Goal: Transaction & Acquisition: Purchase product/service

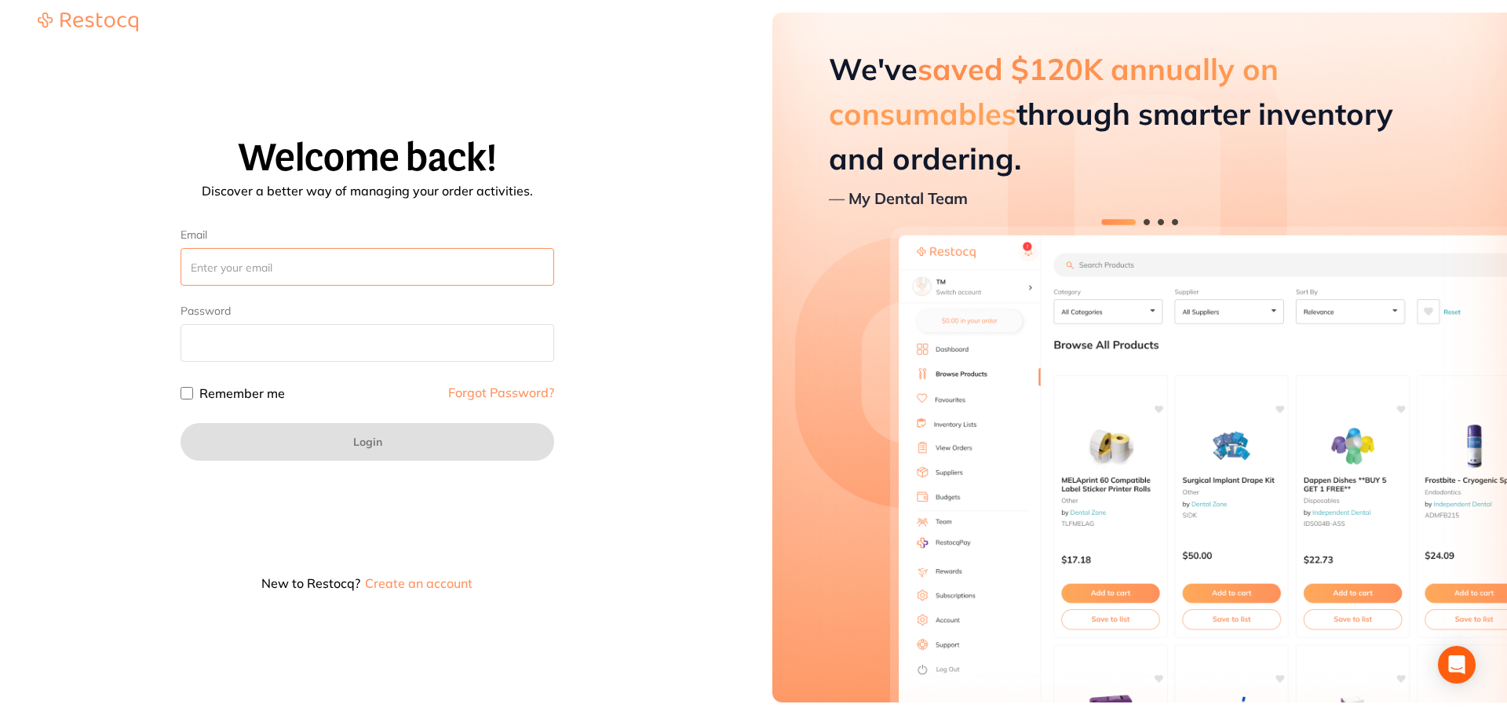
click at [229, 275] on input "Email" at bounding box center [367, 267] width 374 height 38
paste input "[EMAIL_ADDRESS][DOMAIN_NAME]"
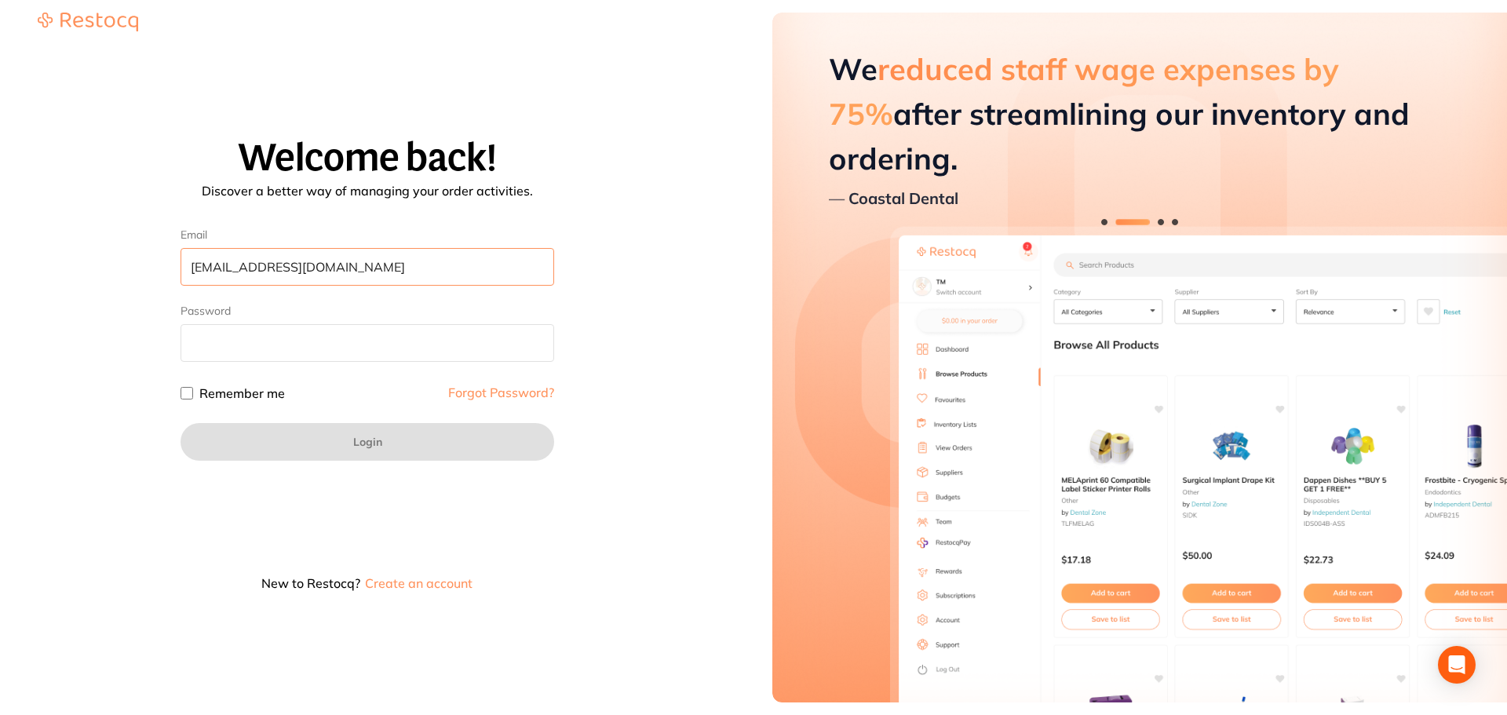
type input "[EMAIL_ADDRESS][DOMAIN_NAME]"
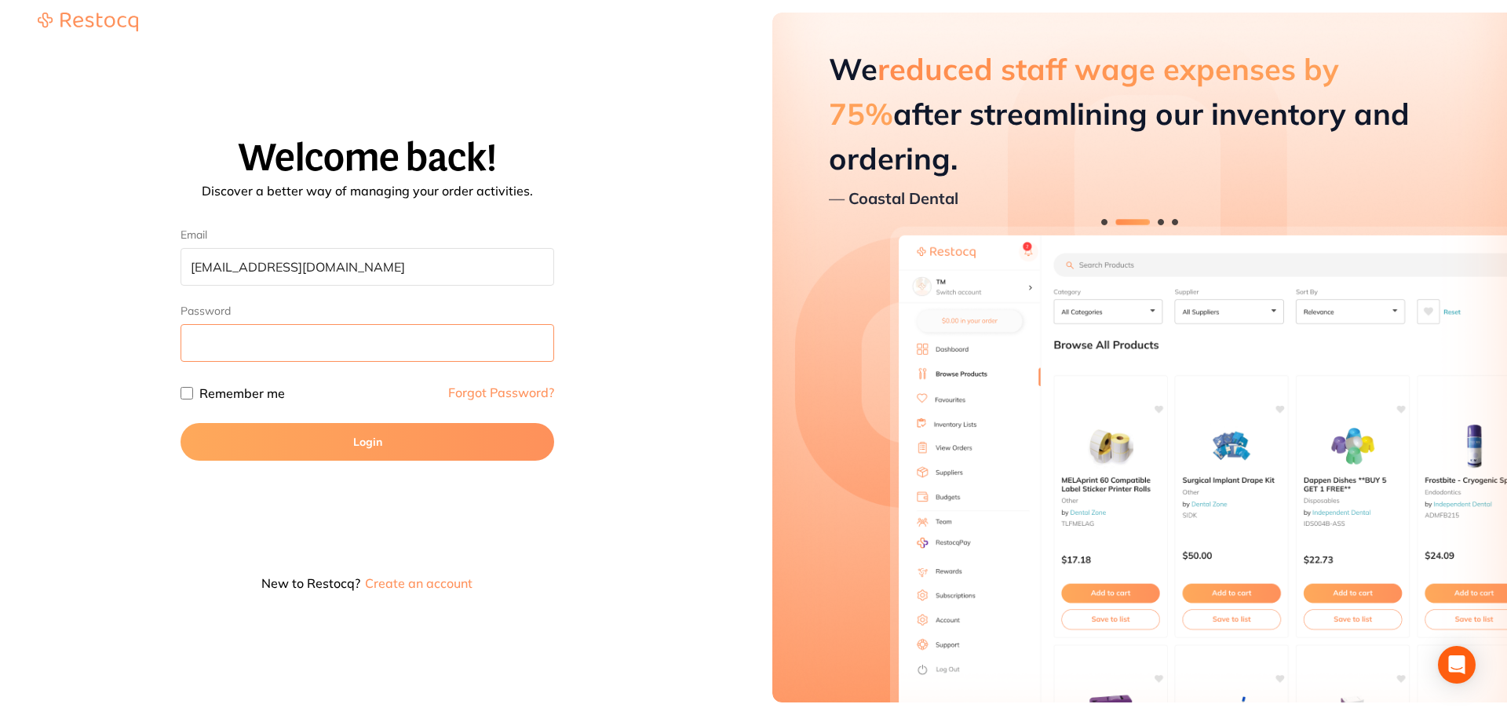
click at [180, 423] on button "Login" at bounding box center [367, 442] width 374 height 38
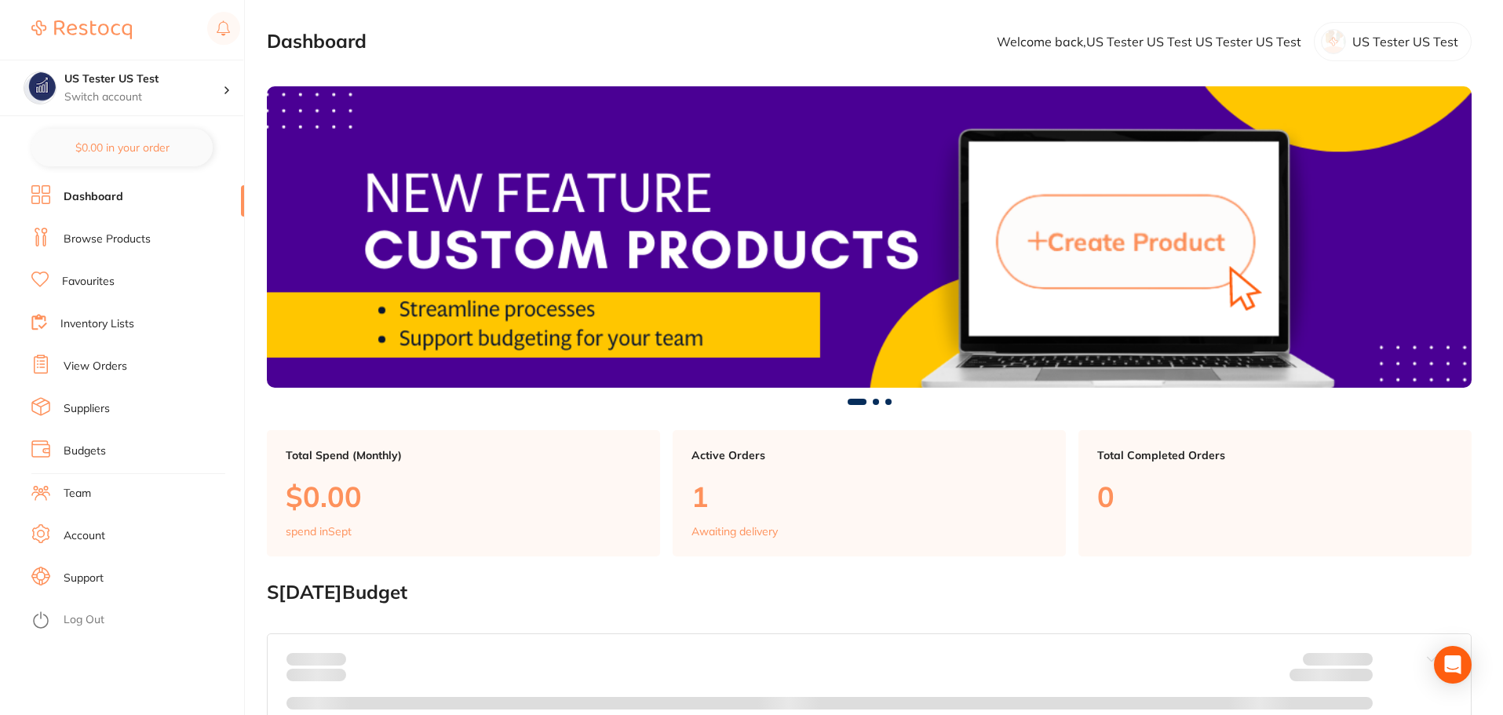
click at [89, 236] on link "Browse Products" at bounding box center [107, 239] width 87 height 16
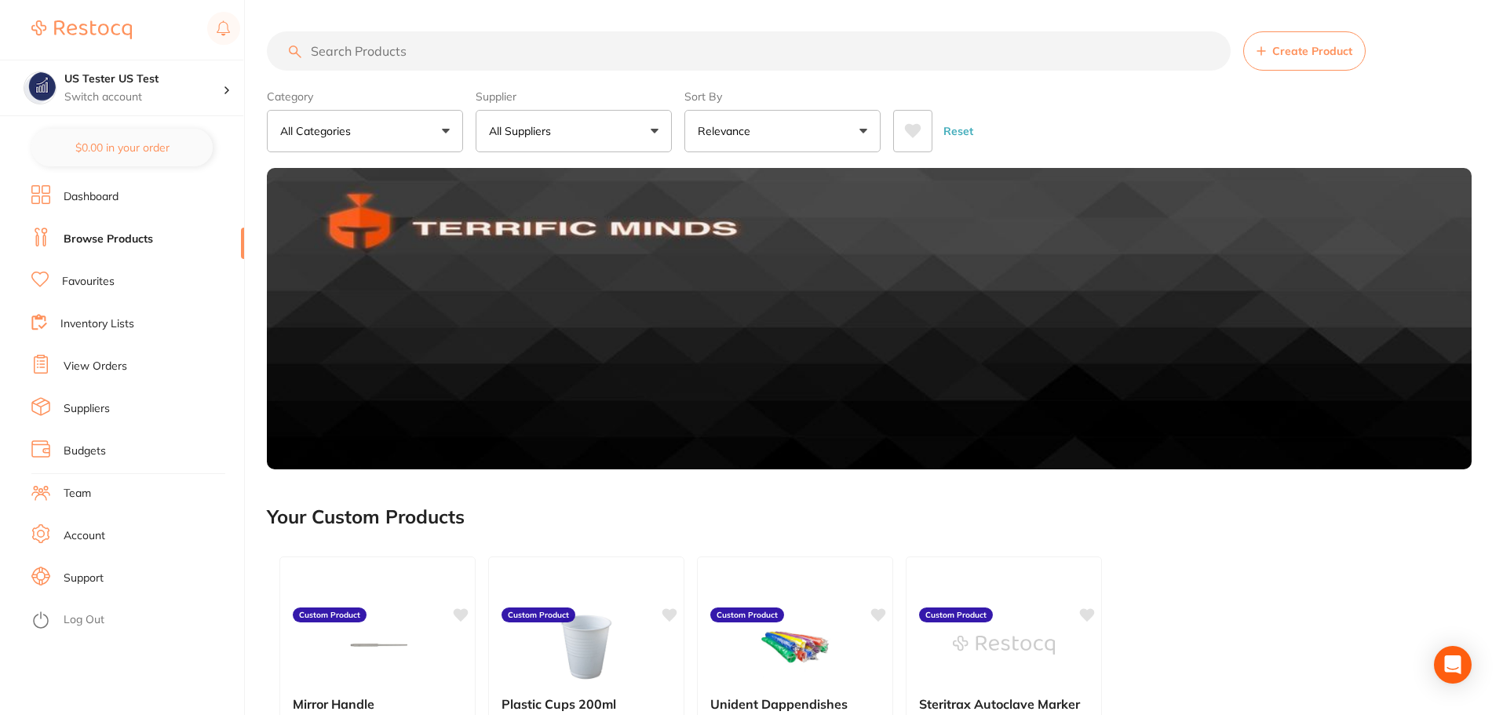
click at [580, 140] on button "All Suppliers" at bounding box center [574, 131] width 196 height 42
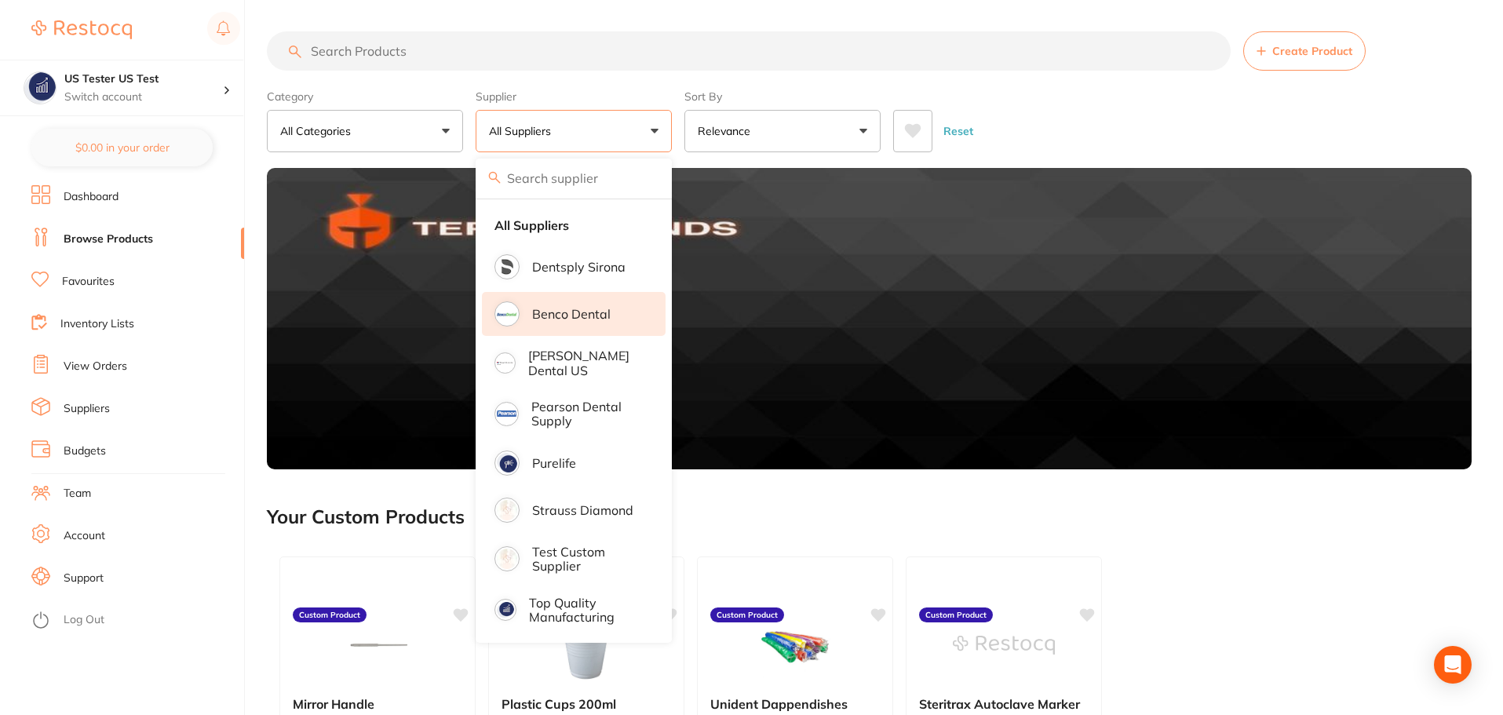
click at [586, 322] on li "Benco Dental" at bounding box center [574, 314] width 184 height 44
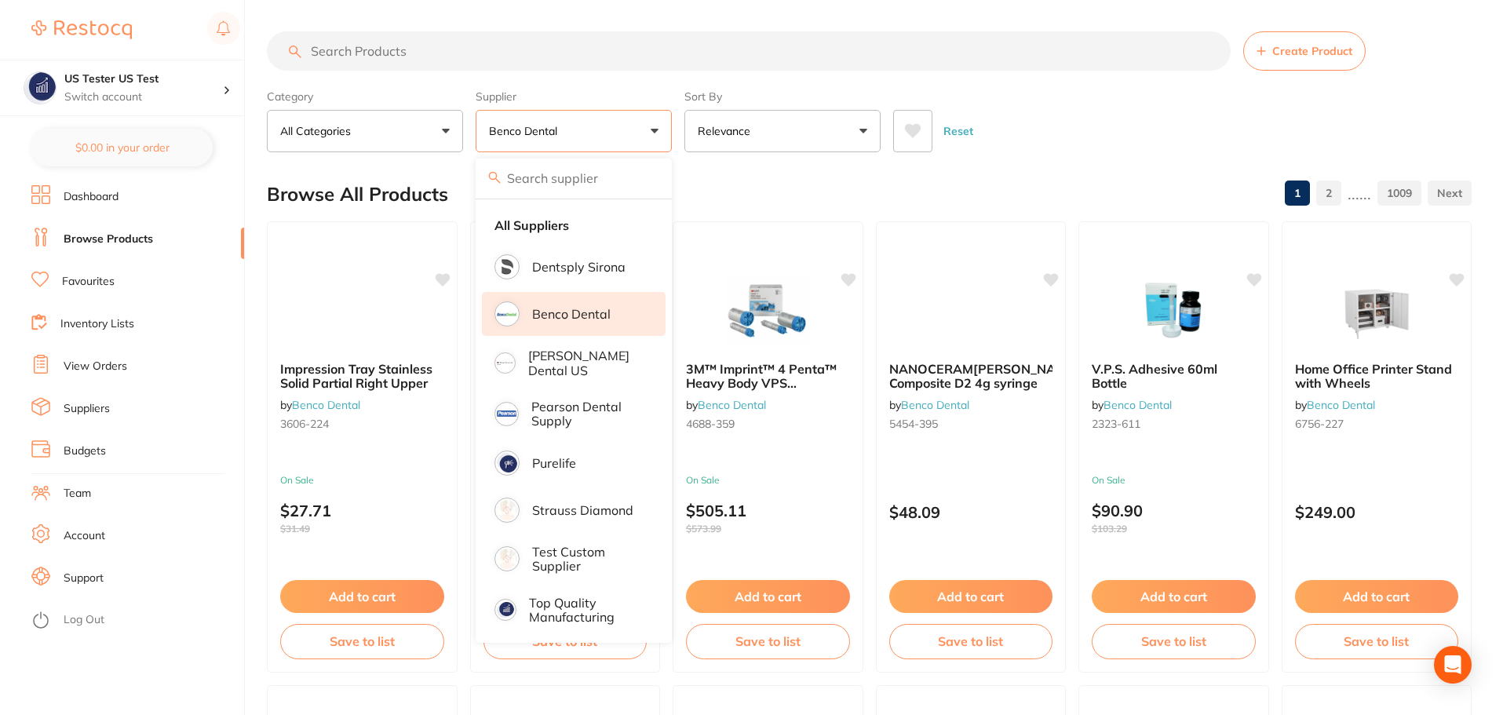
click at [680, 117] on div "Category All Categories All Categories No categories found Clear Category false…" at bounding box center [869, 117] width 1204 height 69
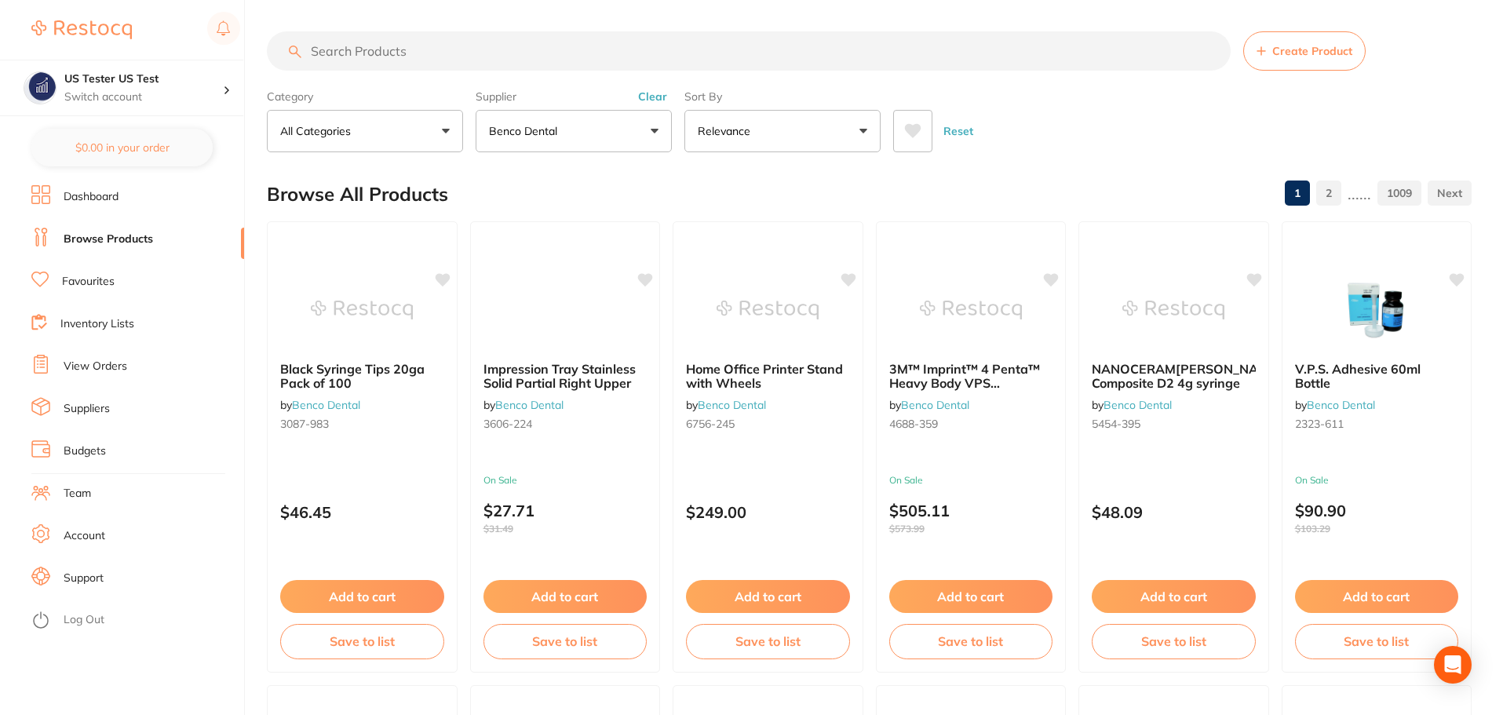
drag, startPoint x: 630, startPoint y: 111, endPoint x: 624, endPoint y: 122, distance: 12.7
click at [630, 111] on button "Benco Dental" at bounding box center [574, 131] width 196 height 42
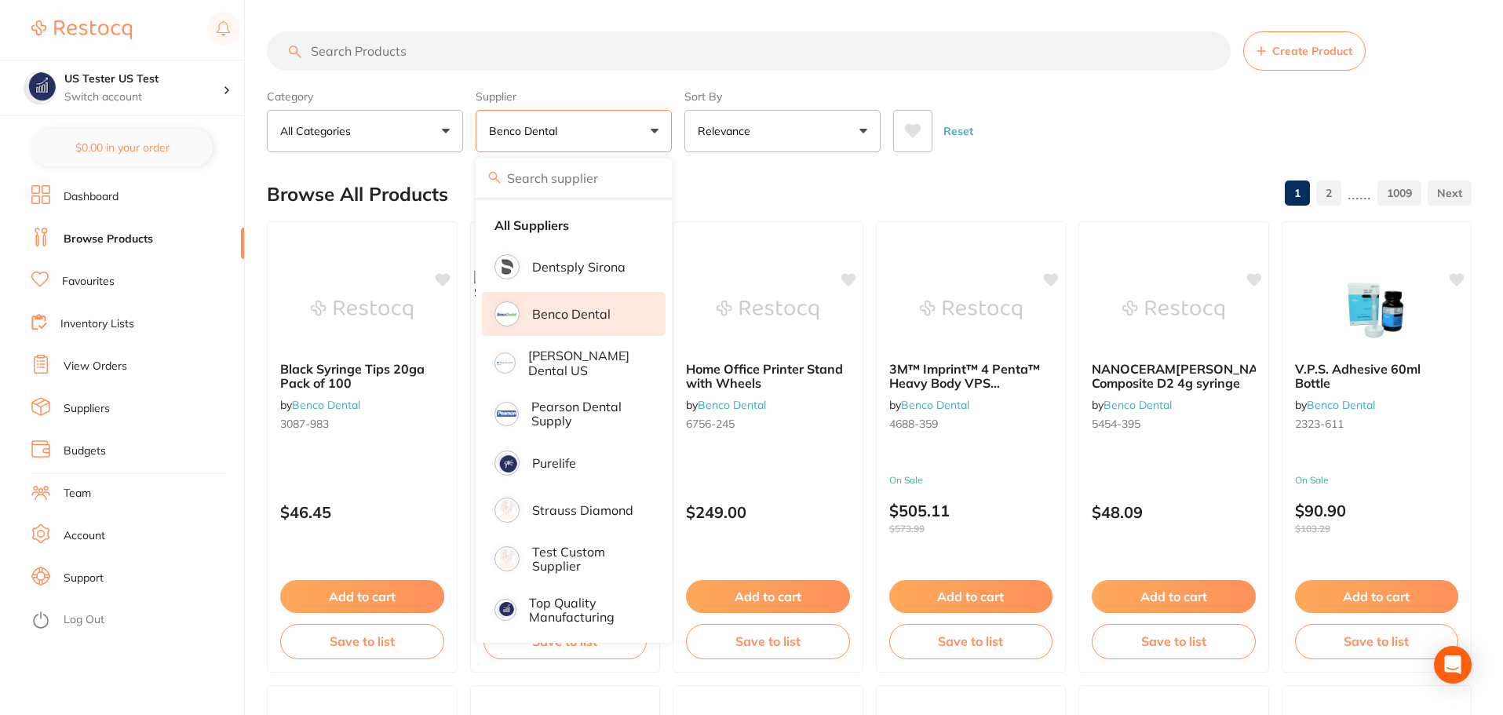
click at [563, 314] on p "Benco Dental" at bounding box center [571, 314] width 78 height 14
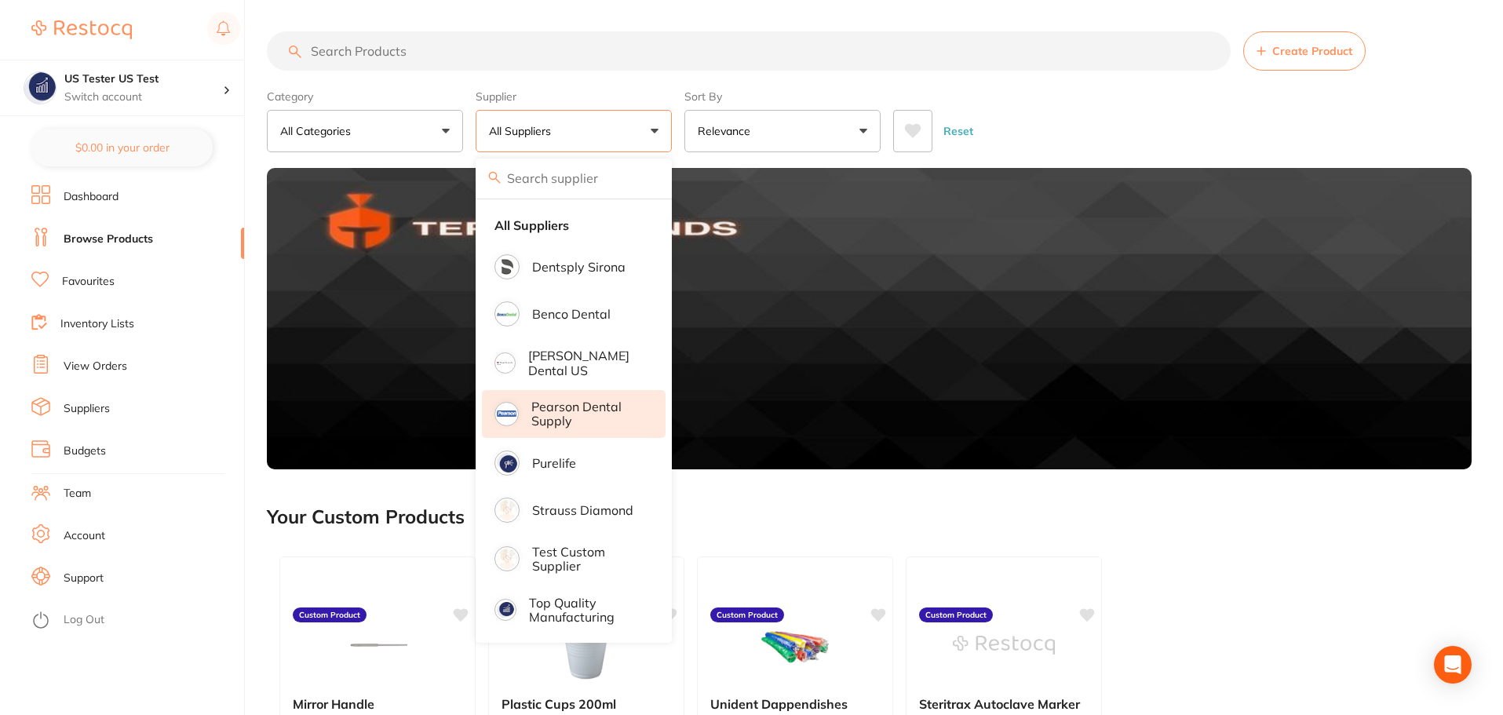
click at [573, 420] on p "Pearson Dental Supply" at bounding box center [587, 413] width 112 height 29
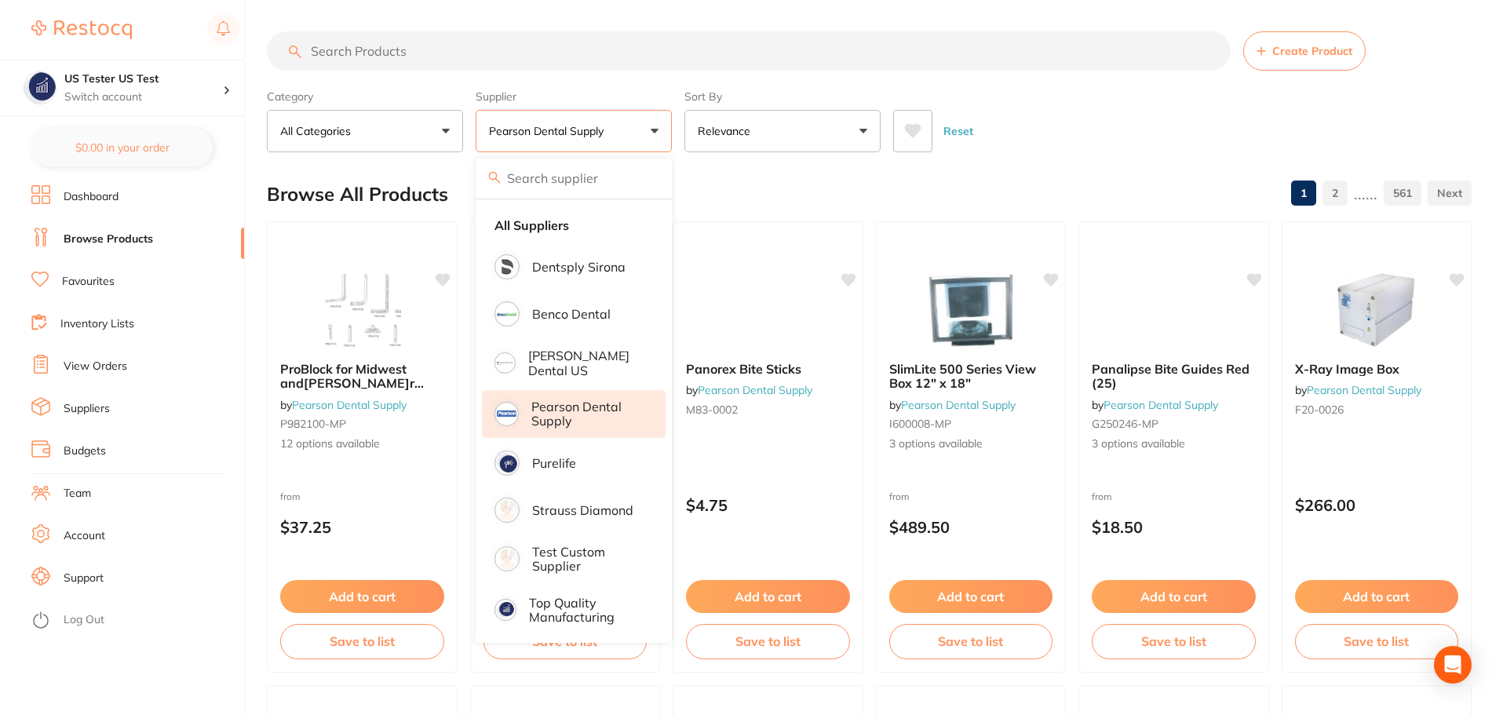
click at [676, 128] on div "Category All Categories All Categories 3D Printing burs disposables endodontics…" at bounding box center [869, 117] width 1204 height 69
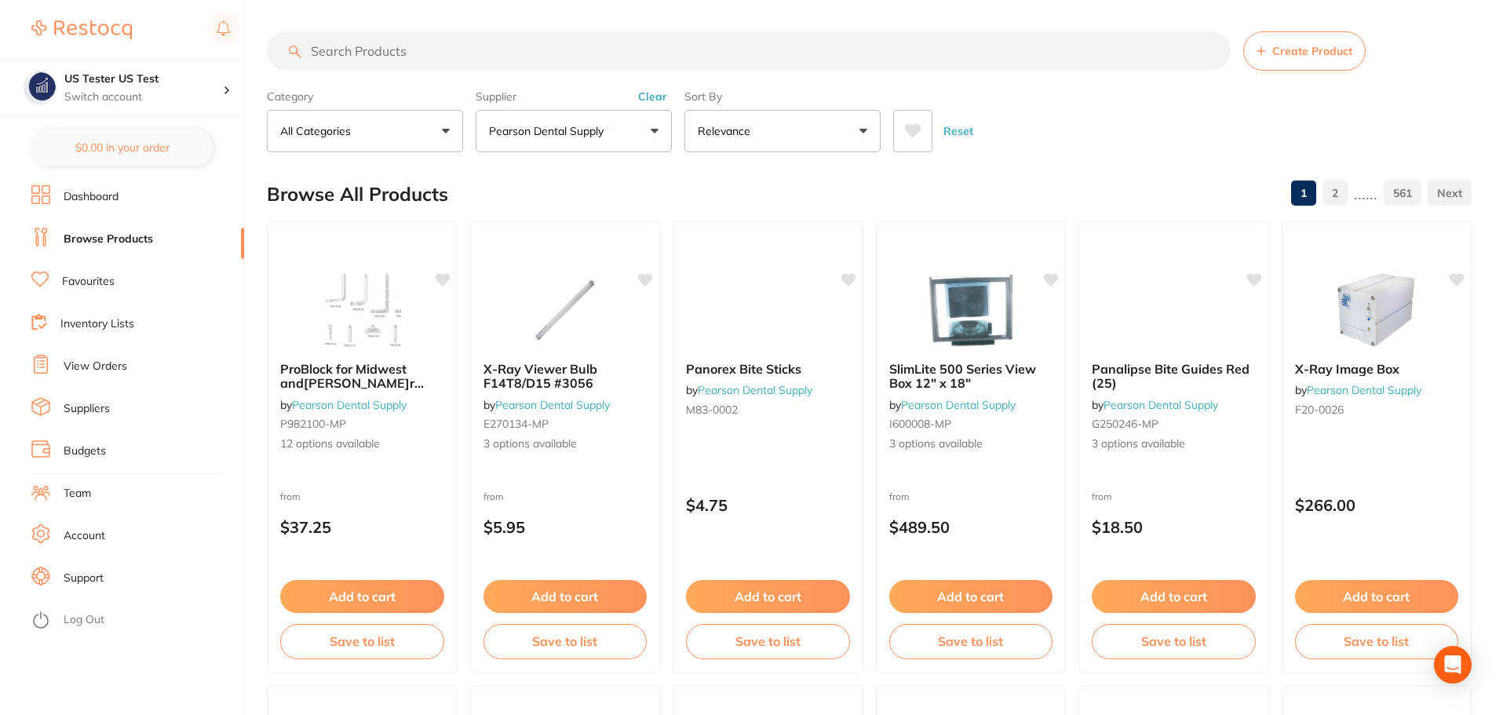
click at [804, 129] on button "Relevance" at bounding box center [782, 131] width 196 height 42
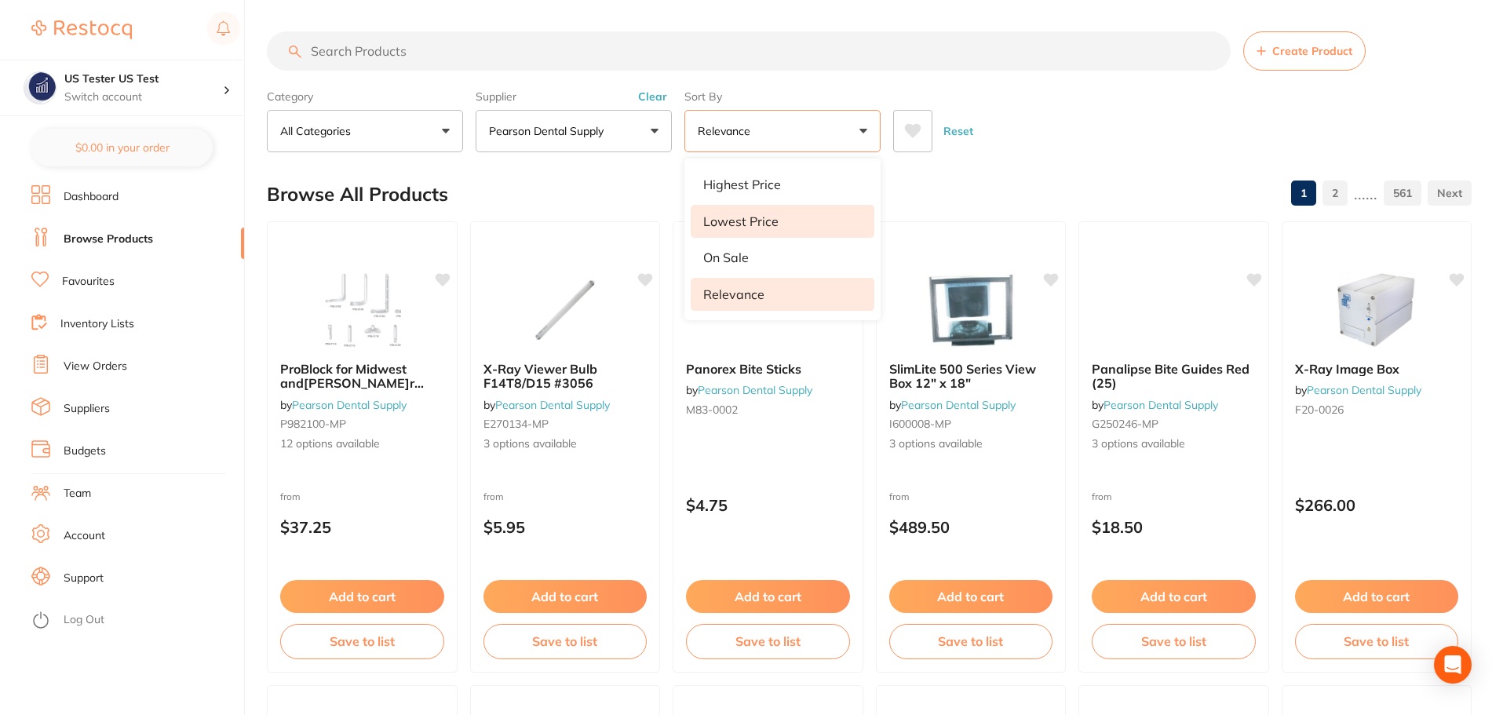
click at [753, 220] on p "Lowest Price" at bounding box center [740, 221] width 75 height 14
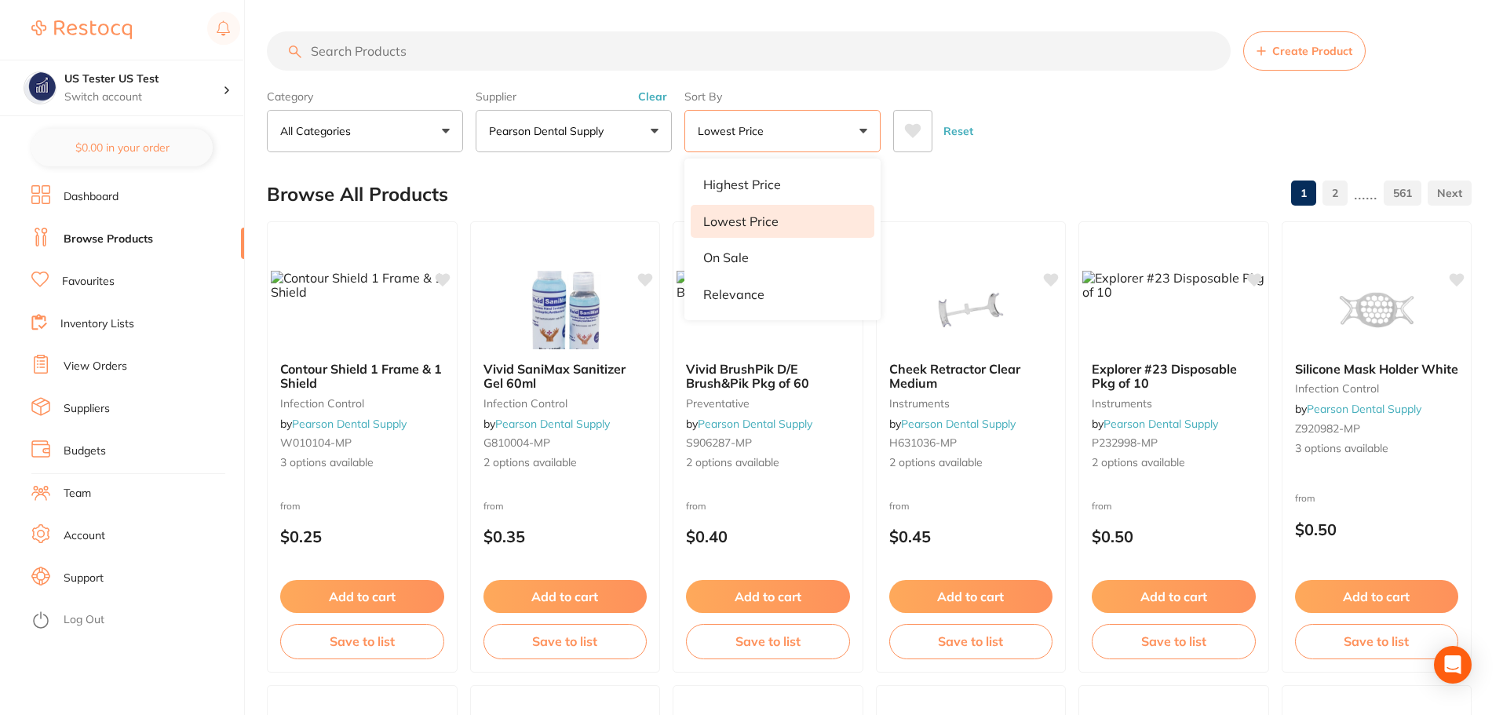
click at [1045, 126] on div "Reset" at bounding box center [1176, 124] width 566 height 55
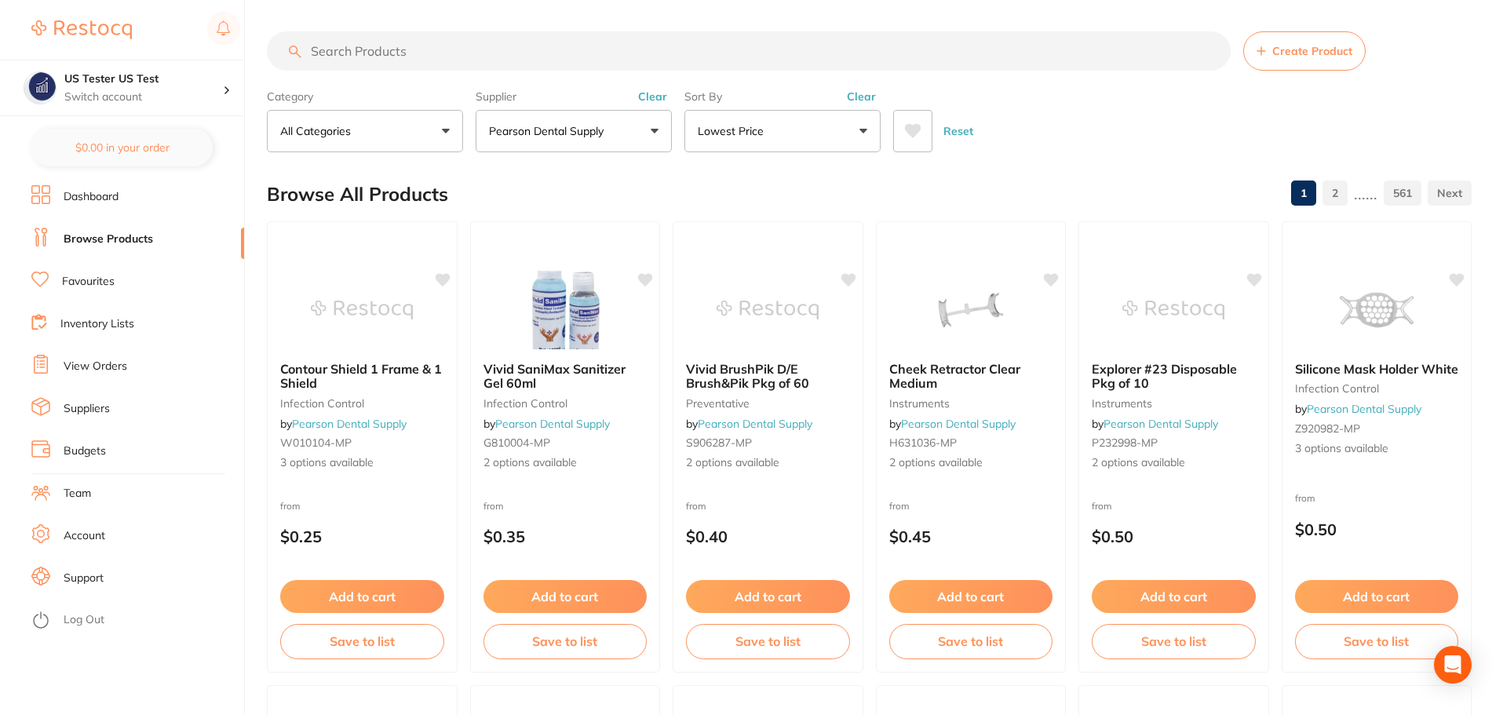
click at [100, 406] on link "Suppliers" at bounding box center [87, 409] width 46 height 16
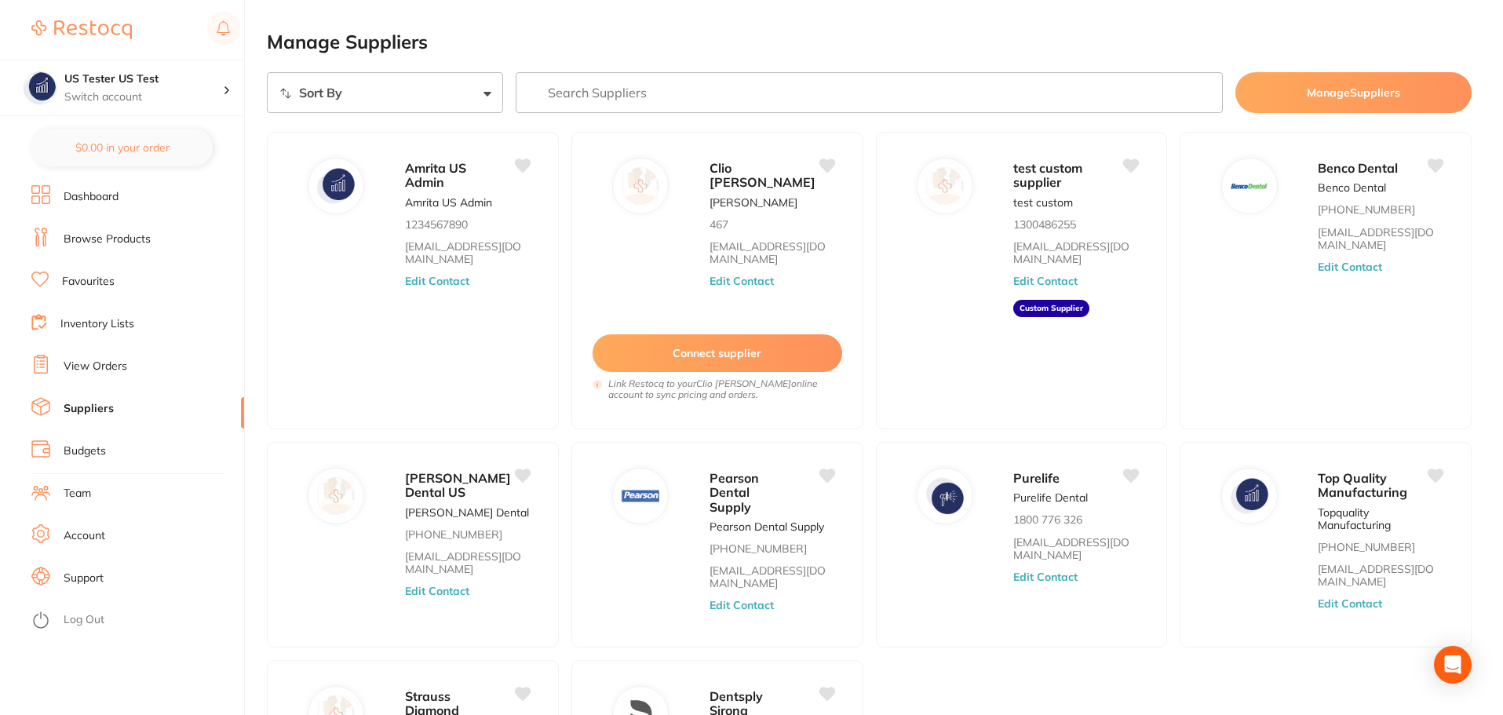
click at [456, 103] on select "Sort By A-Z Z-A" at bounding box center [385, 92] width 236 height 41
select select "searchable_suppliers_v3/sort/name:asc"
click at [267, 72] on select "Sort By A-Z Z-A" at bounding box center [385, 92] width 236 height 41
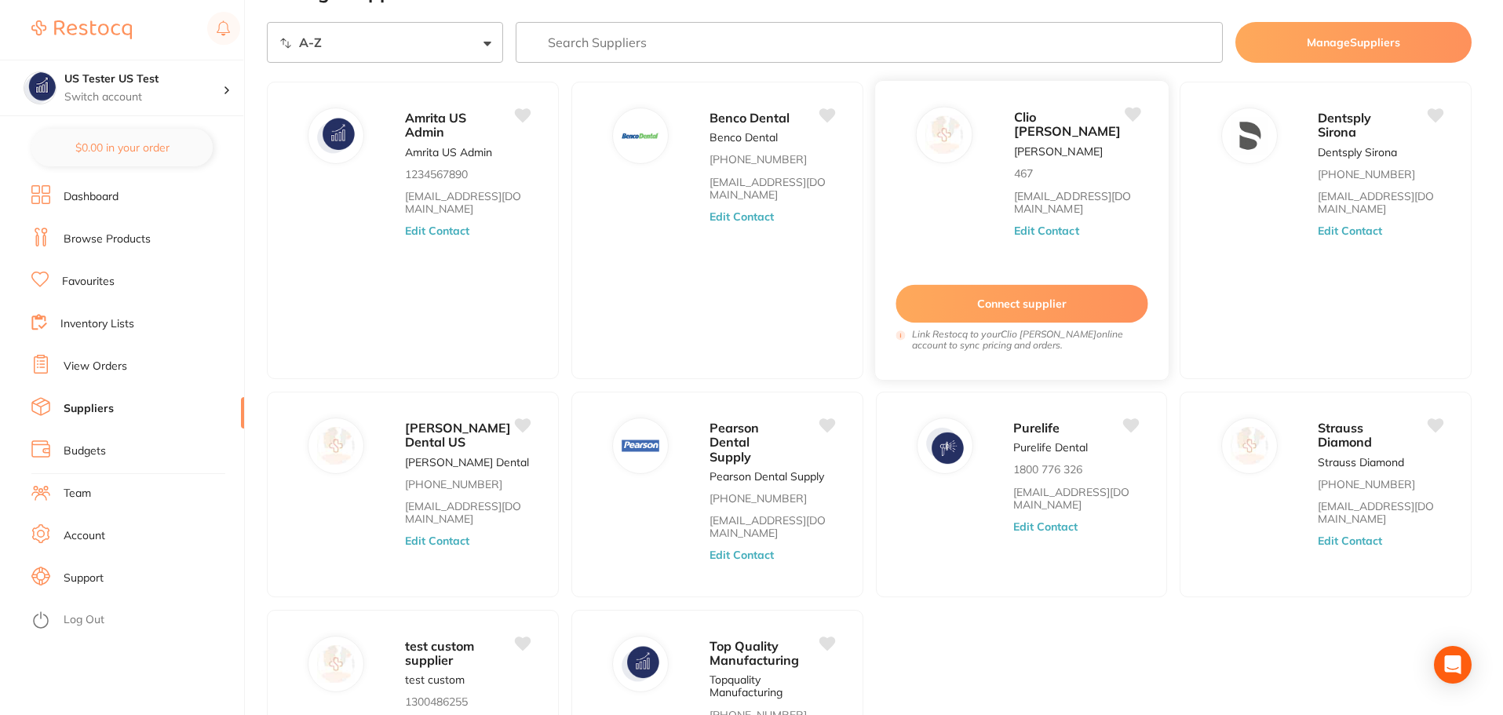
scroll to position [78, 0]
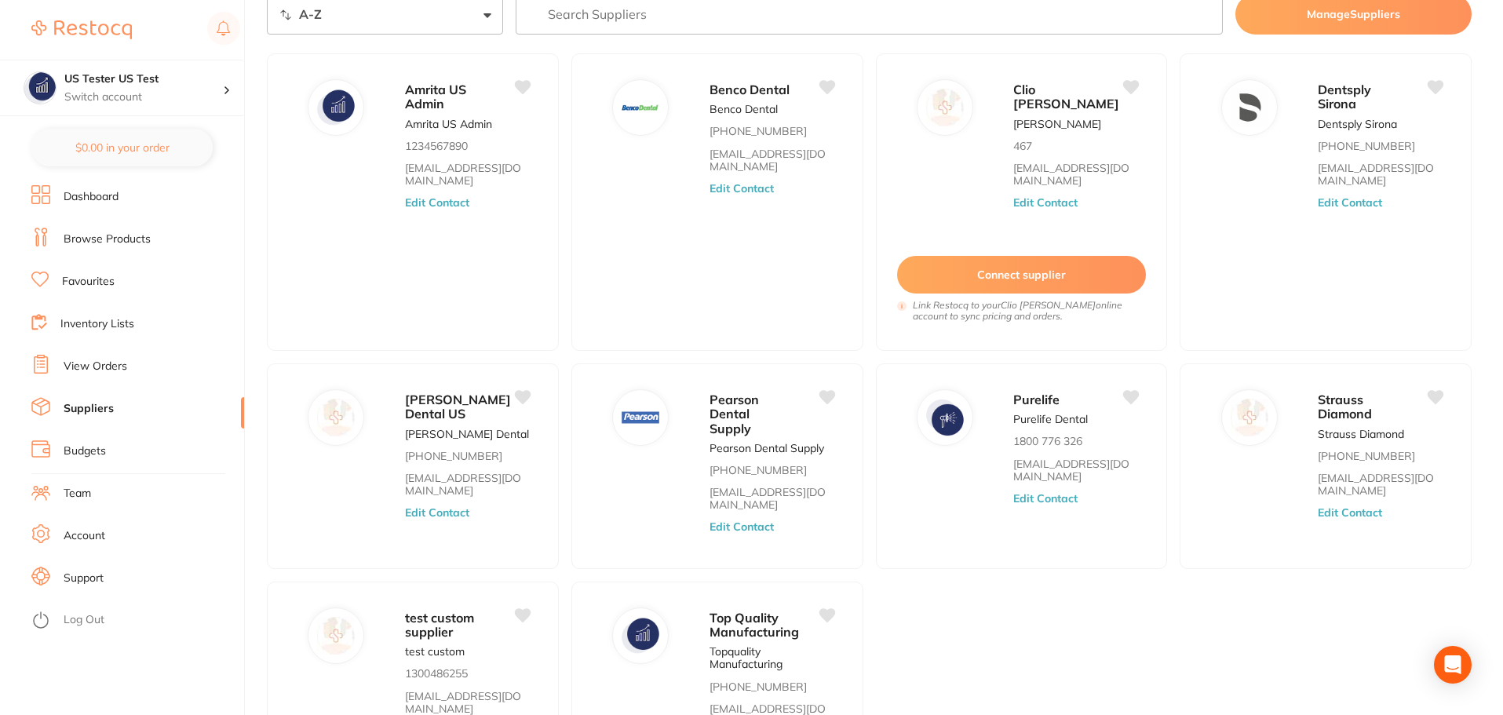
click at [137, 234] on link "Browse Products" at bounding box center [107, 239] width 87 height 16
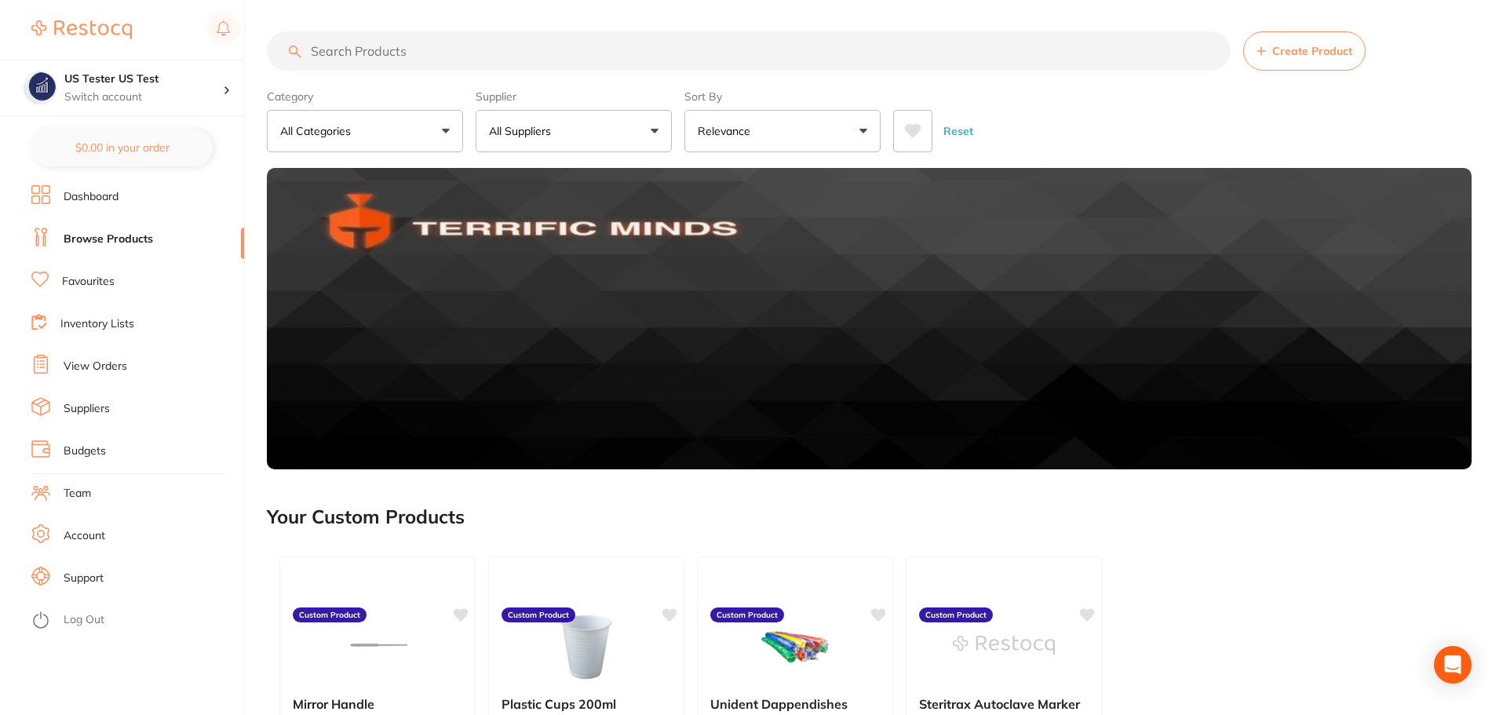
click at [620, 133] on button "All Suppliers" at bounding box center [574, 131] width 196 height 42
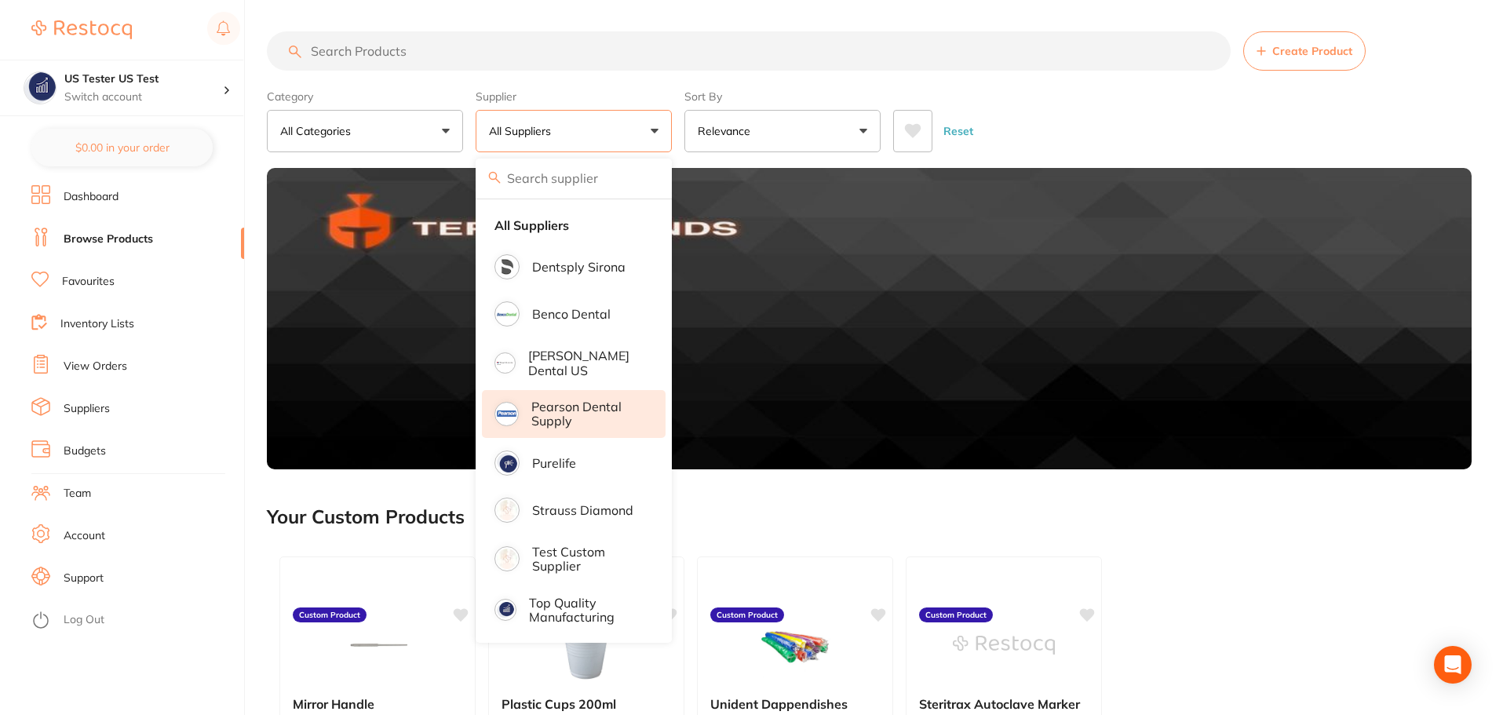
click at [627, 405] on p "Pearson Dental Supply" at bounding box center [587, 413] width 112 height 29
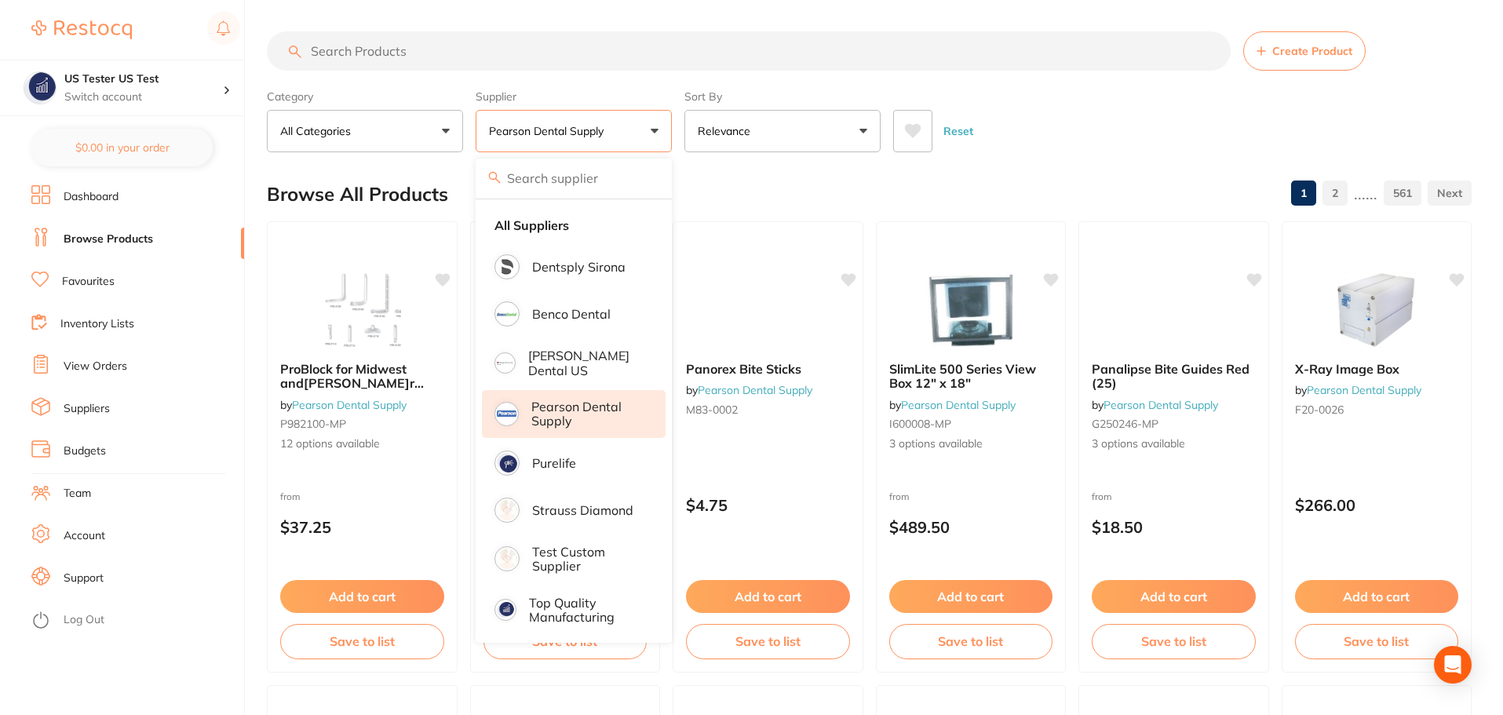
click at [677, 146] on div "Category All Categories All Categories 3D Printing burs disposables endodontics…" at bounding box center [869, 117] width 1204 height 69
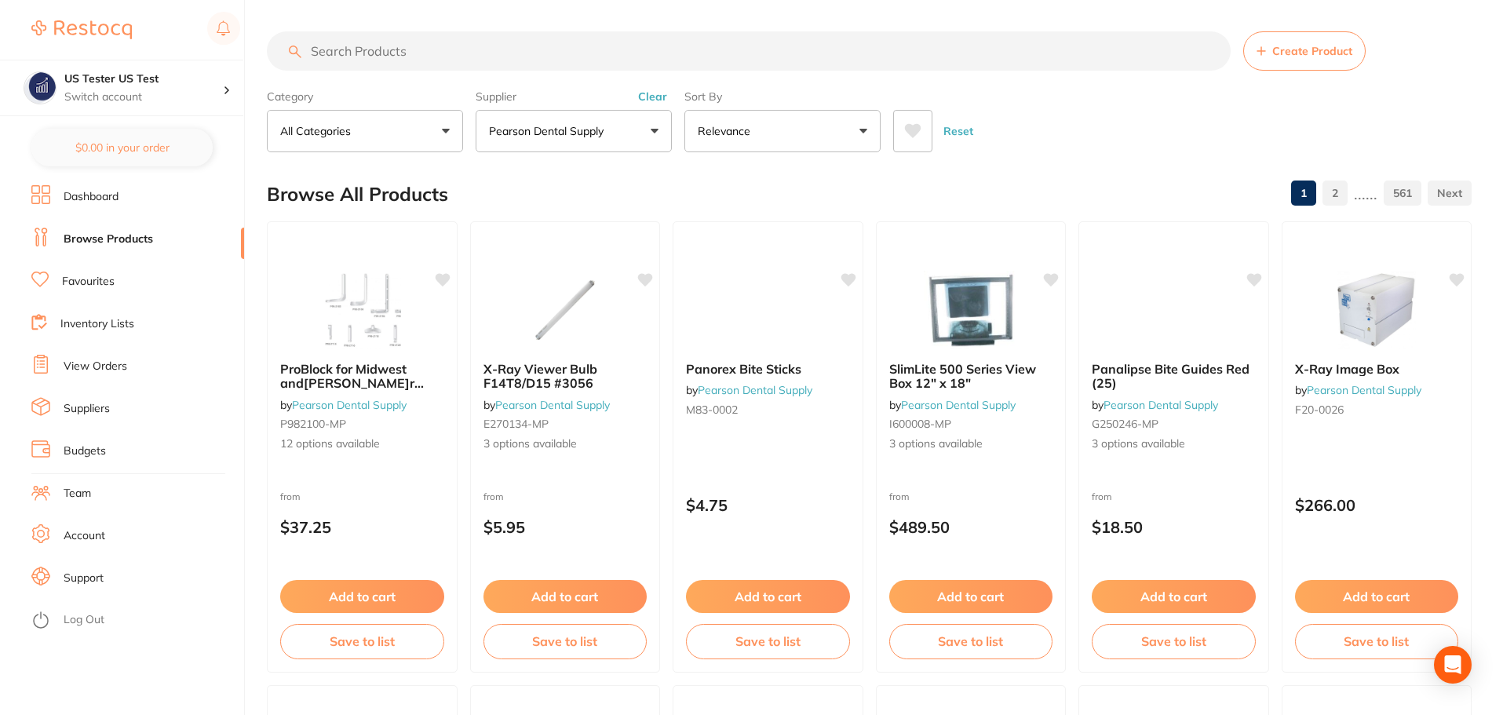
click at [1404, 188] on link "561" at bounding box center [1402, 192] width 38 height 31
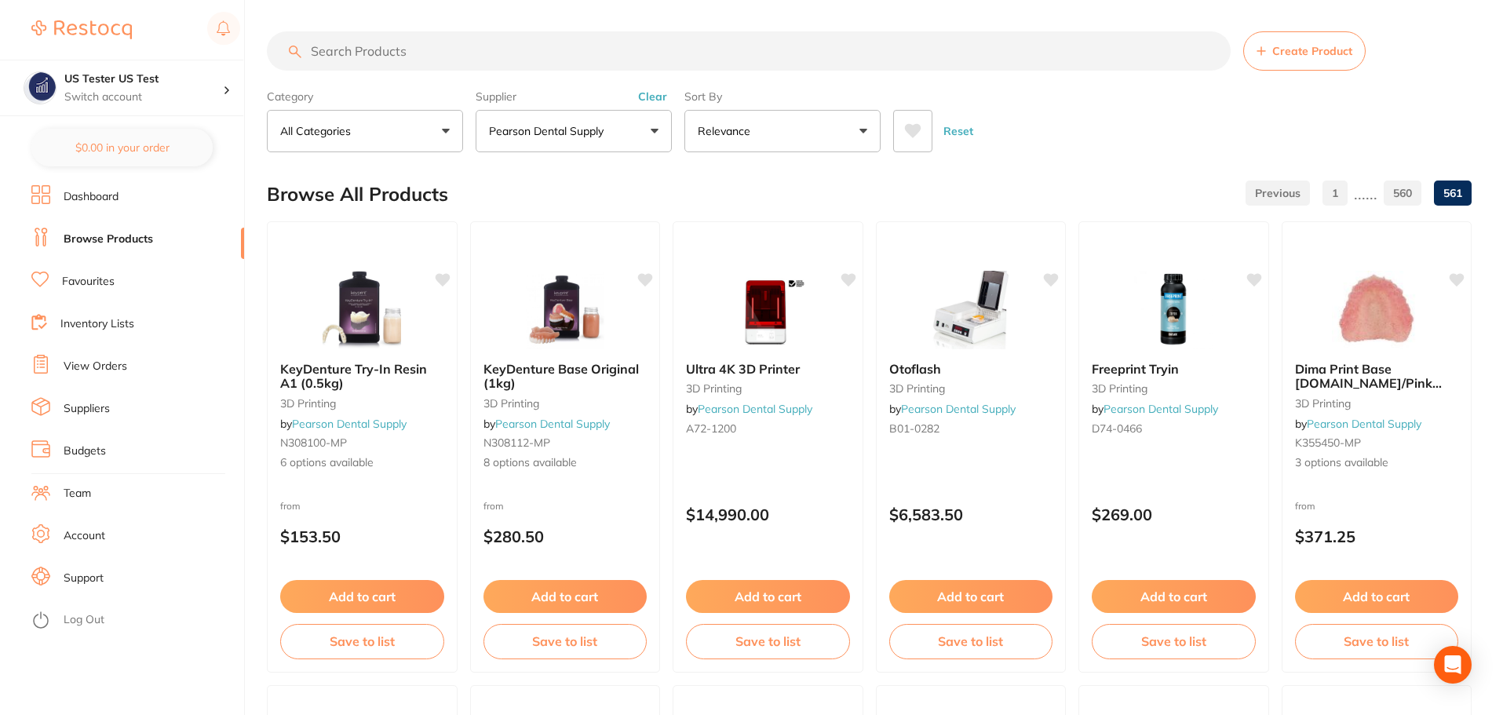
click at [1338, 196] on link "1" at bounding box center [1334, 192] width 25 height 31
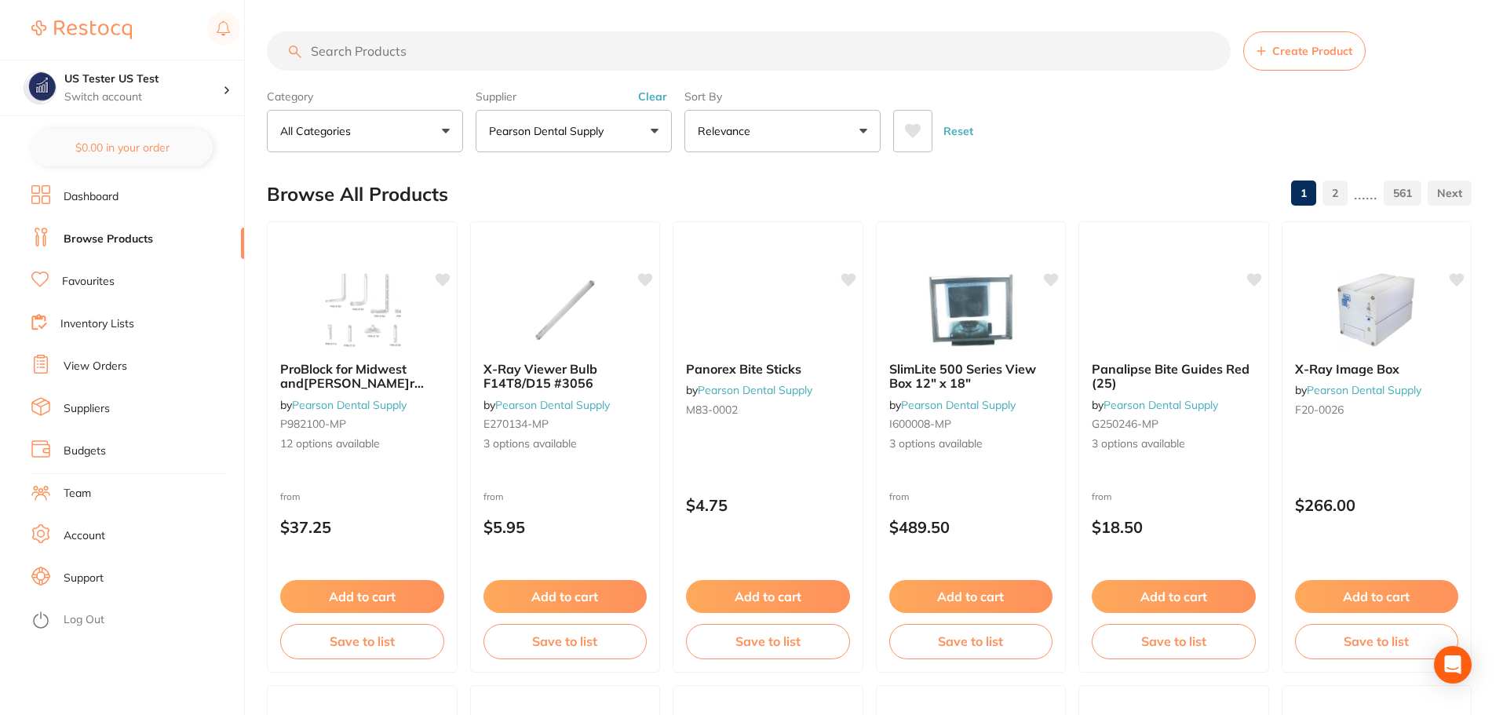
click at [746, 131] on p "Relevance" at bounding box center [727, 131] width 59 height 16
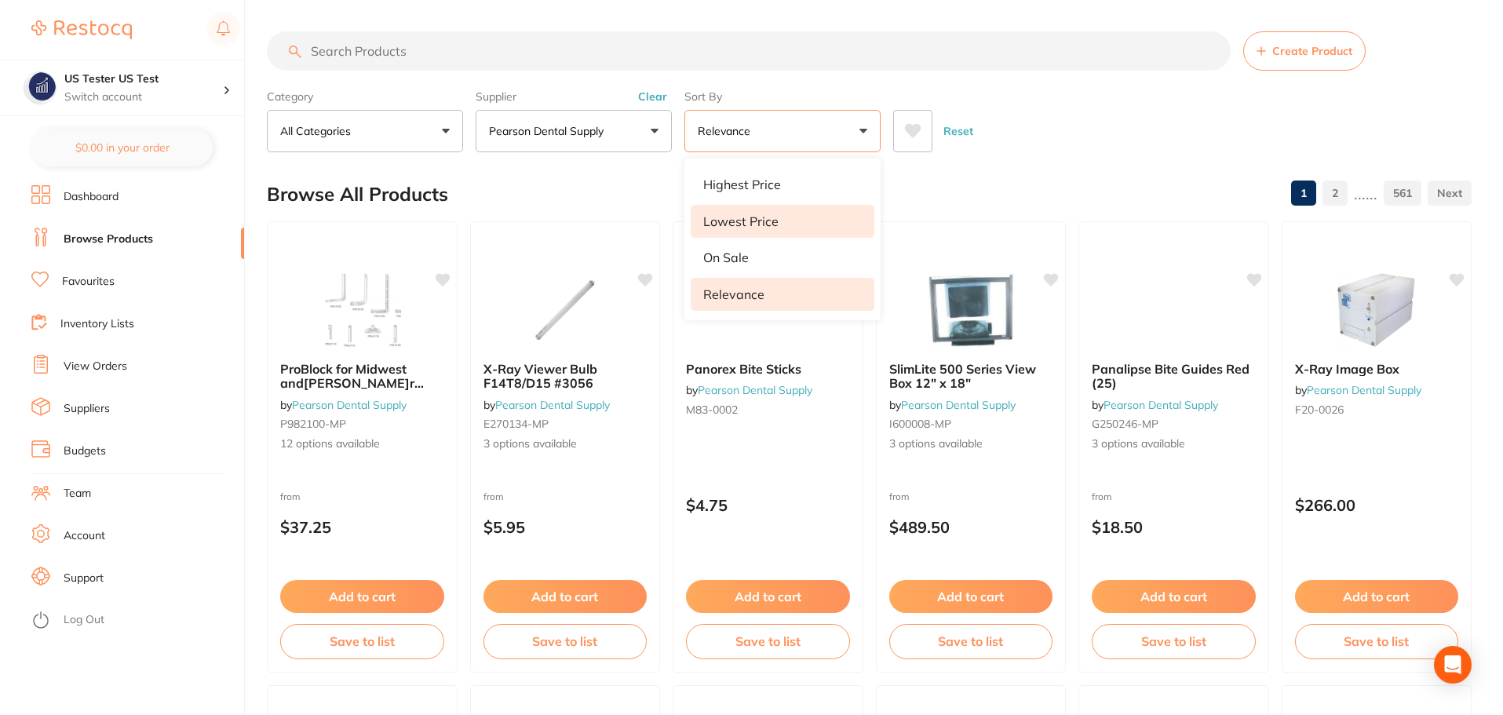
click at [749, 222] on p "Lowest Price" at bounding box center [740, 221] width 75 height 14
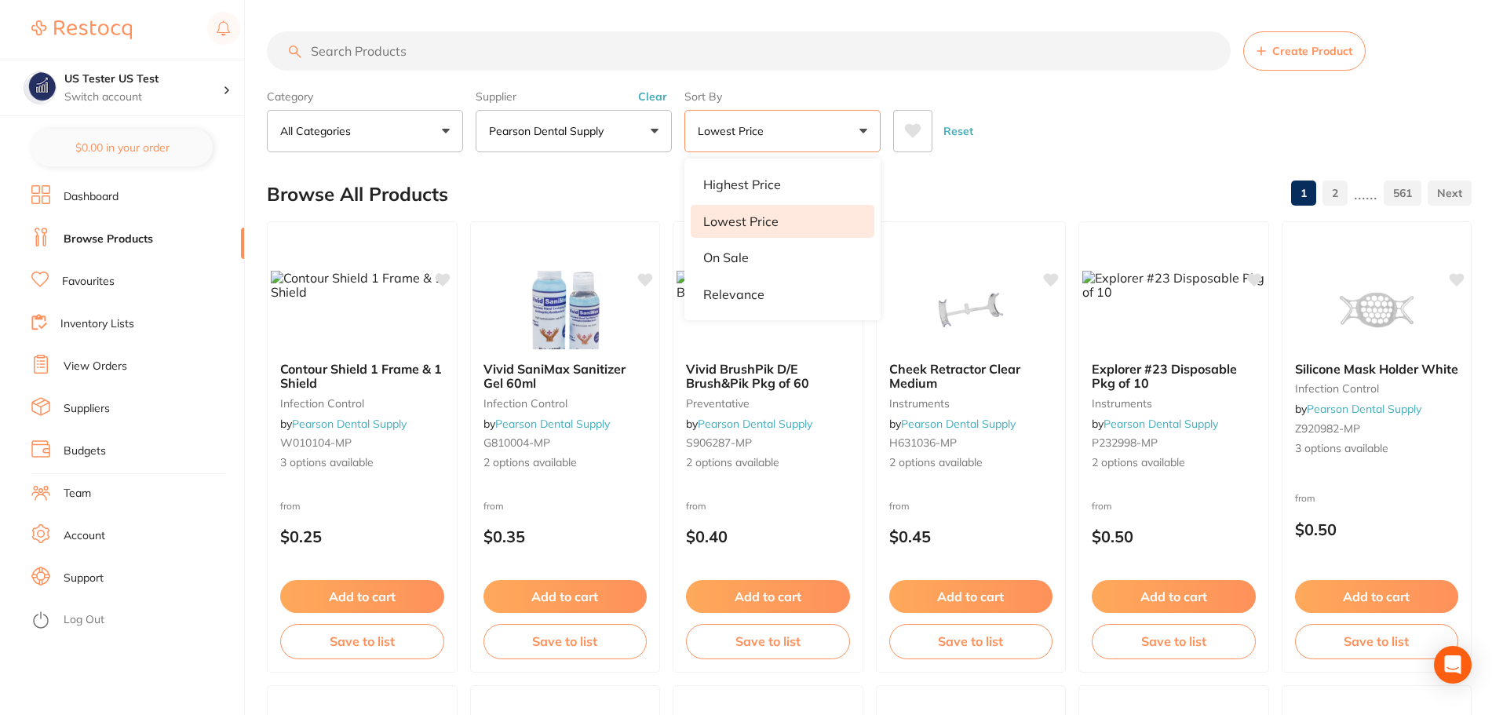
click at [1037, 118] on div "Reset" at bounding box center [1176, 124] width 566 height 55
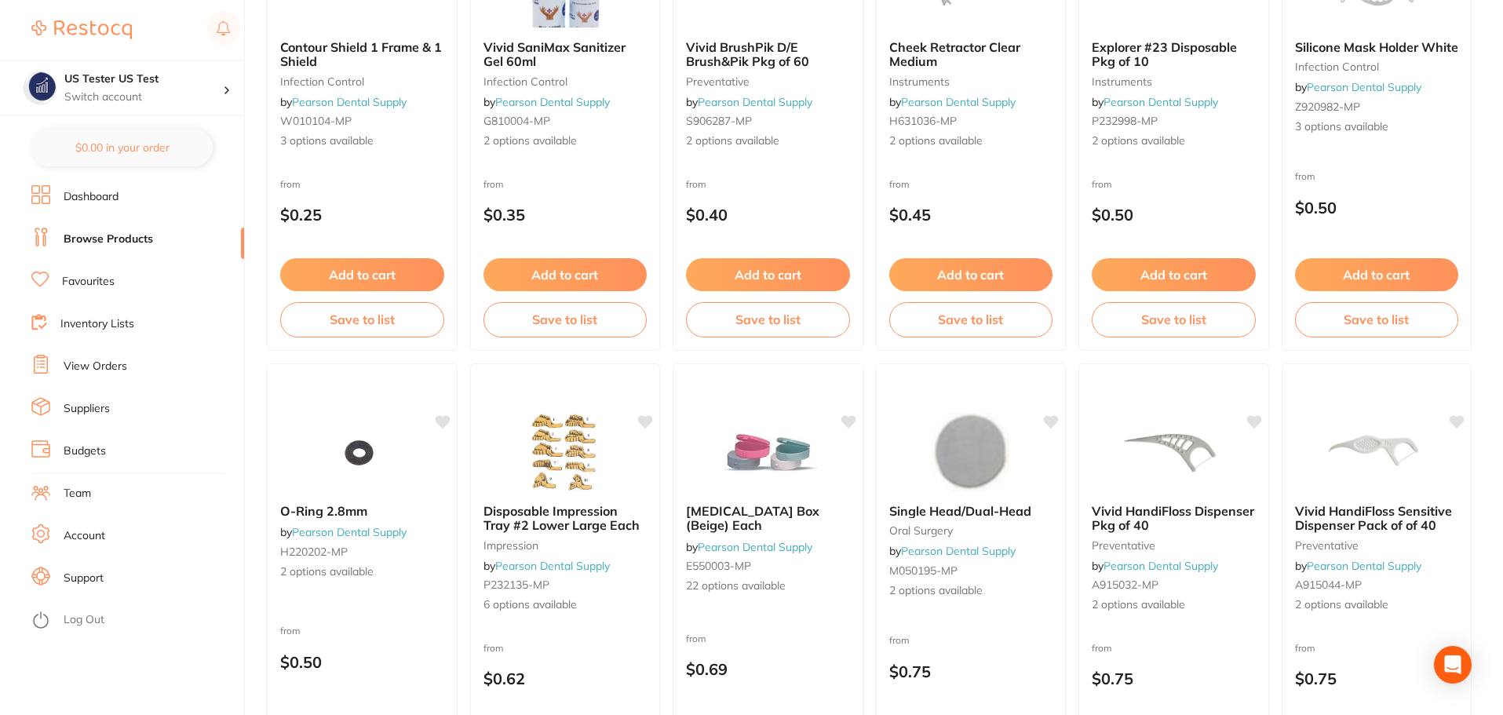
scroll to position [314, 0]
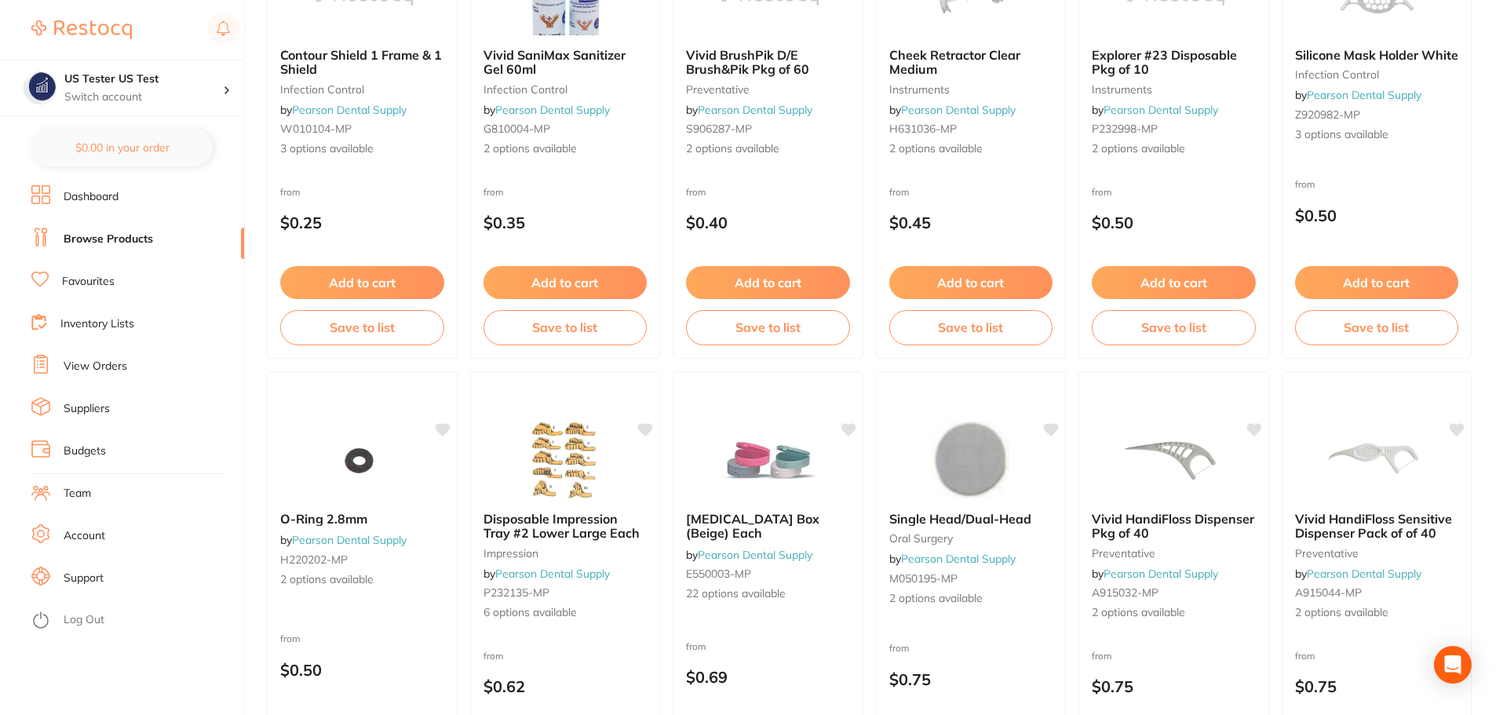
click at [96, 370] on link "View Orders" at bounding box center [96, 367] width 64 height 16
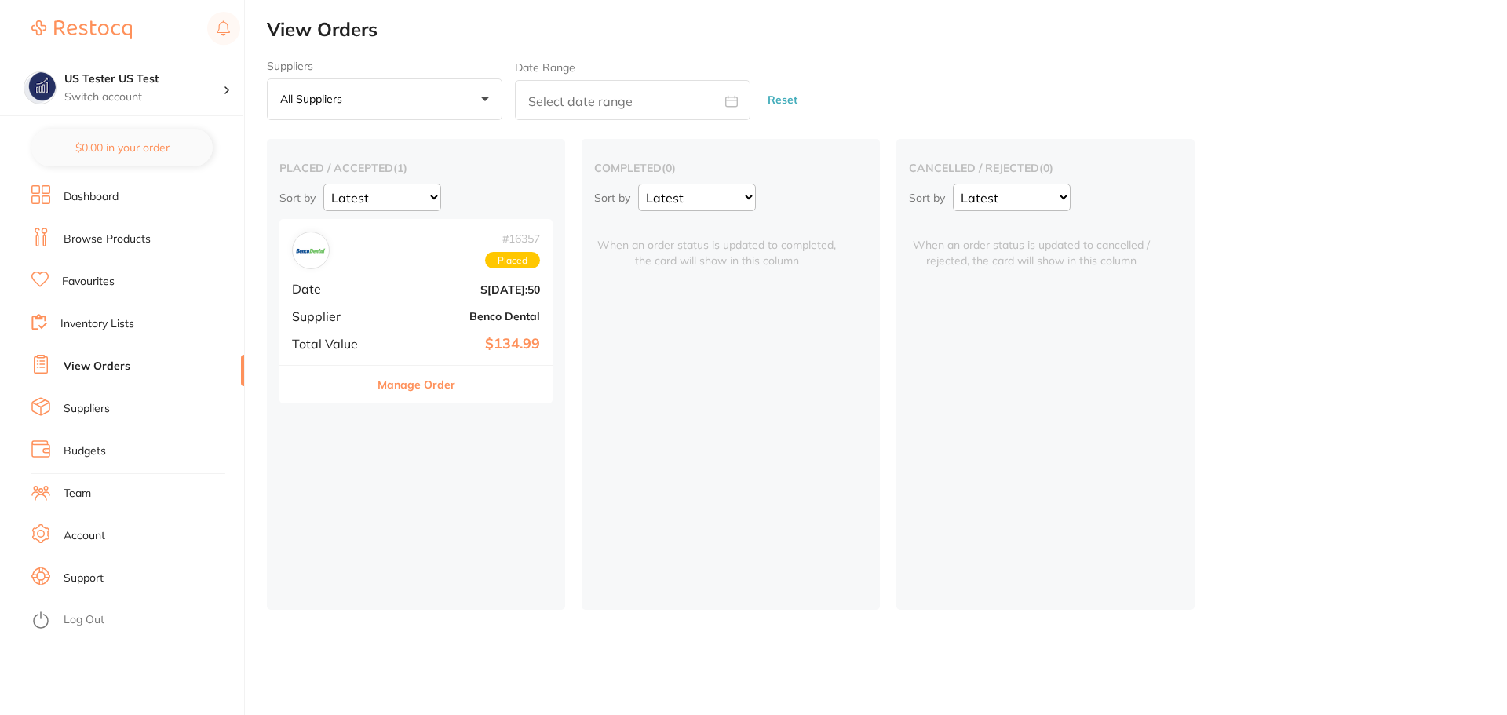
click at [96, 406] on link "Suppliers" at bounding box center [87, 409] width 46 height 16
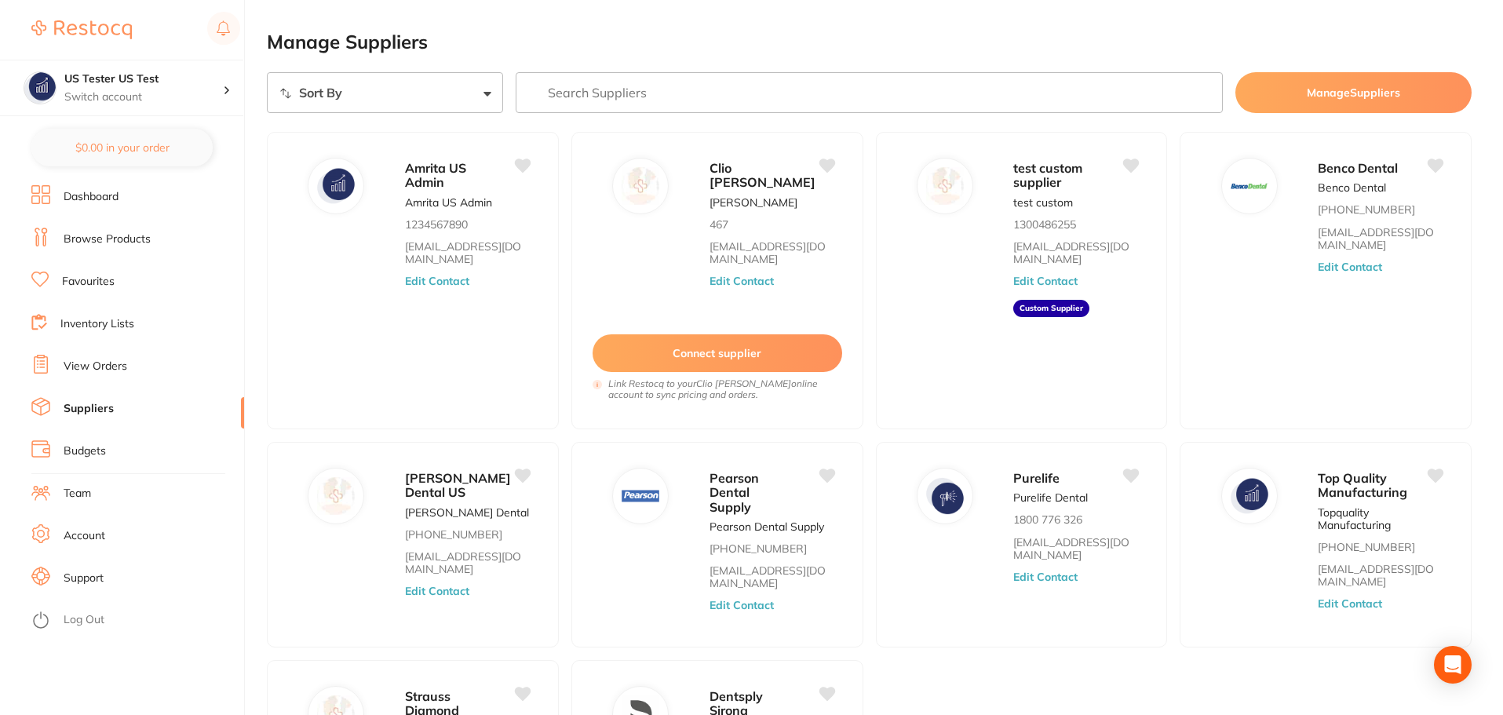
click at [126, 246] on link "Browse Products" at bounding box center [107, 239] width 87 height 16
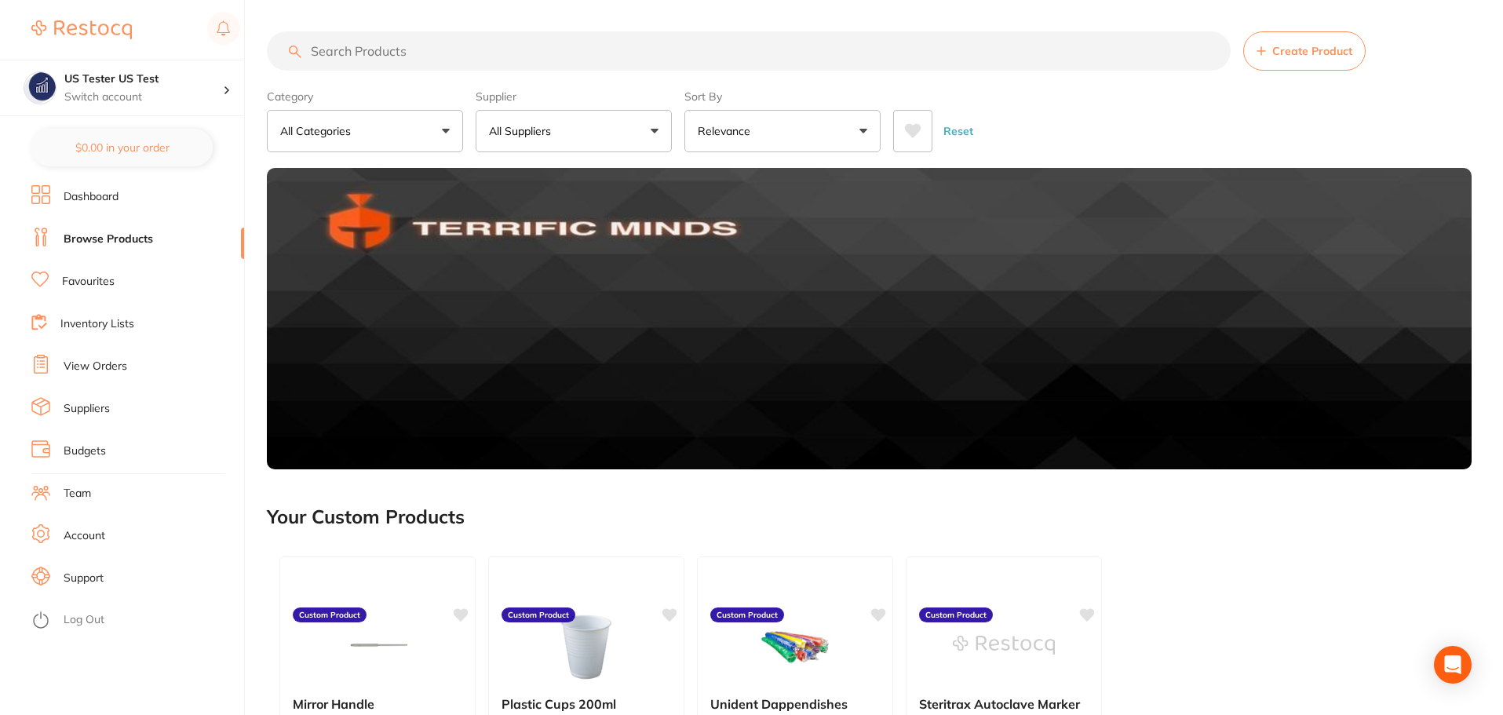
click at [613, 138] on button "All Suppliers" at bounding box center [574, 131] width 196 height 42
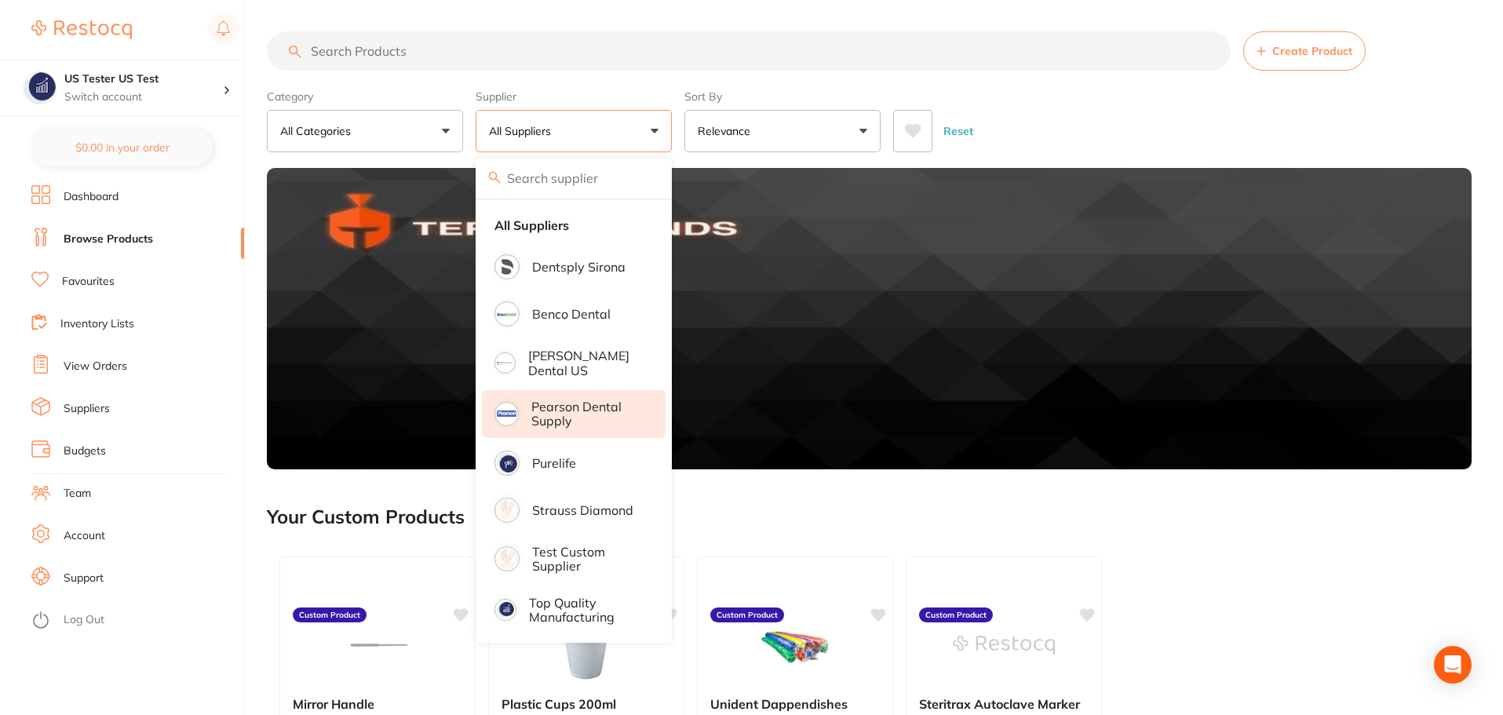
click at [565, 425] on p "Pearson Dental Supply" at bounding box center [587, 413] width 112 height 29
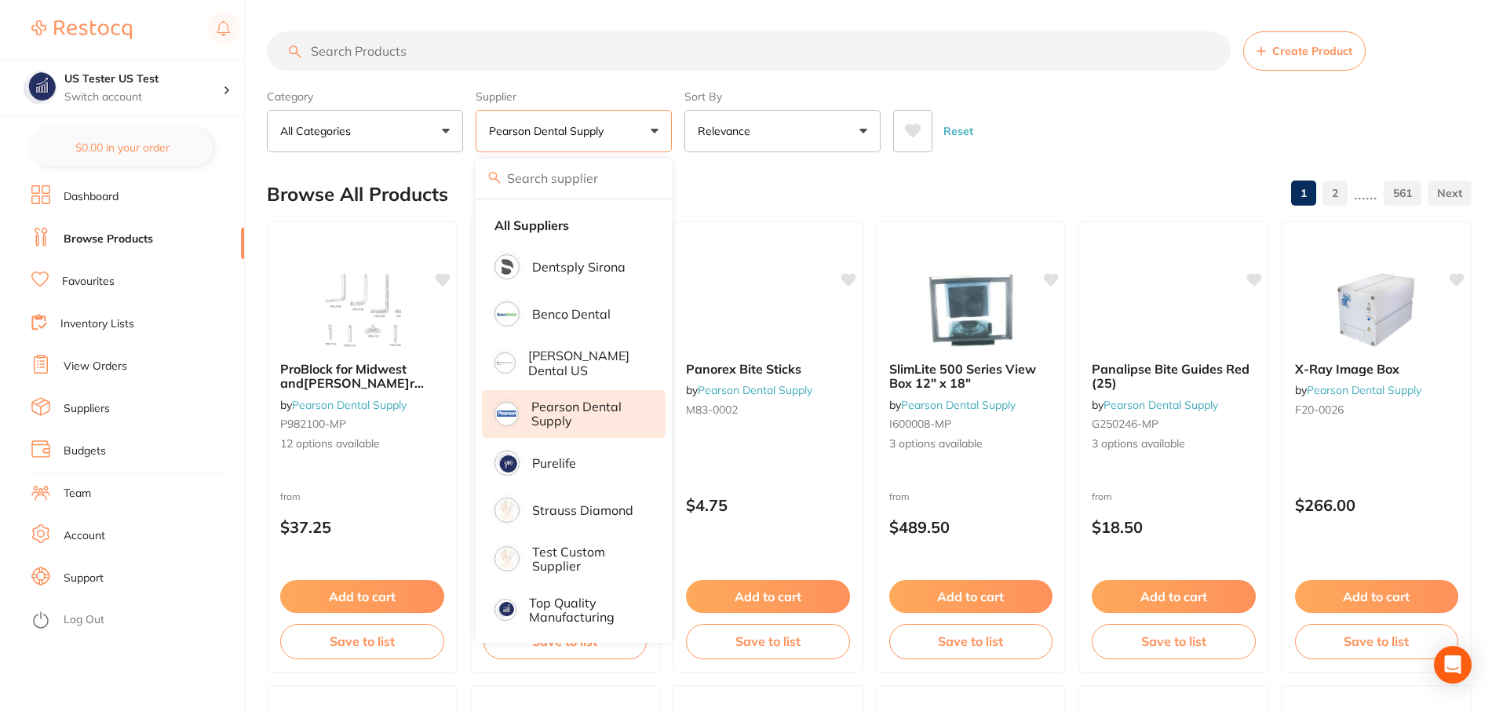
click at [1020, 111] on div "Reset" at bounding box center [1176, 124] width 566 height 55
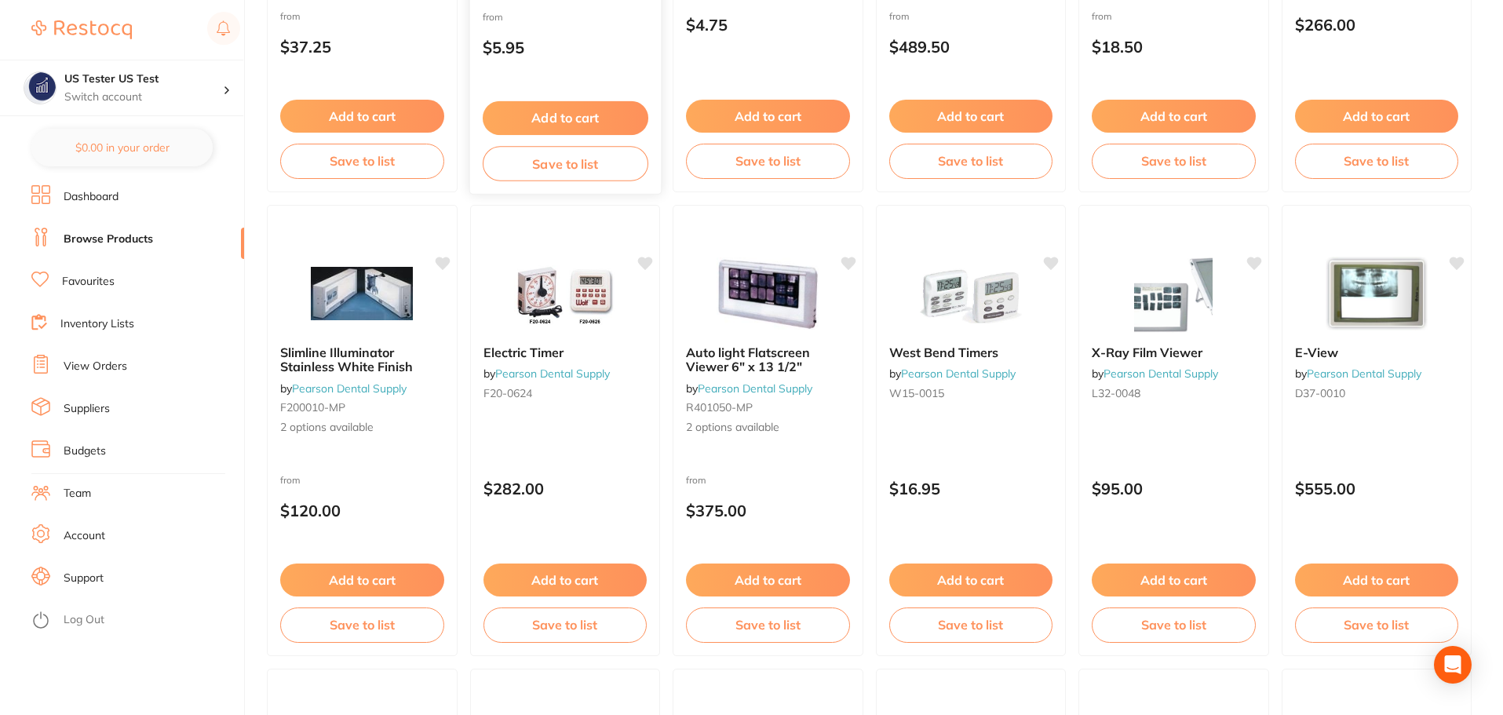
scroll to position [471, 0]
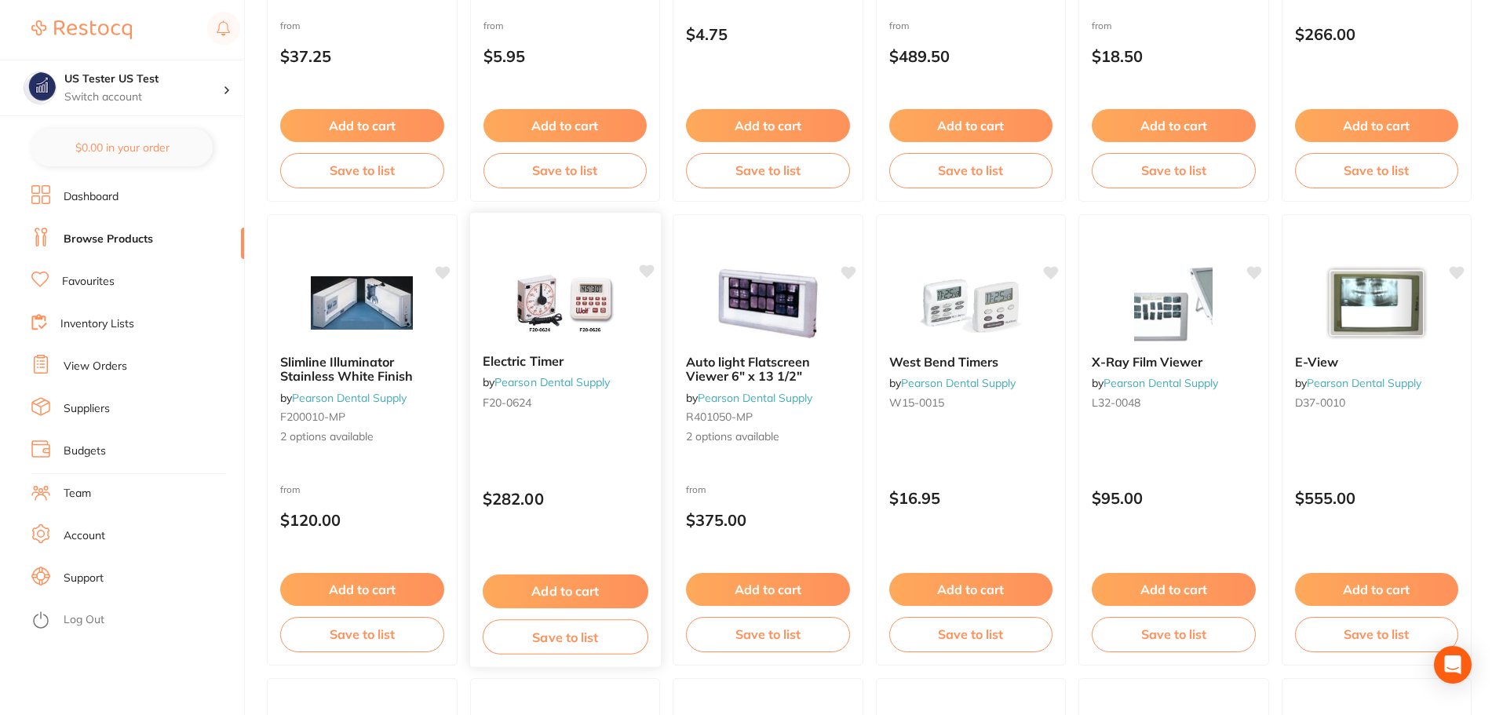
click at [621, 441] on div "Electric Timer by [PERSON_NAME]n Dental Supply F20-0624 $282.00 Add to cart Sav…" at bounding box center [564, 440] width 192 height 456
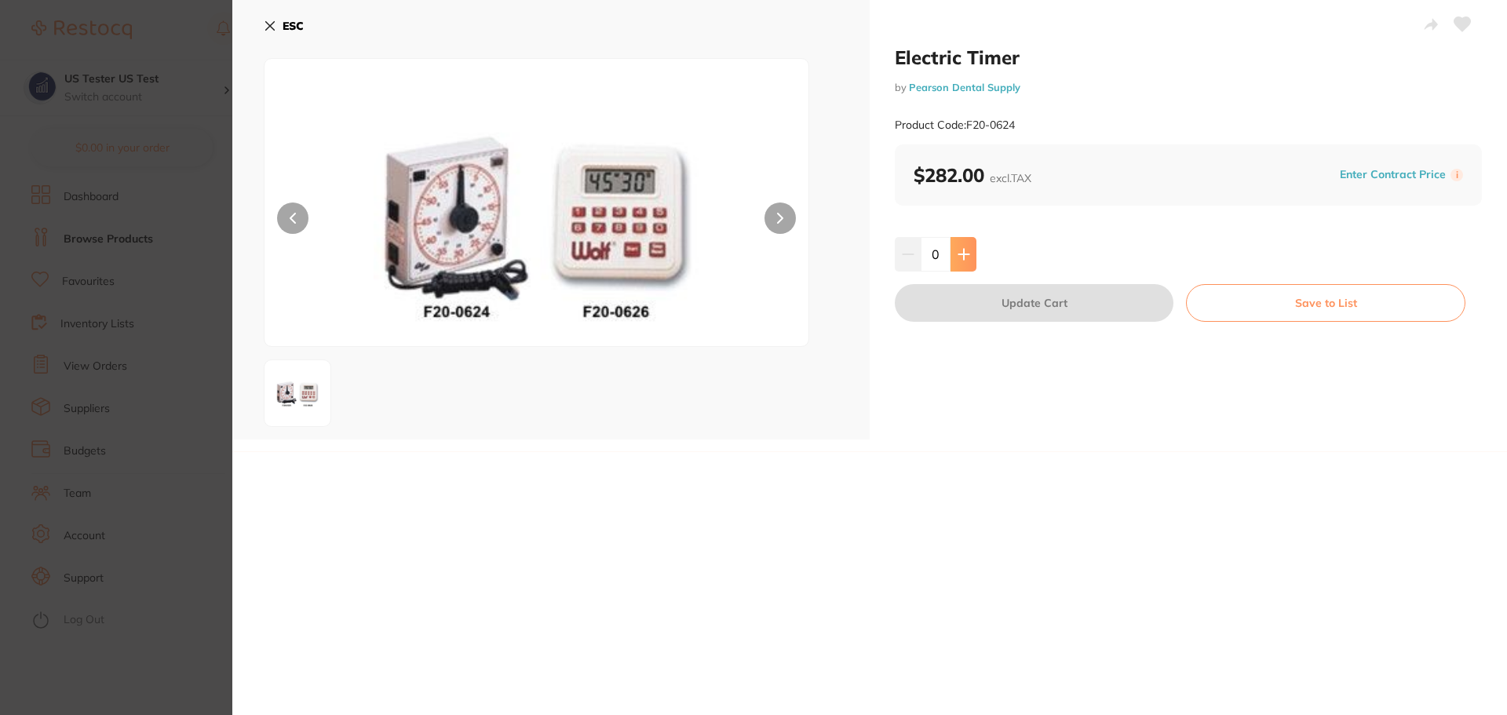
click at [961, 256] on icon at bounding box center [963, 254] width 10 height 10
type input "1"
click at [986, 291] on button "Update Cart" at bounding box center [1034, 303] width 279 height 38
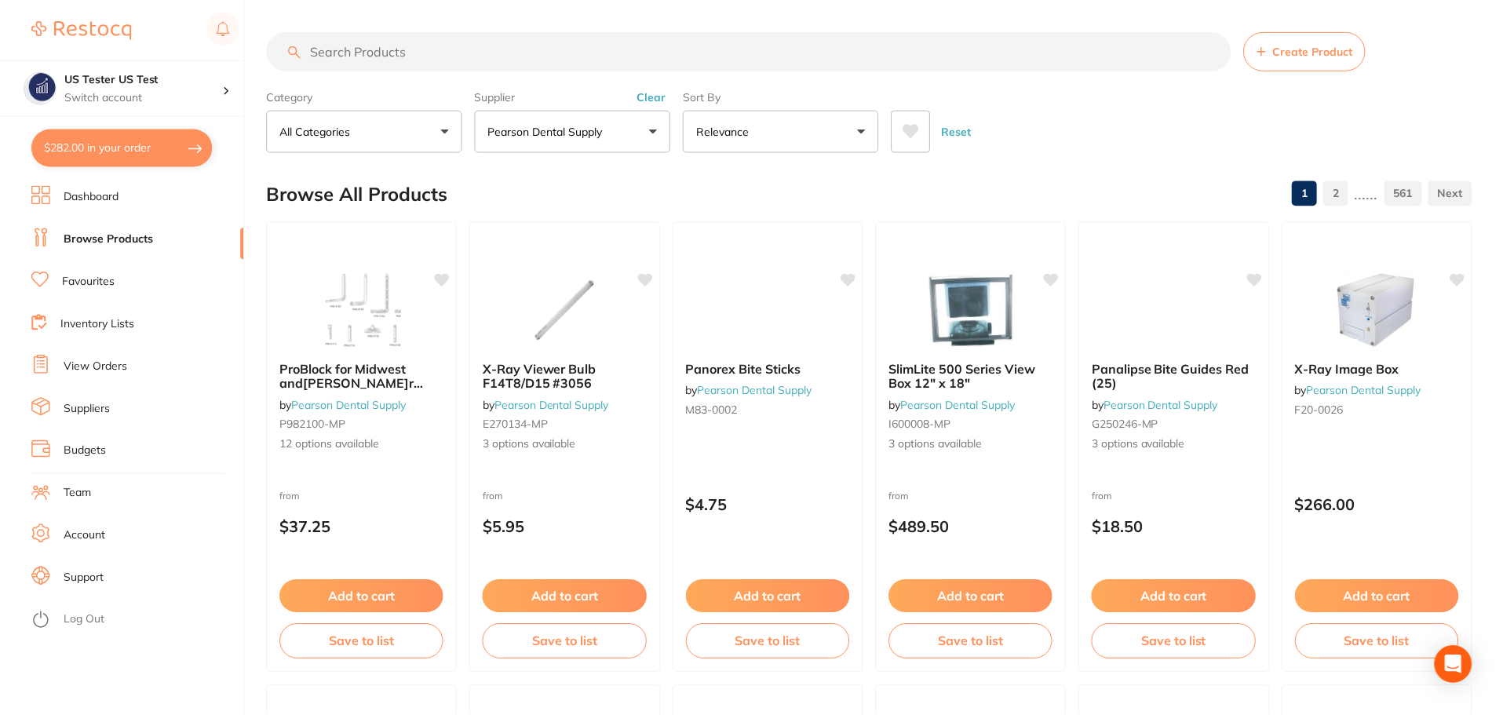
scroll to position [471, 0]
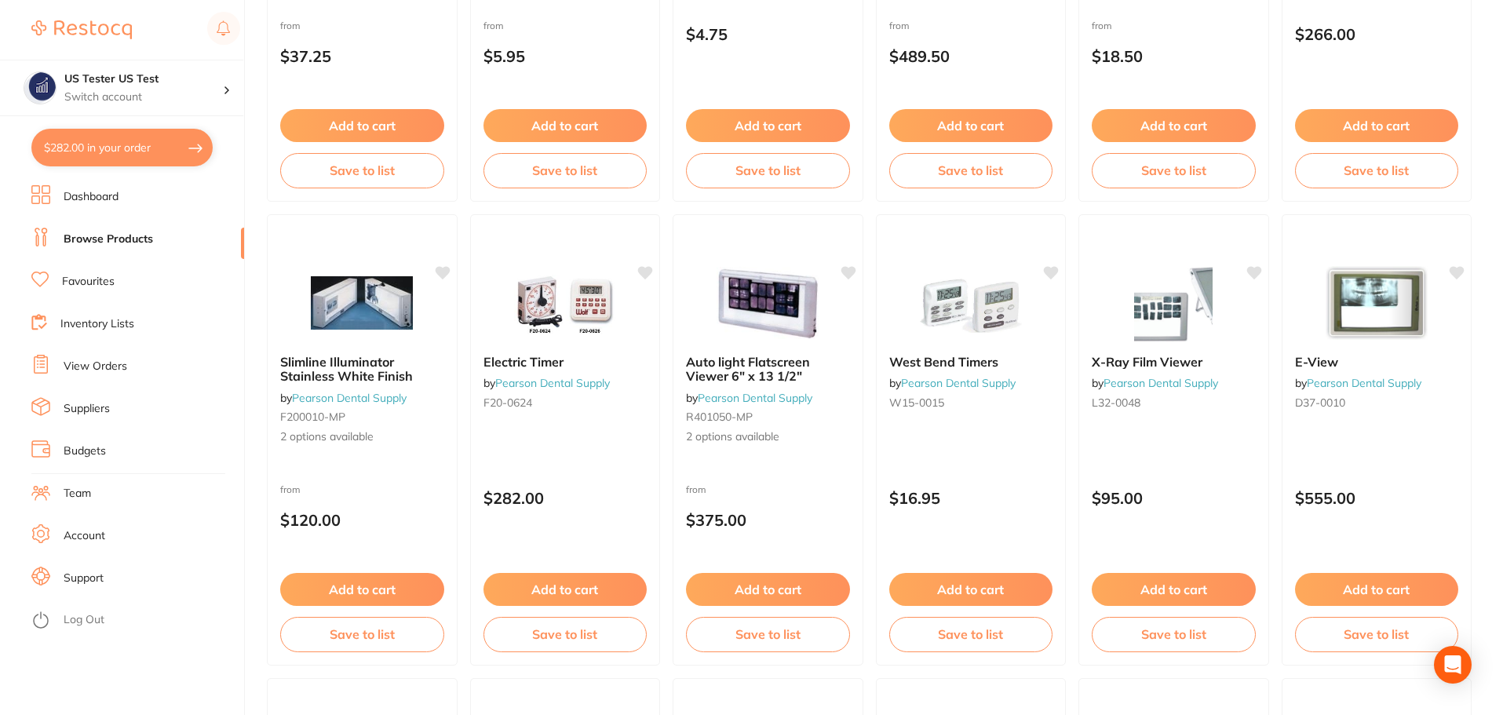
click at [191, 149] on button "$282.00 in your order" at bounding box center [121, 148] width 181 height 38
checkbox input "true"
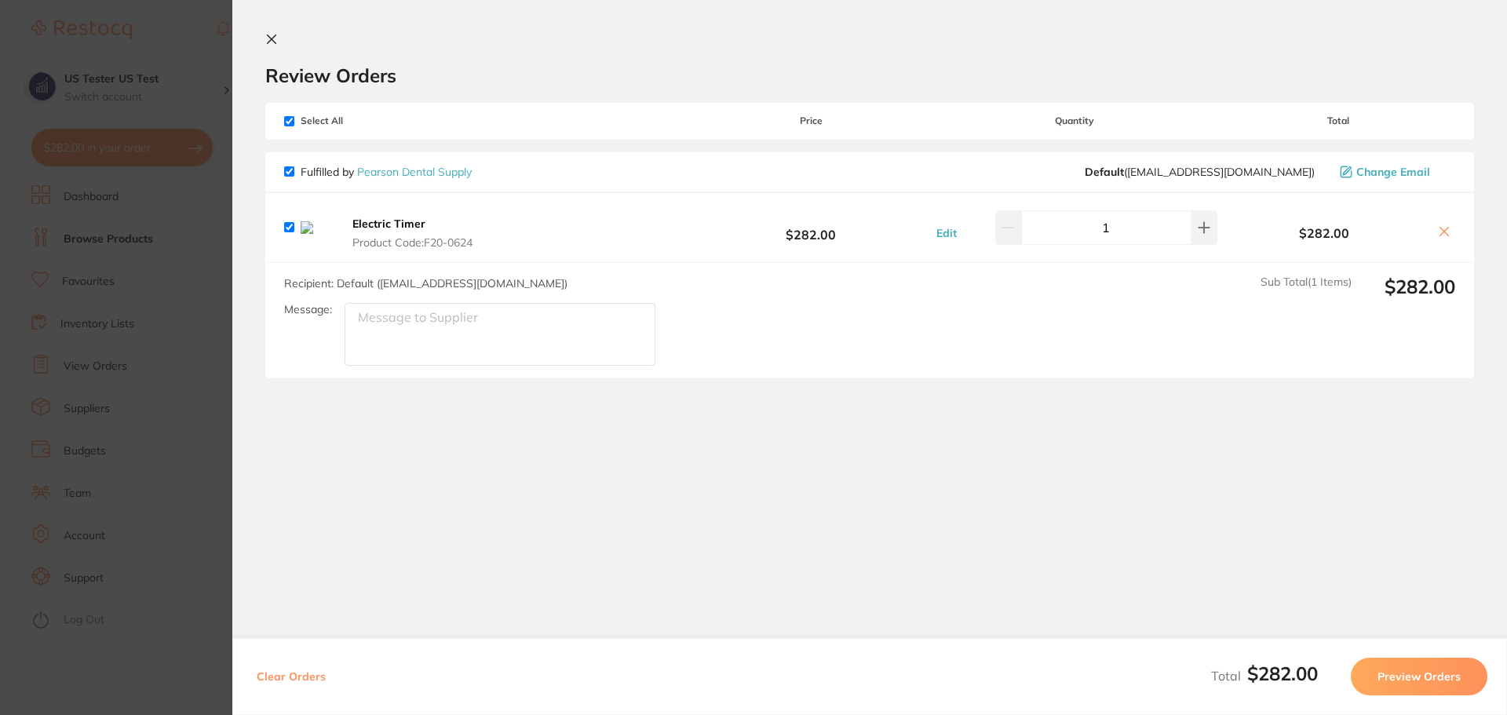
click at [1424, 665] on button "Preview Orders" at bounding box center [1418, 677] width 137 height 38
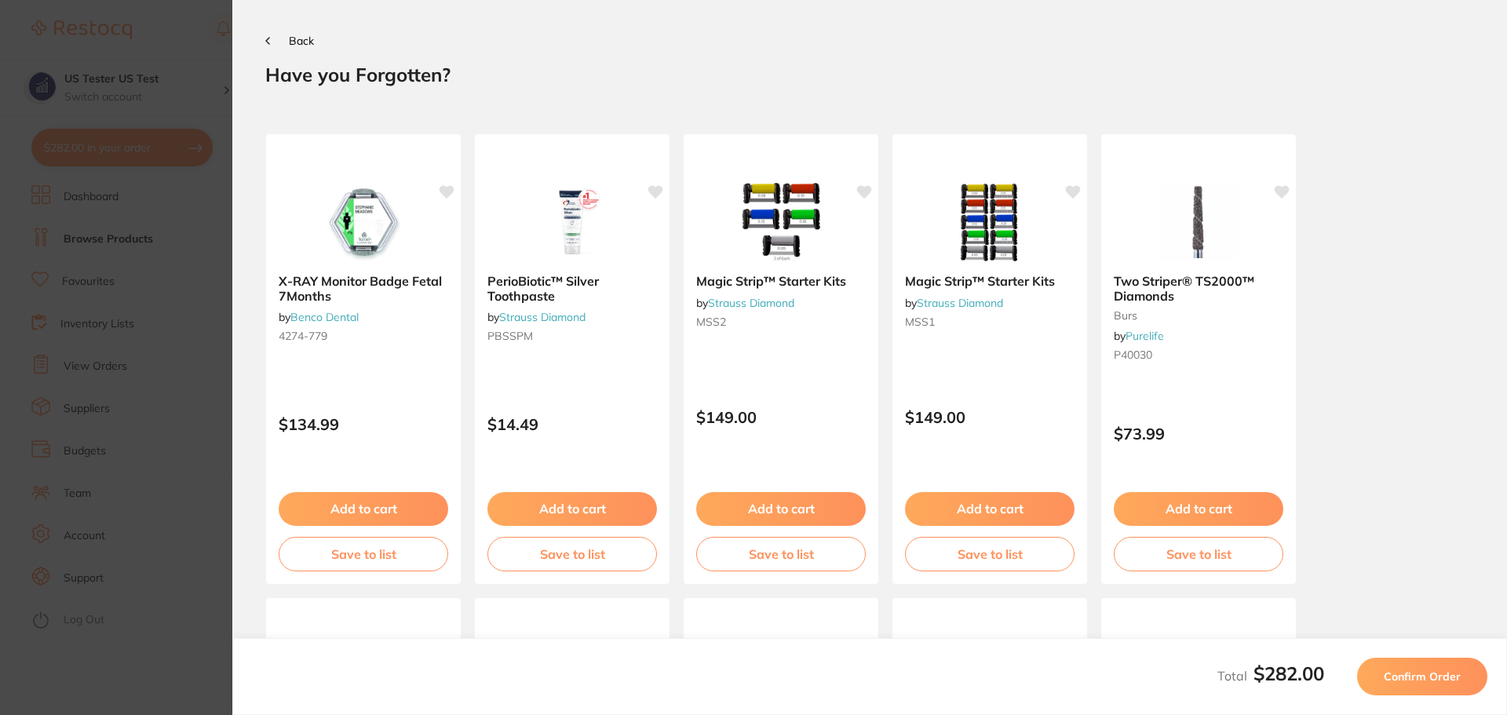
click at [1424, 670] on span "Confirm Order" at bounding box center [1421, 676] width 77 height 14
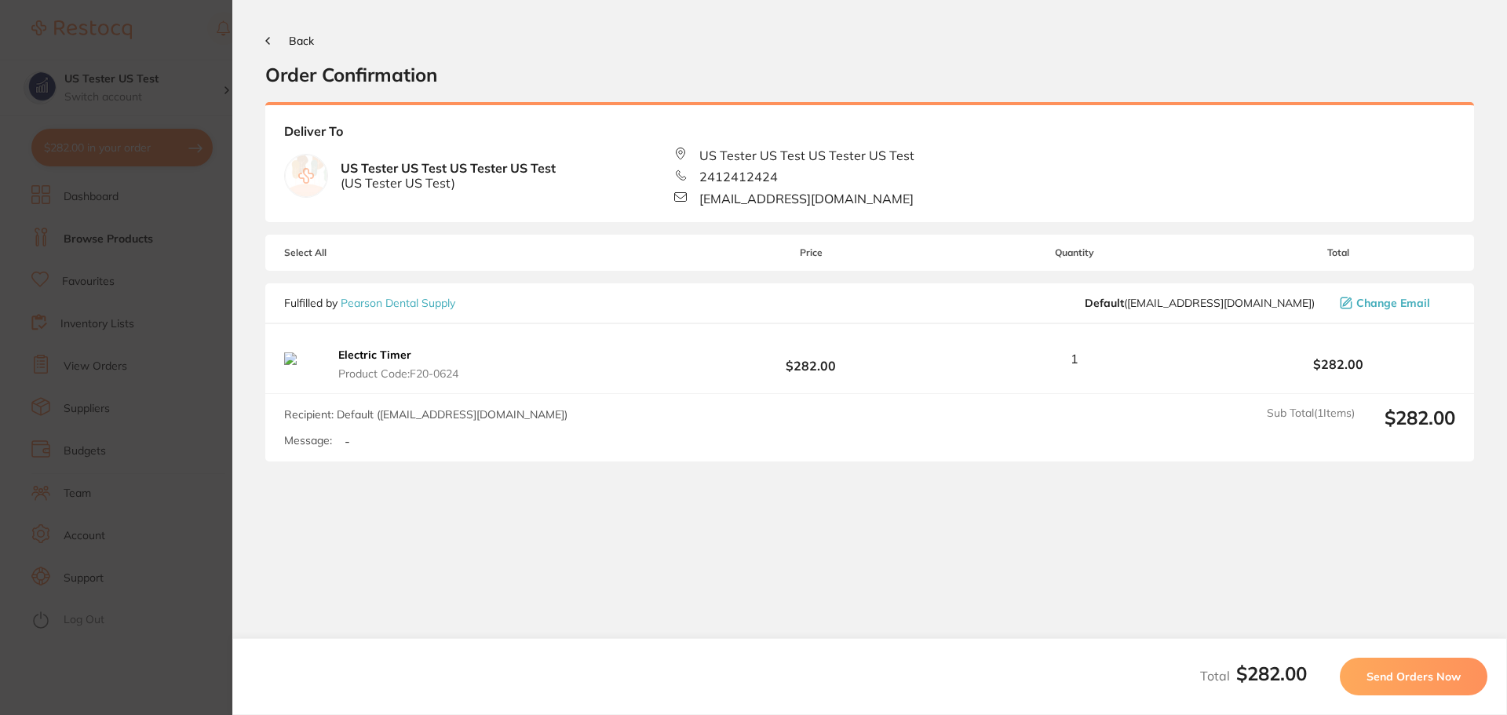
click at [271, 41] on button "Back" at bounding box center [289, 41] width 49 height 13
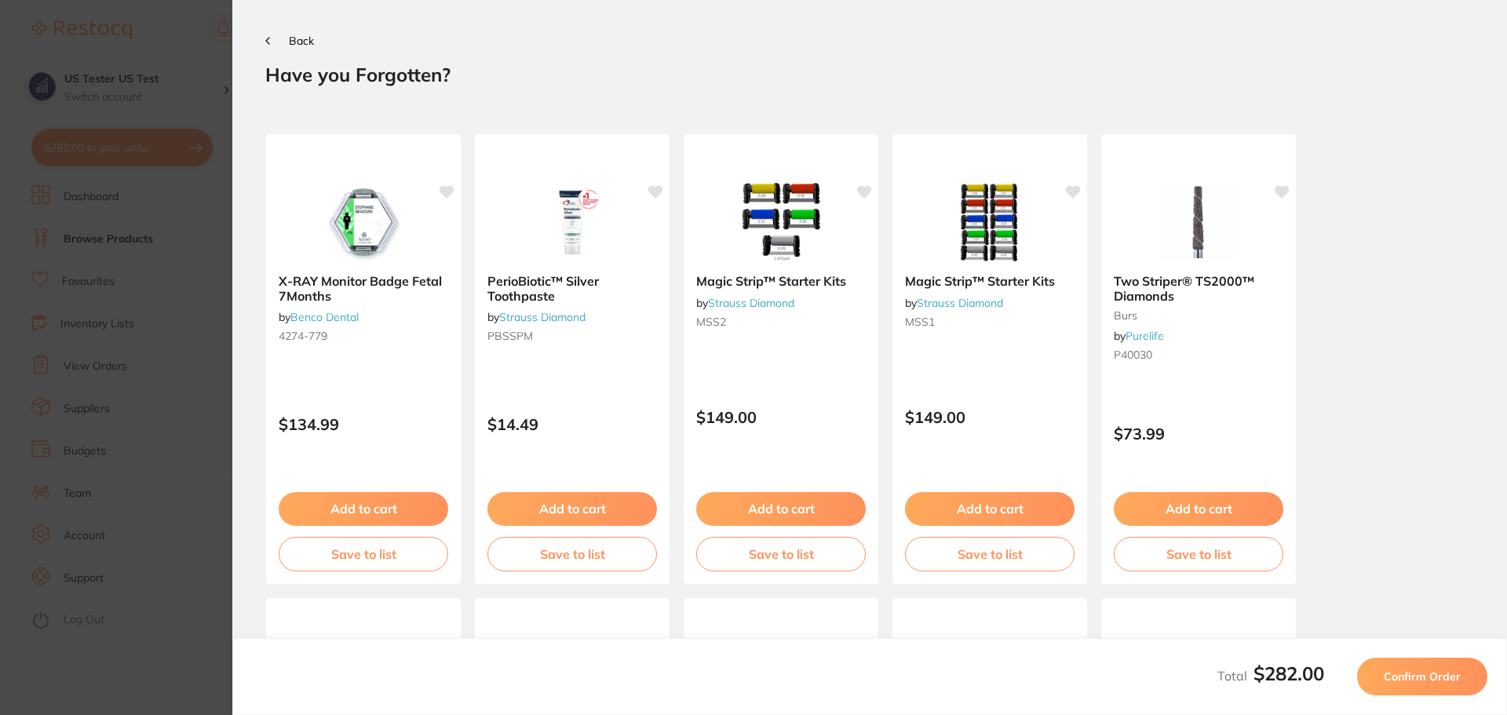
click at [271, 41] on button "Back" at bounding box center [289, 41] width 49 height 13
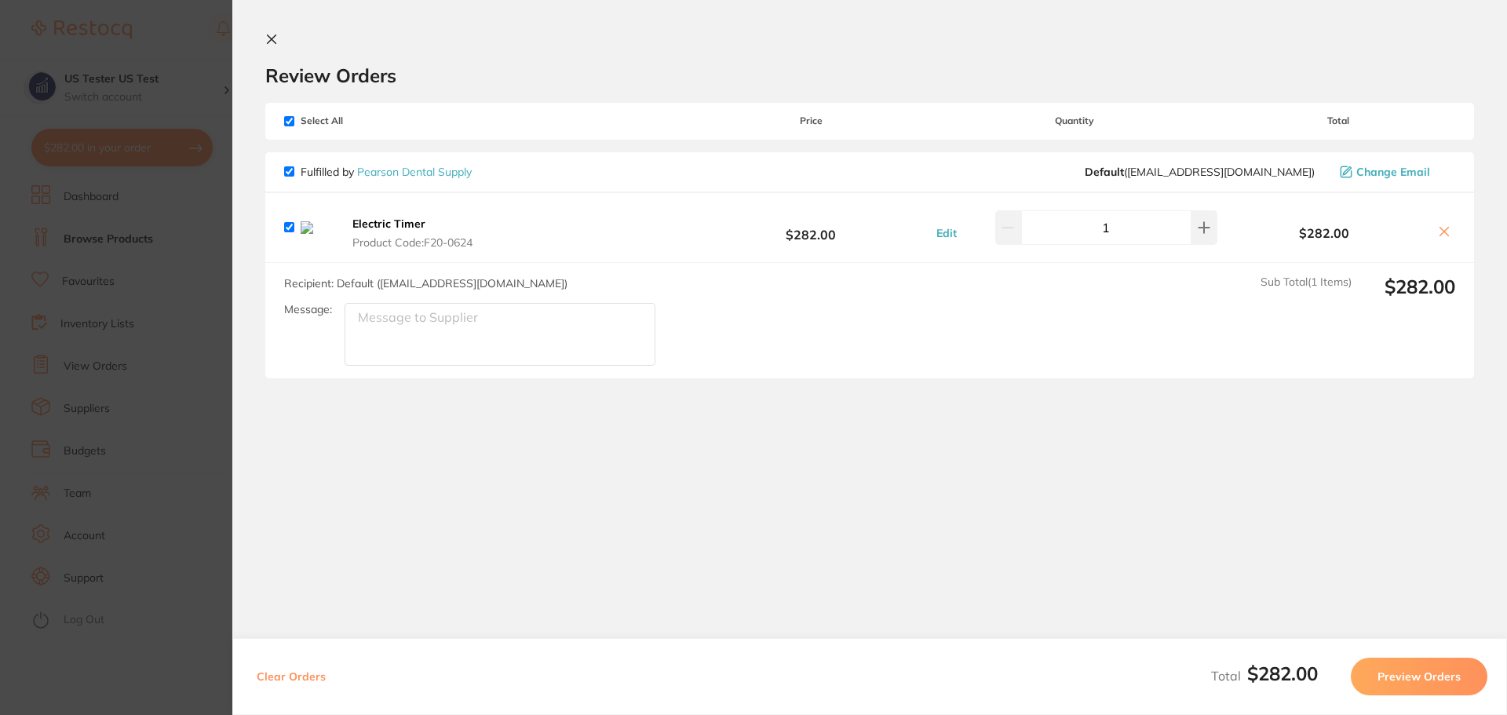
click at [271, 41] on icon at bounding box center [272, 39] width 9 height 9
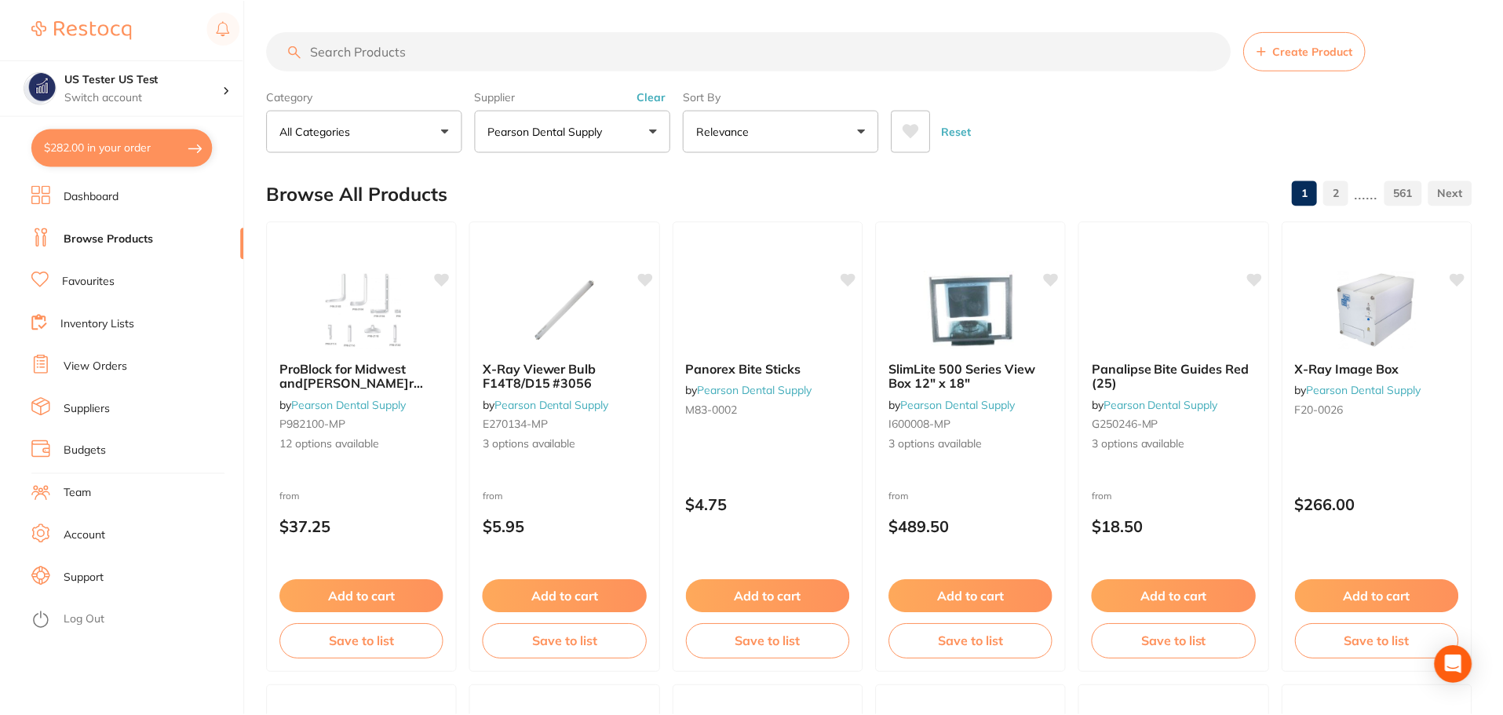
scroll to position [471, 0]
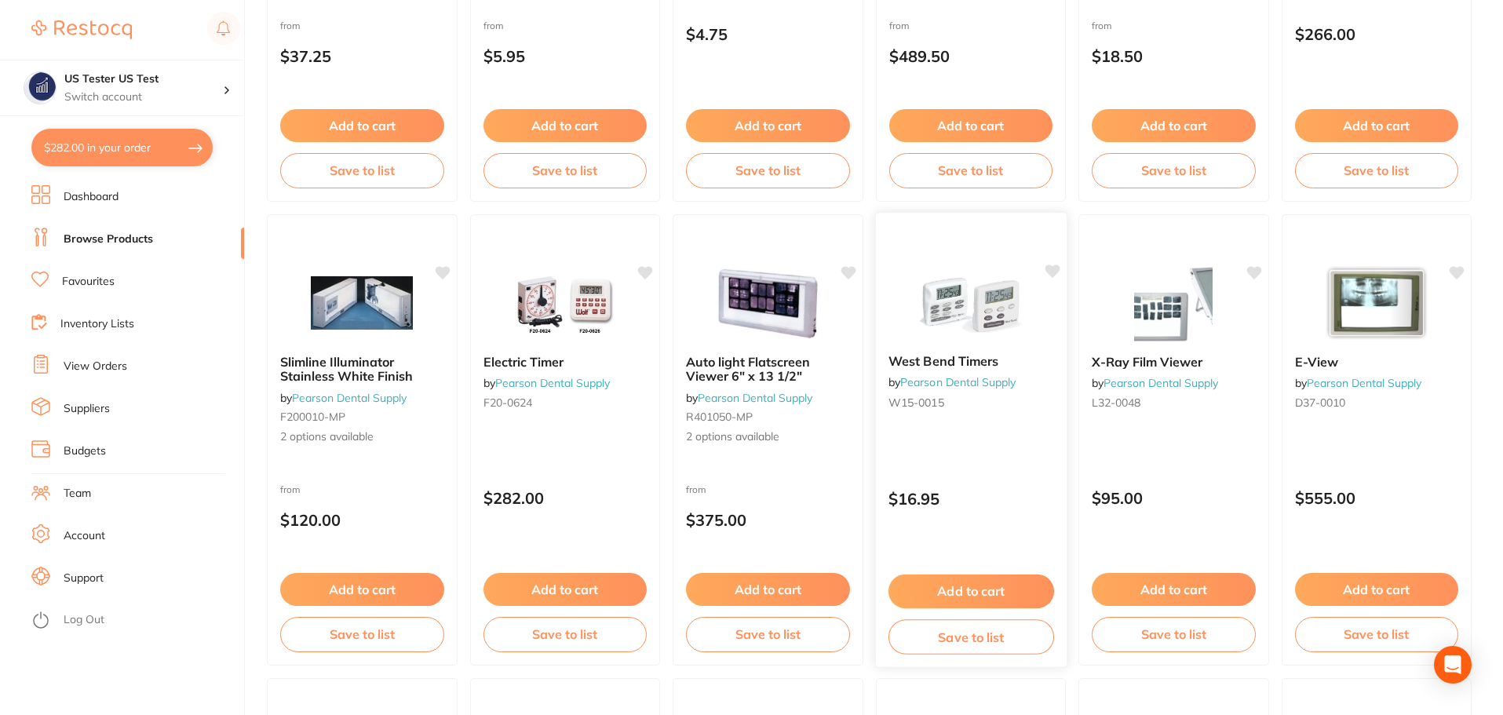
click at [979, 590] on button "Add to cart" at bounding box center [970, 591] width 166 height 34
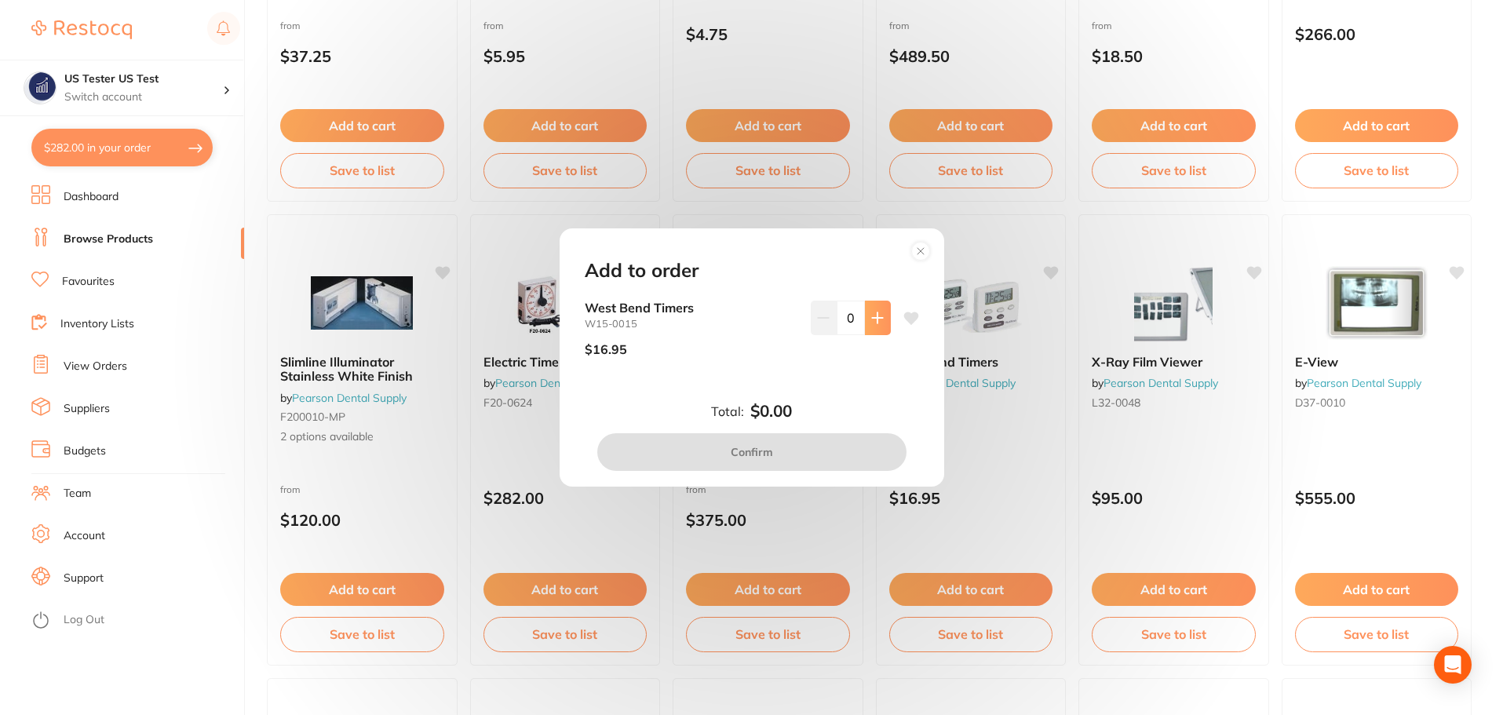
click at [885, 319] on div "West Bend Timers W15-0015 $16.95 0" at bounding box center [752, 335] width 334 height 68
click at [883, 313] on button at bounding box center [878, 318] width 26 height 35
type input "1"
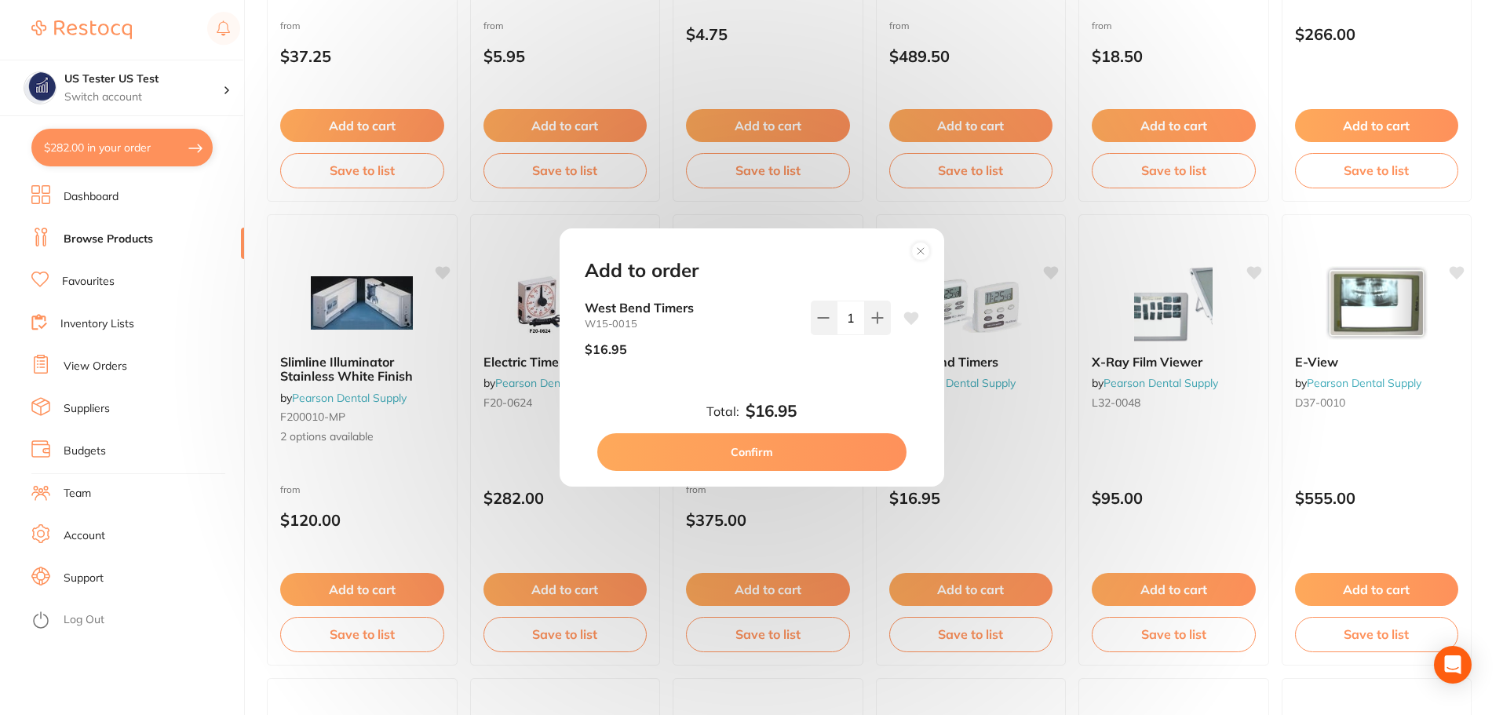
click at [843, 440] on button "Confirm" at bounding box center [751, 452] width 309 height 38
checkbox input "false"
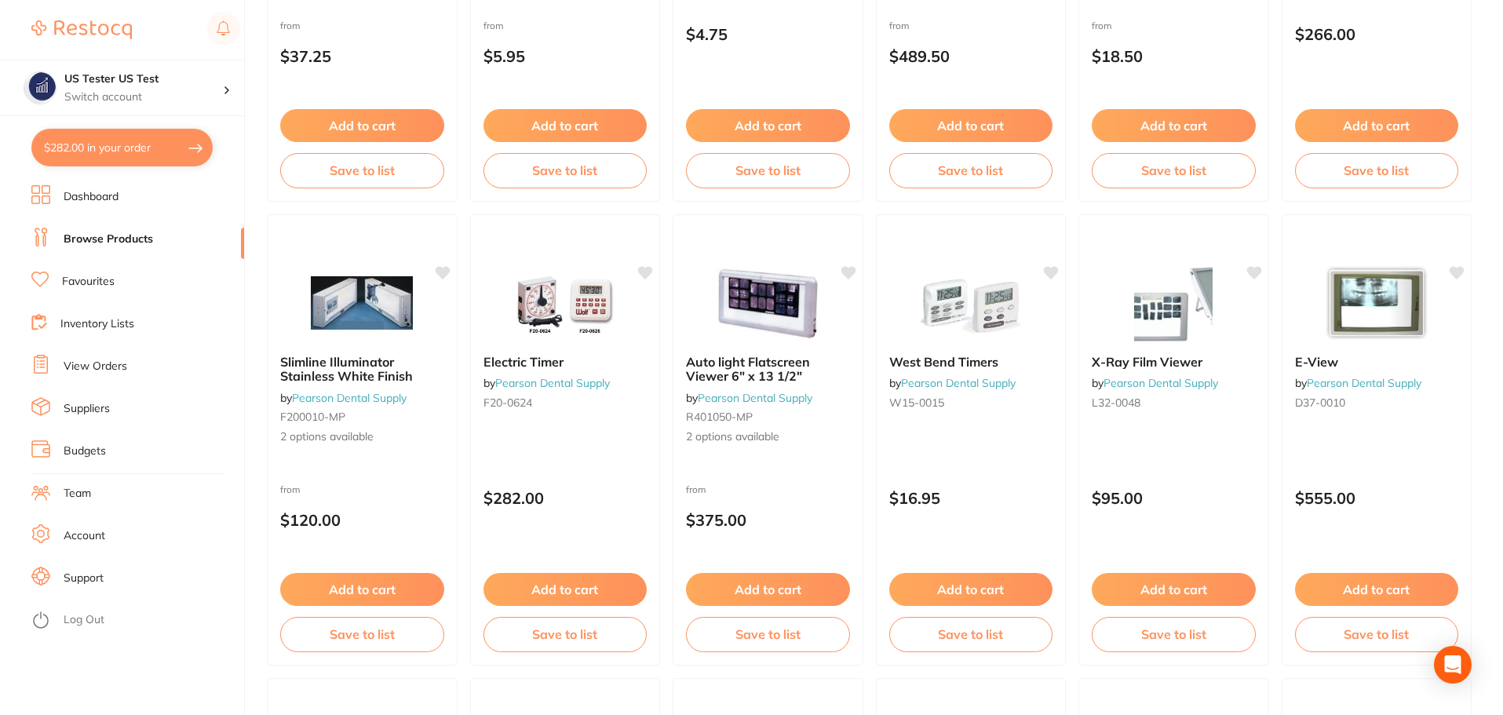
click at [159, 158] on button "$282.00 in your order" at bounding box center [121, 148] width 181 height 38
checkbox input "true"
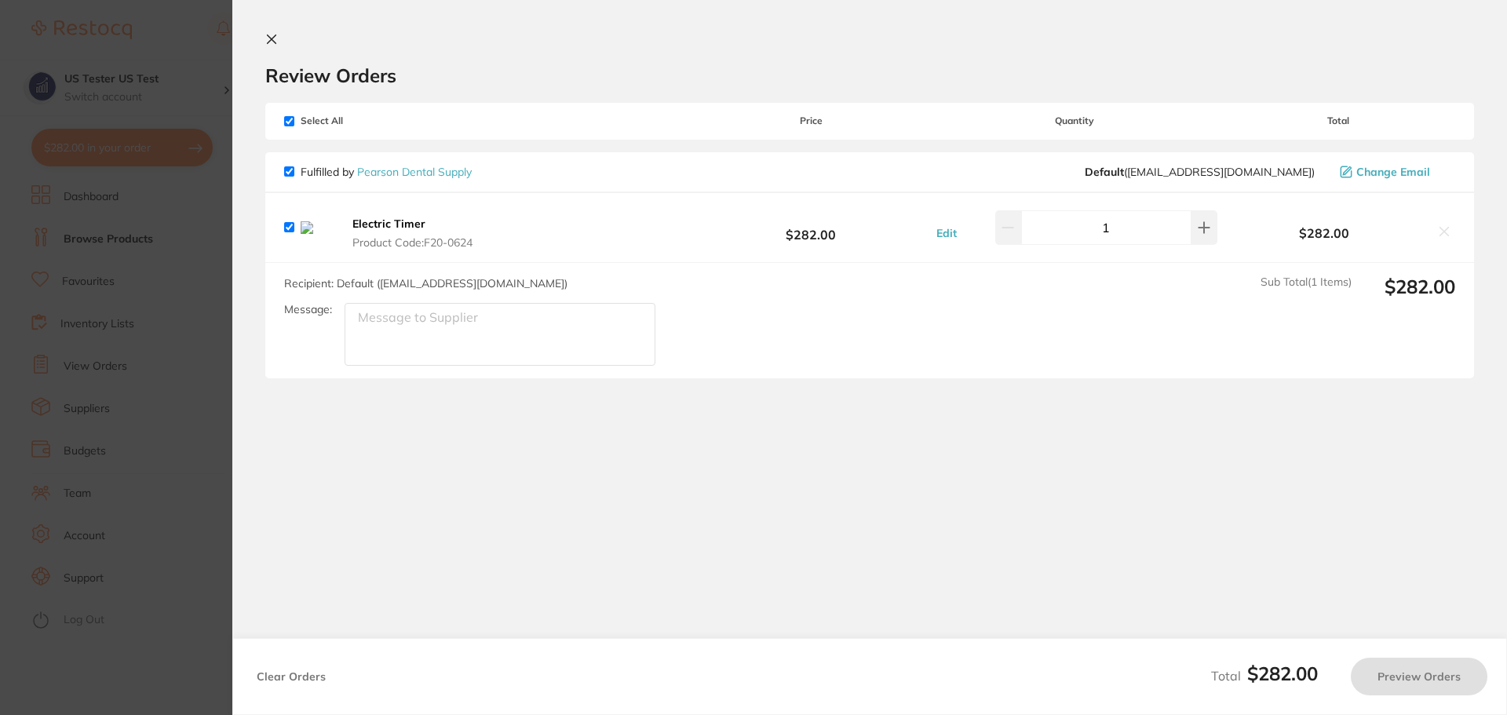
checkbox input "true"
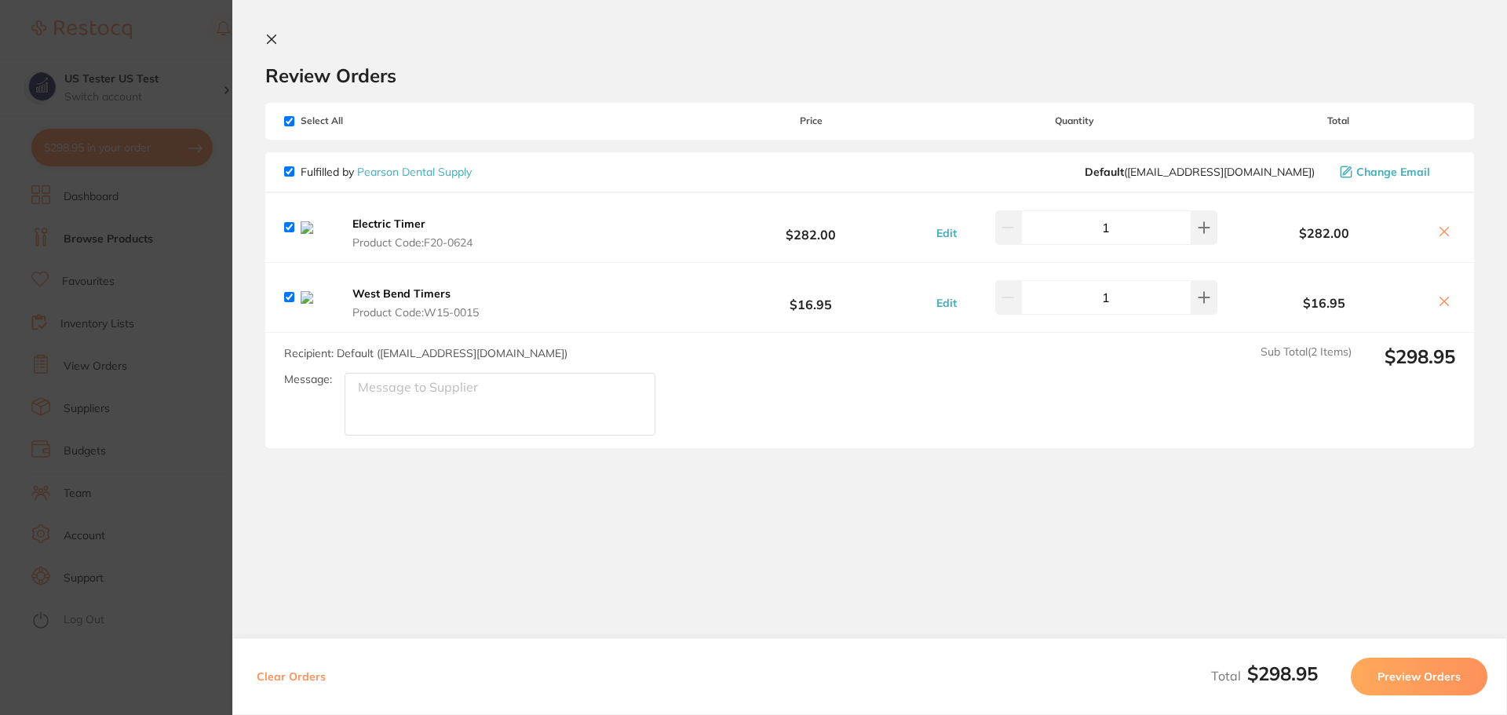
click at [268, 39] on icon at bounding box center [271, 39] width 13 height 13
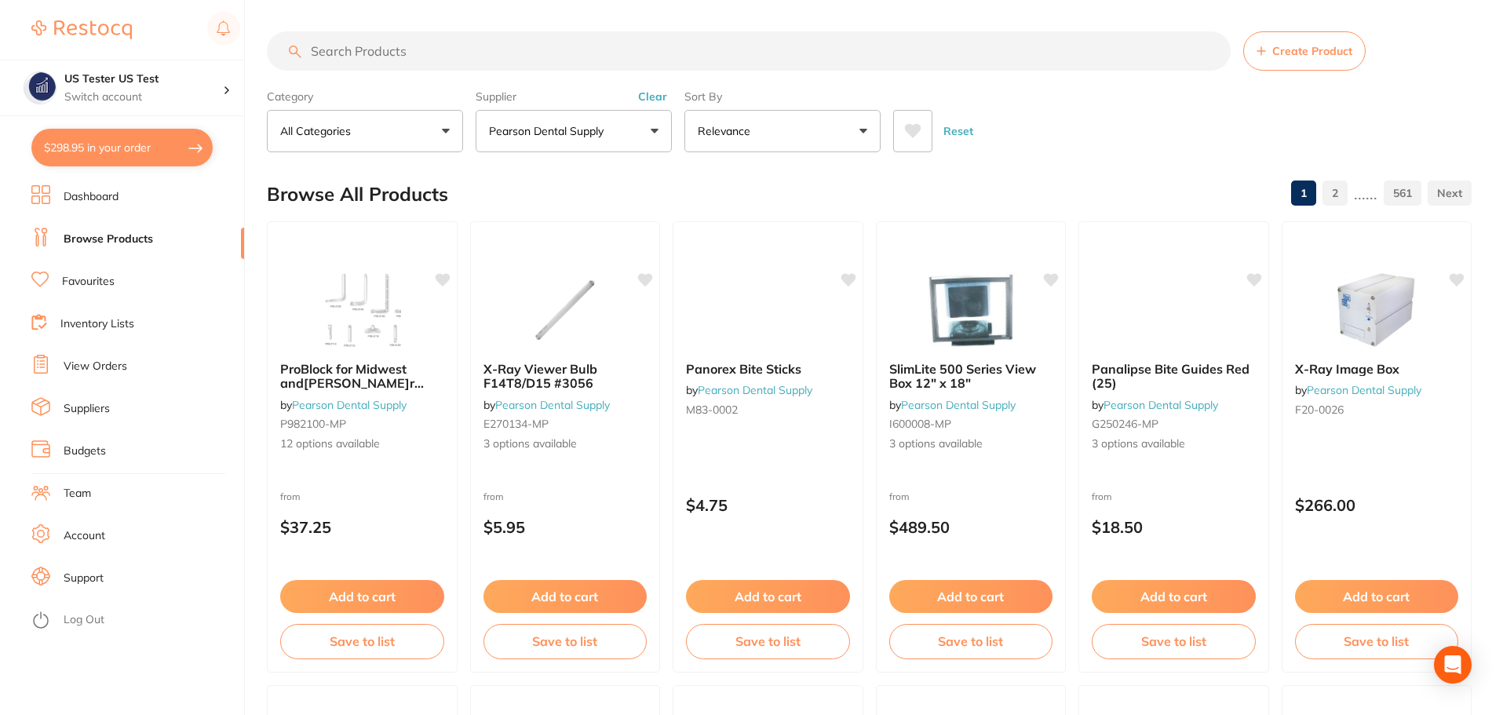
click at [185, 148] on button "$298.95 in your order" at bounding box center [121, 148] width 181 height 38
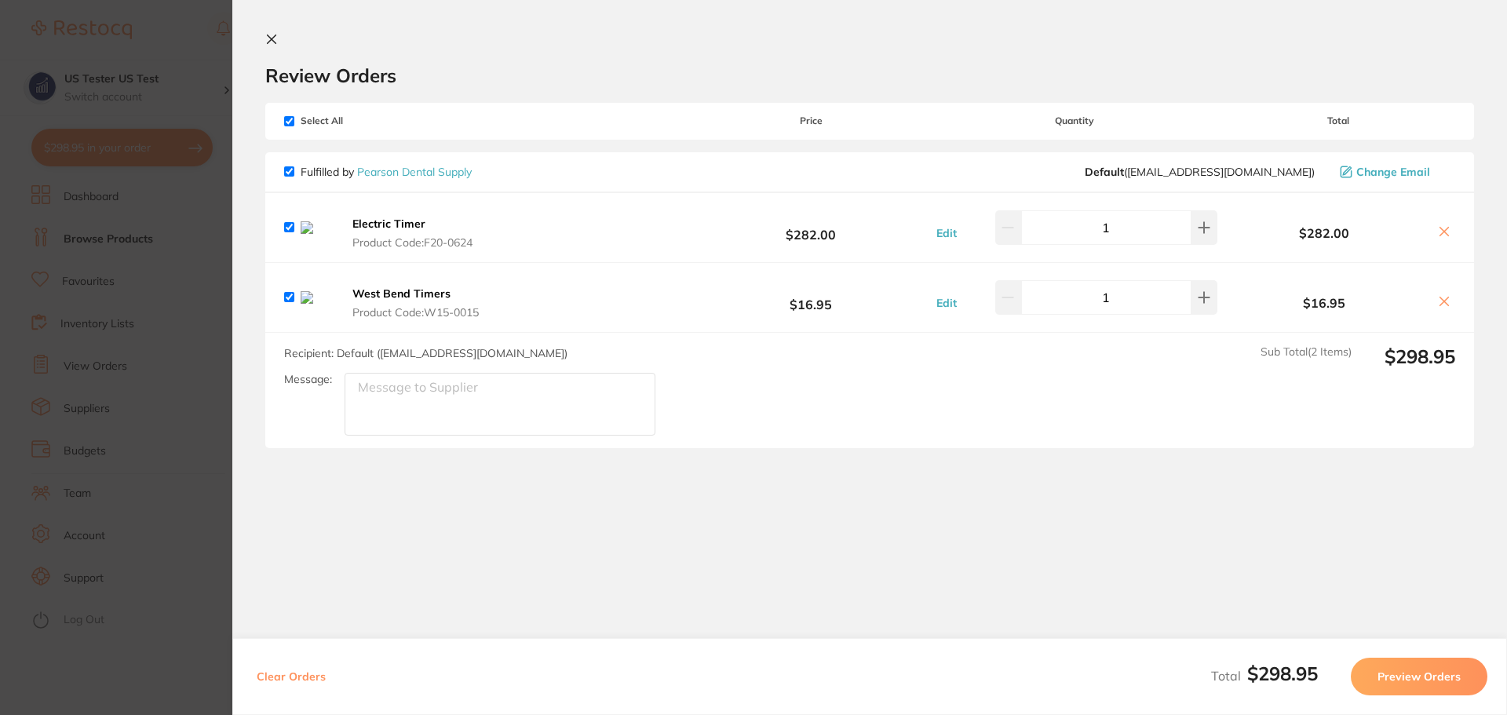
click at [314, 677] on button "Clear Orders" at bounding box center [291, 677] width 78 height 38
checkbox input "true"
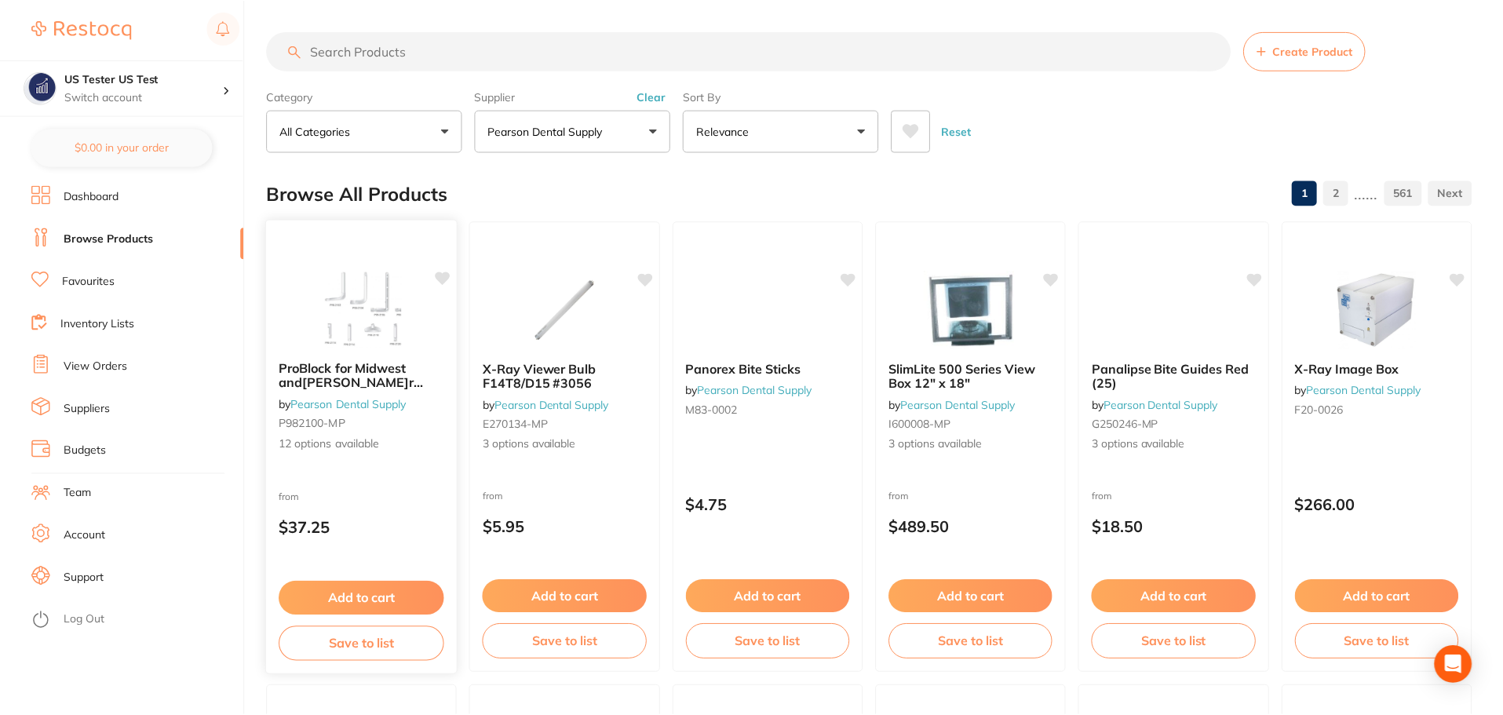
scroll to position [3, 0]
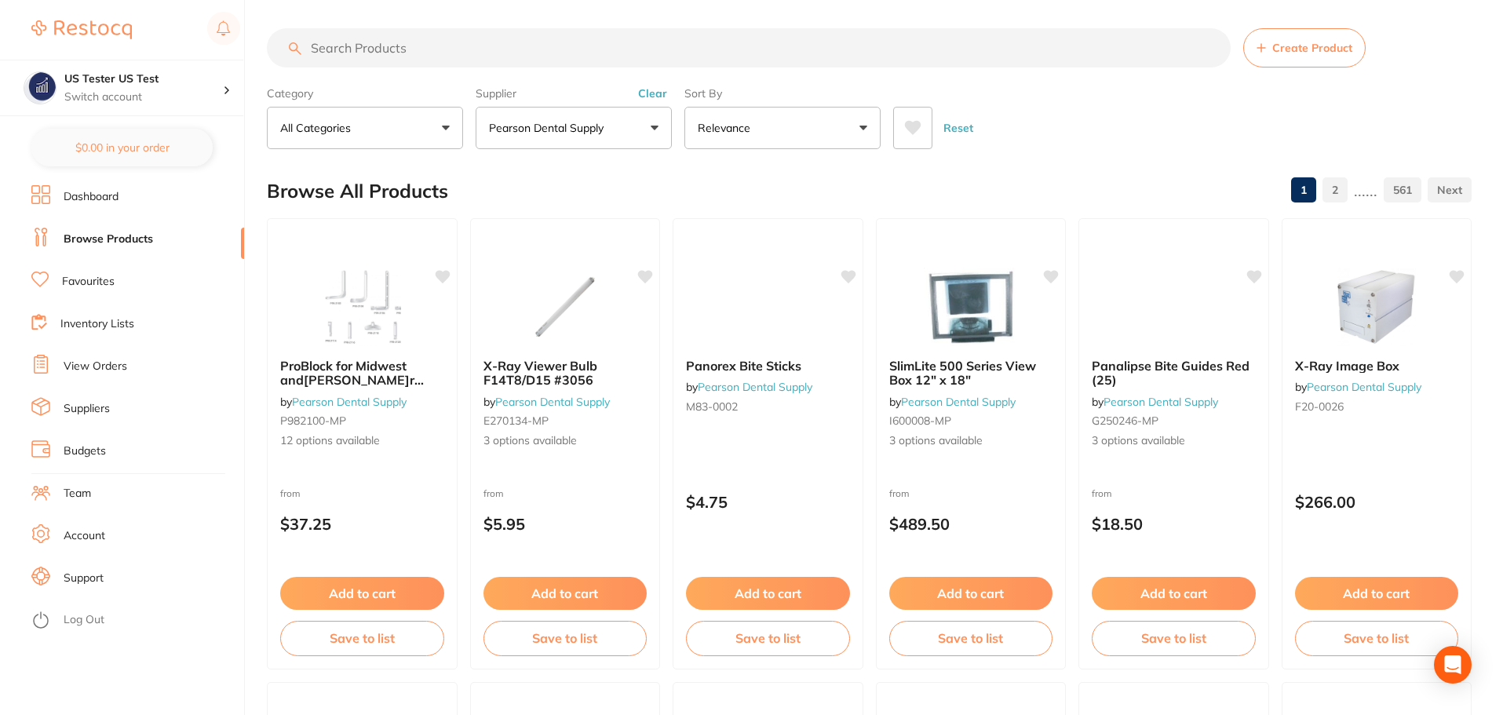
click at [504, 140] on button "Pearson Dental Supply" at bounding box center [574, 128] width 196 height 42
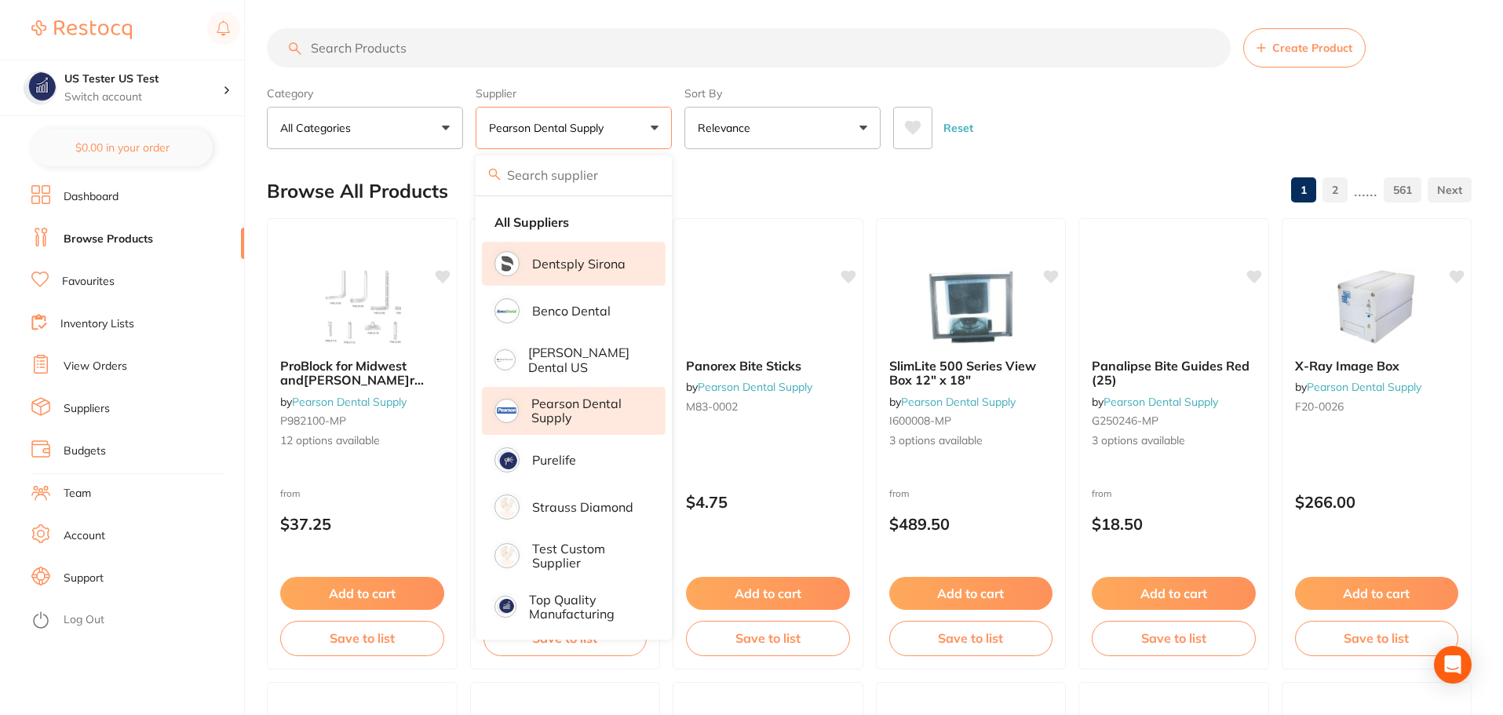
click at [573, 246] on li "Dentsply Sirona" at bounding box center [574, 264] width 184 height 44
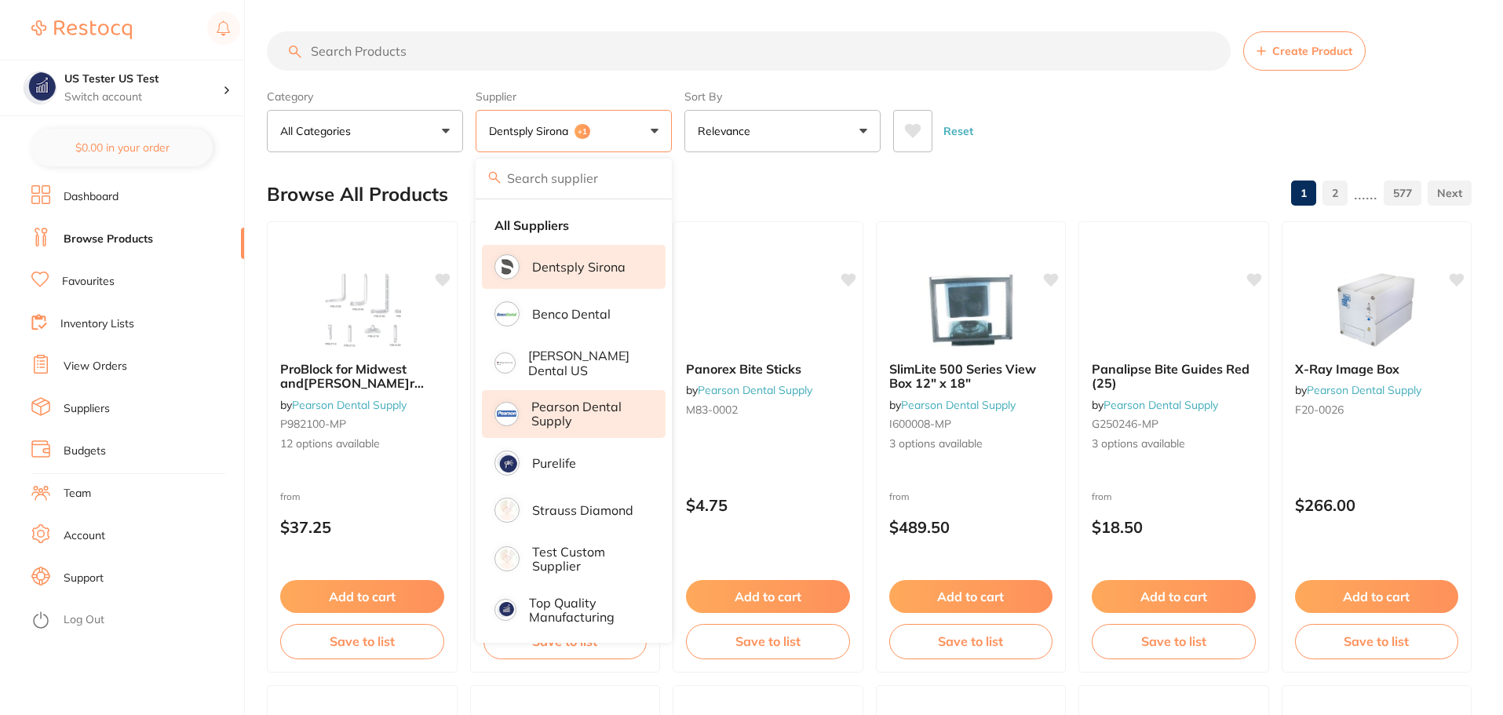
click at [679, 148] on div "Category All Categories All Categories 3D Printing burs disposables endodontics…" at bounding box center [869, 117] width 1204 height 69
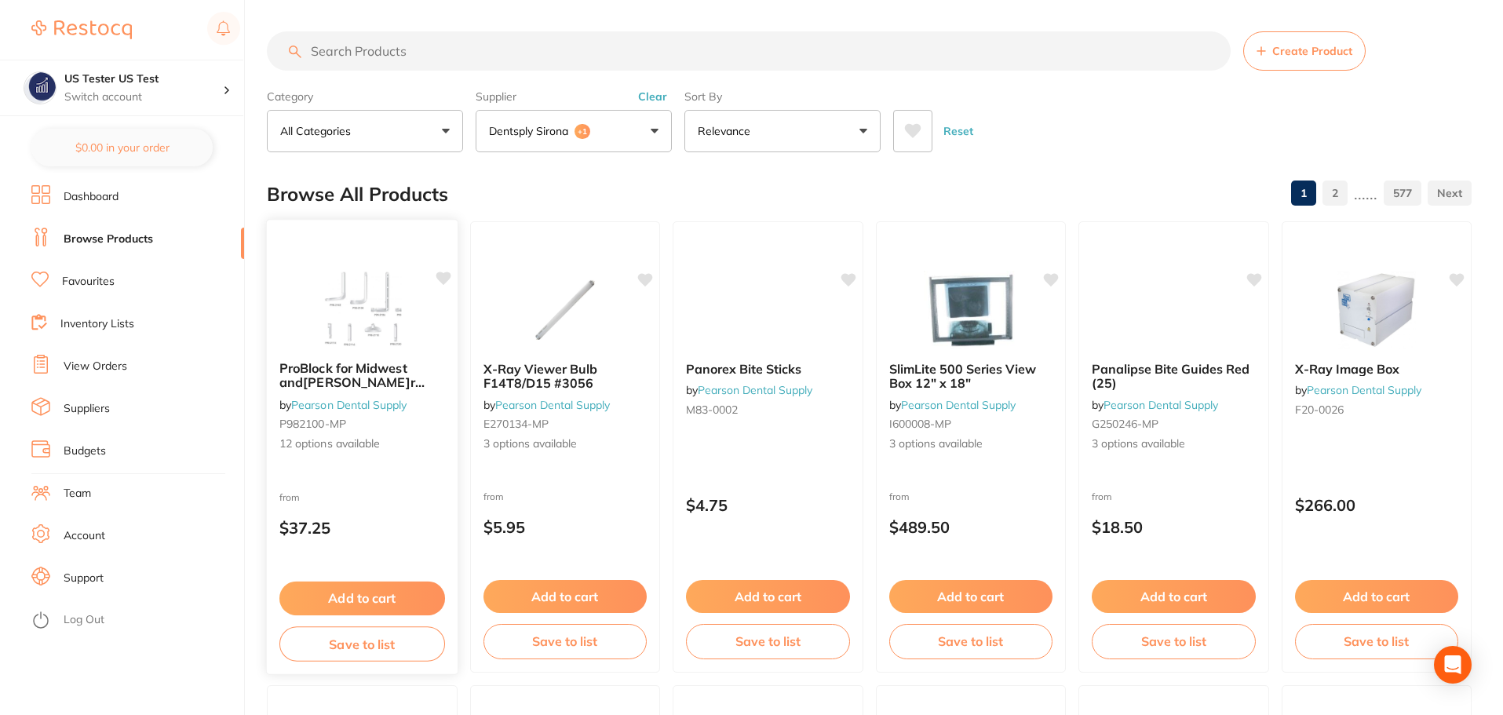
click at [365, 593] on button "Add to cart" at bounding box center [362, 598] width 166 height 34
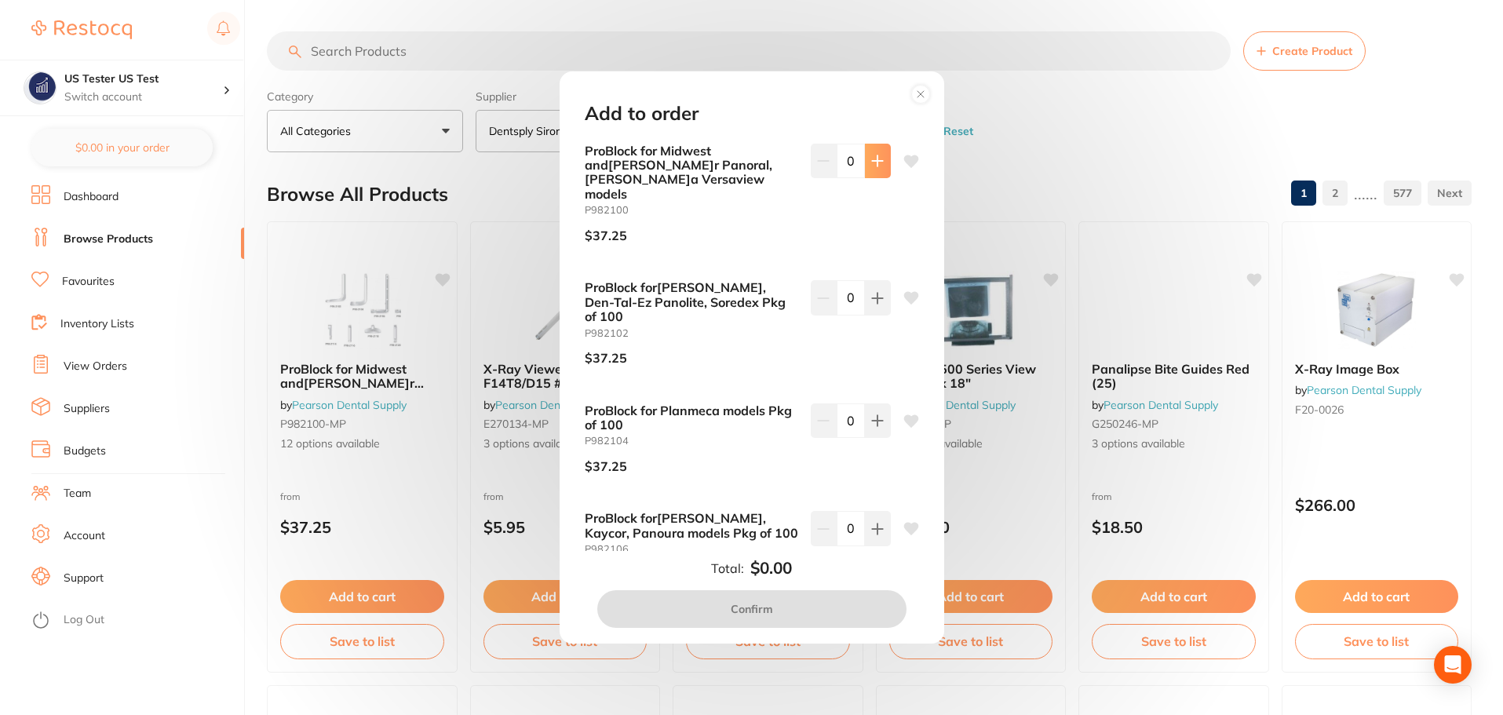
click at [872, 160] on icon at bounding box center [877, 160] width 10 height 10
type input "1"
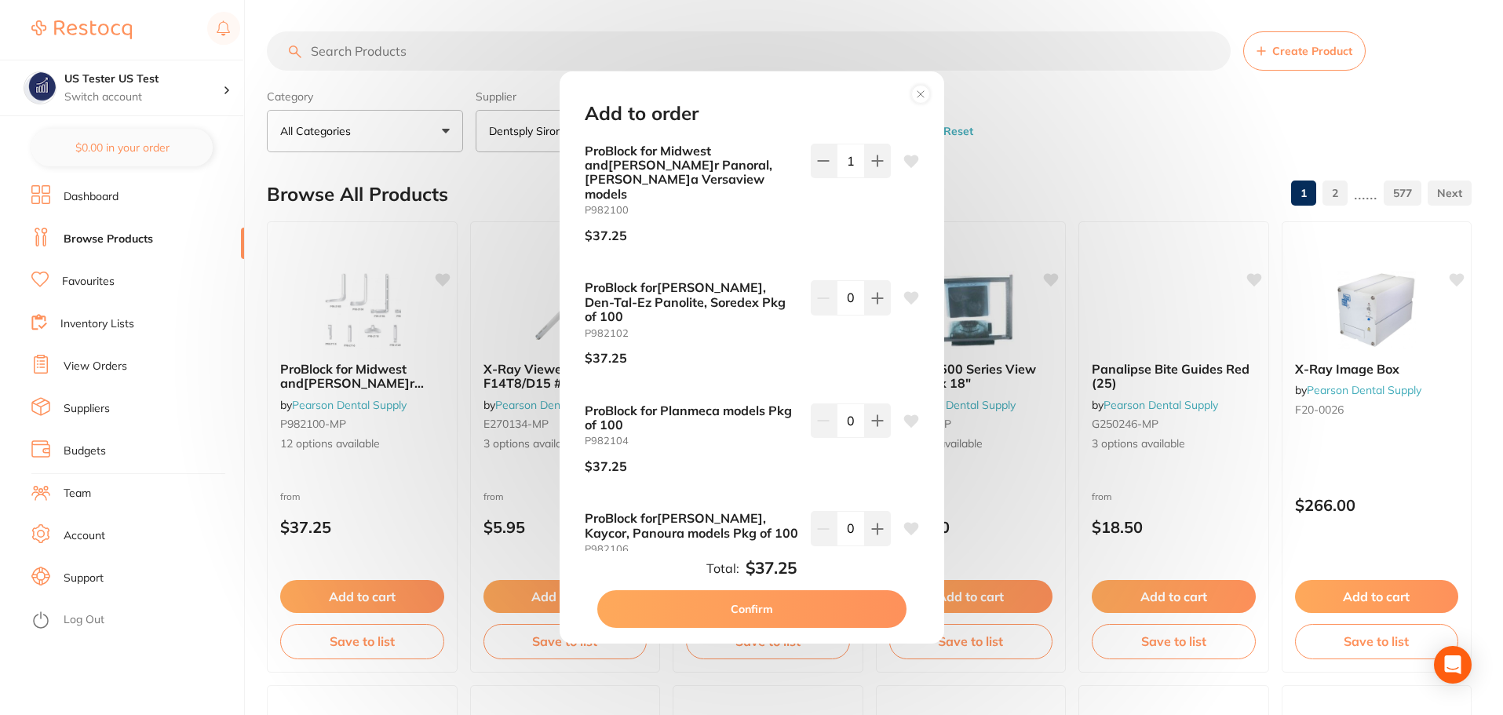
click at [792, 614] on button "Confirm" at bounding box center [751, 609] width 309 height 38
checkbox input "false"
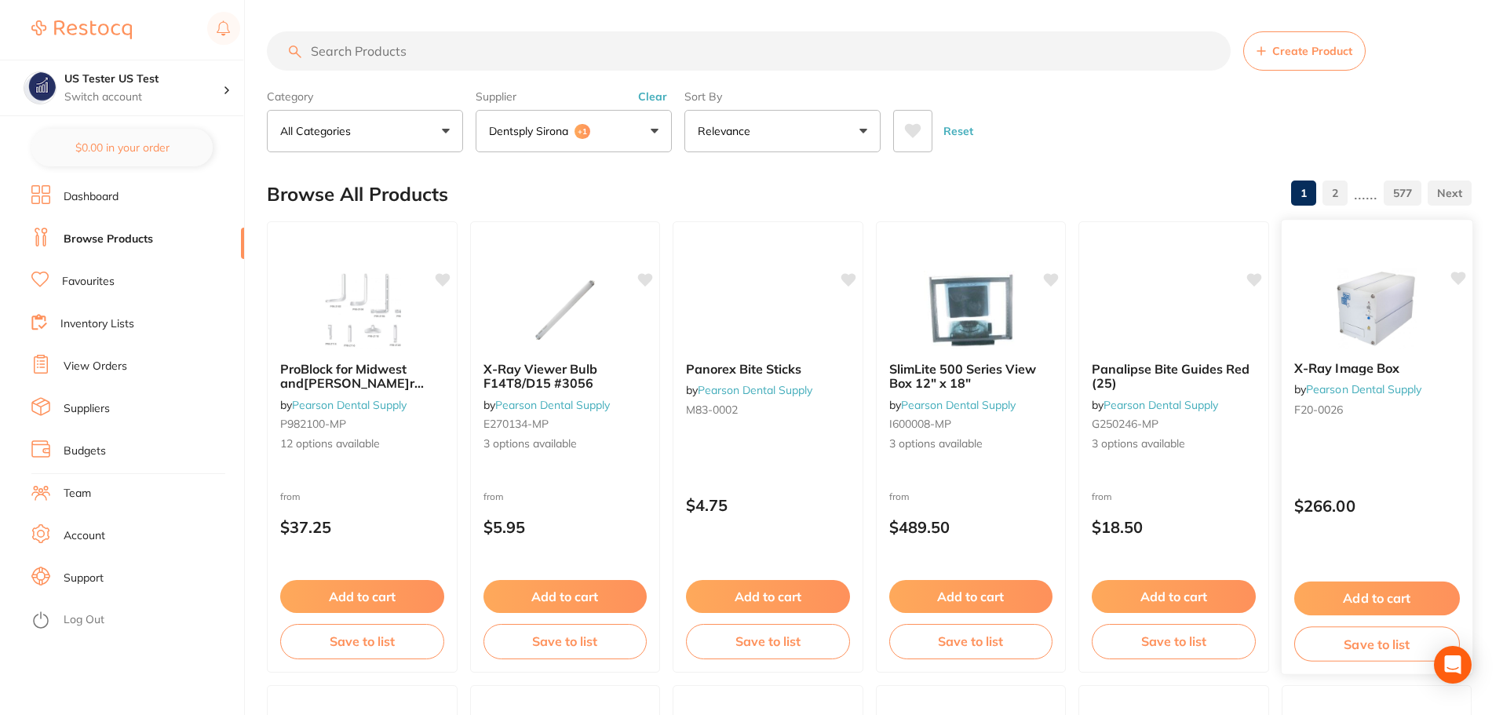
click at [1384, 599] on button "Add to cart" at bounding box center [1376, 598] width 166 height 34
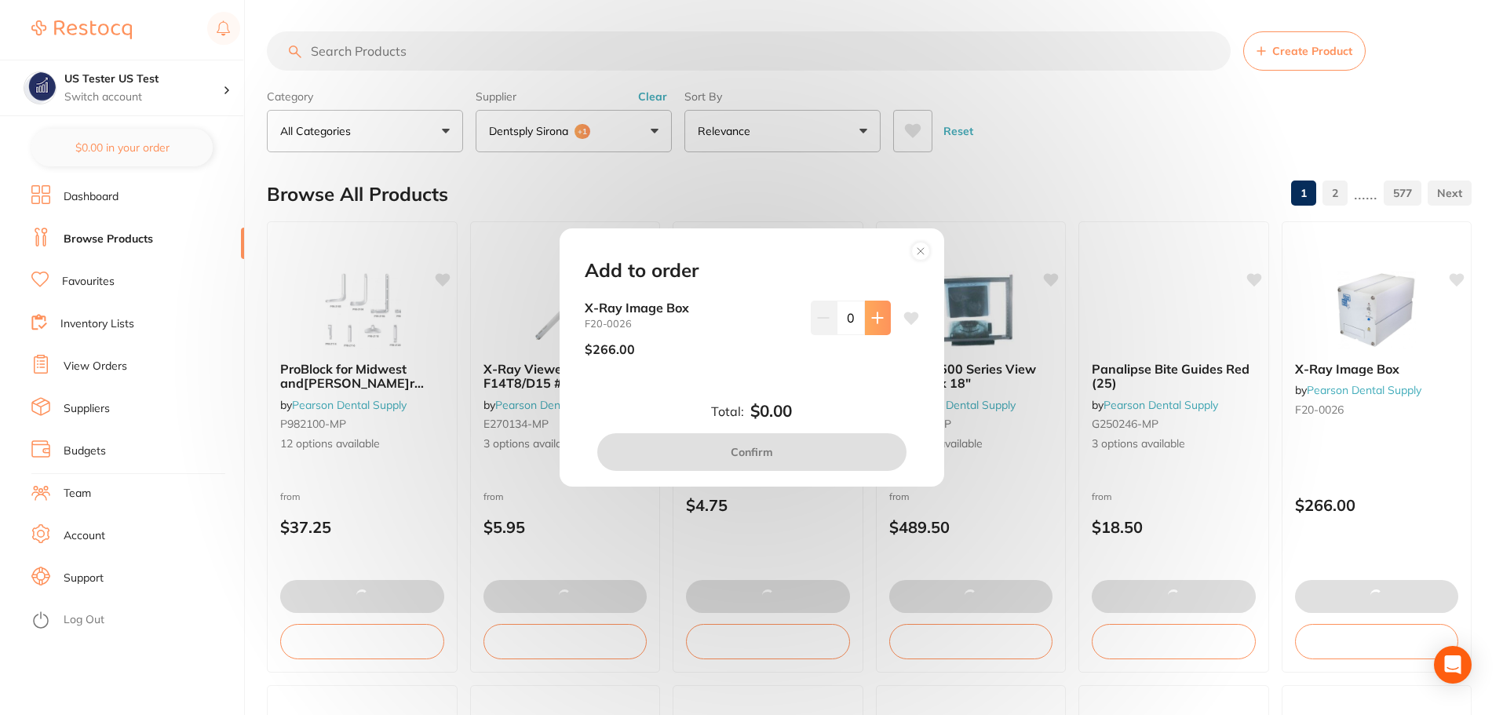
click at [873, 319] on icon at bounding box center [877, 317] width 10 height 10
type input "1"
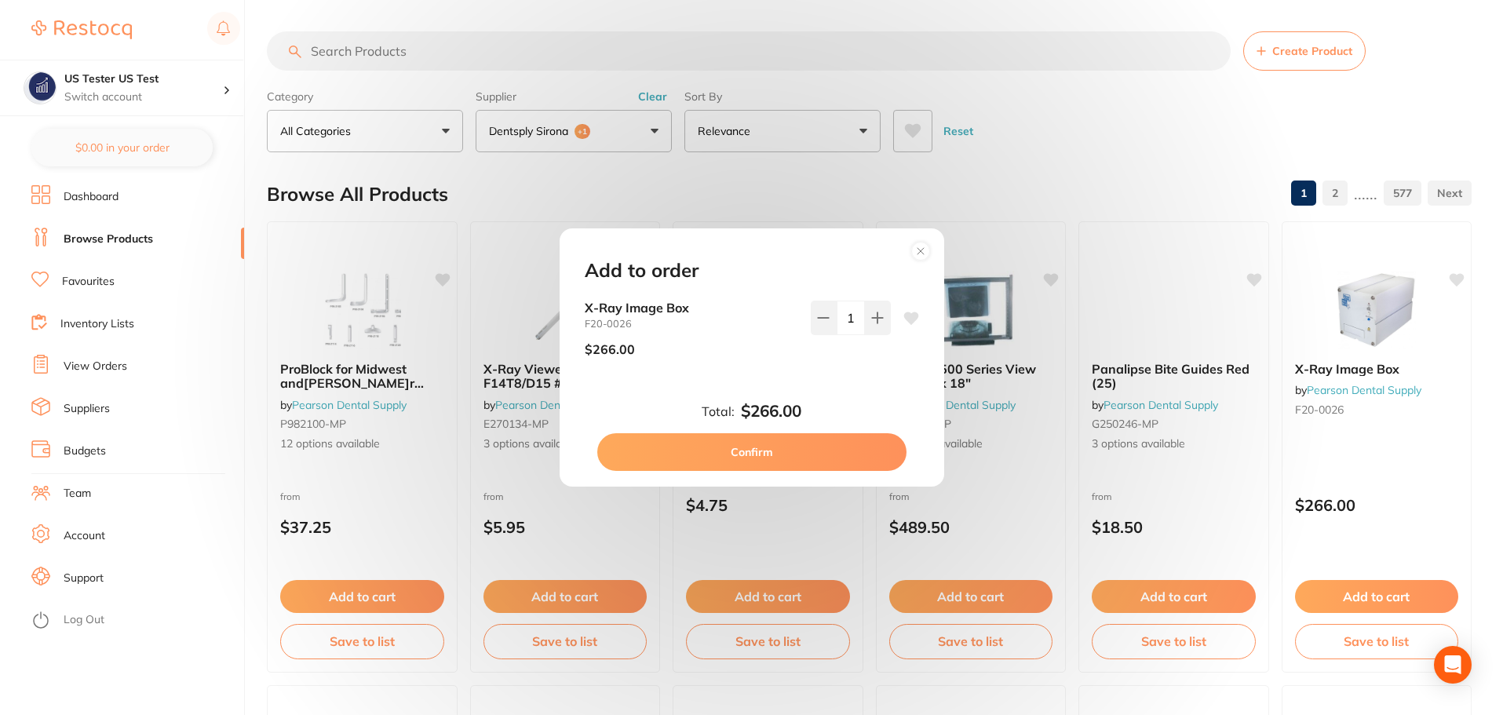
click at [843, 443] on button "Confirm" at bounding box center [751, 452] width 309 height 38
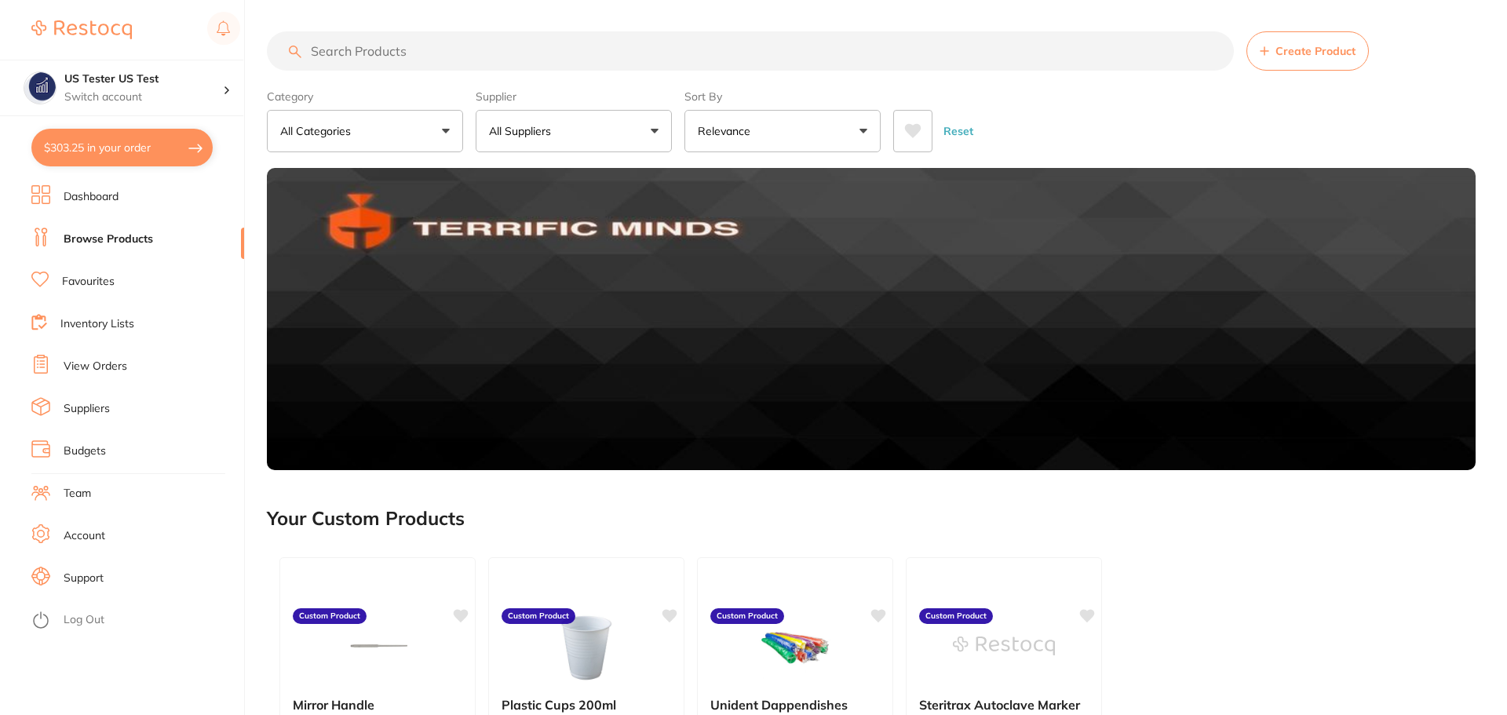
click at [188, 144] on button "$303.25 in your order" at bounding box center [121, 148] width 181 height 38
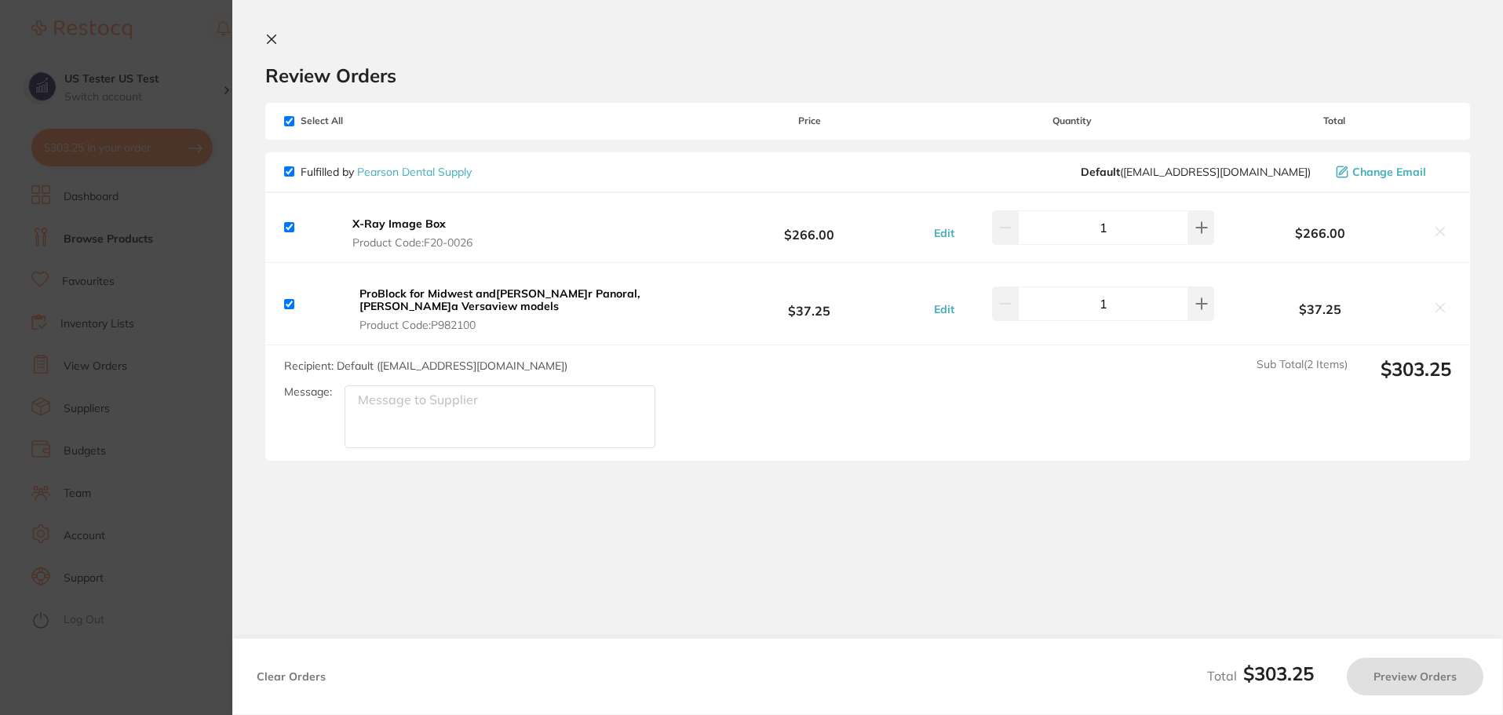
checkbox input "true"
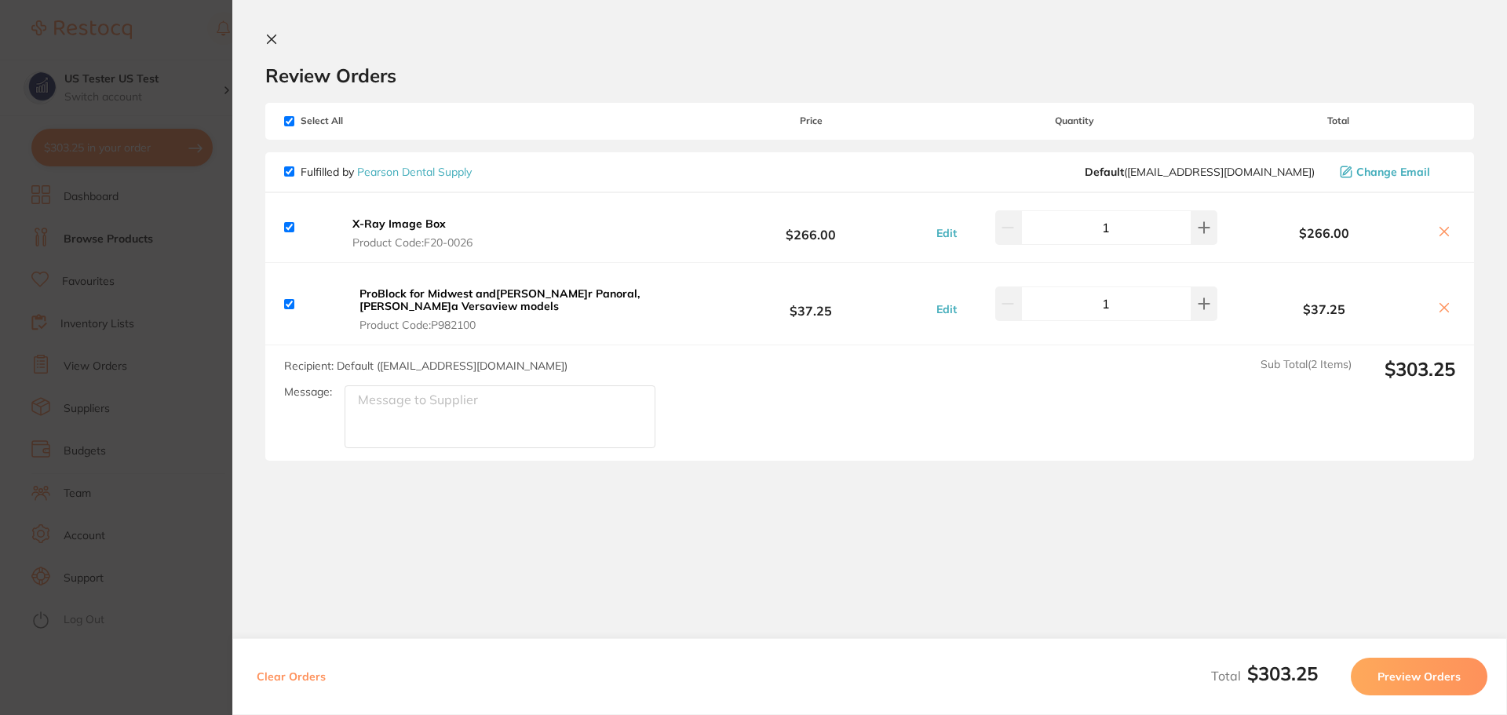
click at [304, 676] on button "Clear Orders" at bounding box center [291, 677] width 78 height 38
checkbox input "true"
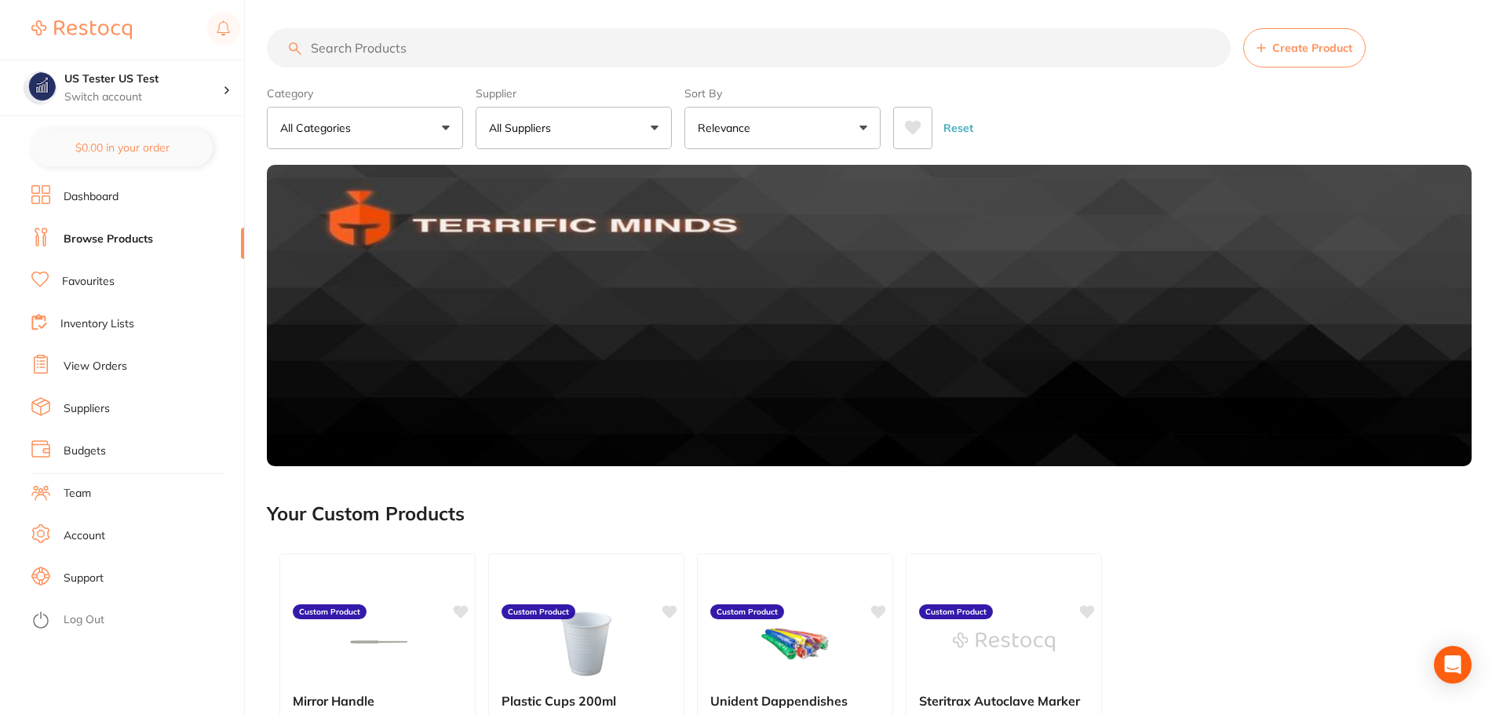
click at [556, 139] on button "All Suppliers" at bounding box center [574, 128] width 196 height 42
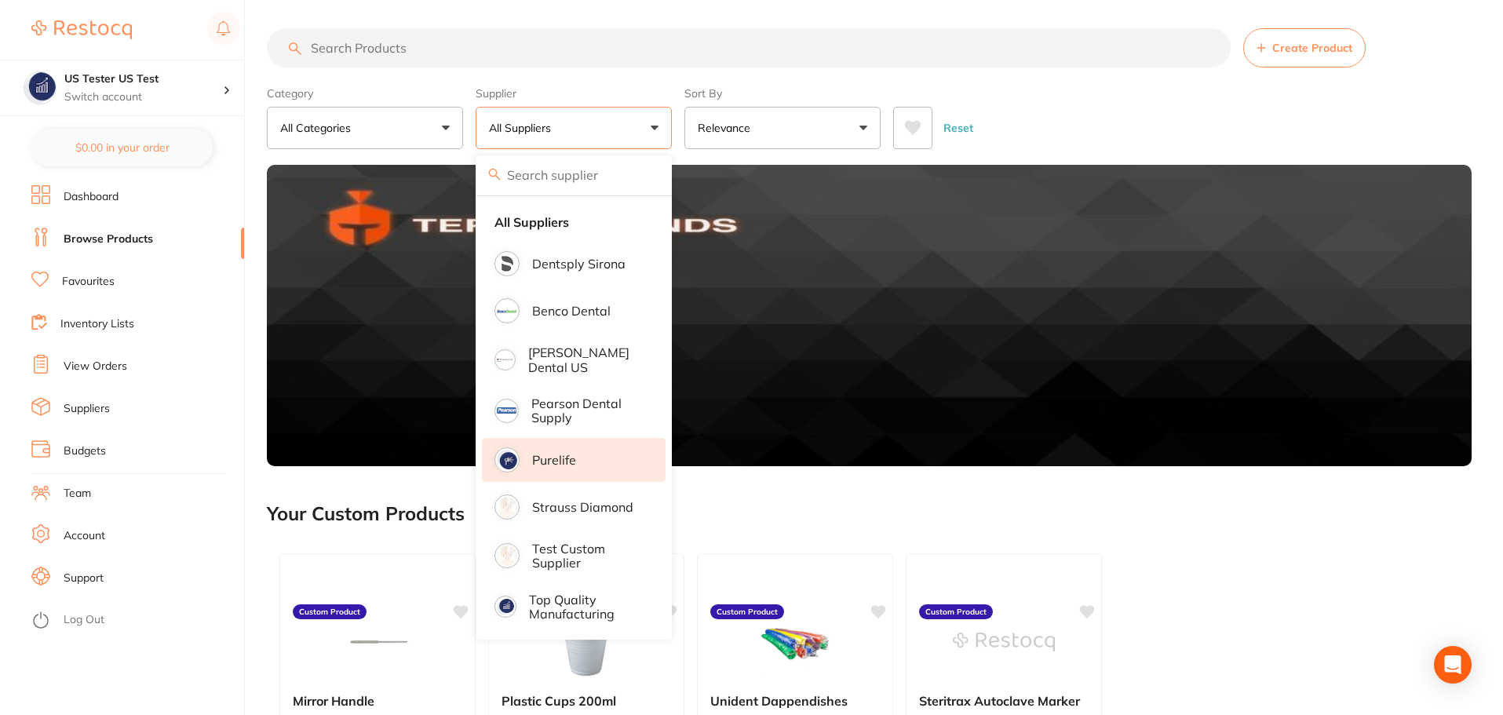
click at [575, 462] on p "Purelife" at bounding box center [554, 460] width 44 height 14
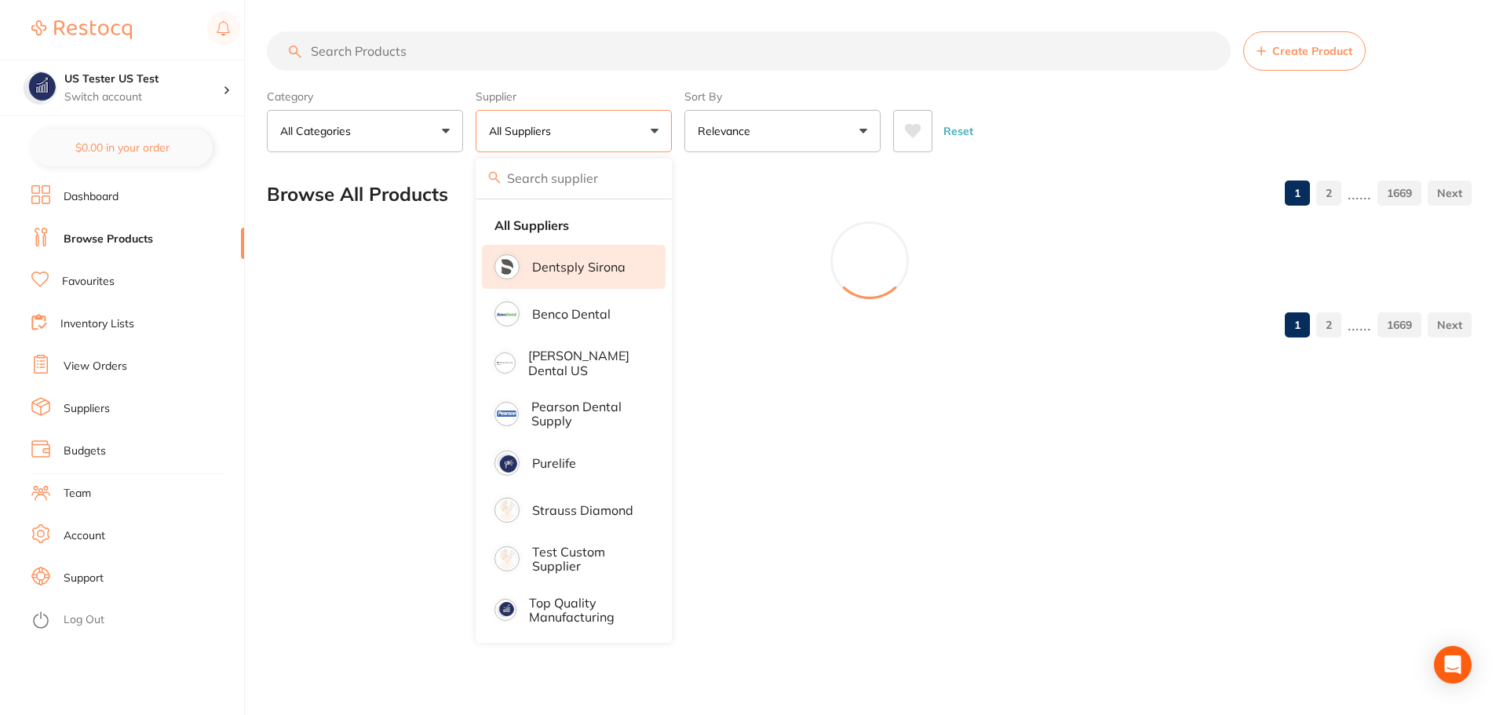
scroll to position [0, 0]
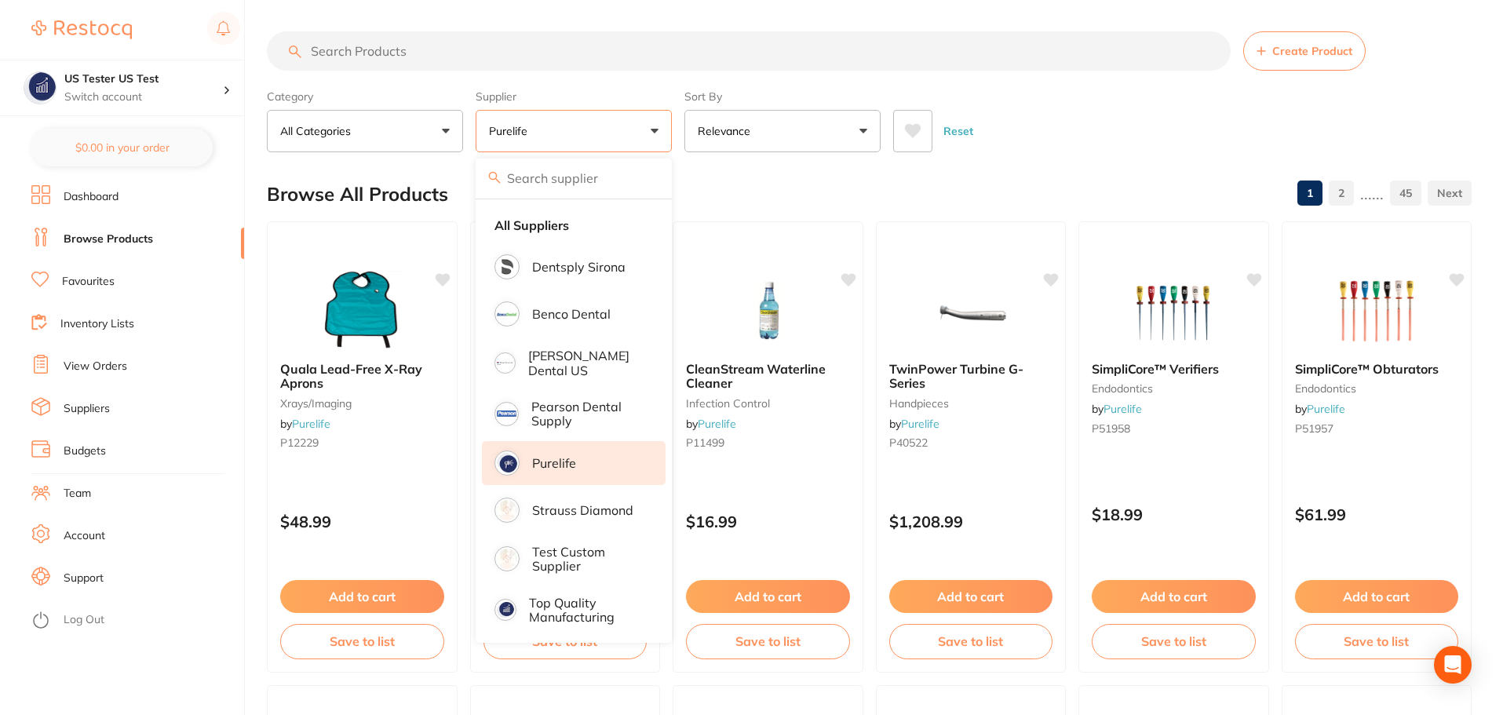
click at [679, 123] on div "Category All Categories All Categories articulating burs crown & bridge disposa…" at bounding box center [869, 117] width 1204 height 69
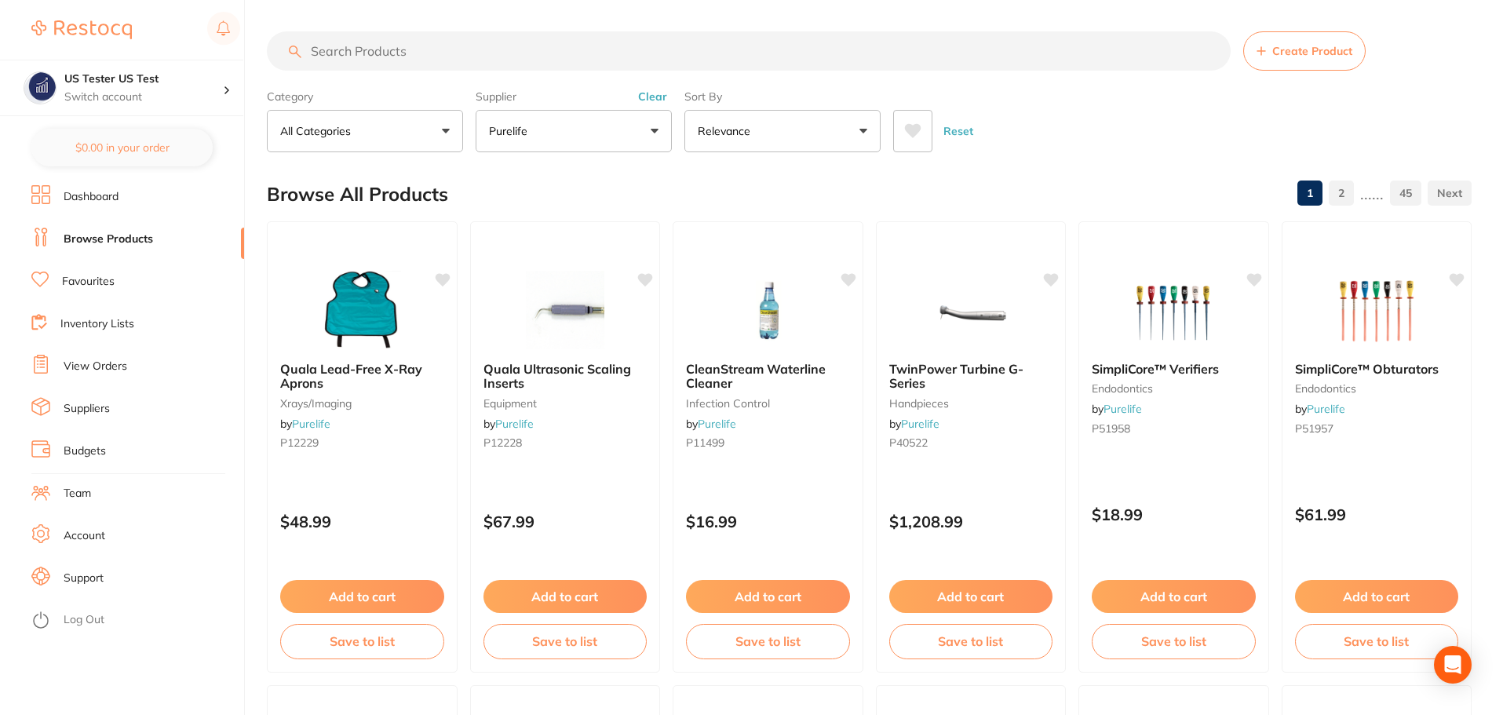
click at [632, 140] on button "Purelife" at bounding box center [574, 131] width 196 height 42
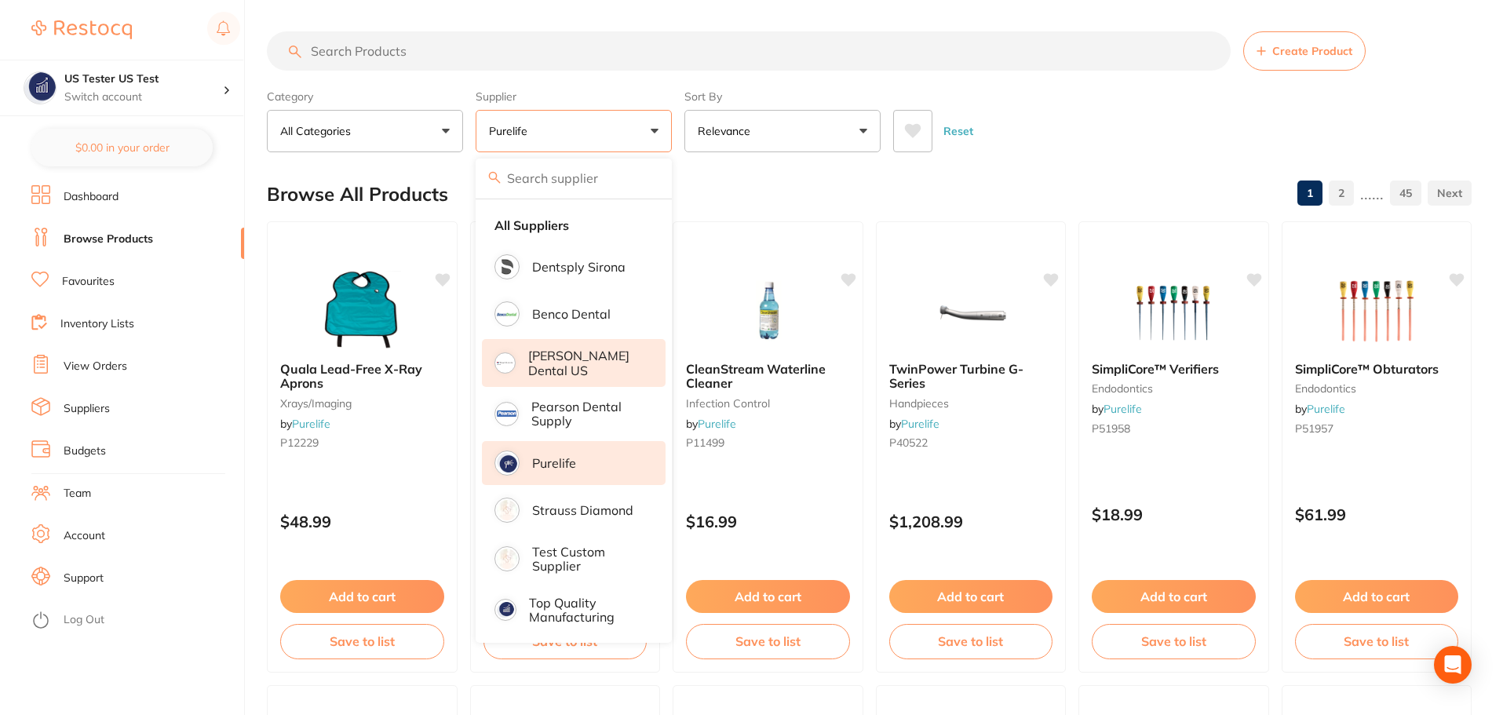
click at [591, 363] on p "[PERSON_NAME] Dental US" at bounding box center [585, 362] width 115 height 29
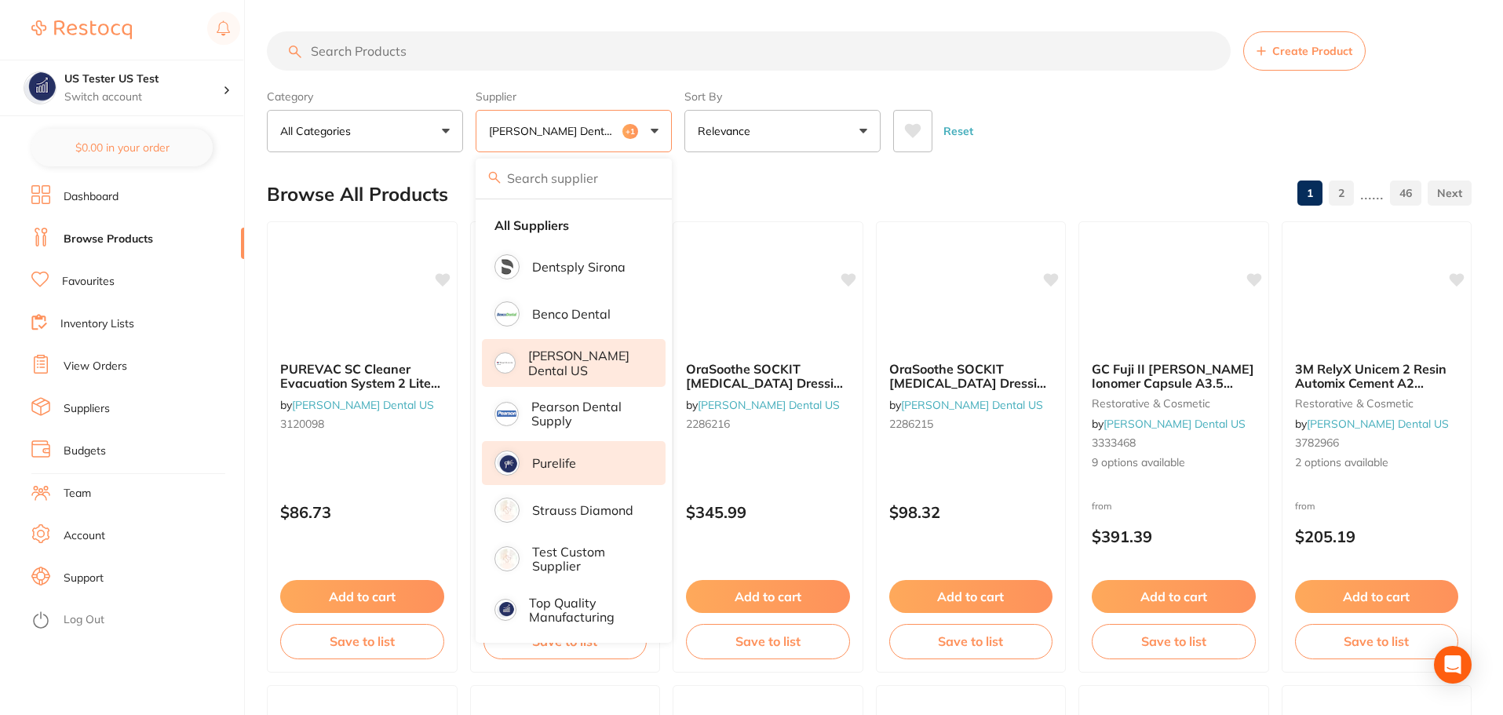
click at [596, 457] on li "Purelife" at bounding box center [574, 463] width 184 height 44
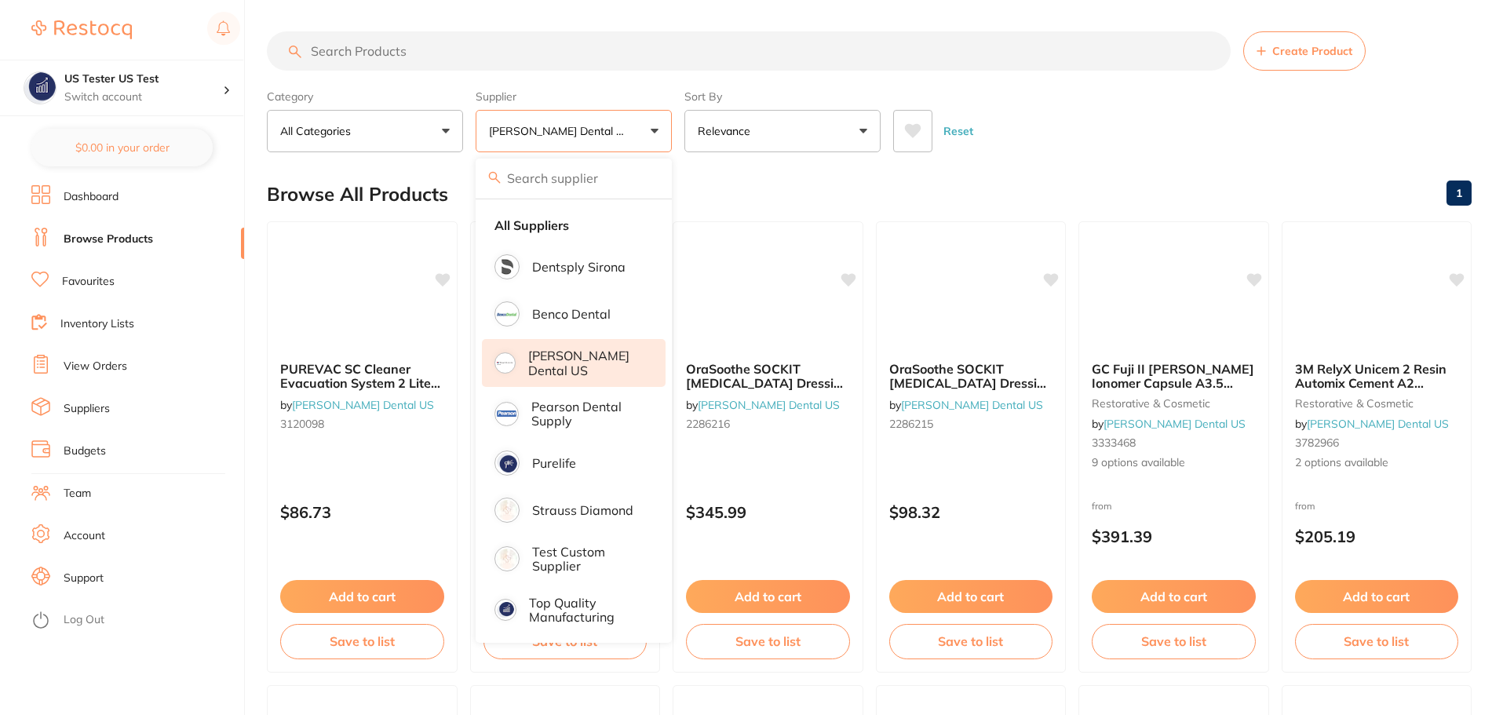
click at [680, 133] on div "Category All Categories All Categories disposables finishing & polishing infect…" at bounding box center [869, 117] width 1204 height 69
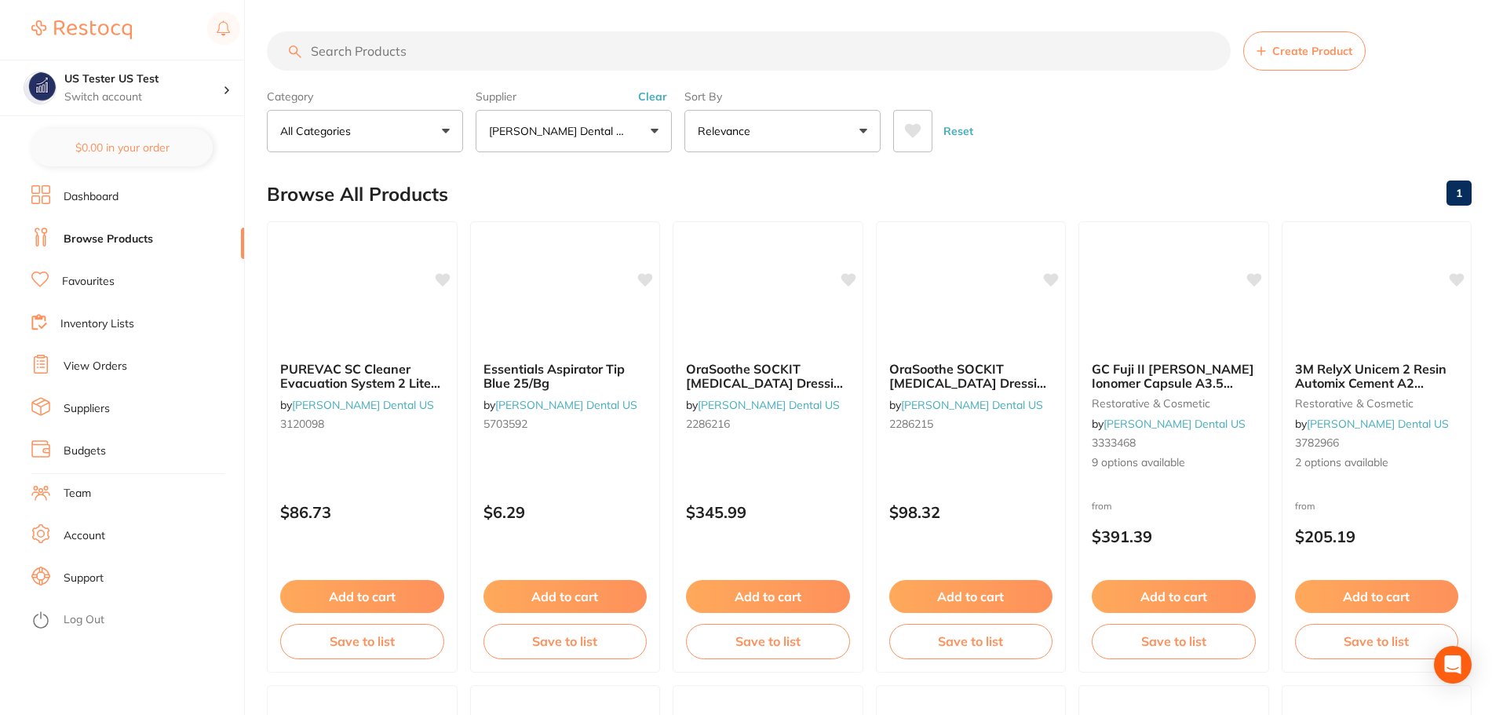
click at [650, 138] on button "[PERSON_NAME] Dental US" at bounding box center [574, 131] width 196 height 42
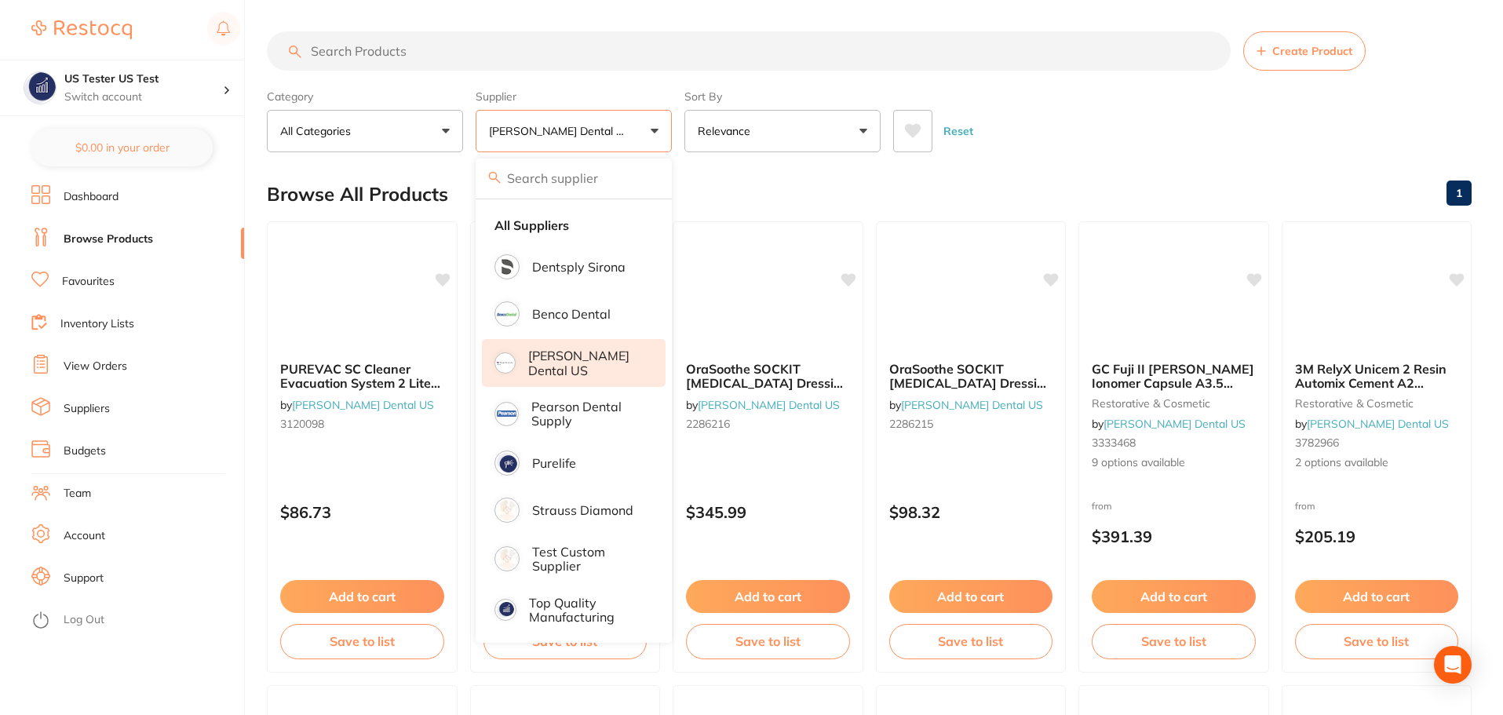
click at [592, 352] on p "[PERSON_NAME] Dental US" at bounding box center [585, 362] width 115 height 29
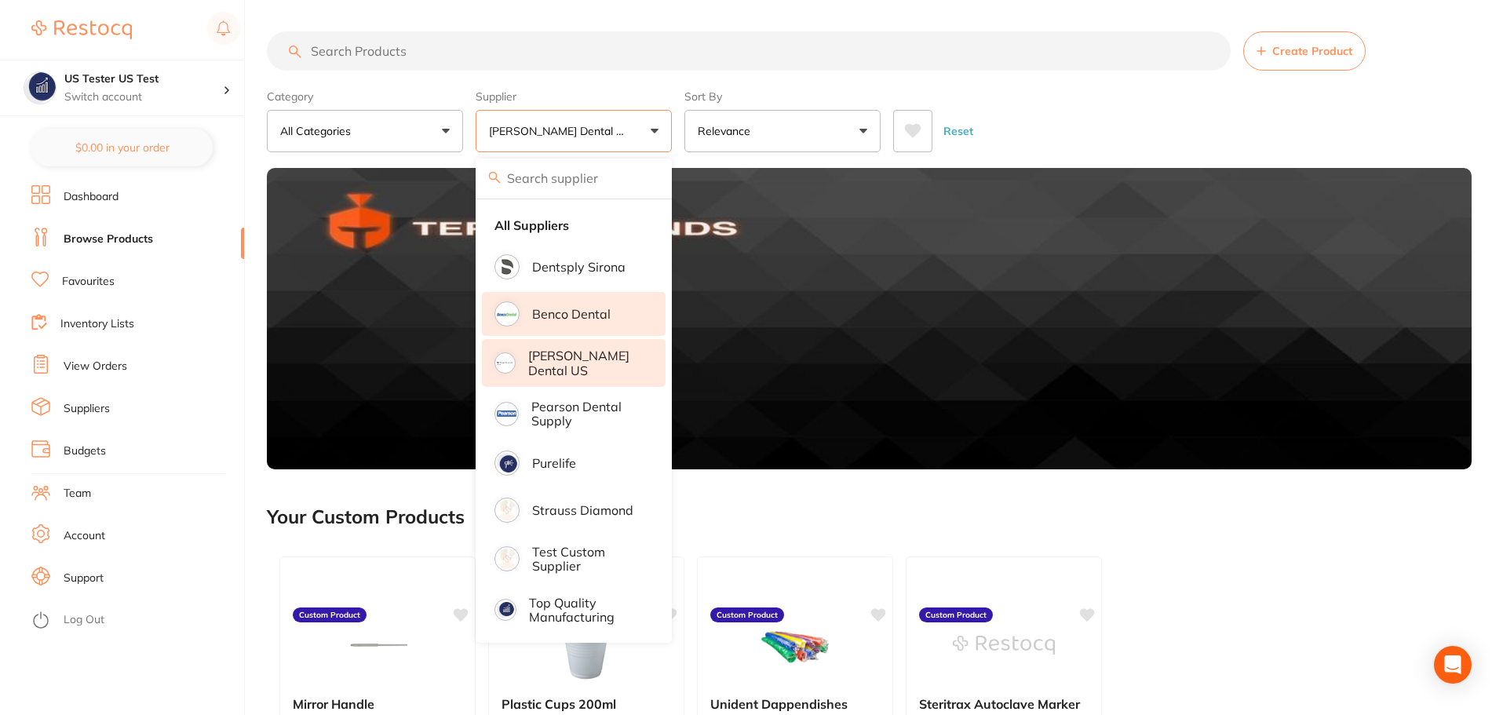
click at [596, 310] on p "Benco Dental" at bounding box center [571, 314] width 78 height 14
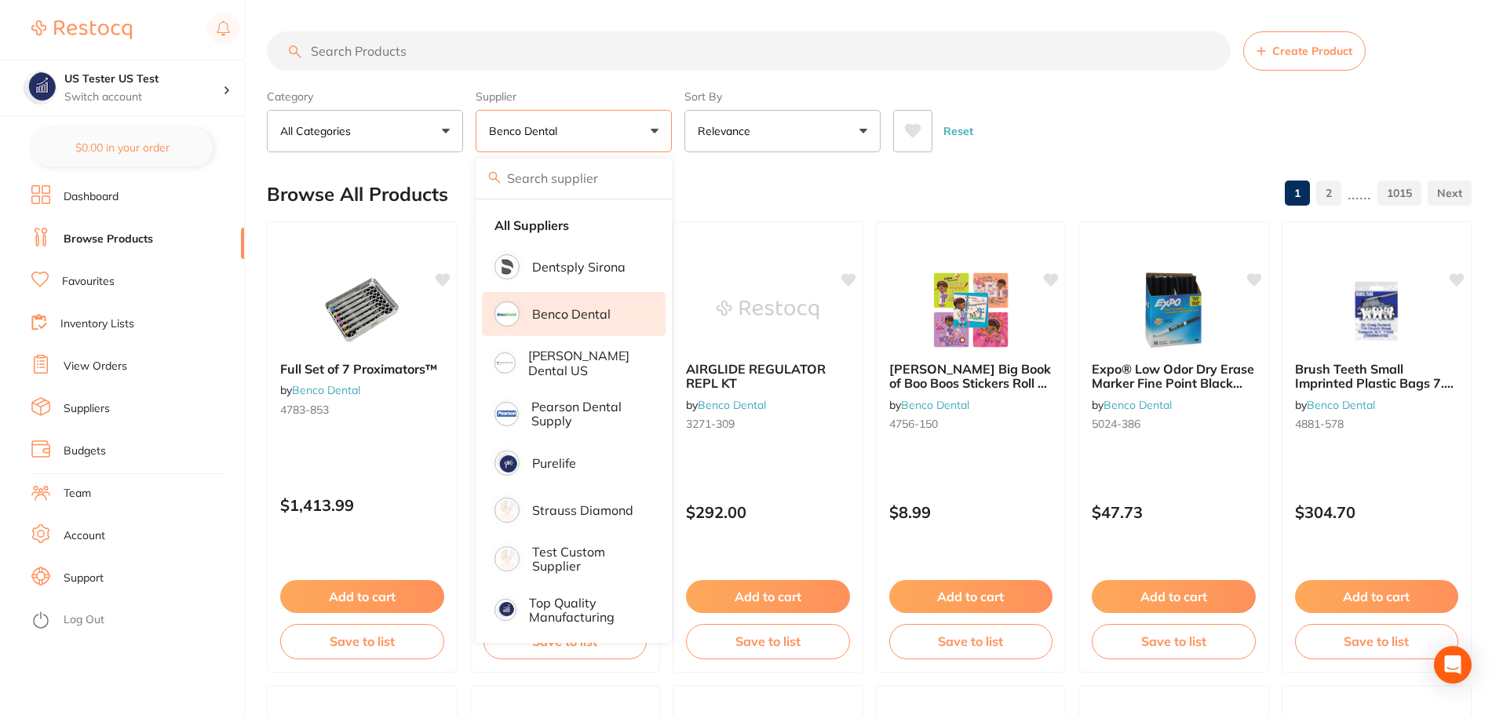
click at [681, 128] on div "Category All Categories All Categories No categories found Clear Category false…" at bounding box center [869, 117] width 1204 height 69
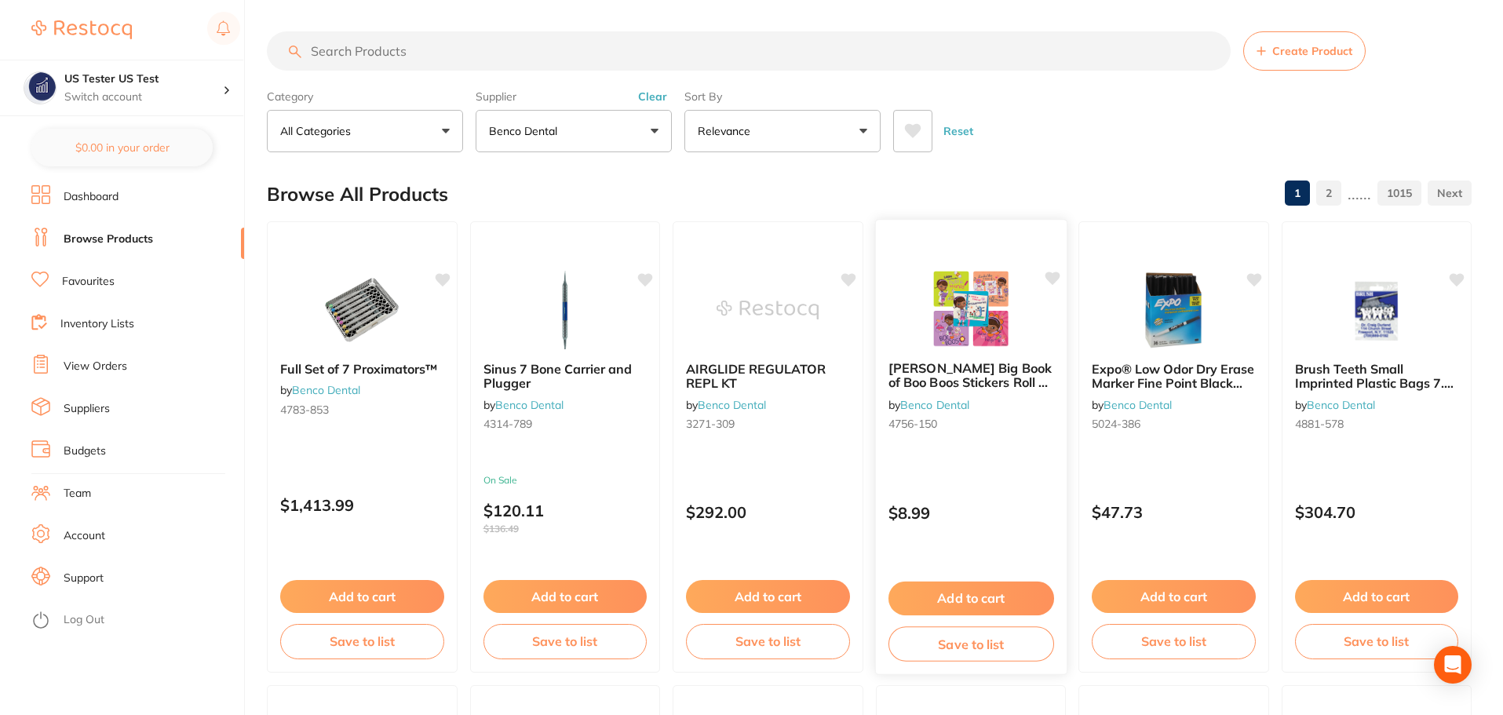
click at [1002, 591] on button "Add to cart" at bounding box center [970, 598] width 166 height 34
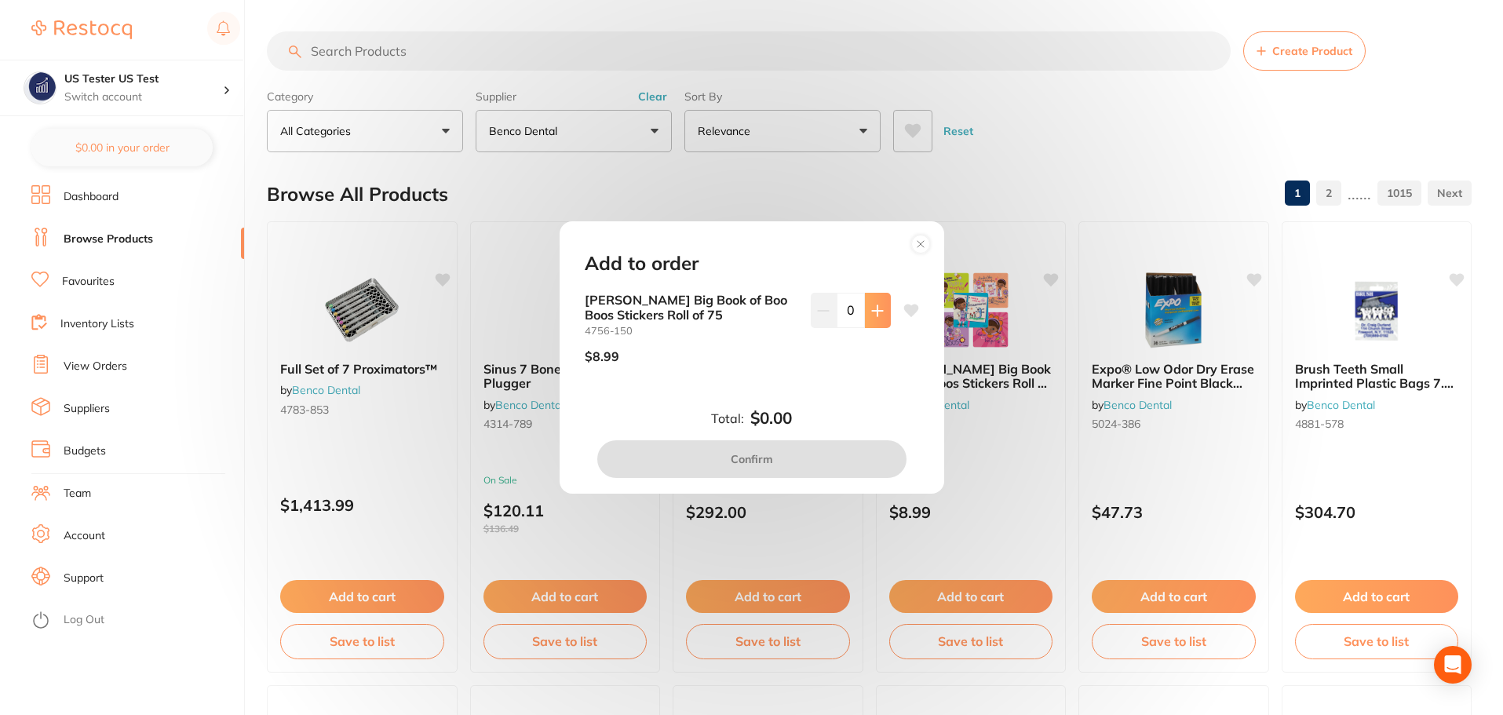
click at [872, 312] on icon at bounding box center [877, 310] width 13 height 13
type input "1"
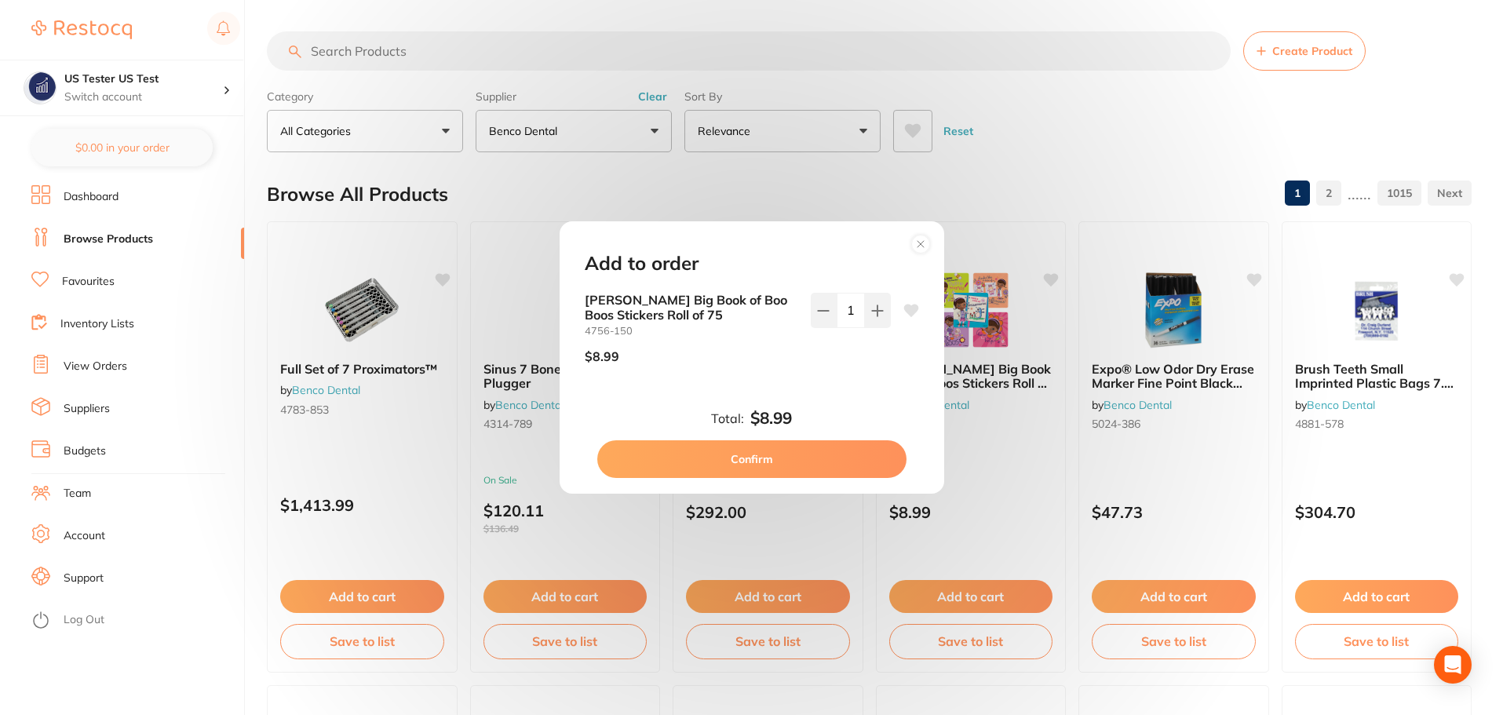
click at [845, 466] on button "Confirm" at bounding box center [751, 459] width 309 height 38
checkbox input "false"
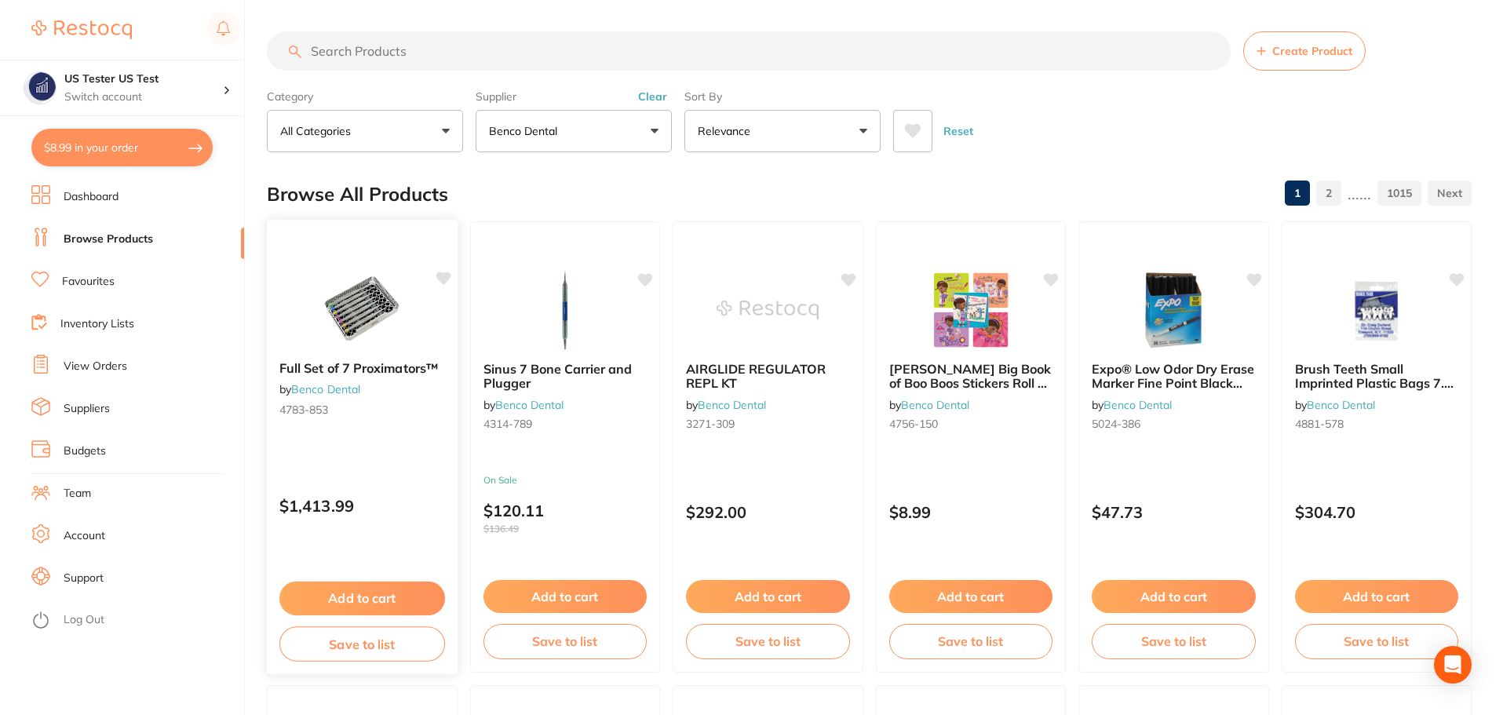
click at [428, 458] on div "Full Set of 7 Proximators™ by Benco Dental 4783-853 $1,413.99 Add to cart Save …" at bounding box center [362, 447] width 192 height 456
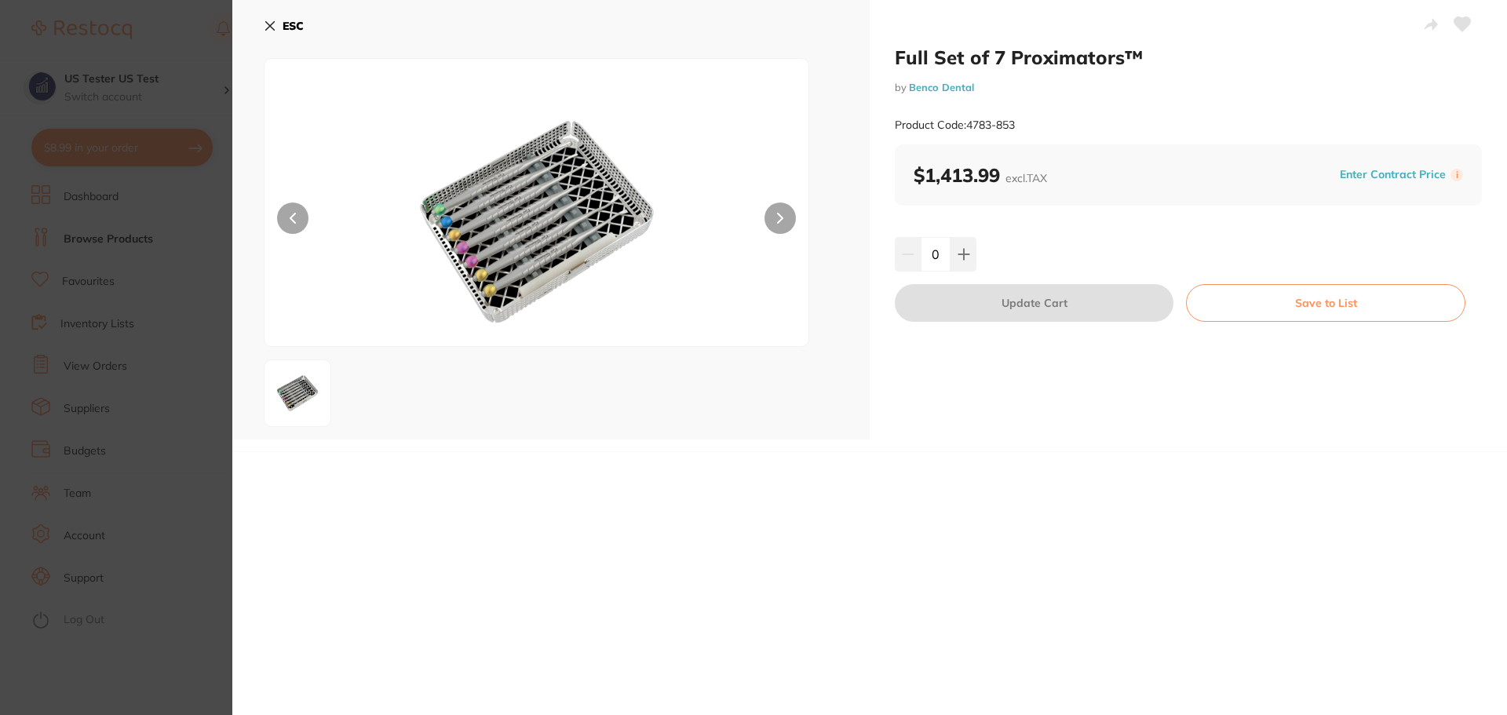
click at [219, 424] on section "Full Set of 7 Proximators™ by Benco Dental Product Code: 4783-853 ESC Full Set …" at bounding box center [753, 357] width 1507 height 715
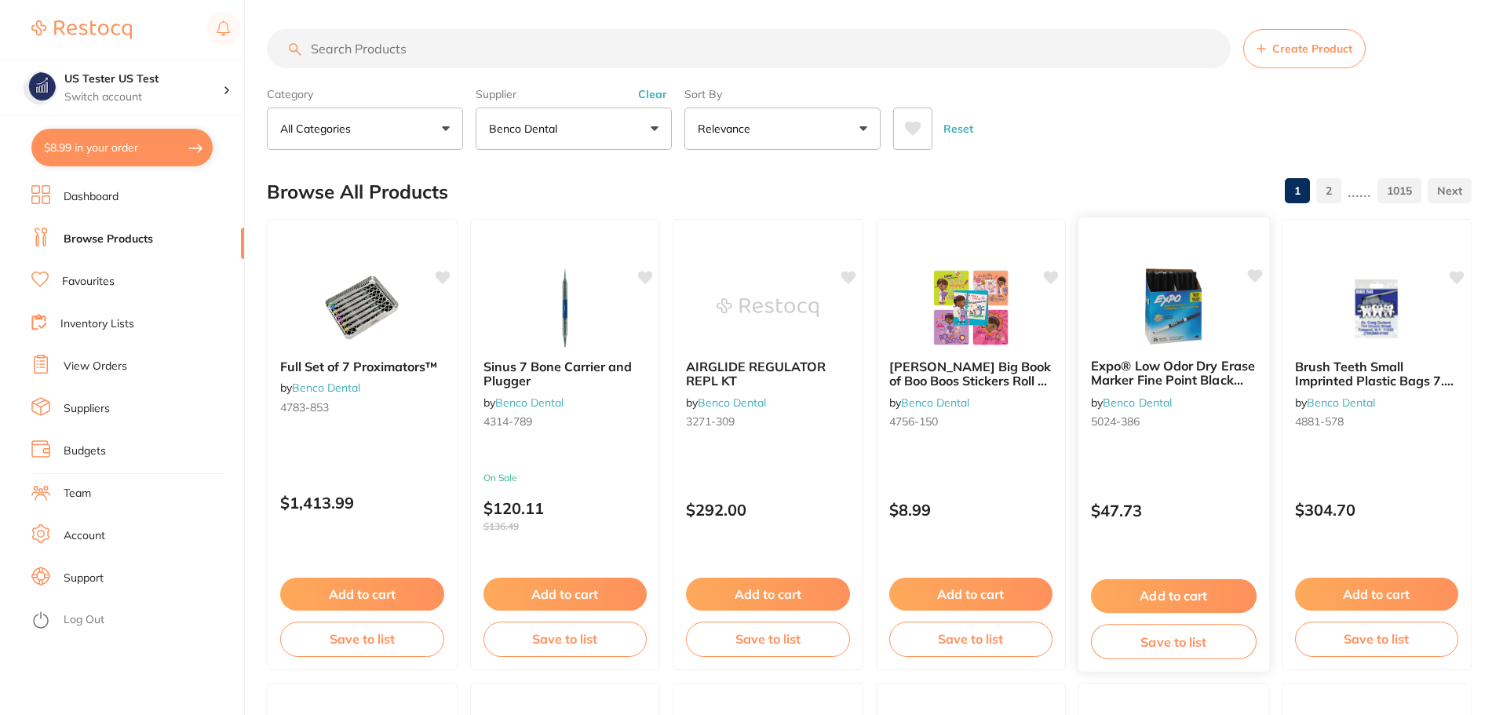
click at [1146, 434] on div "Expo® Low Odor Dry Erase Marker Fine Point Black Box of 36 by Benco Dental 5024…" at bounding box center [1173, 396] width 191 height 101
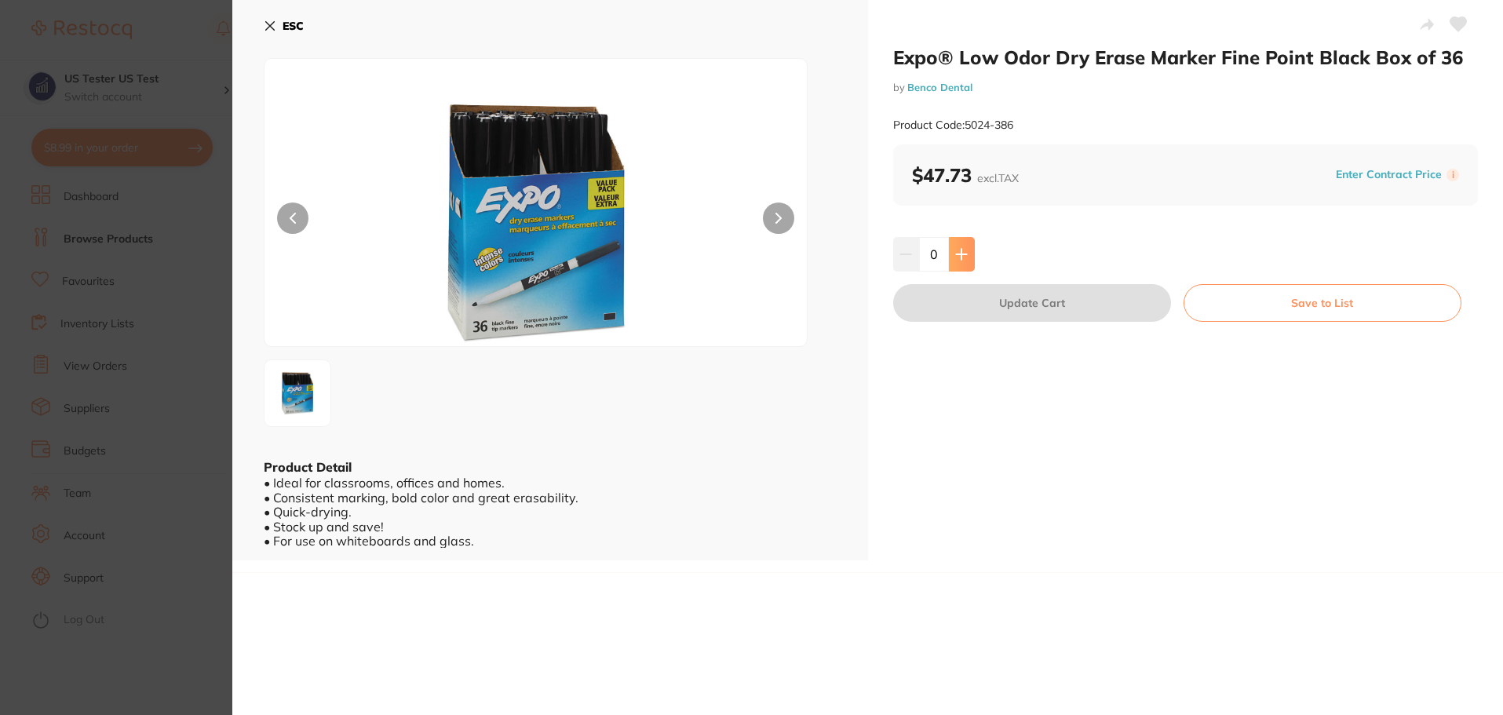
click at [964, 254] on button at bounding box center [962, 254] width 26 height 35
type input "1"
click at [982, 300] on button "Update Cart" at bounding box center [1032, 303] width 278 height 38
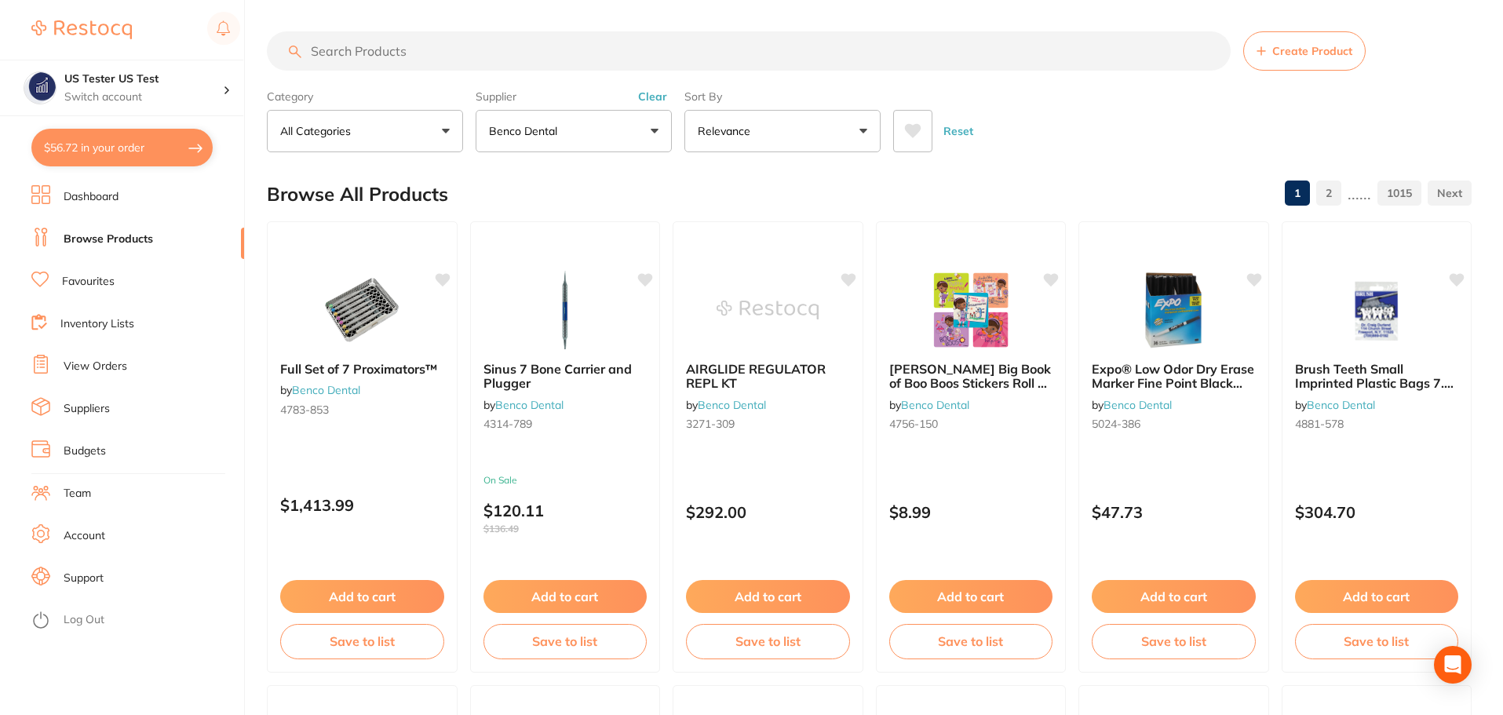
click at [179, 151] on button "$56.72 in your order" at bounding box center [121, 148] width 181 height 38
checkbox input "true"
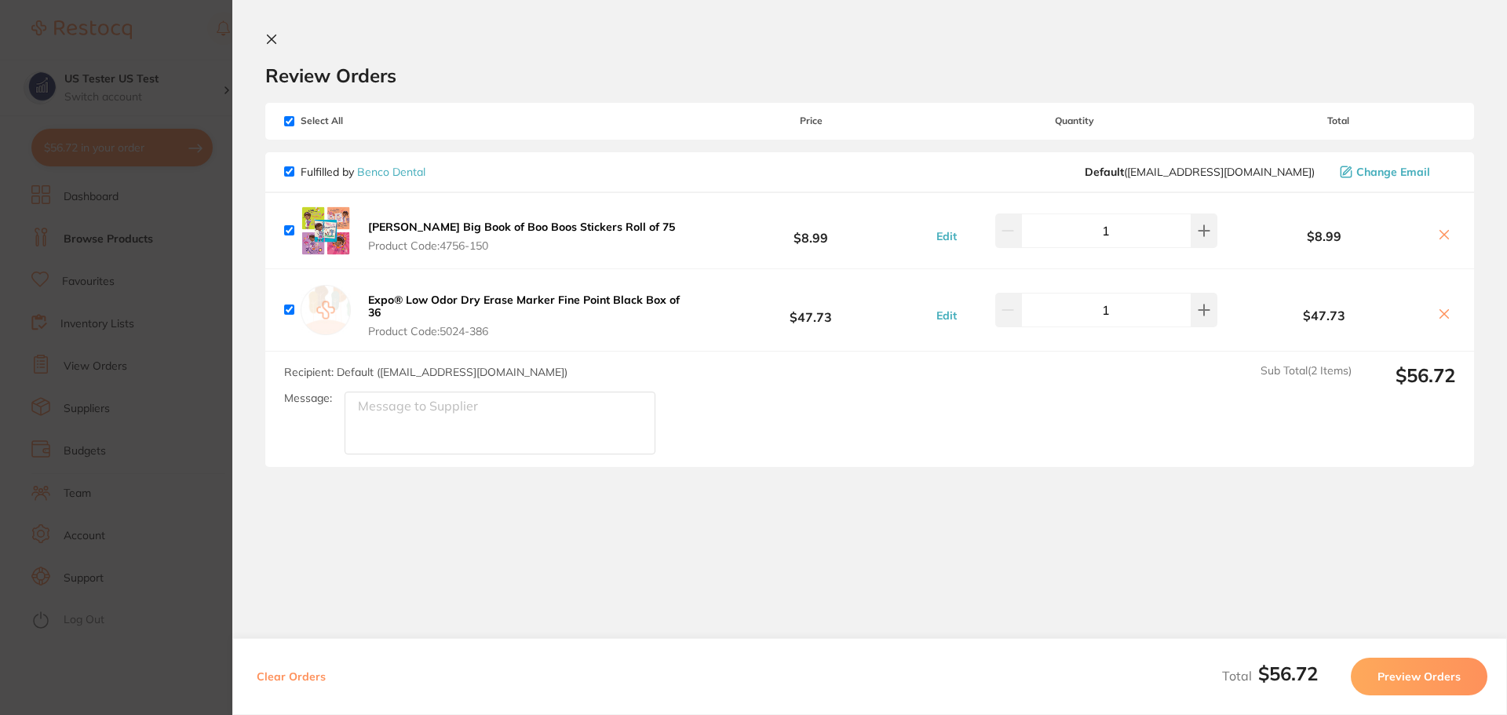
click at [270, 41] on icon at bounding box center [272, 39] width 9 height 9
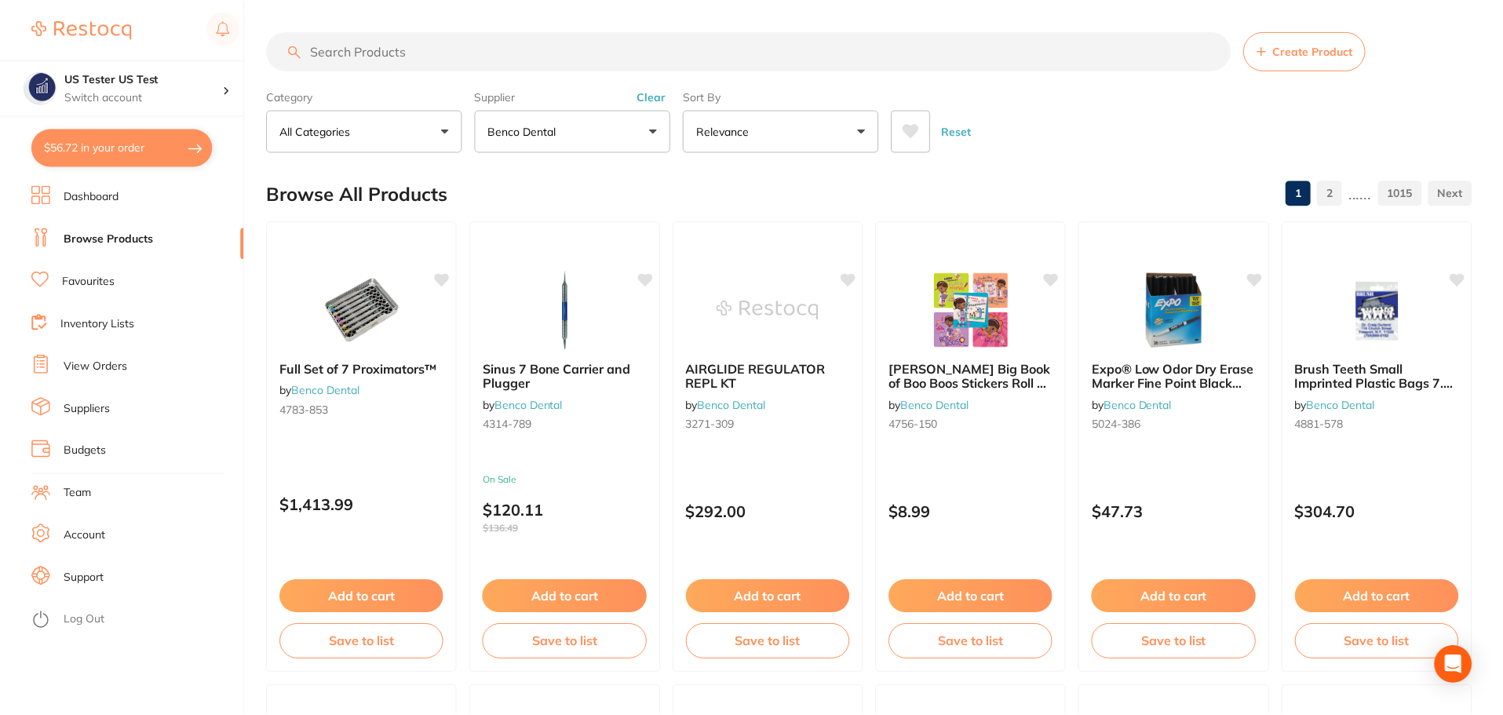
scroll to position [2, 0]
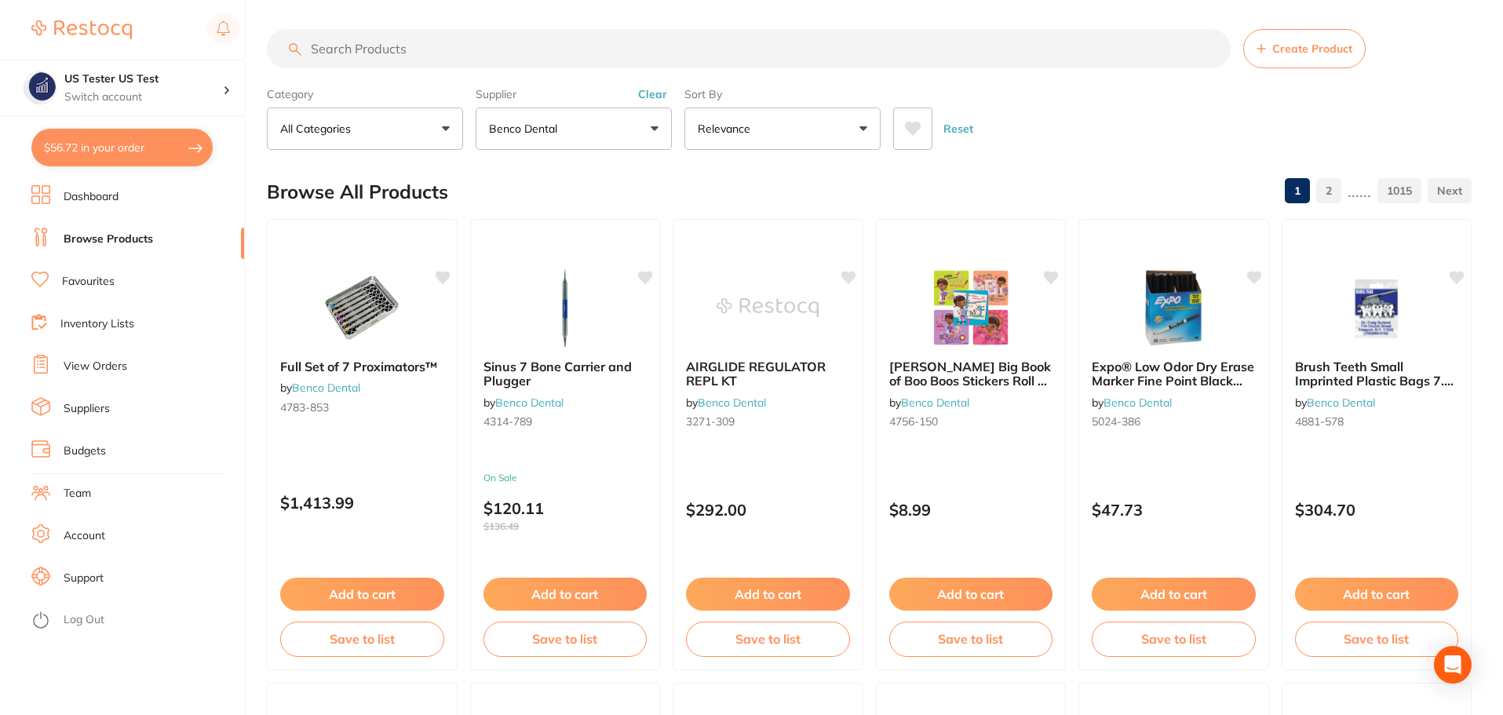
click at [162, 151] on button "$56.72 in your order" at bounding box center [121, 148] width 181 height 38
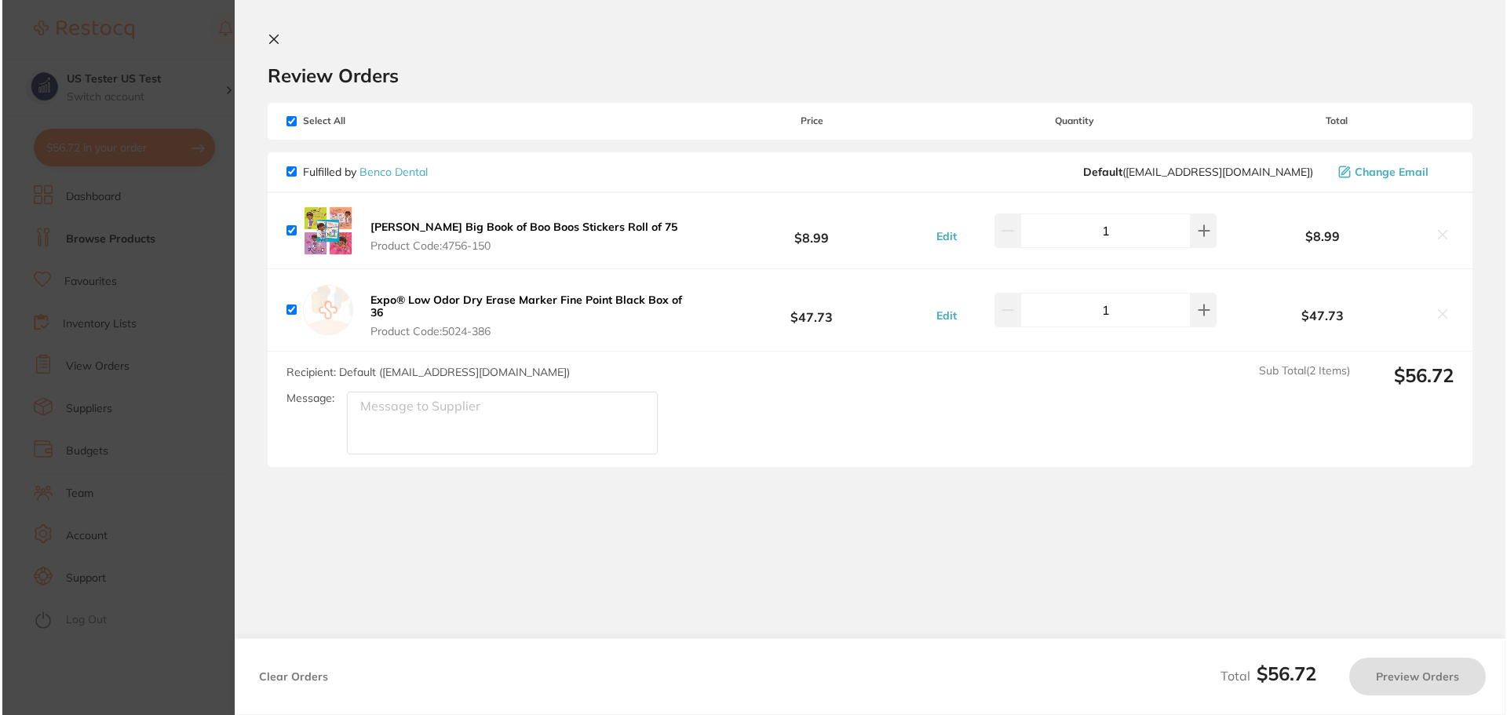
scroll to position [0, 0]
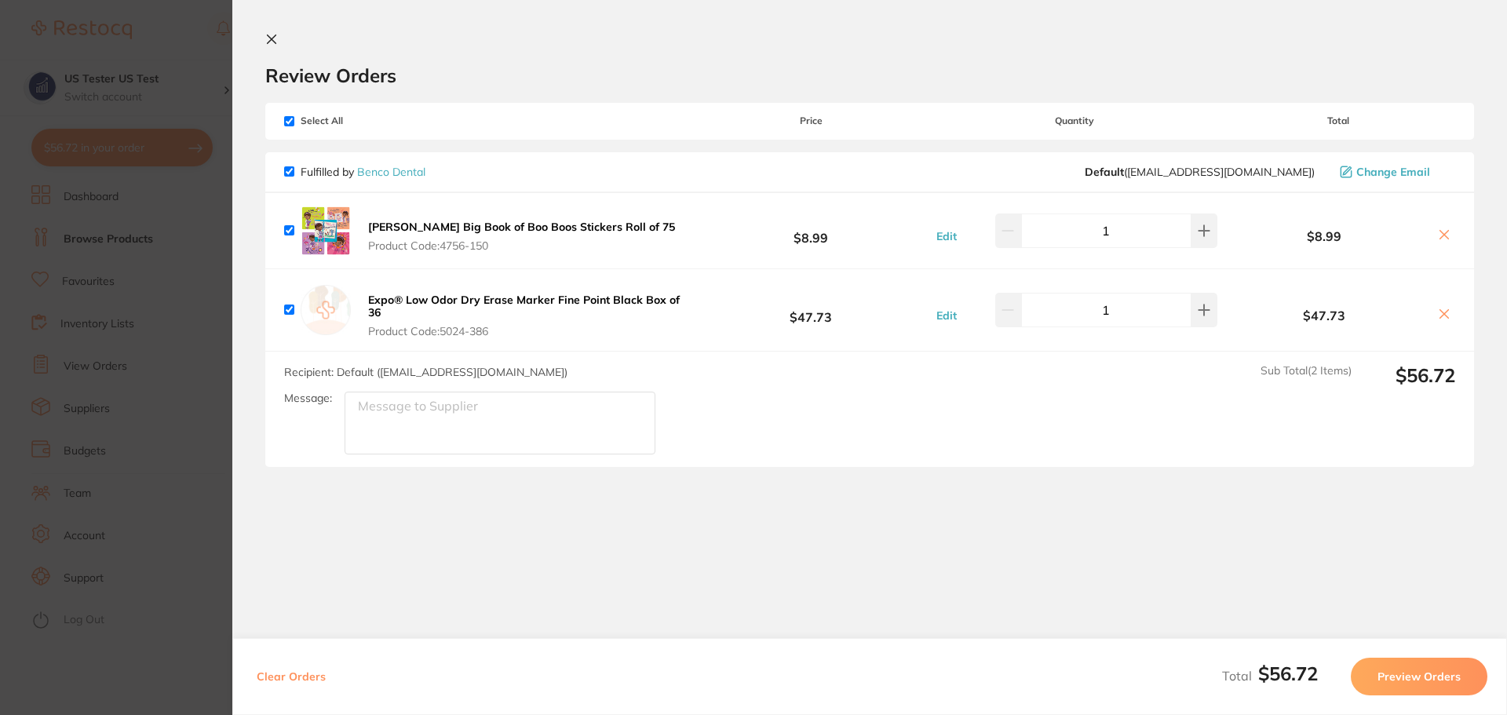
click at [286, 677] on button "Clear Orders" at bounding box center [291, 677] width 78 height 38
checkbox input "true"
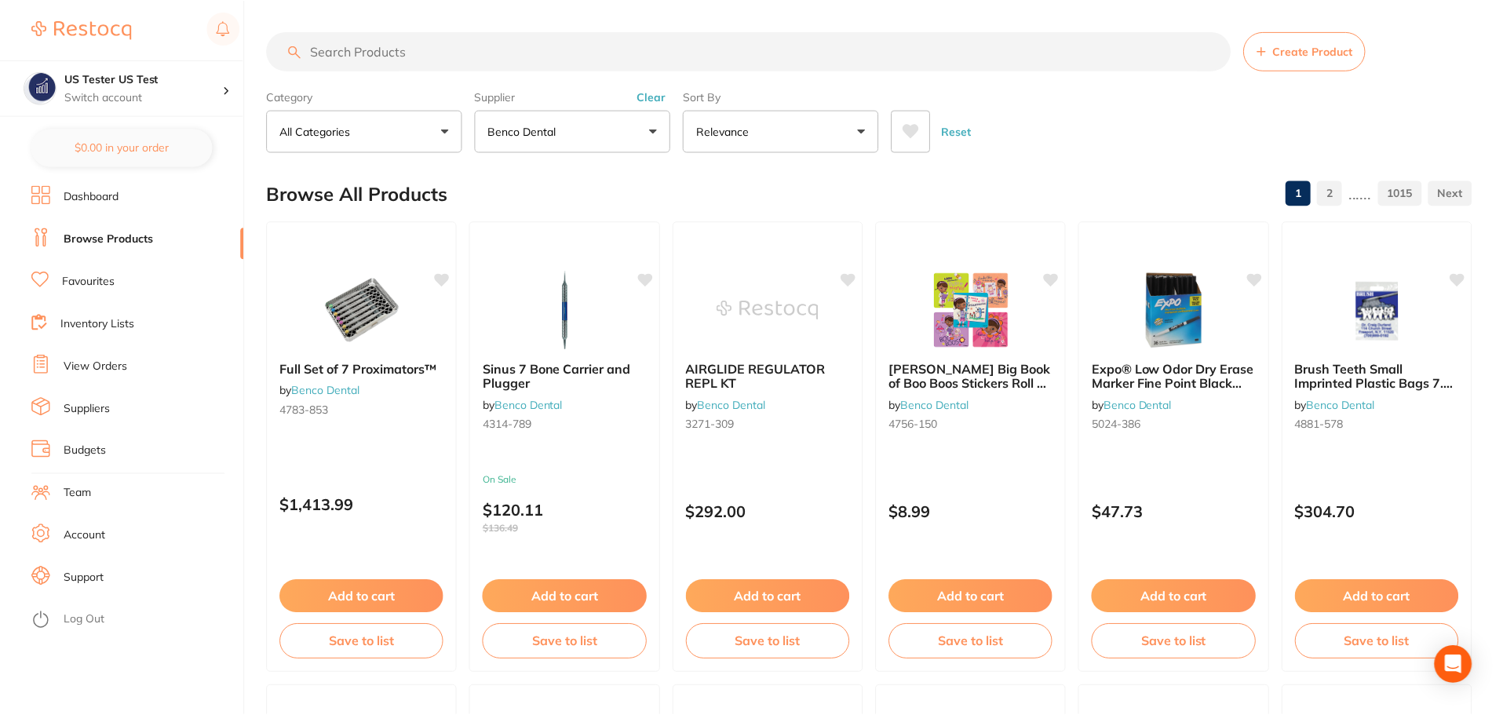
scroll to position [2, 0]
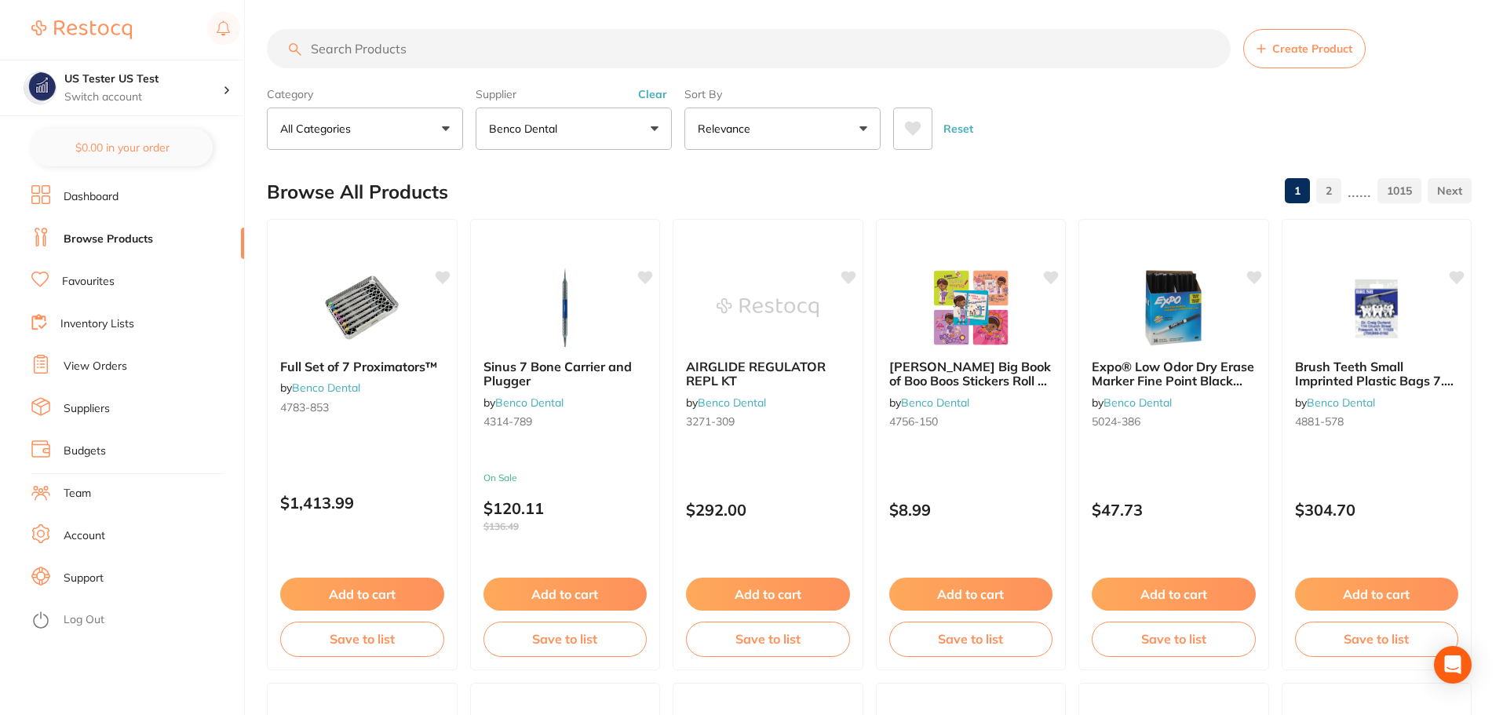
click at [589, 128] on button "Benco Dental" at bounding box center [574, 129] width 196 height 42
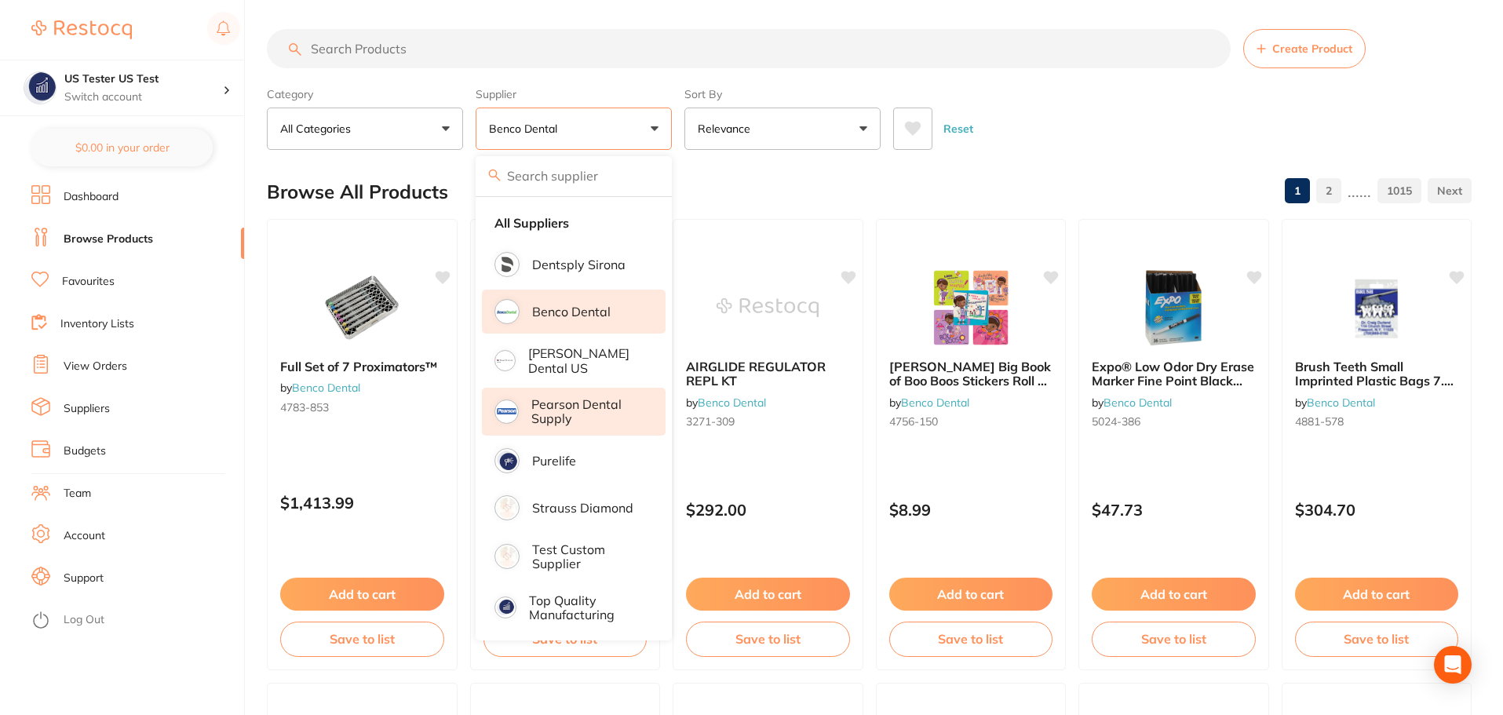
click at [591, 409] on p "Pearson Dental Supply" at bounding box center [587, 411] width 112 height 29
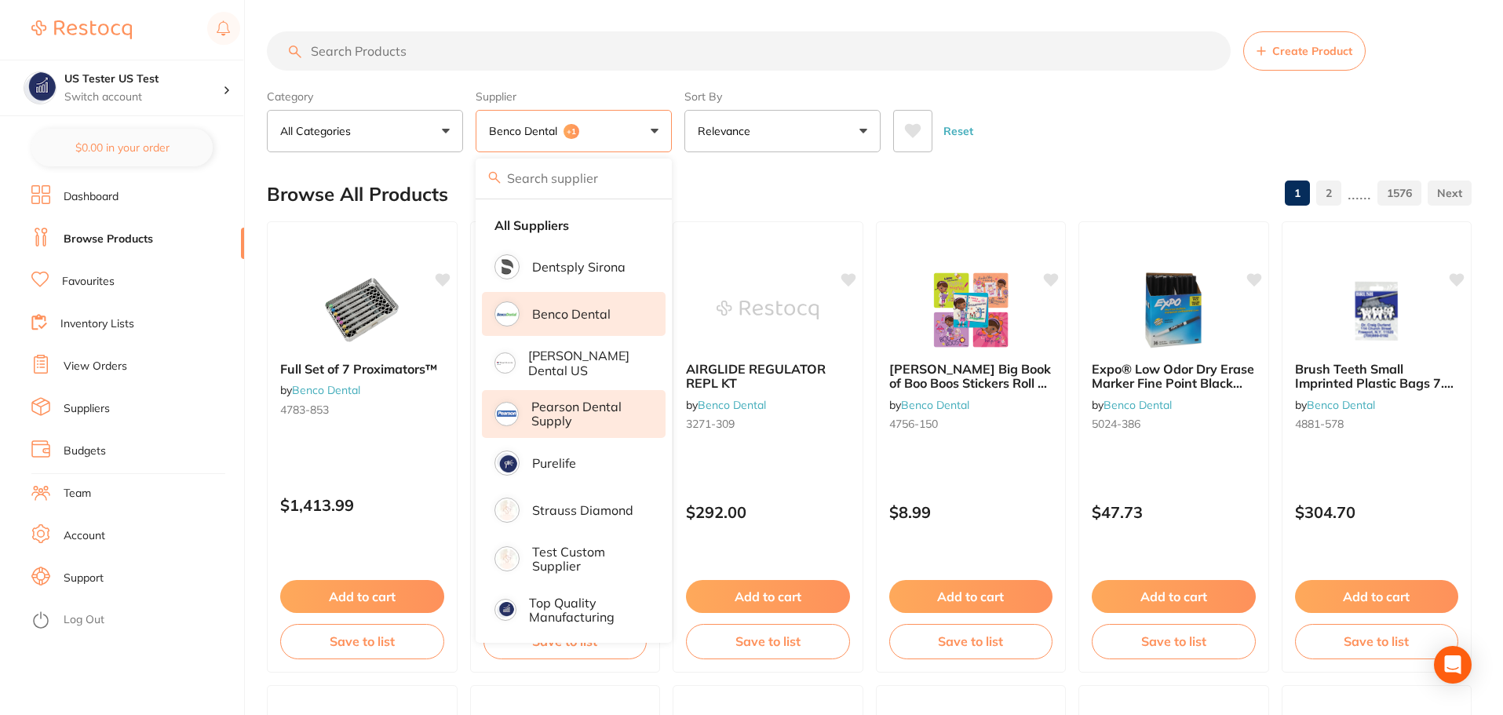
click at [587, 308] on p "Benco Dental" at bounding box center [571, 314] width 78 height 14
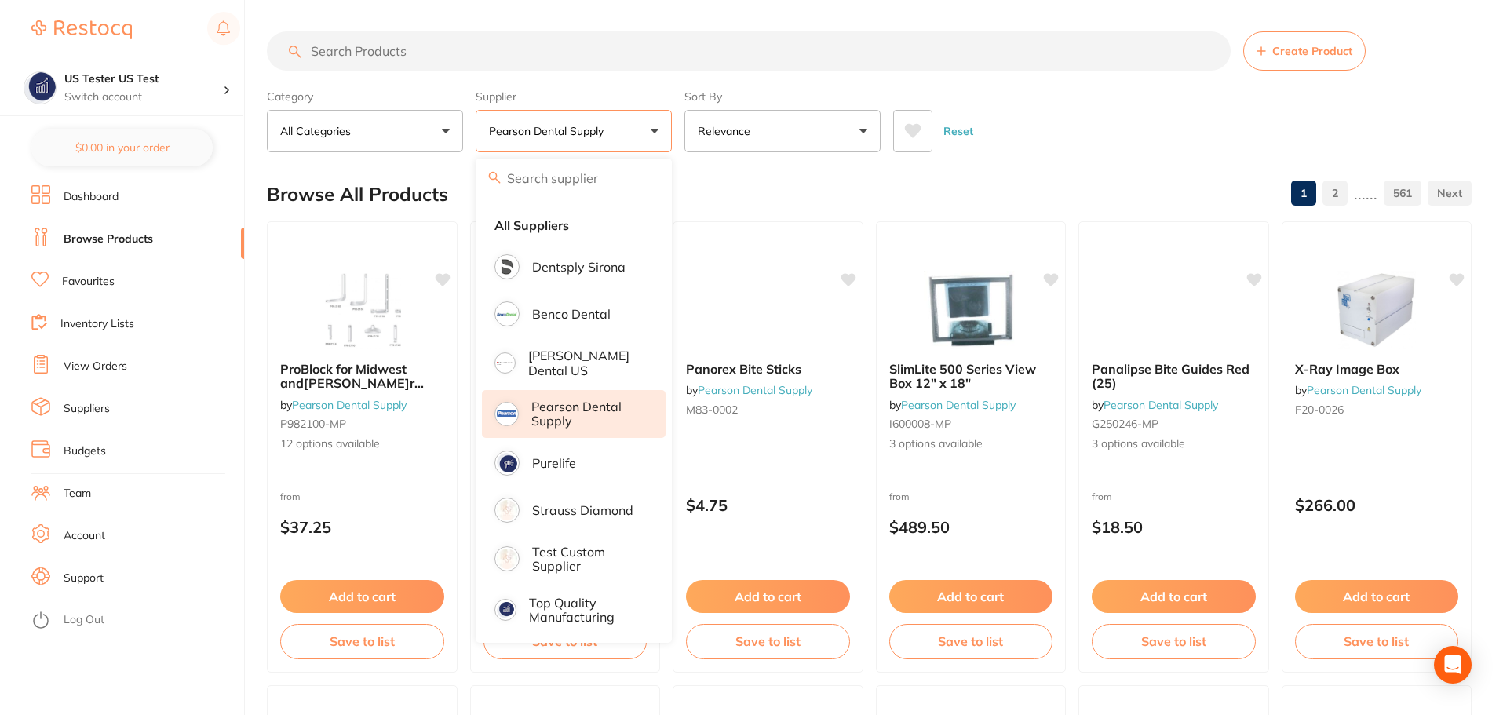
click at [675, 133] on div "Category All Categories All Categories 3D Printing burs disposables endodontics…" at bounding box center [869, 117] width 1204 height 69
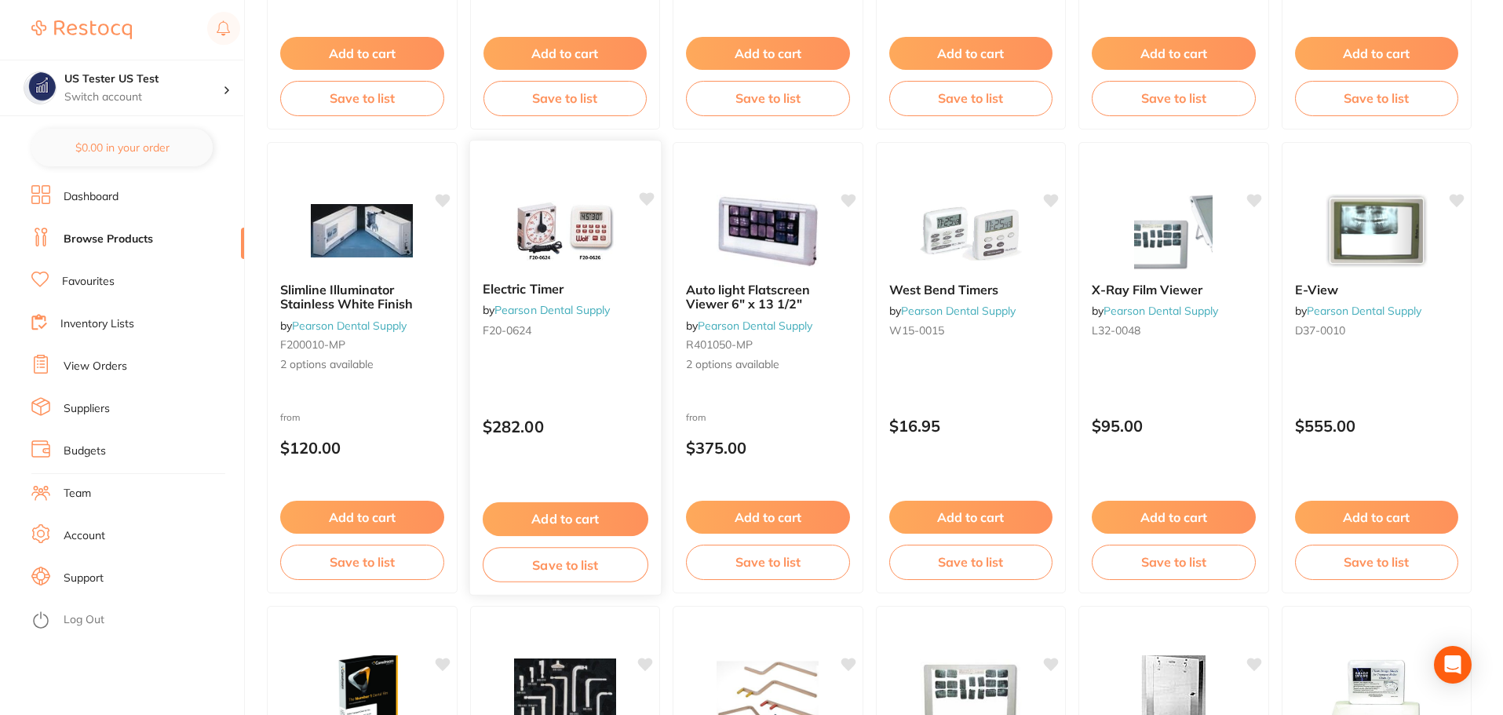
scroll to position [549, 0]
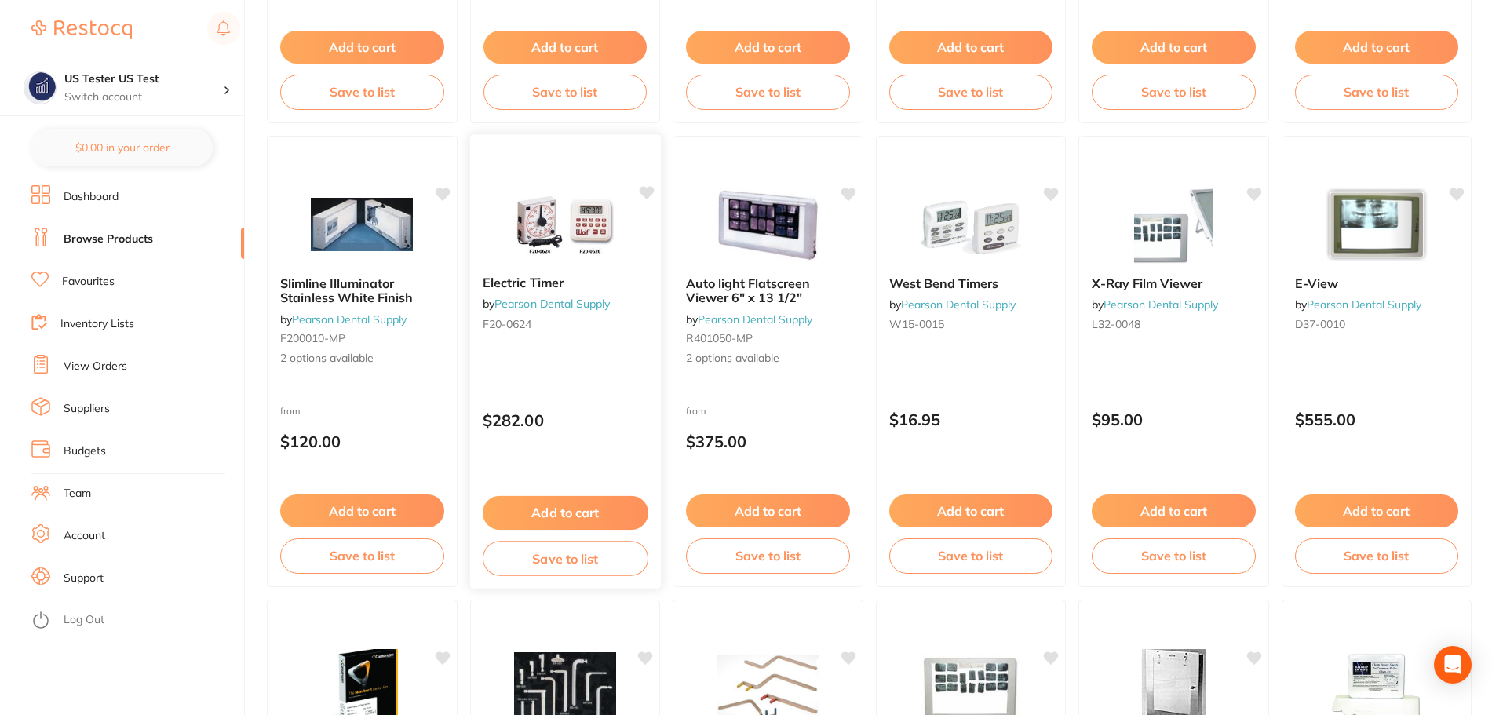
click at [601, 398] on div "$282.00" at bounding box center [564, 416] width 191 height 42
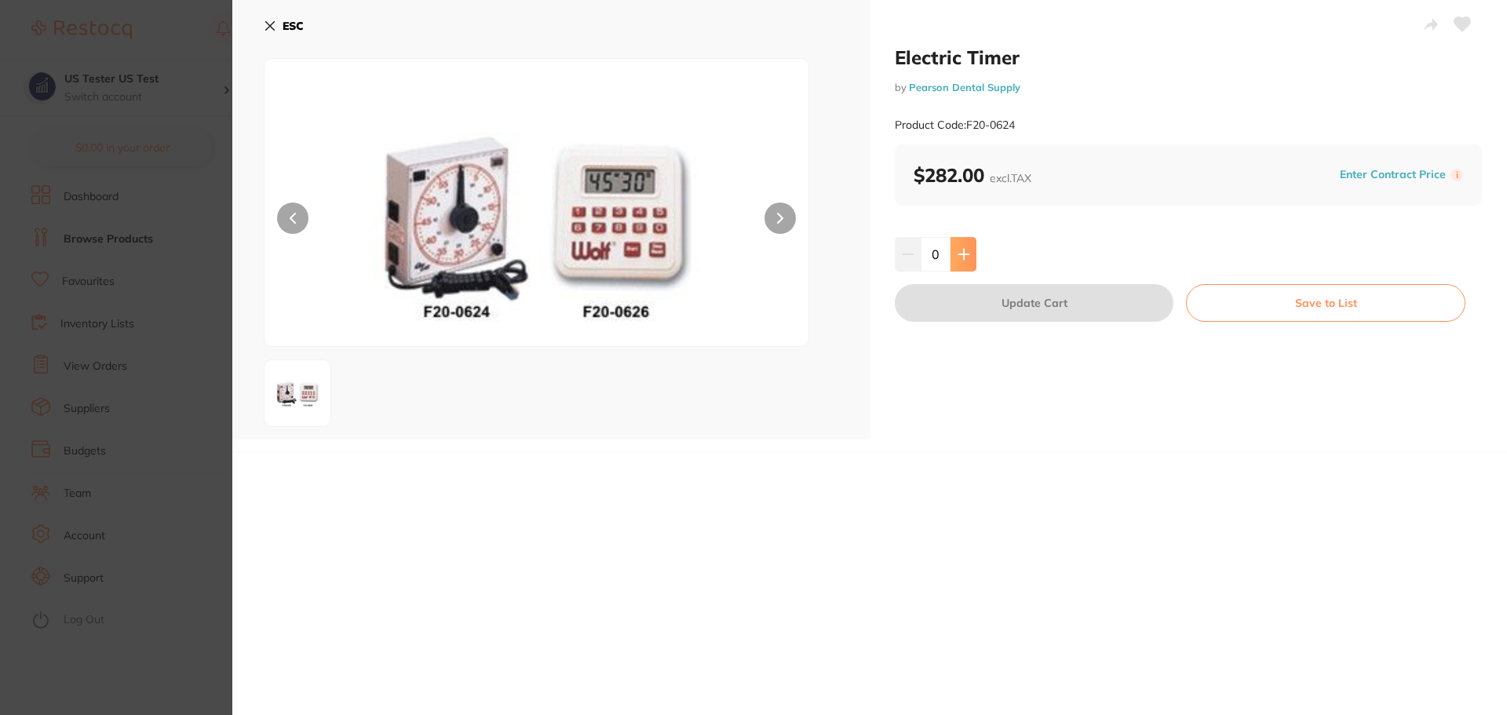
click at [967, 257] on icon at bounding box center [963, 254] width 13 height 13
type input "1"
click at [992, 309] on button "Update Cart" at bounding box center [1034, 303] width 279 height 38
checkbox input "false"
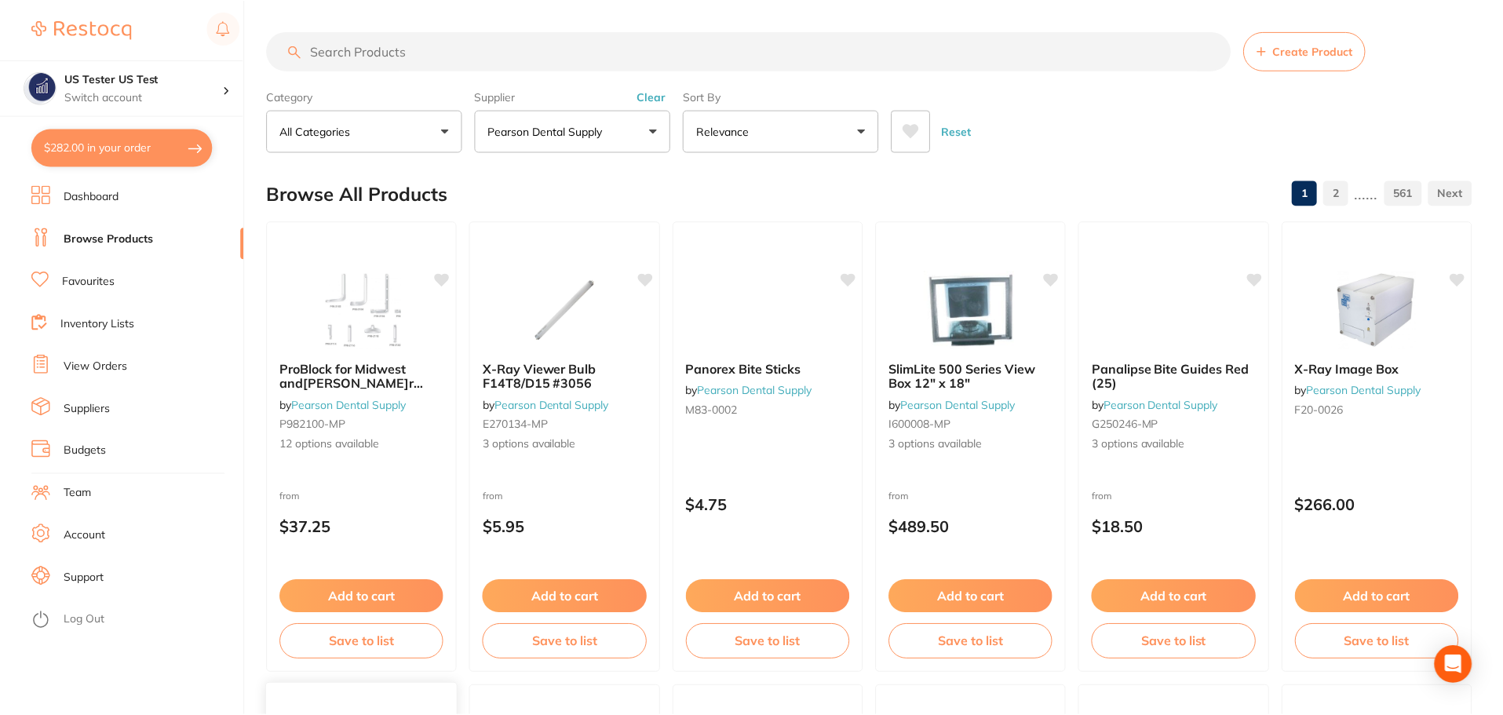
scroll to position [549, 0]
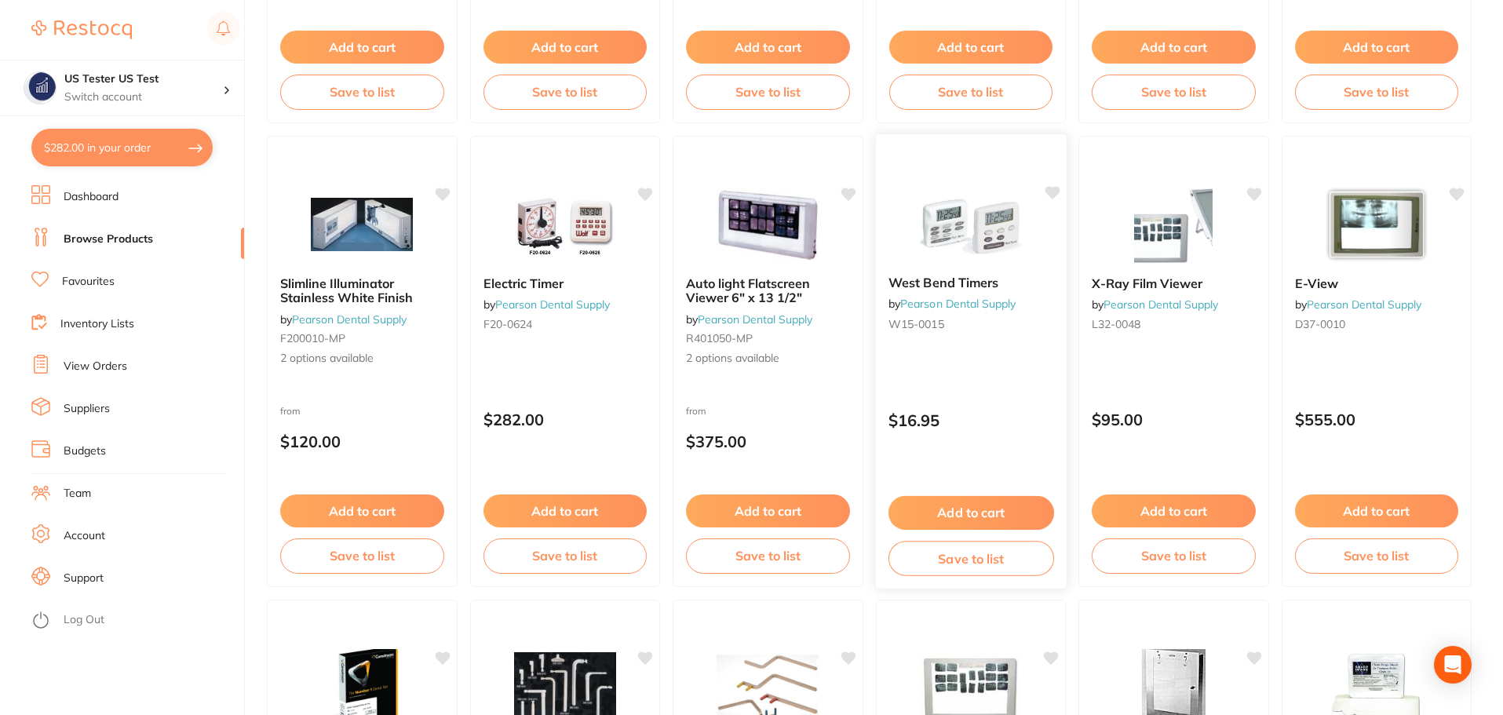
click at [986, 498] on button "Add to cart" at bounding box center [970, 513] width 166 height 34
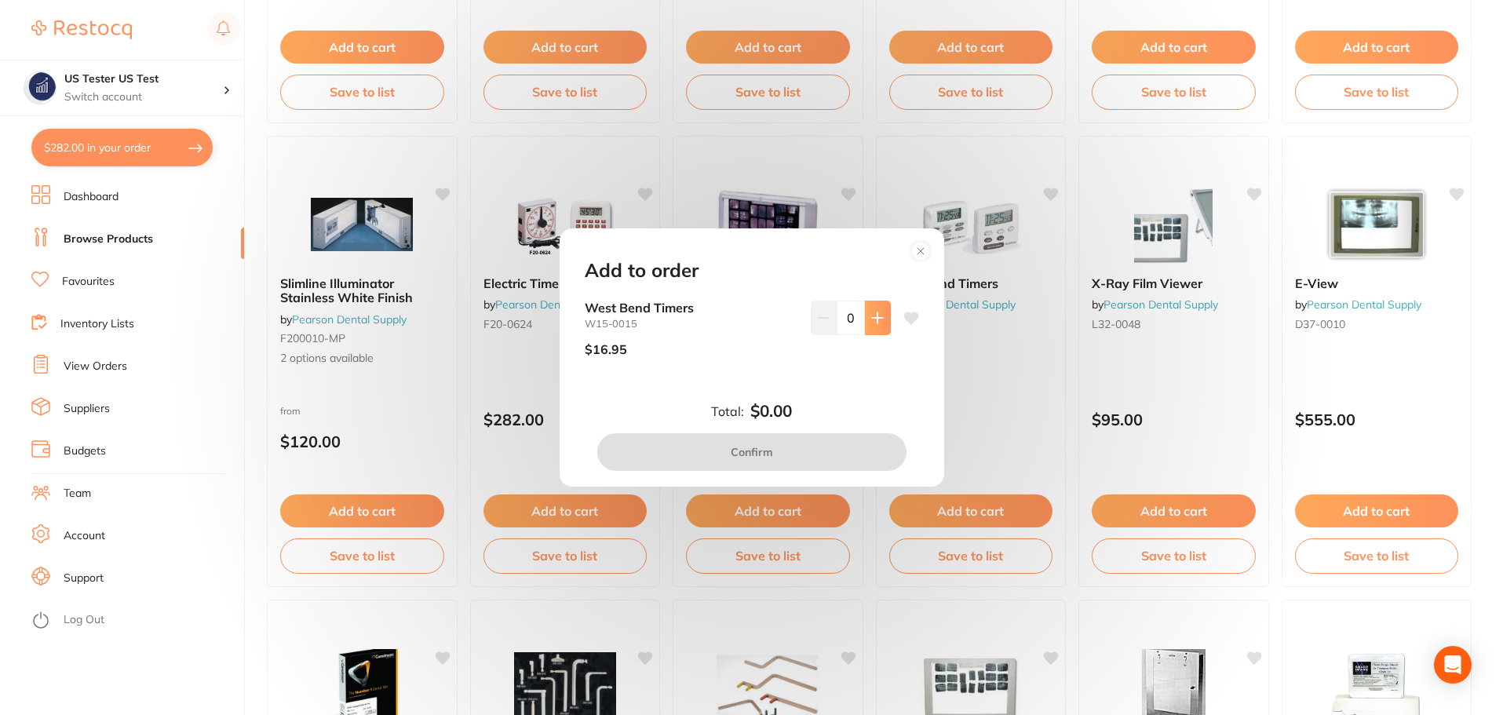
click at [886, 312] on button at bounding box center [878, 318] width 26 height 35
type input "1"
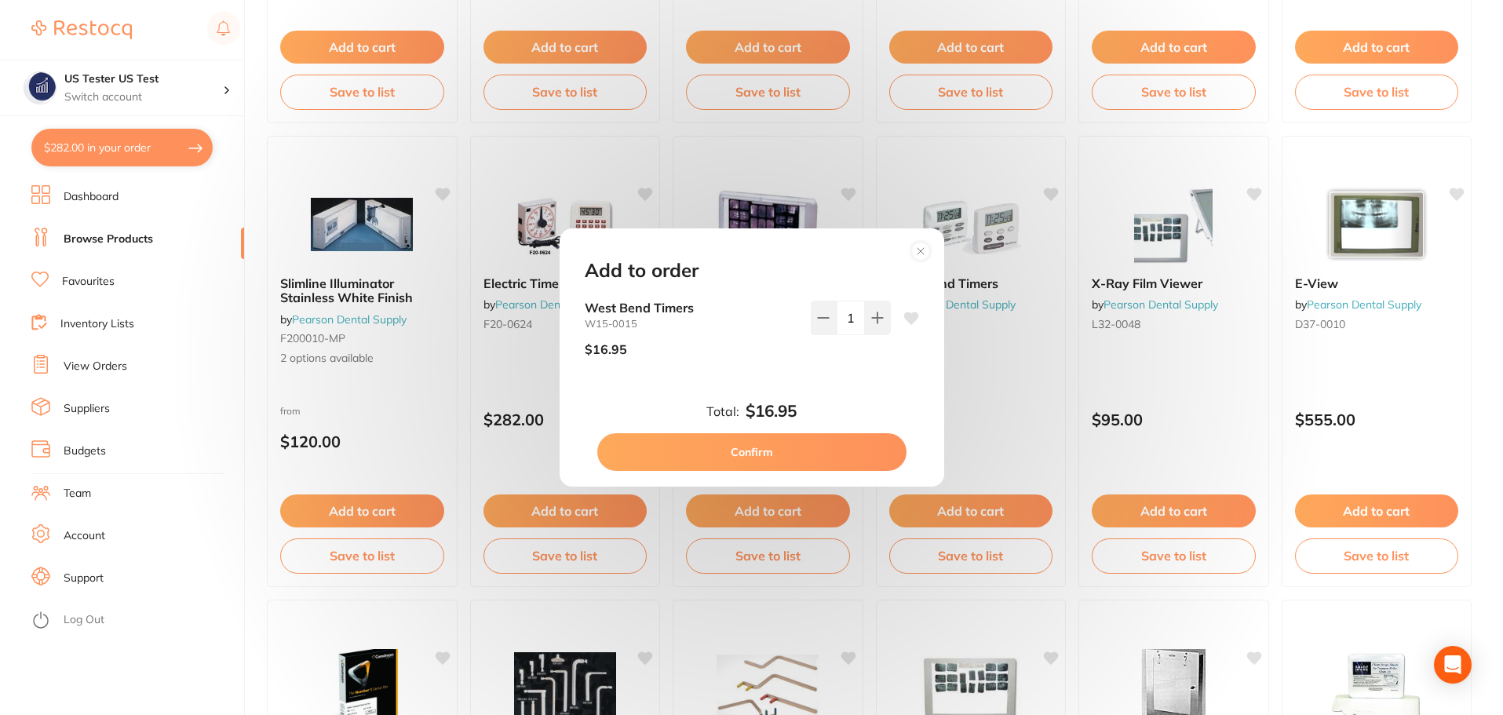
click at [843, 454] on button "Confirm" at bounding box center [751, 452] width 309 height 38
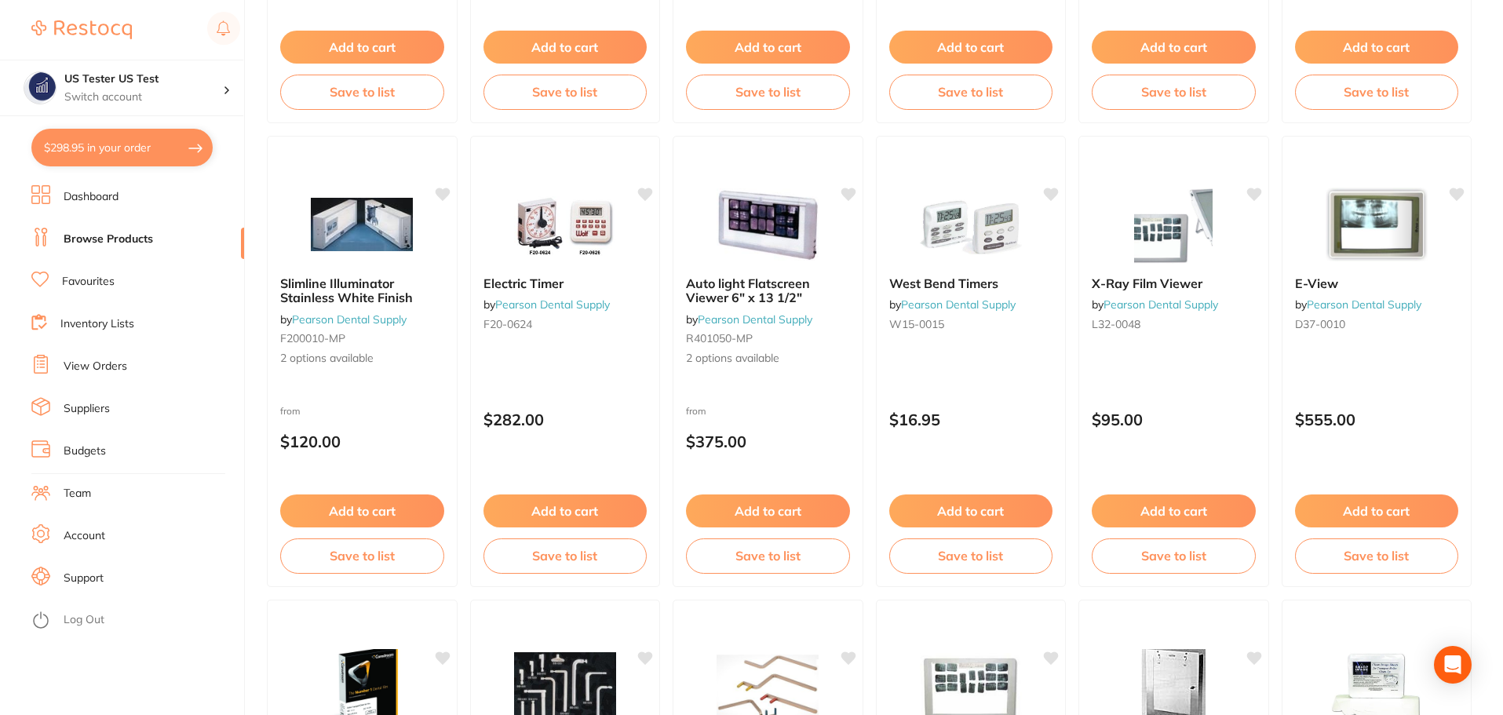
click at [124, 153] on button "$298.95 in your order" at bounding box center [121, 148] width 181 height 38
checkbox input "true"
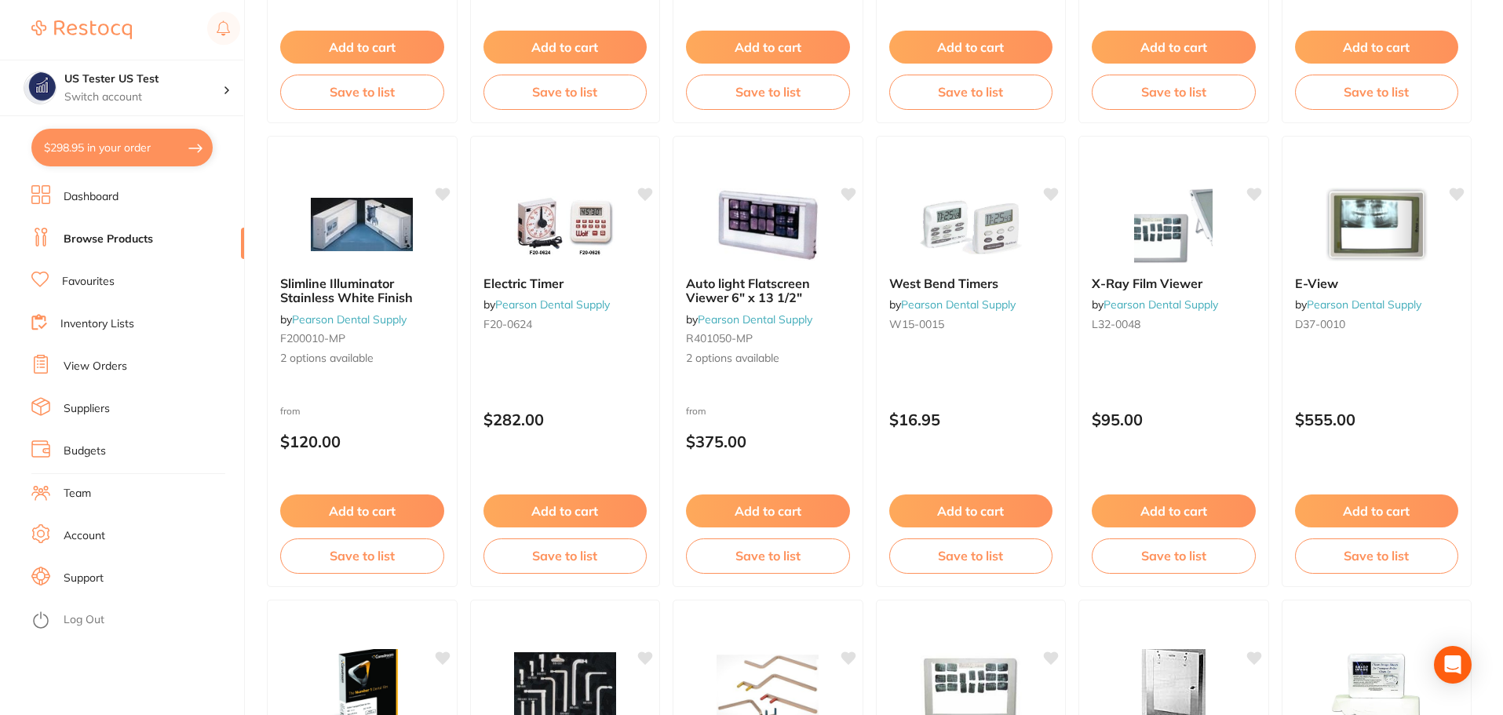
scroll to position [0, 0]
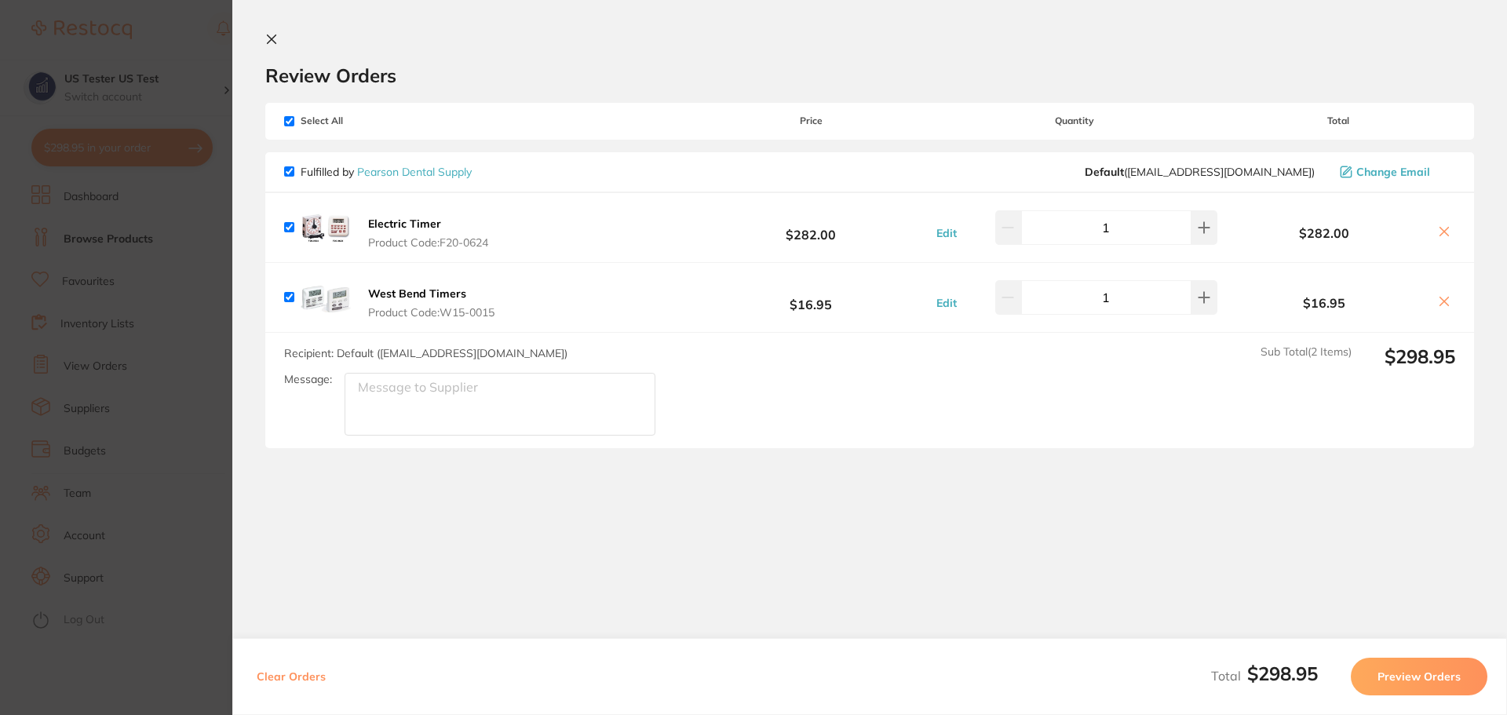
click at [1376, 675] on button "Preview Orders" at bounding box center [1418, 677] width 137 height 38
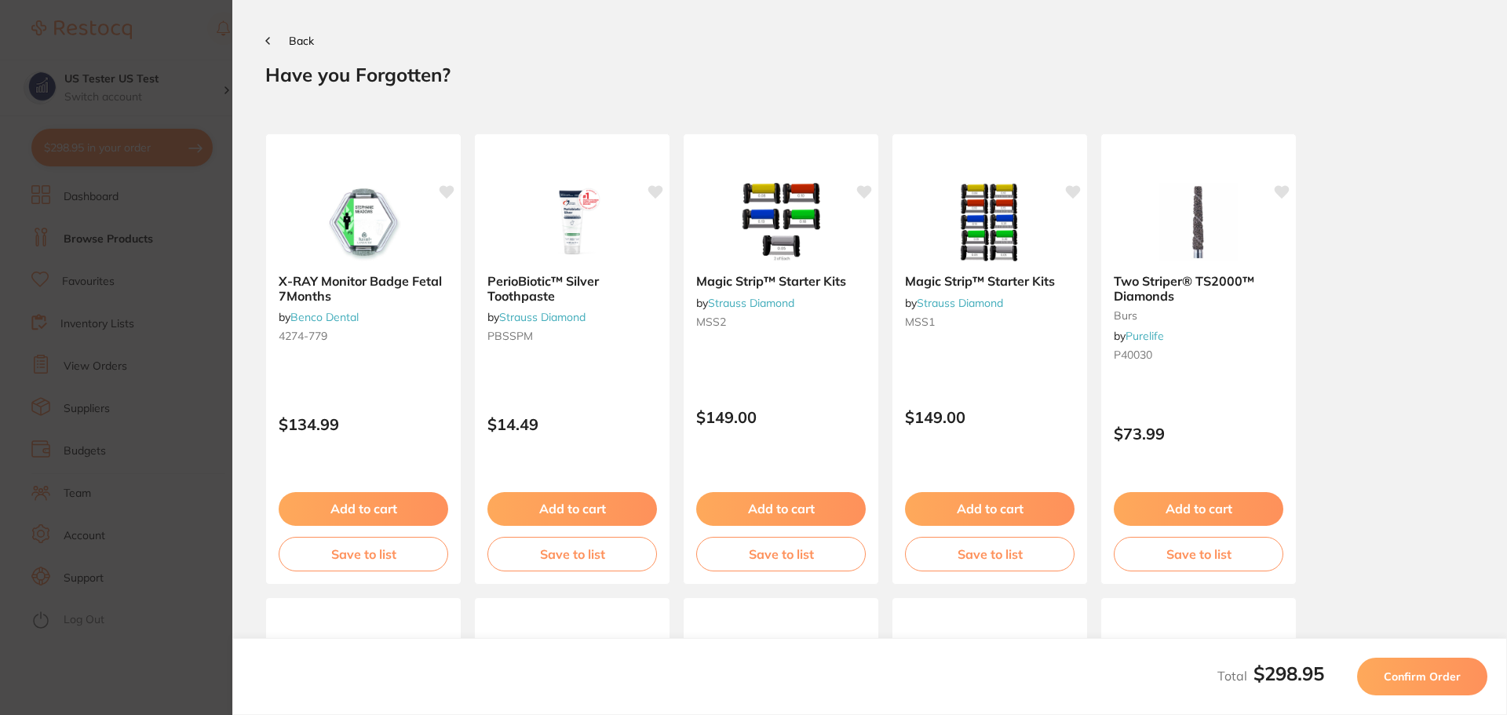
click at [1376, 675] on button "Confirm Order" at bounding box center [1422, 677] width 130 height 38
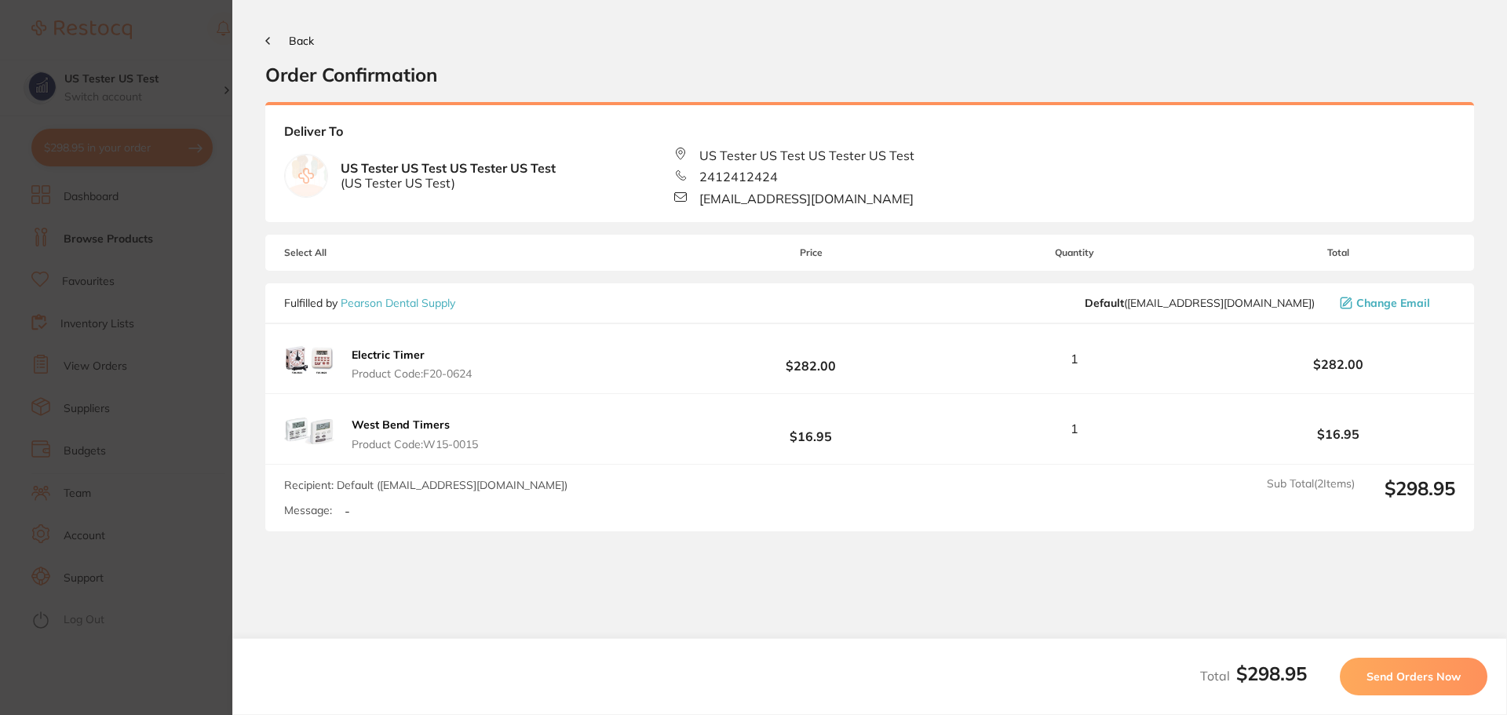
click at [1376, 675] on span "Send Orders Now" at bounding box center [1413, 676] width 94 height 14
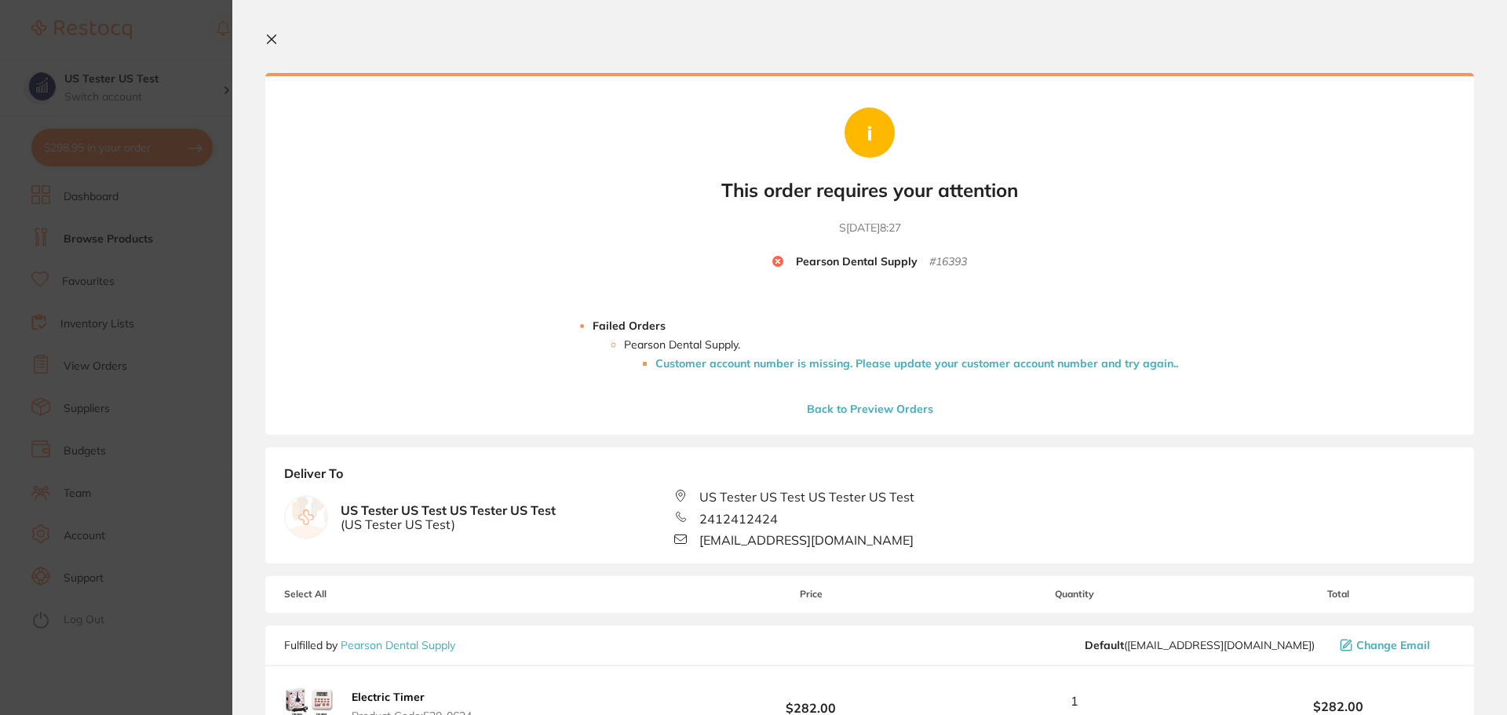
click at [878, 361] on li "Customer account number is missing. Please update your customer account number …" at bounding box center [916, 363] width 523 height 13
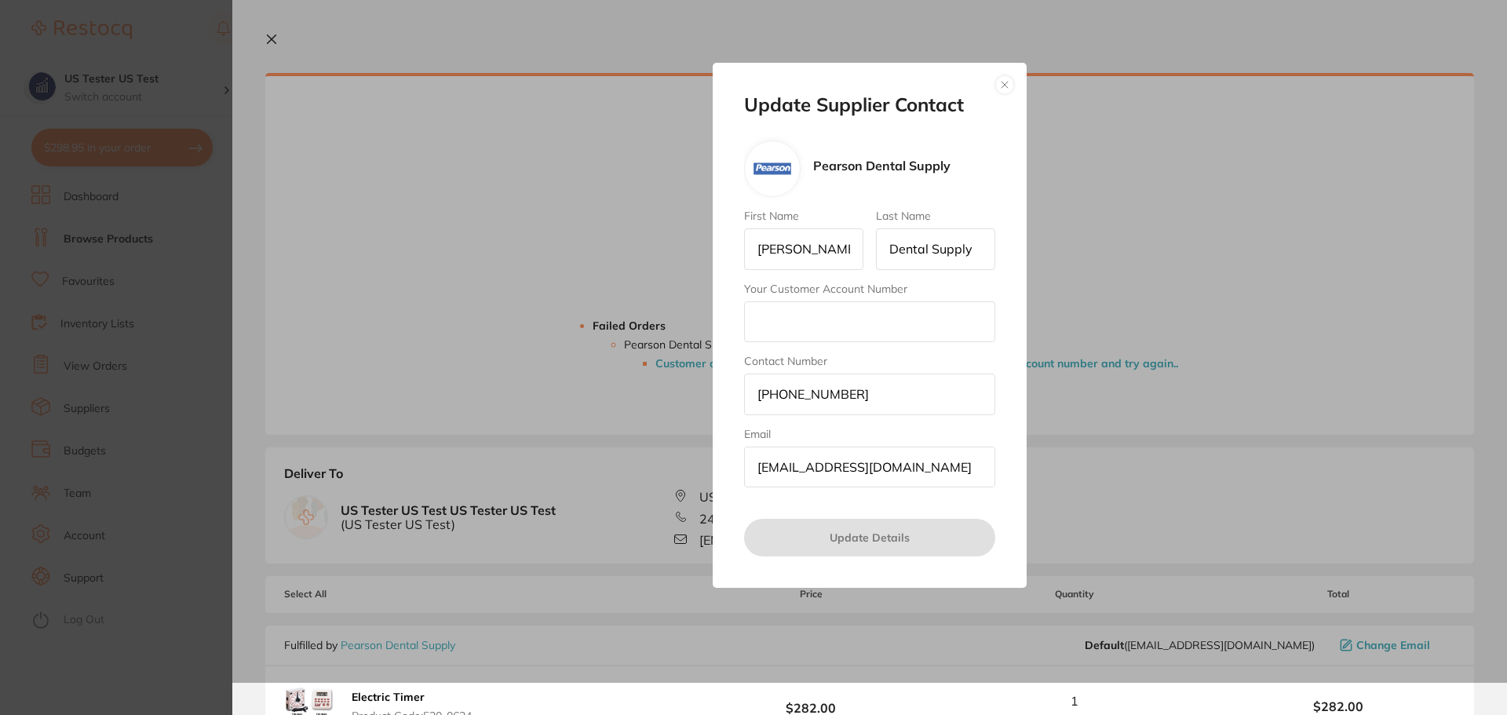
click at [862, 317] on input "Your Customer Account Number" at bounding box center [869, 321] width 251 height 41
type input "45"
click at [855, 537] on button "Update Details" at bounding box center [869, 538] width 251 height 38
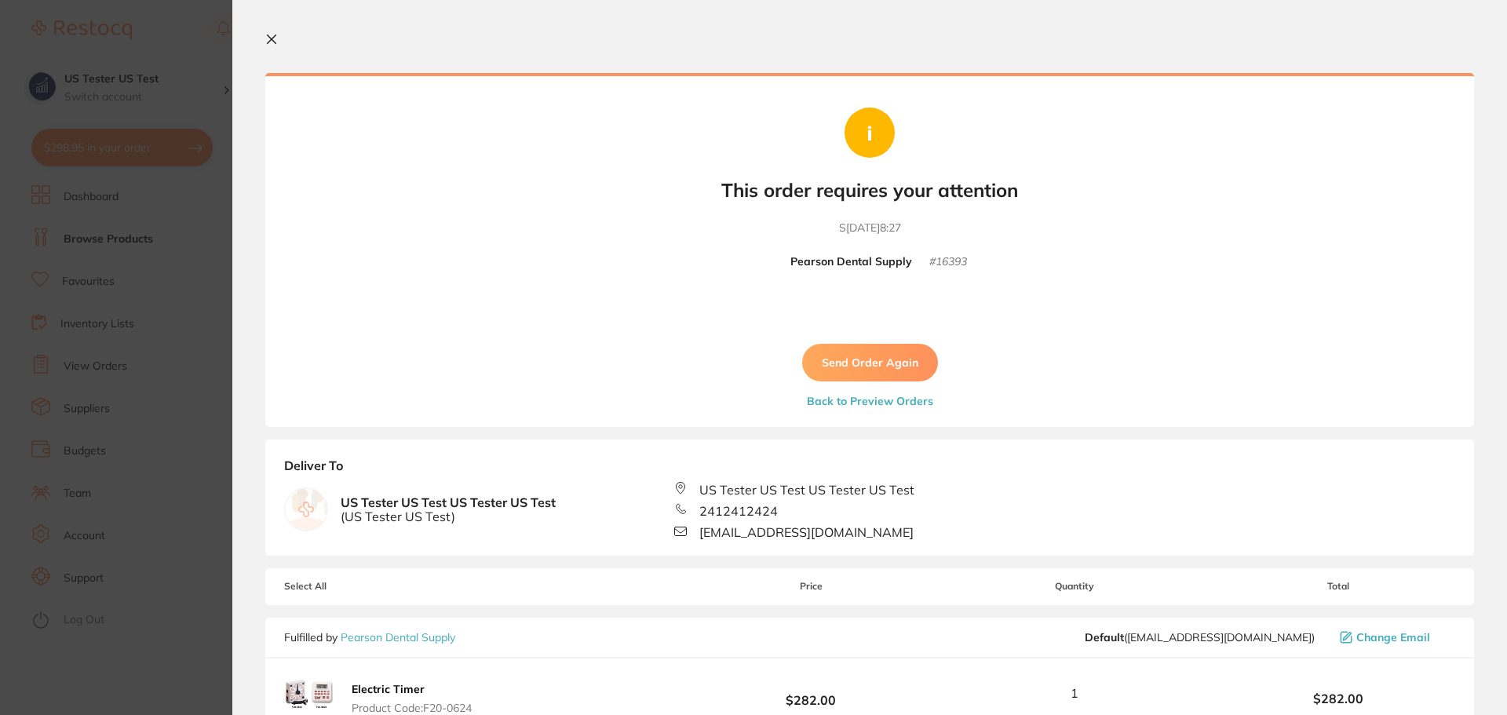
click at [867, 368] on button "Send Order Again" at bounding box center [870, 363] width 136 height 38
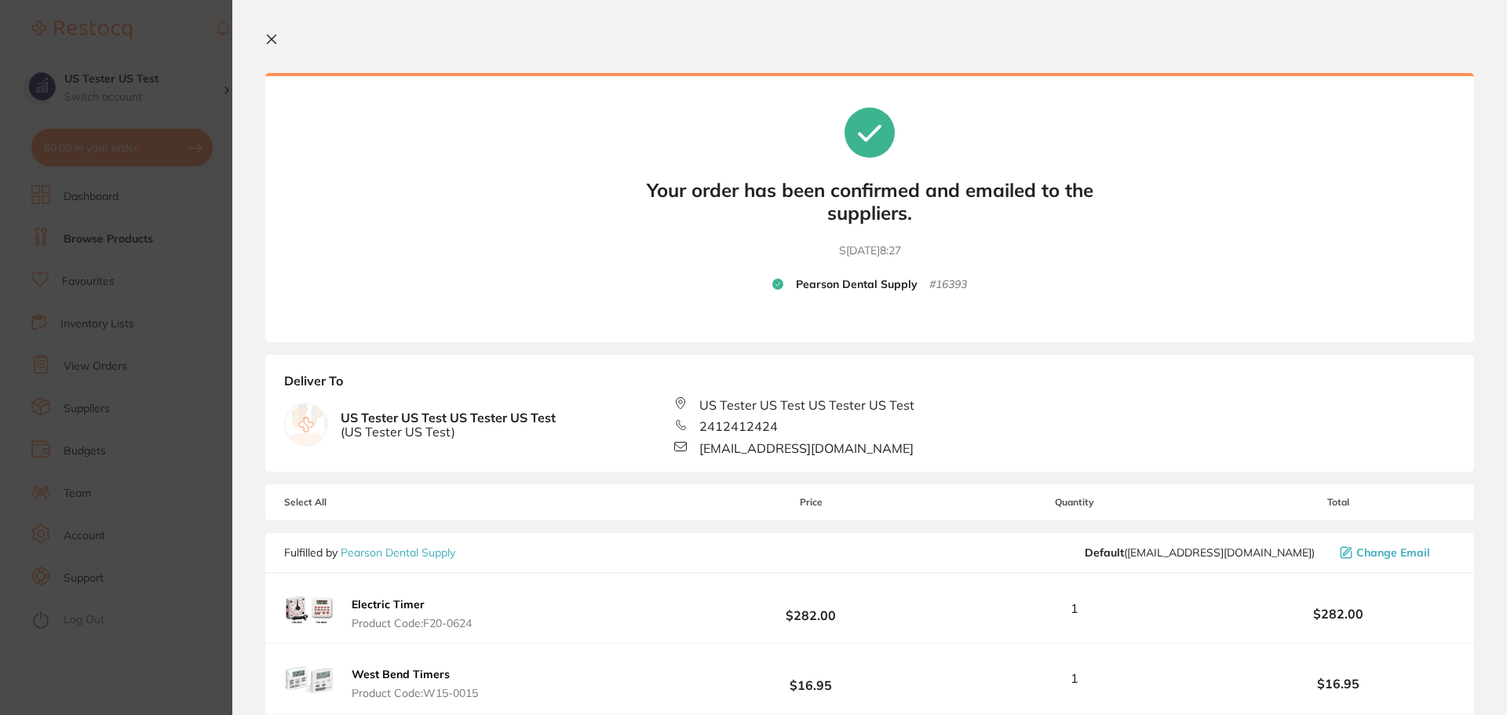
click at [270, 37] on icon at bounding box center [272, 39] width 9 height 9
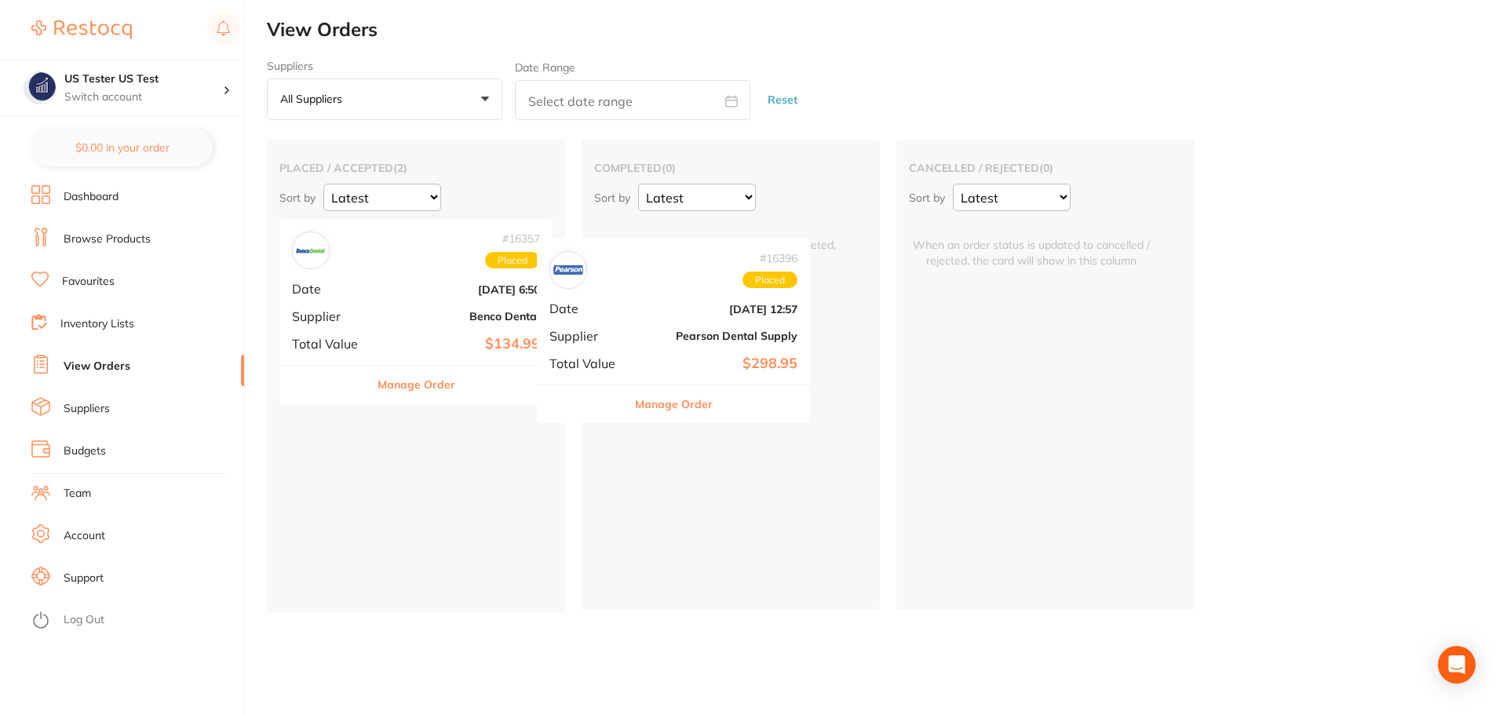
drag, startPoint x: 409, startPoint y: 331, endPoint x: 693, endPoint y: 344, distance: 284.3
click at [693, 344] on div "placed / accepted ( 2 ) Sort by Latest Notification # 16396 Placed Date Sept 25…" at bounding box center [887, 375] width 1240 height 473
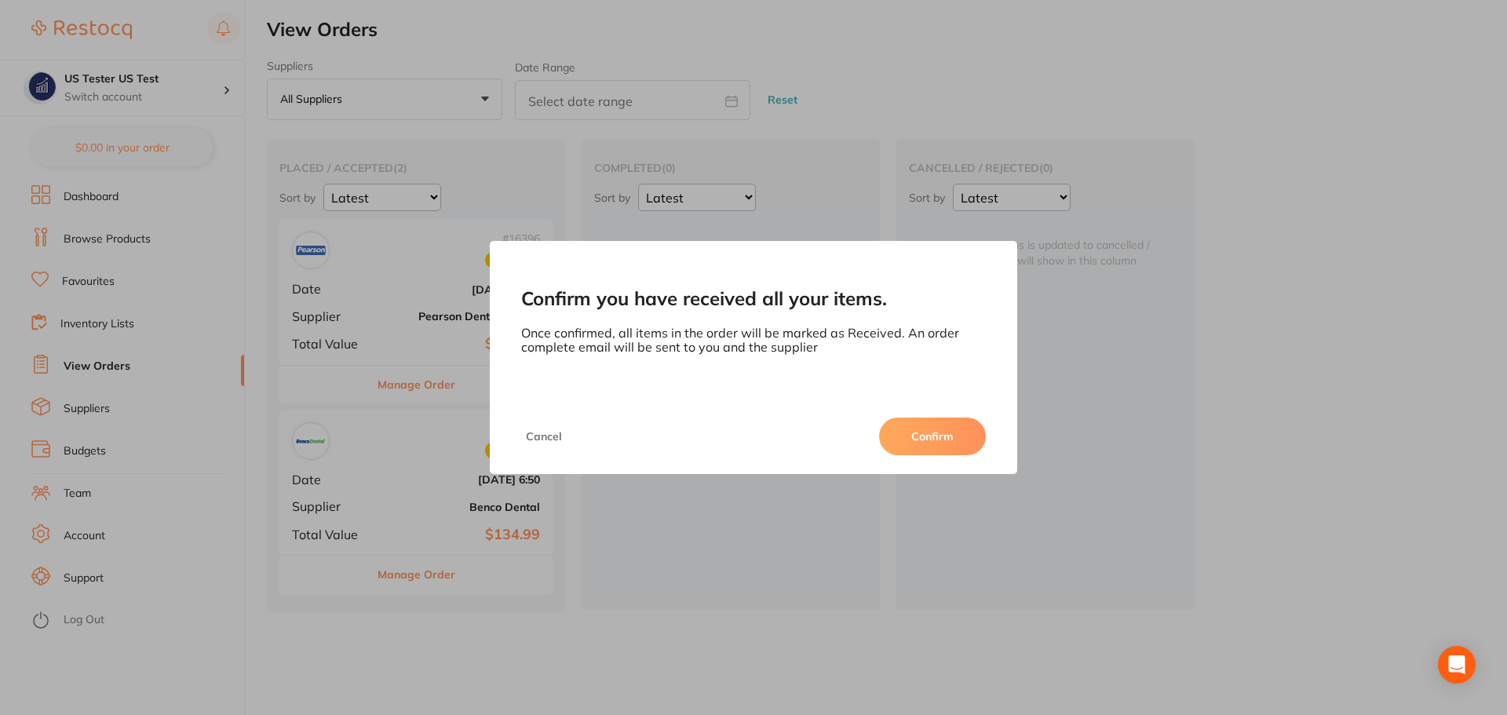
click at [924, 437] on button "Confirm" at bounding box center [932, 436] width 107 height 38
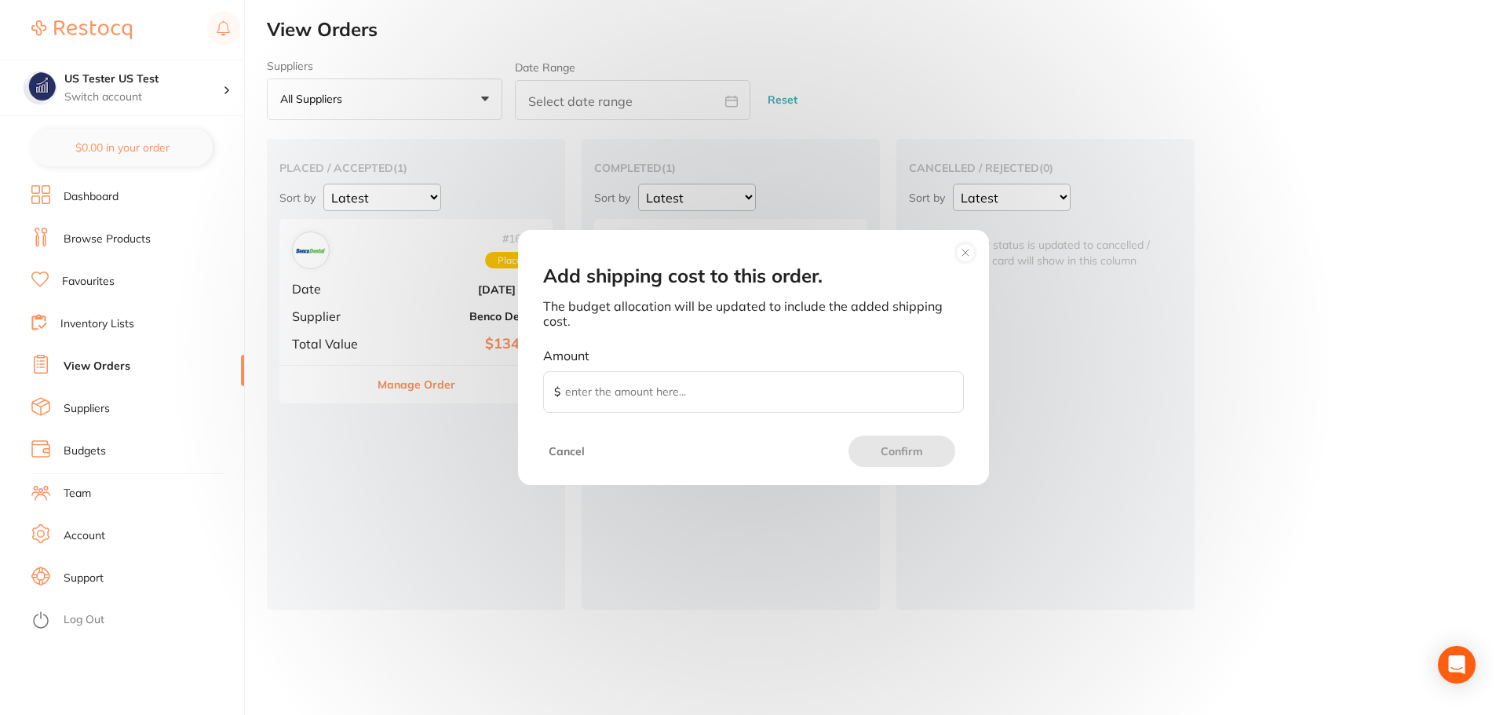
click at [960, 257] on circle at bounding box center [966, 252] width 18 height 18
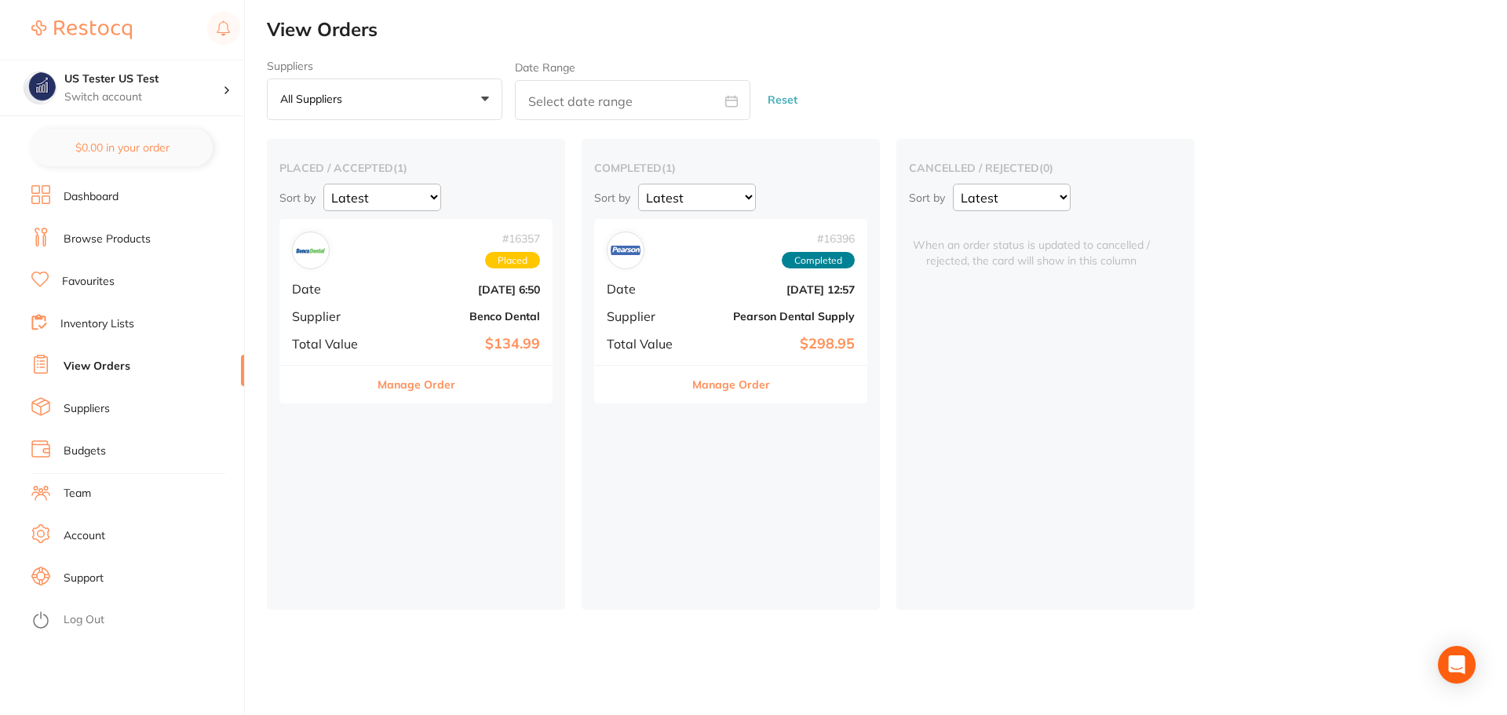
click at [123, 241] on link "Browse Products" at bounding box center [107, 239] width 87 height 16
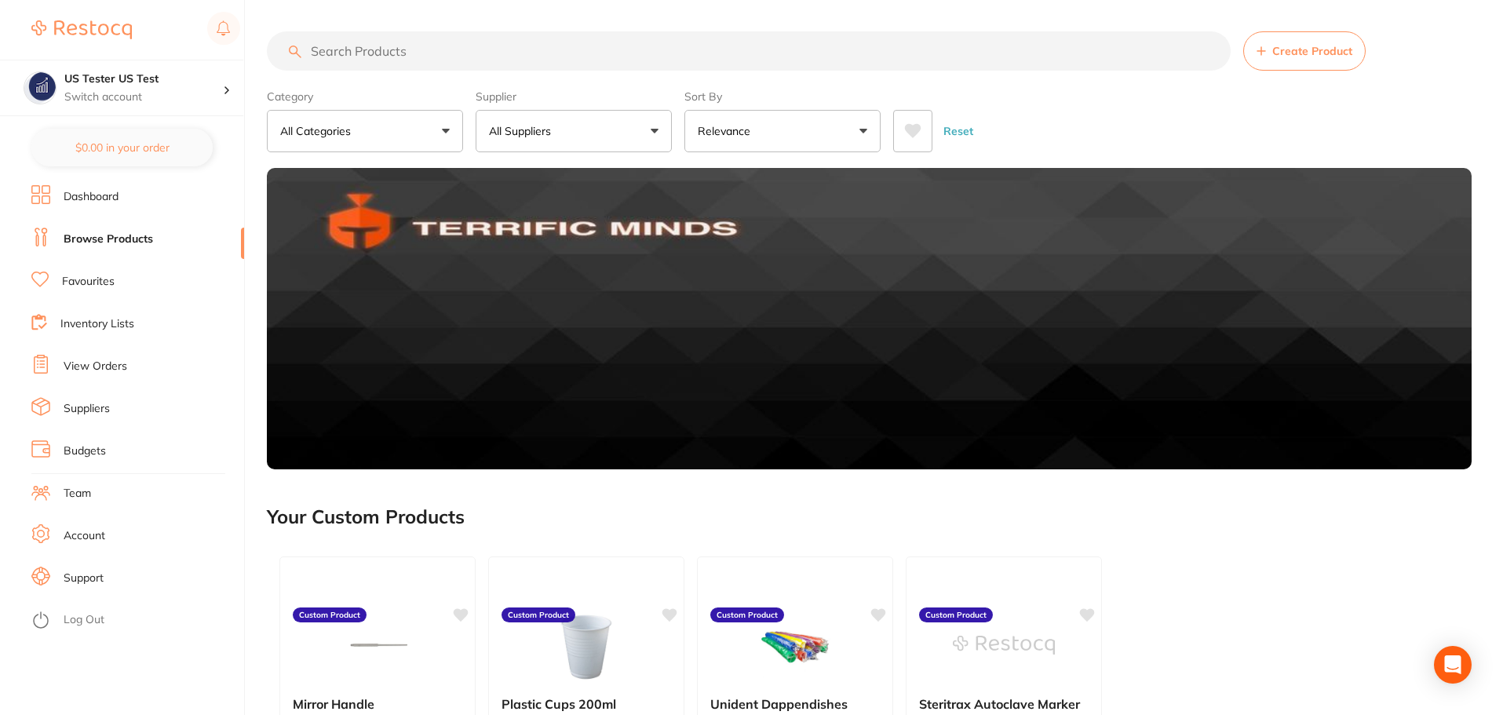
click at [633, 140] on button "All Suppliers" at bounding box center [574, 131] width 196 height 42
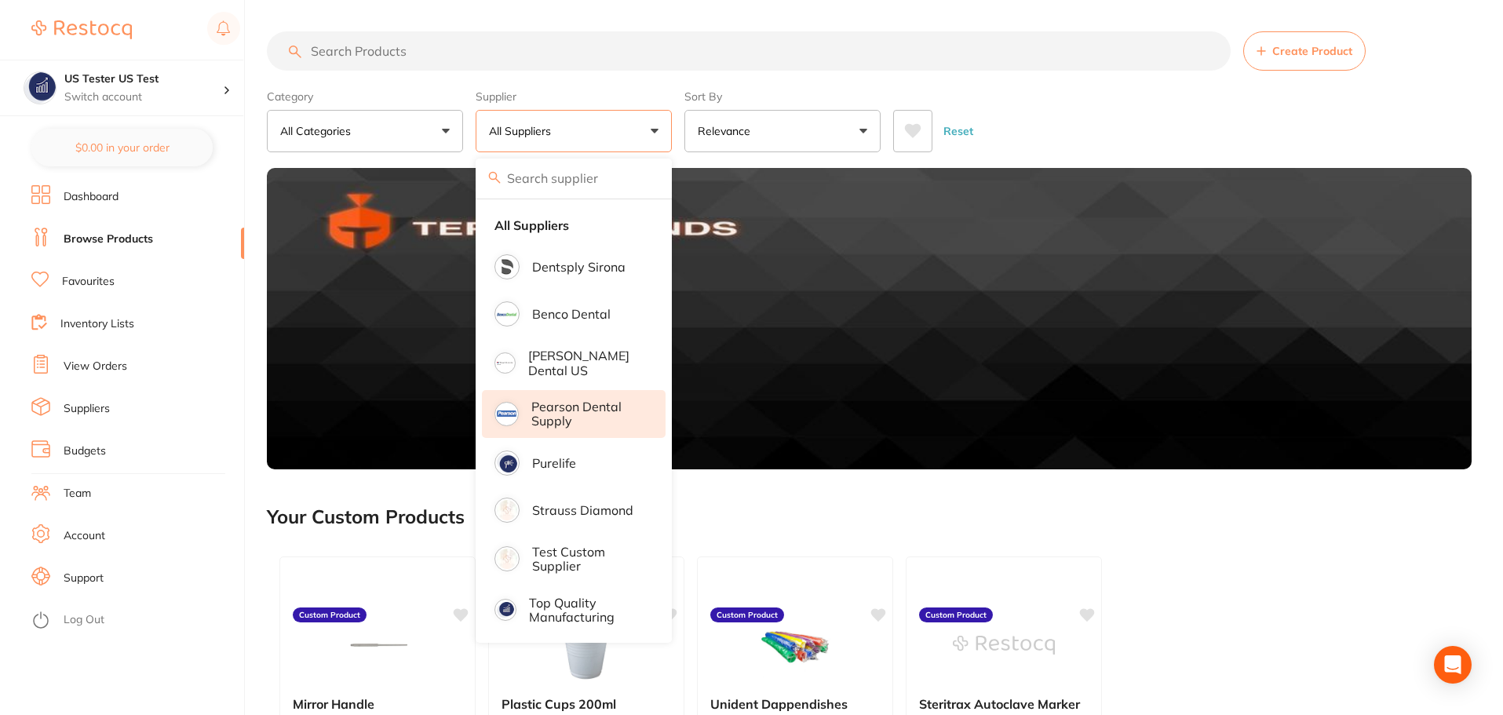
click at [595, 401] on p "Pearson Dental Supply" at bounding box center [587, 413] width 112 height 29
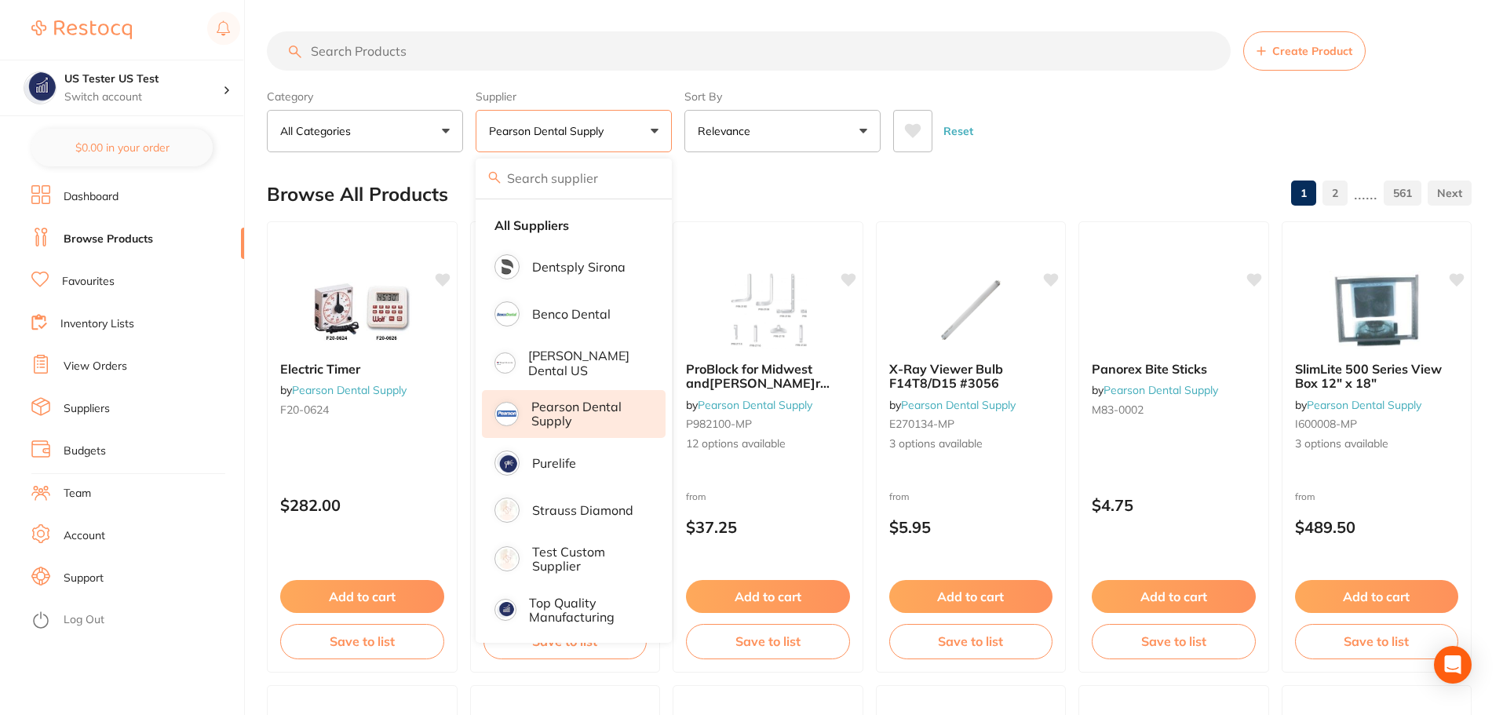
click at [678, 126] on div "Category All Categories All Categories 3D Printing burs disposables endodontics…" at bounding box center [869, 117] width 1204 height 69
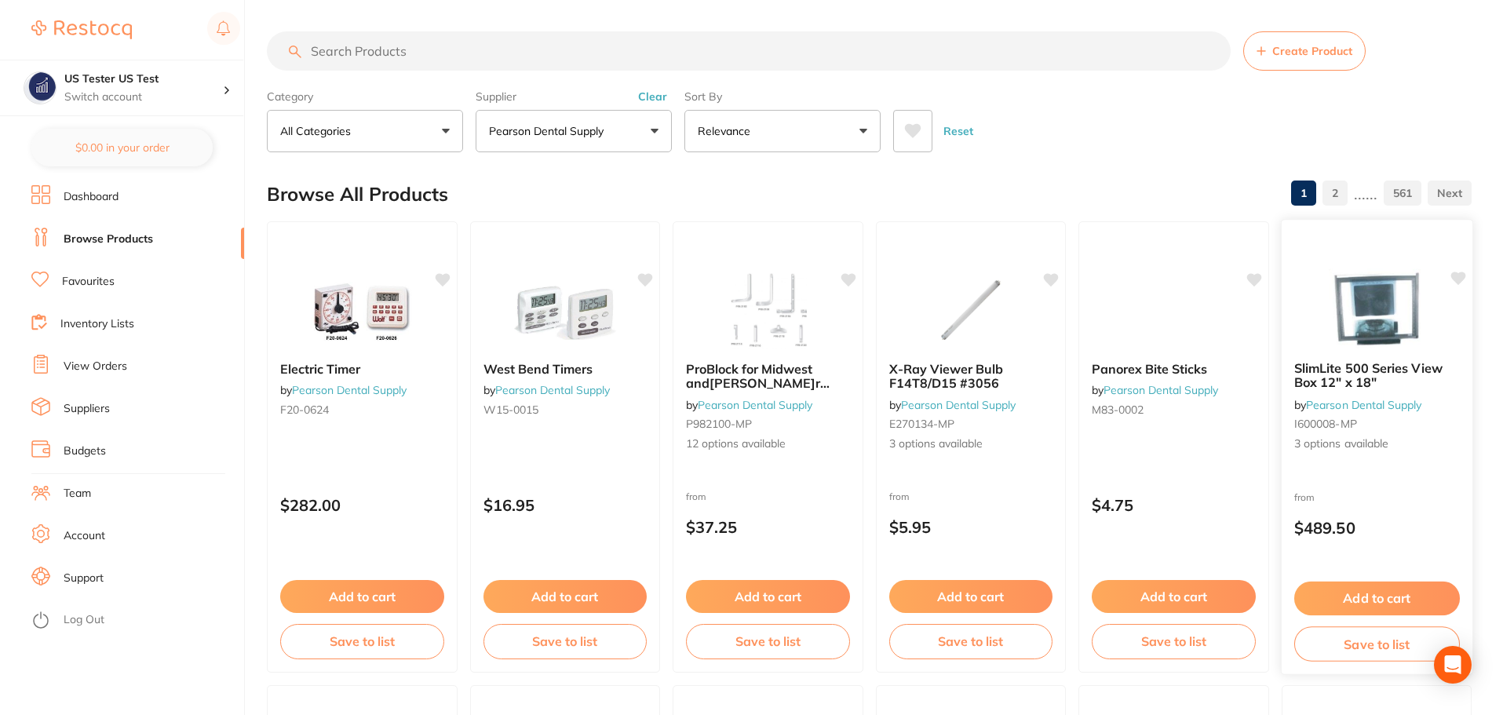
click at [1364, 532] on p "$489.50" at bounding box center [1376, 528] width 166 height 18
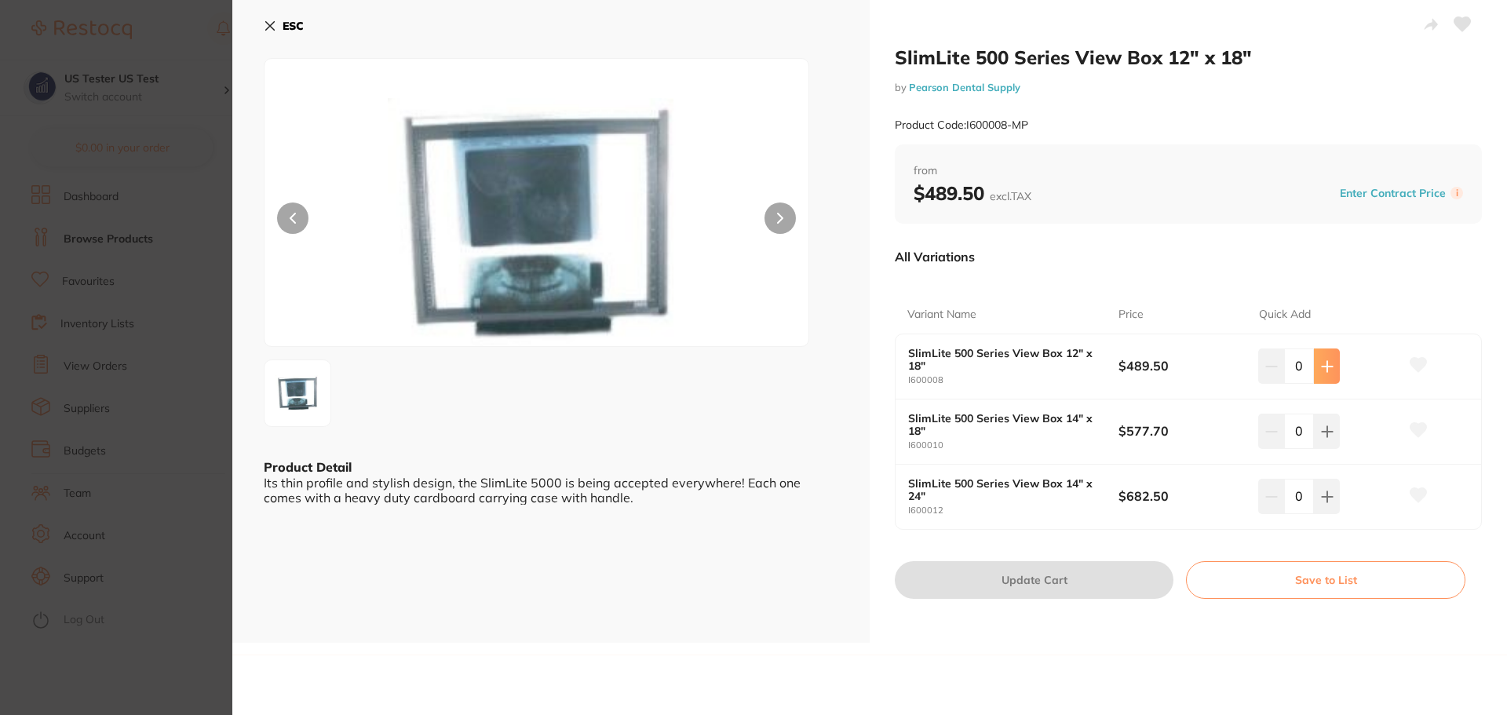
click at [1330, 366] on button at bounding box center [1327, 365] width 26 height 35
type input "1"
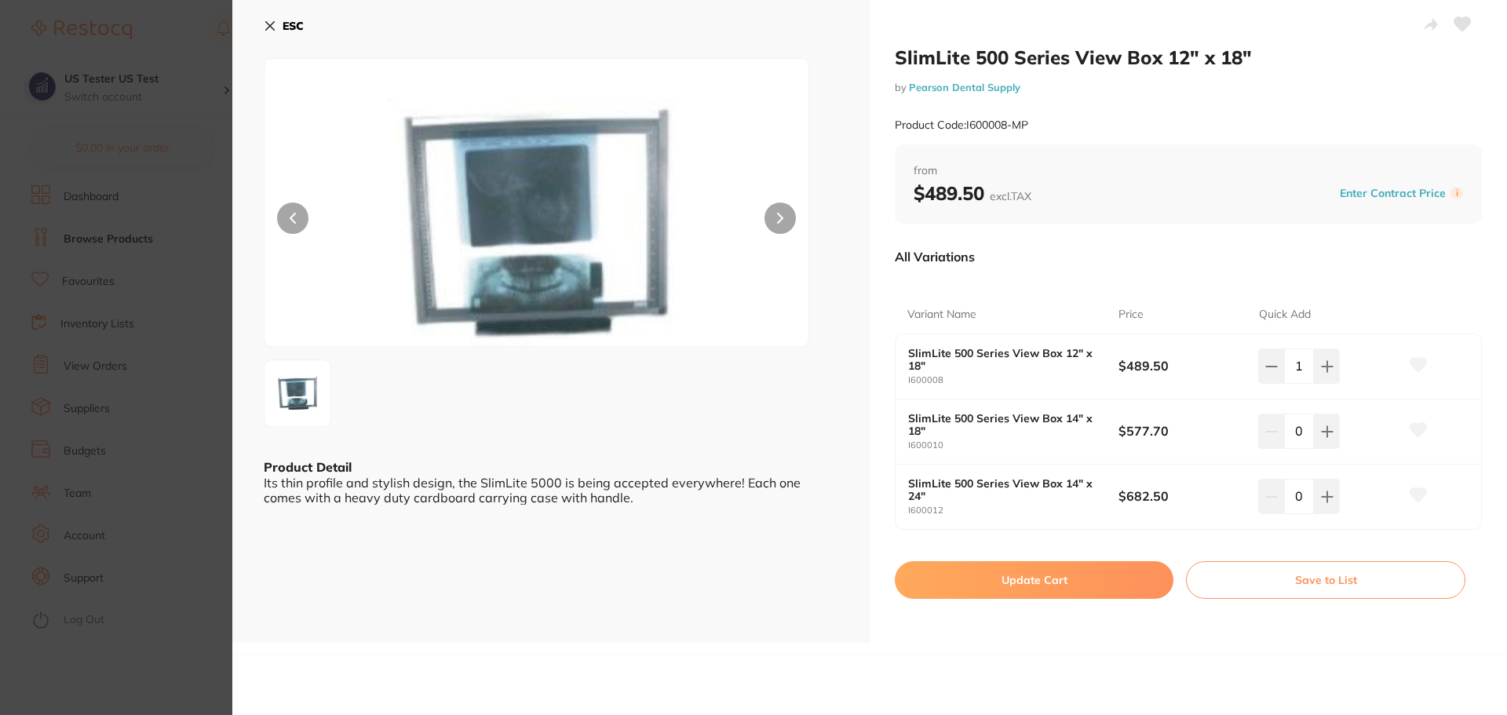
click at [1153, 587] on button "Update Cart" at bounding box center [1034, 580] width 279 height 38
checkbox input "false"
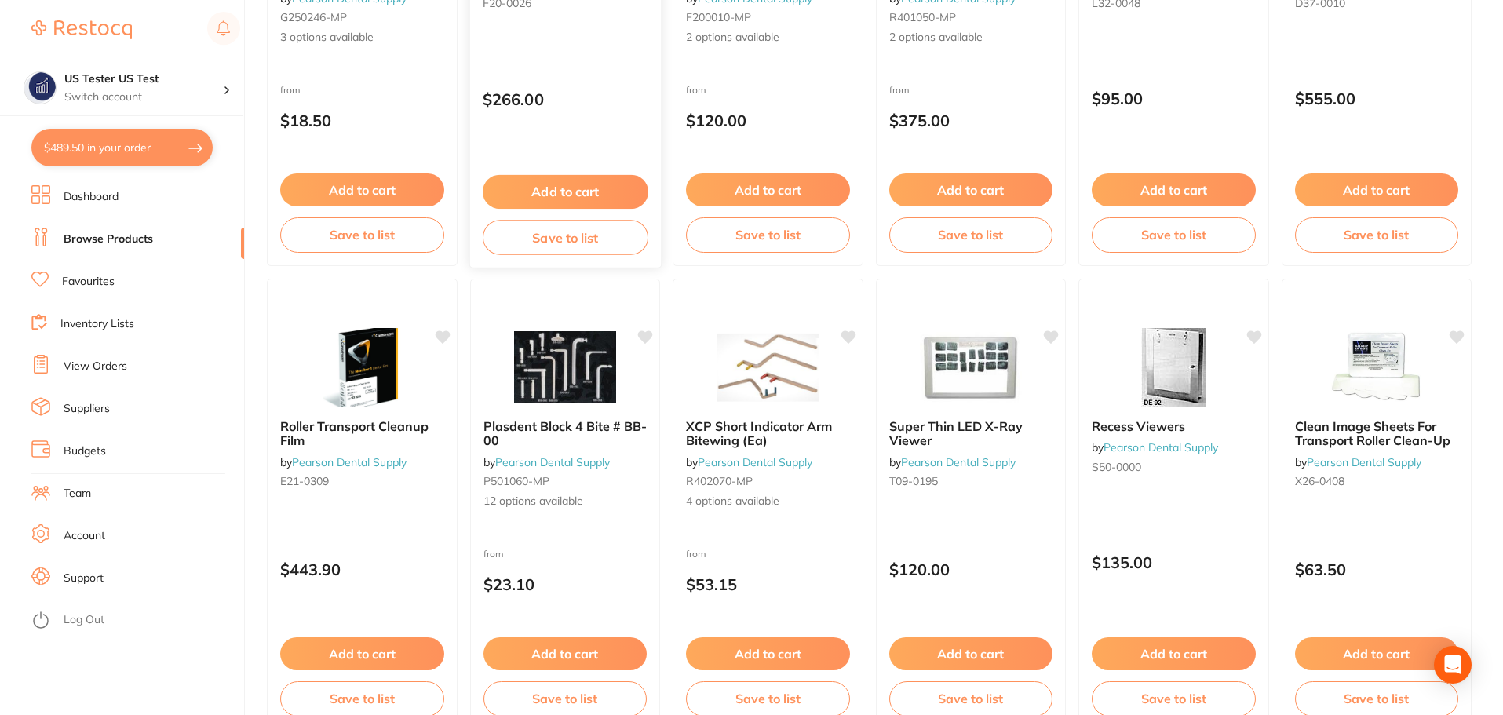
scroll to position [1022, 0]
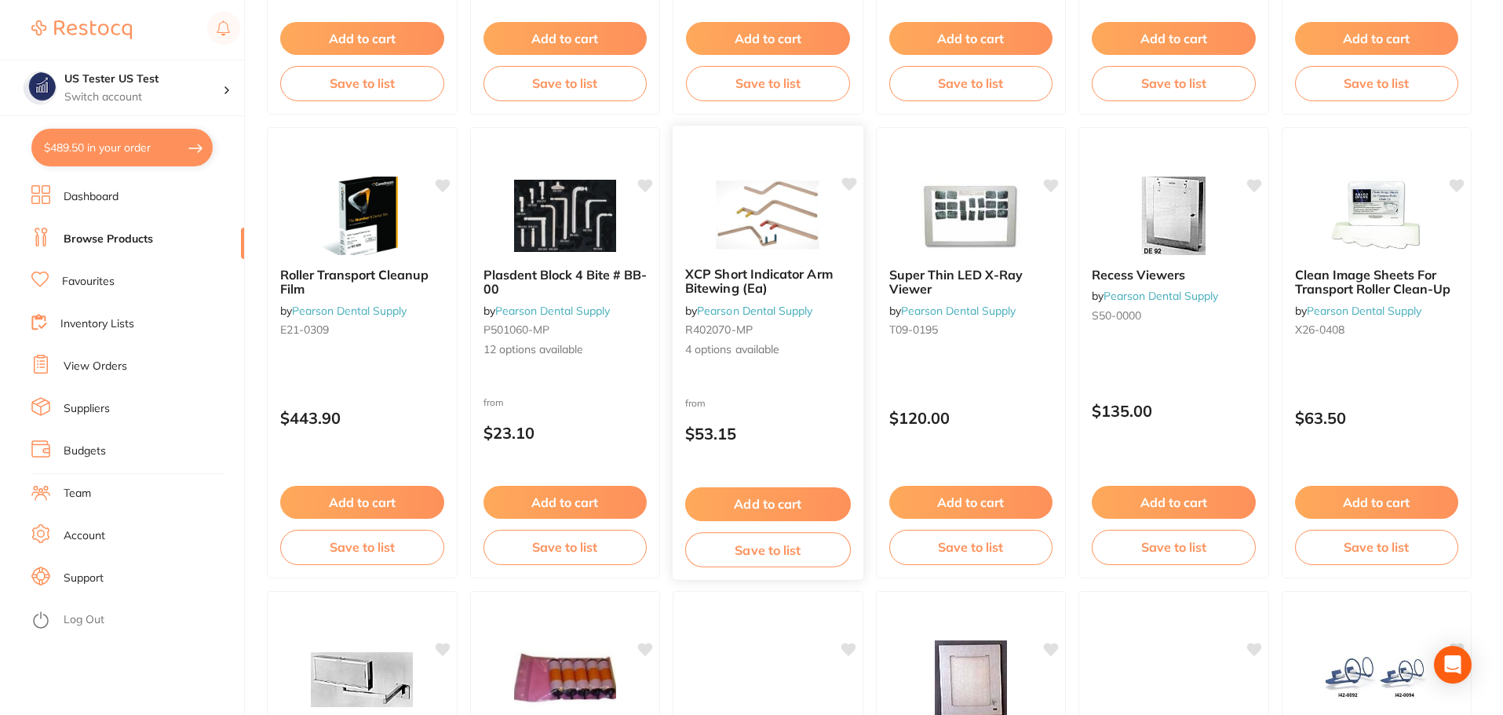
click at [801, 442] on p "$53.15" at bounding box center [768, 434] width 166 height 18
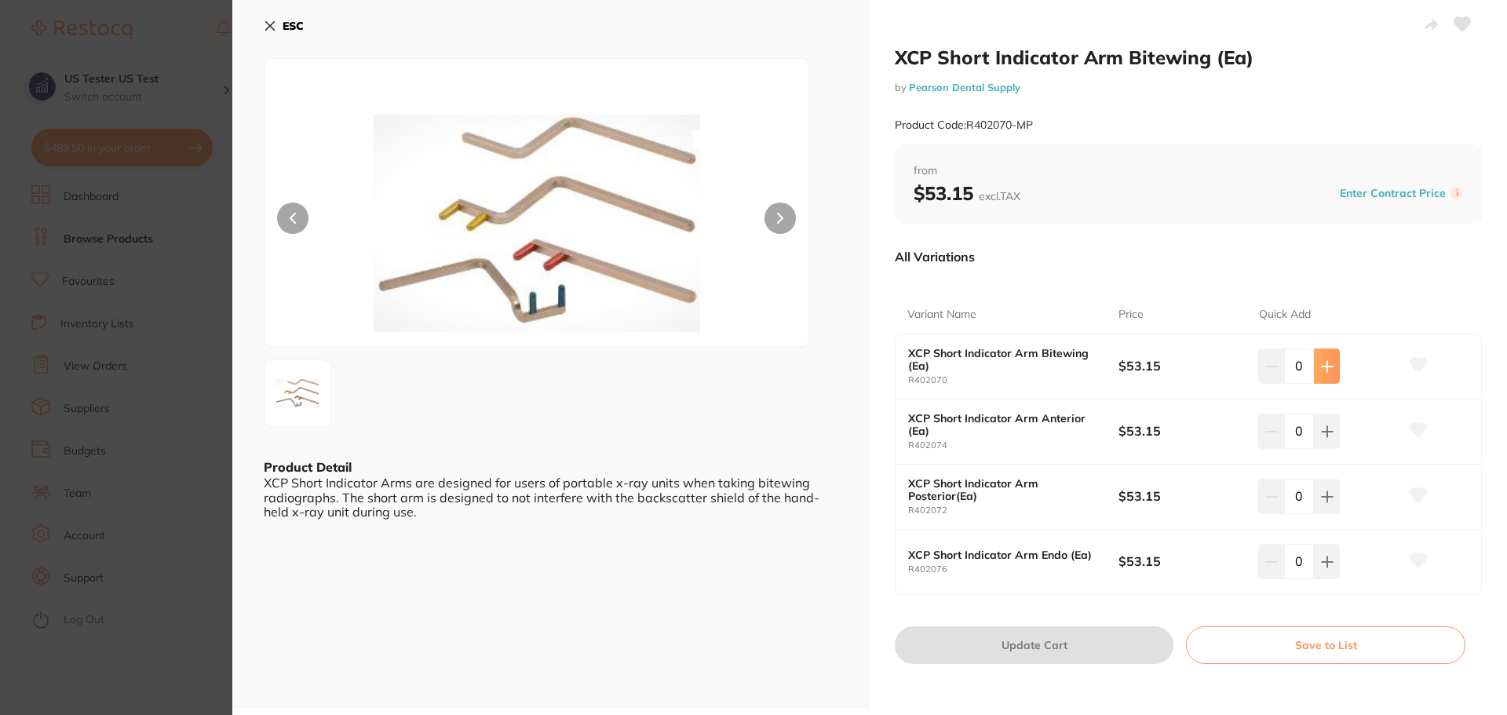
click at [1323, 370] on icon at bounding box center [1326, 366] width 10 height 10
type input "1"
click at [1117, 659] on button "Update Cart" at bounding box center [1034, 645] width 279 height 38
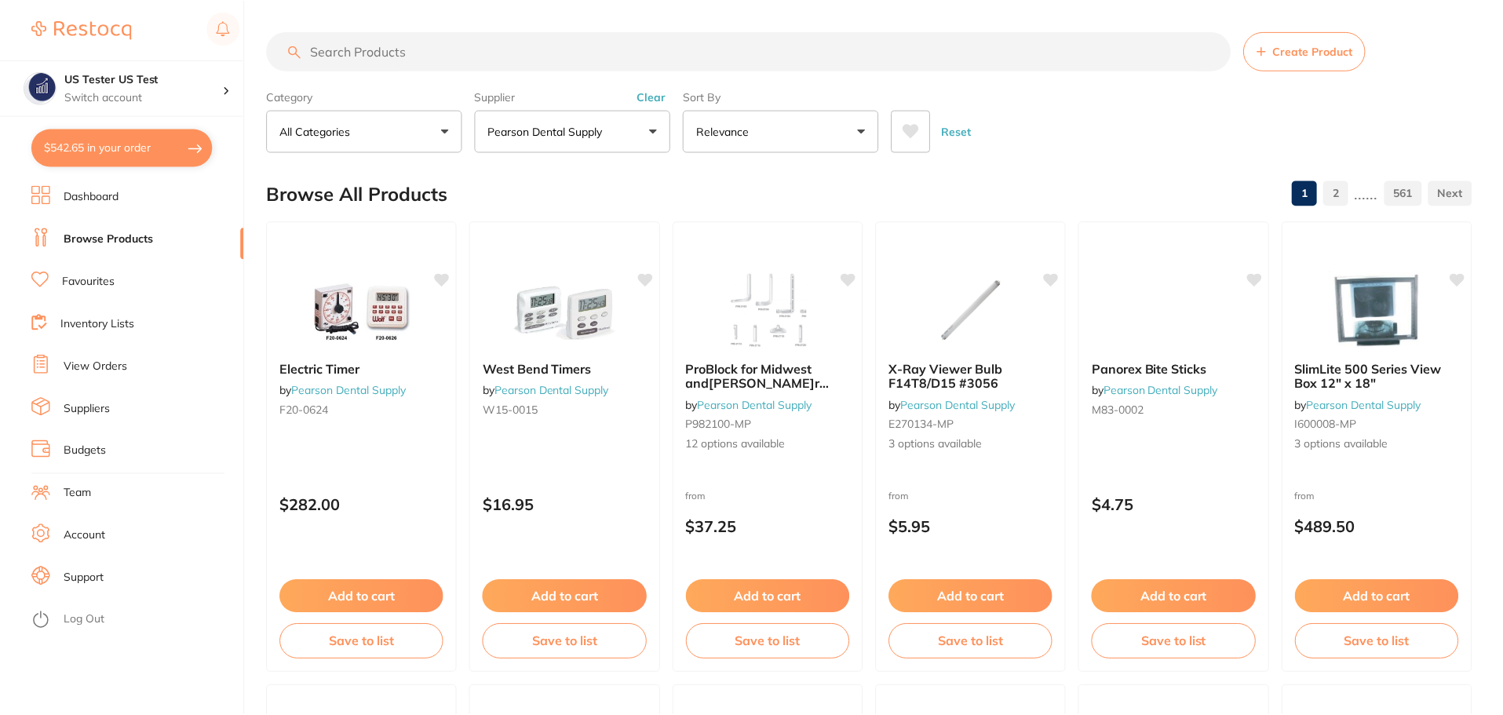
scroll to position [1022, 0]
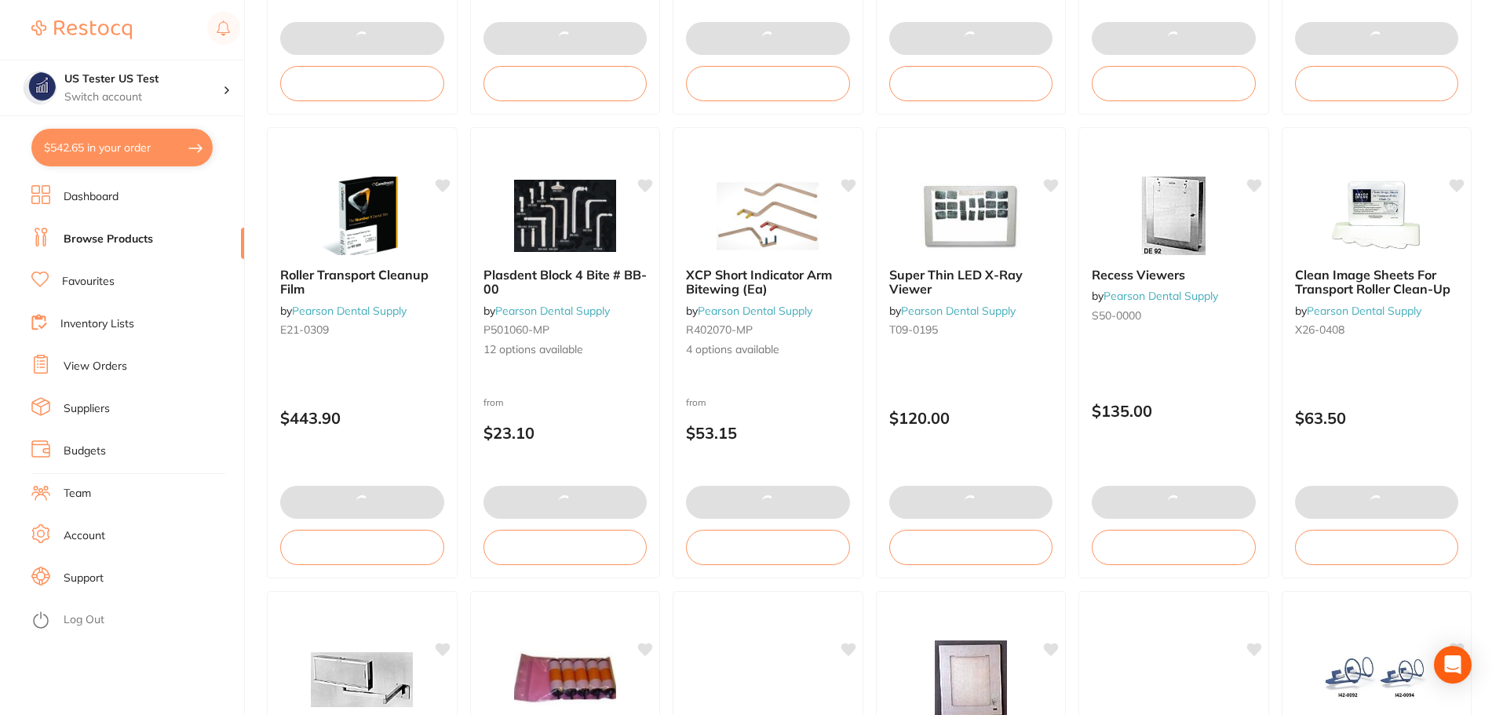
click at [175, 137] on button "$542.65 in your order" at bounding box center [121, 148] width 181 height 38
checkbox input "true"
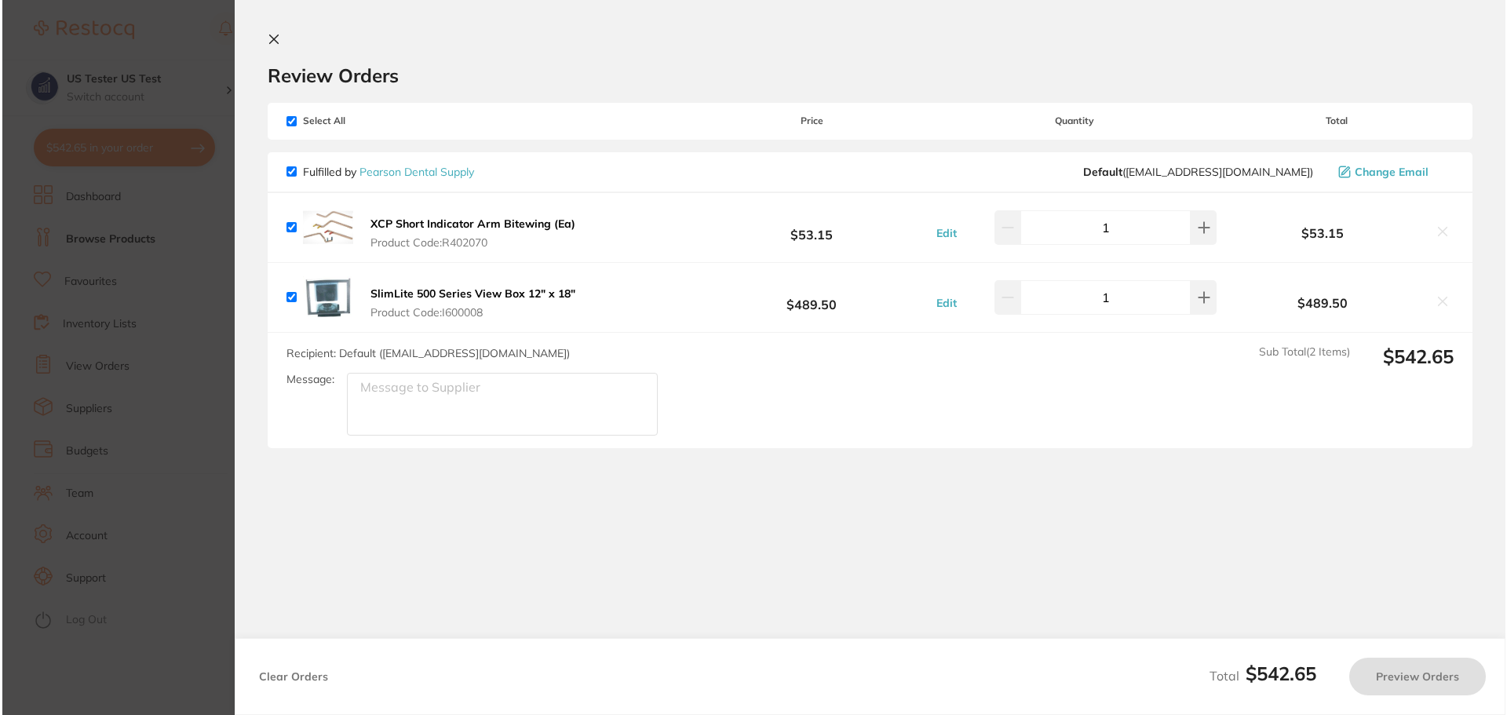
scroll to position [0, 0]
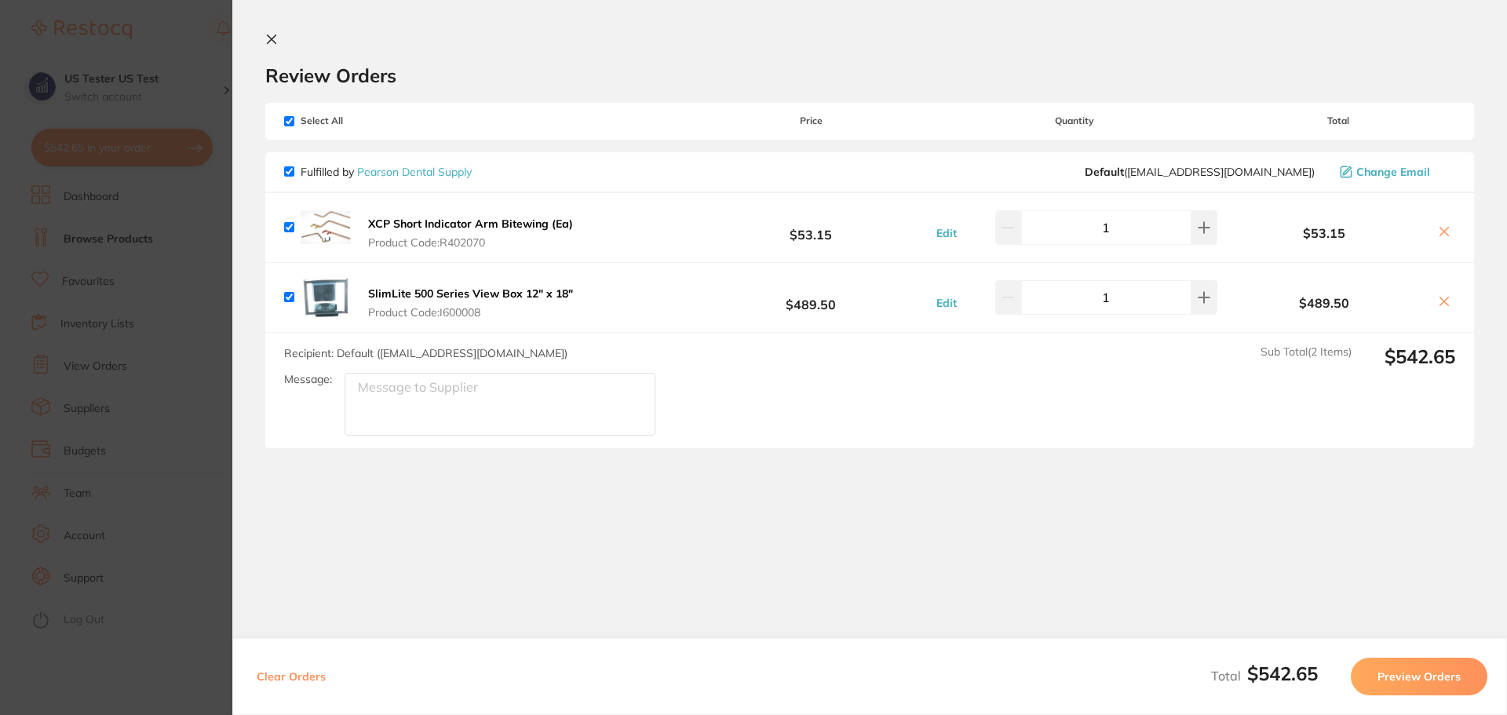
click at [1374, 677] on button "Preview Orders" at bounding box center [1418, 677] width 137 height 38
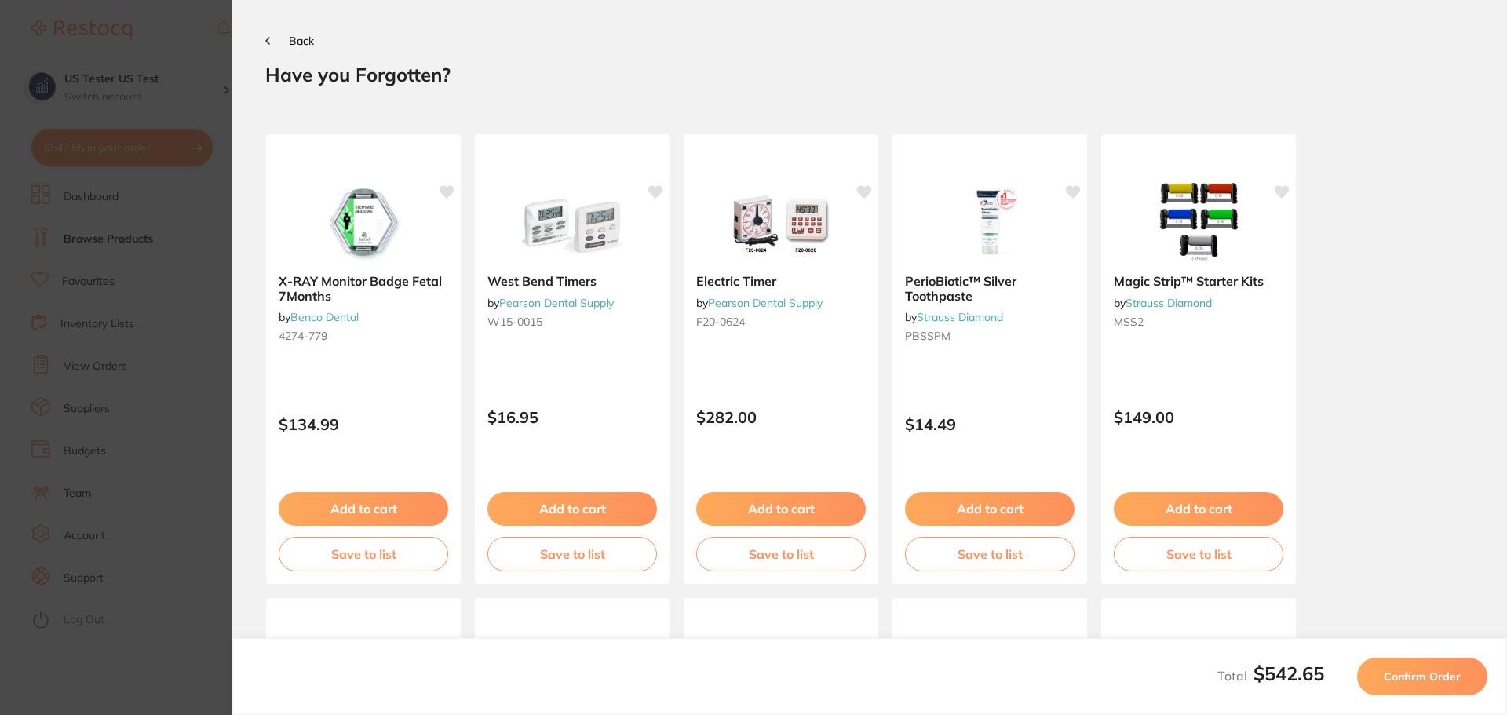
click at [1376, 672] on button "Confirm Order" at bounding box center [1422, 677] width 130 height 38
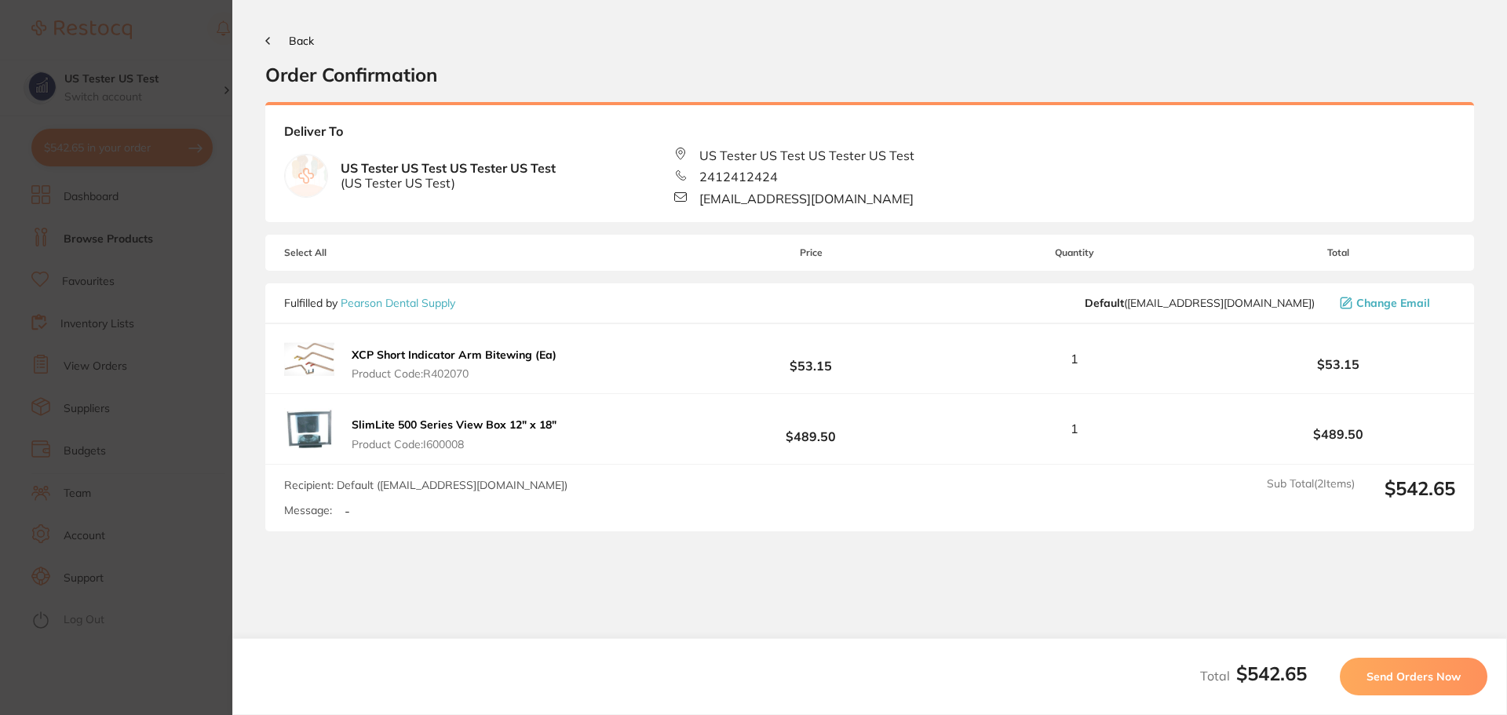
click at [1376, 672] on span "Send Orders Now" at bounding box center [1413, 676] width 94 height 14
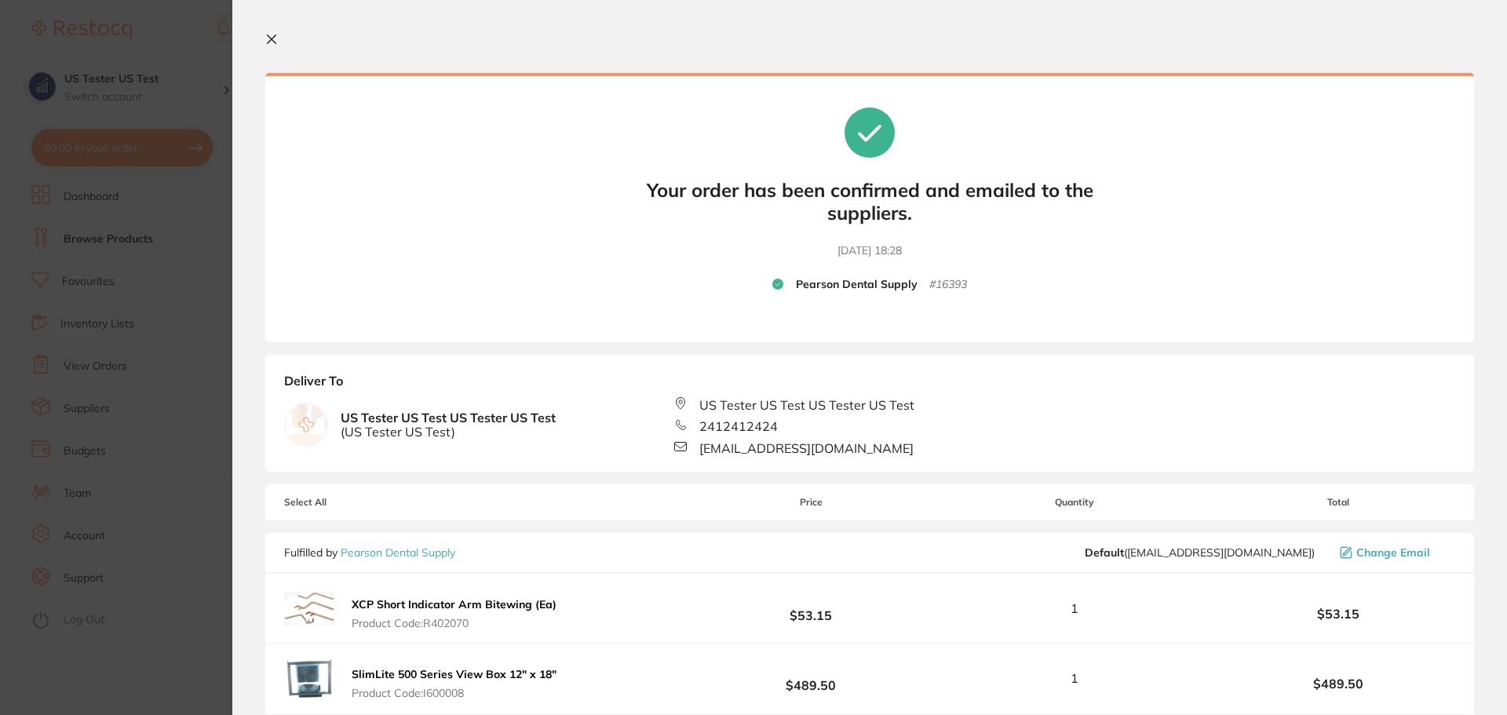
click at [274, 42] on icon at bounding box center [272, 39] width 9 height 9
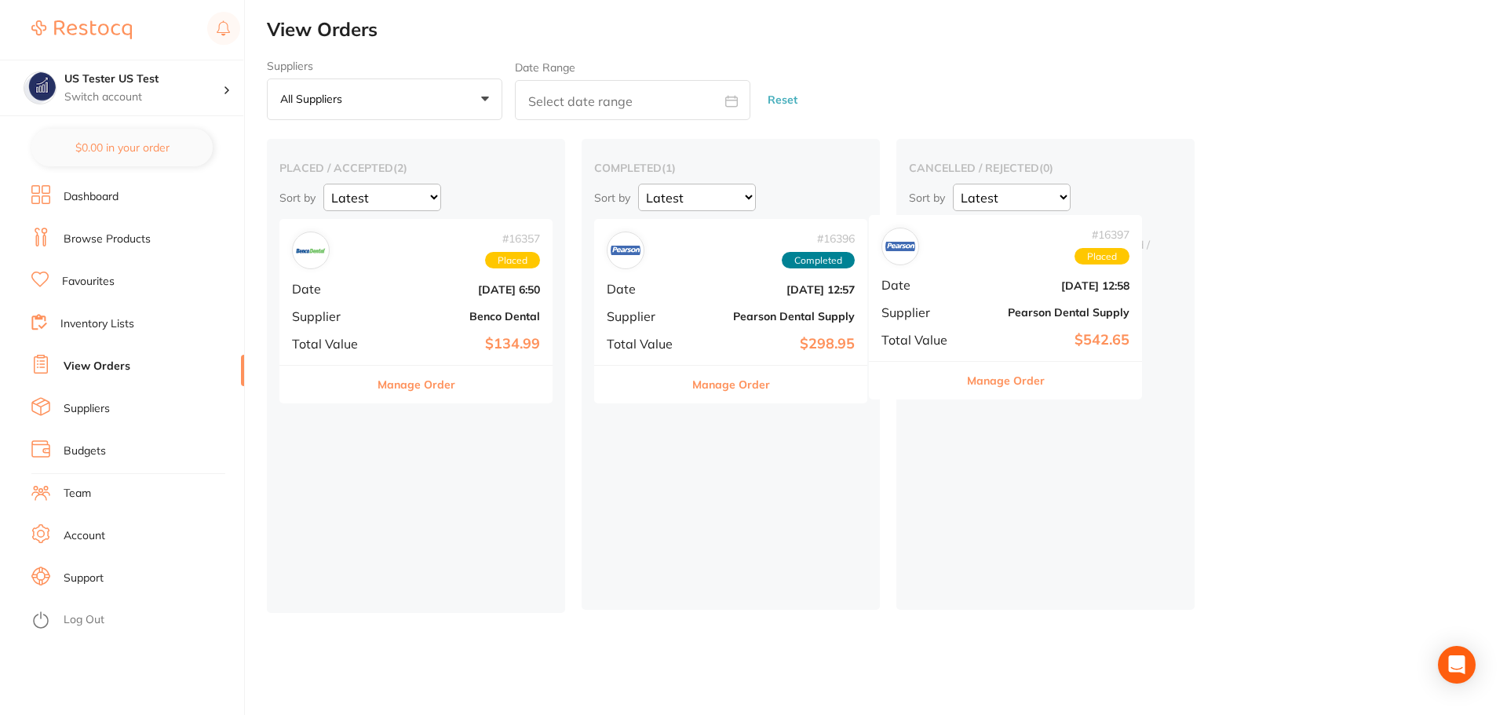
drag, startPoint x: 404, startPoint y: 312, endPoint x: 999, endPoint y: 306, distance: 594.8
click at [999, 306] on div "placed / accepted ( 2 ) Sort by Latest Notification # 16397 Placed Date Sept 25…" at bounding box center [887, 375] width 1240 height 473
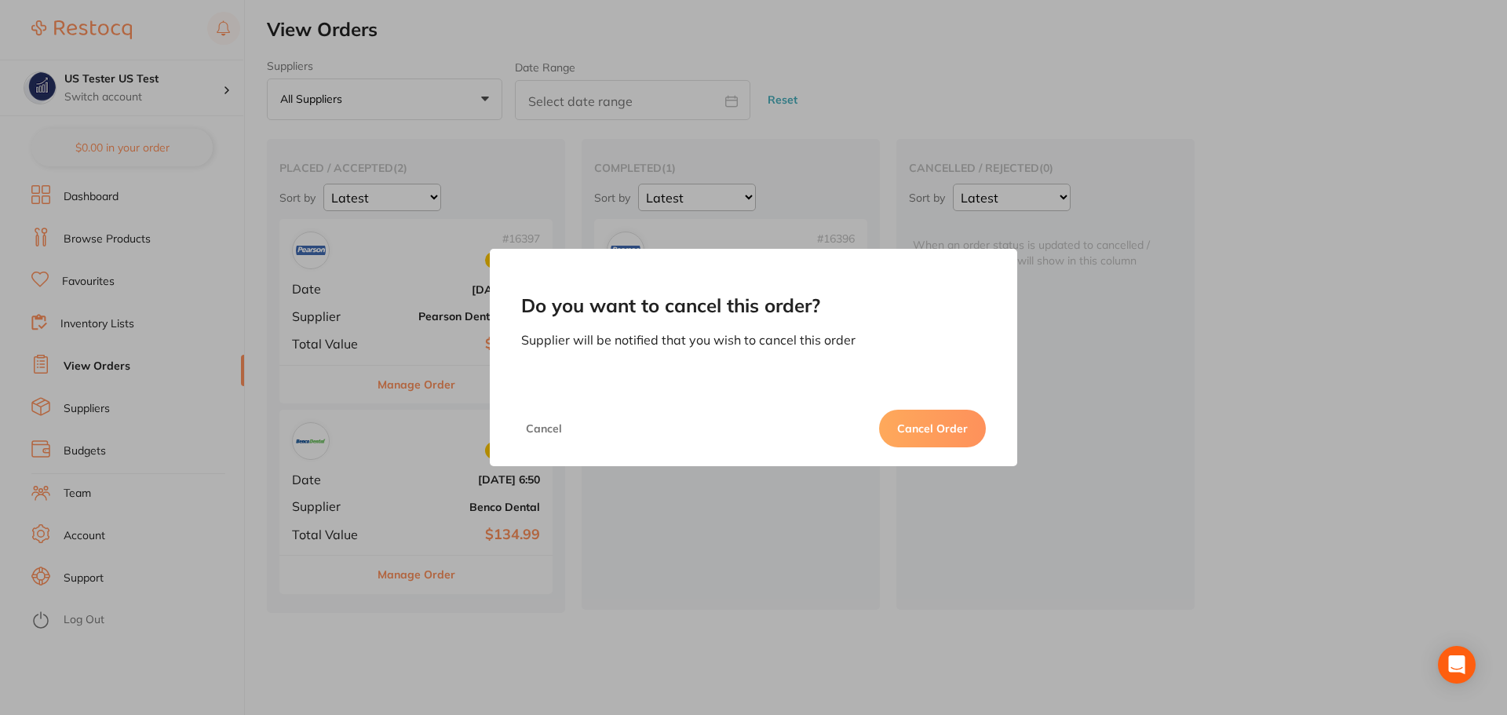
click at [938, 417] on button "Cancel Order" at bounding box center [932, 429] width 107 height 38
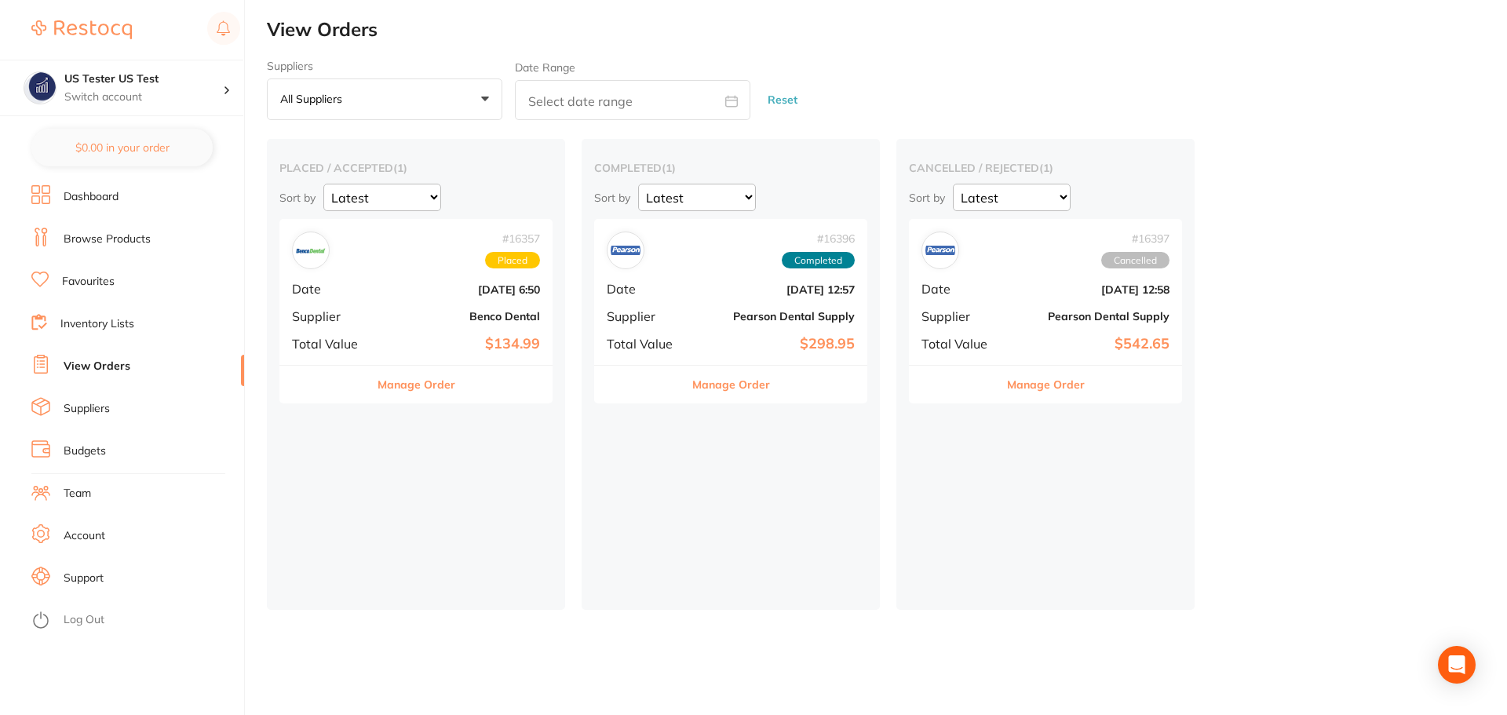
click at [139, 242] on link "Browse Products" at bounding box center [107, 239] width 87 height 16
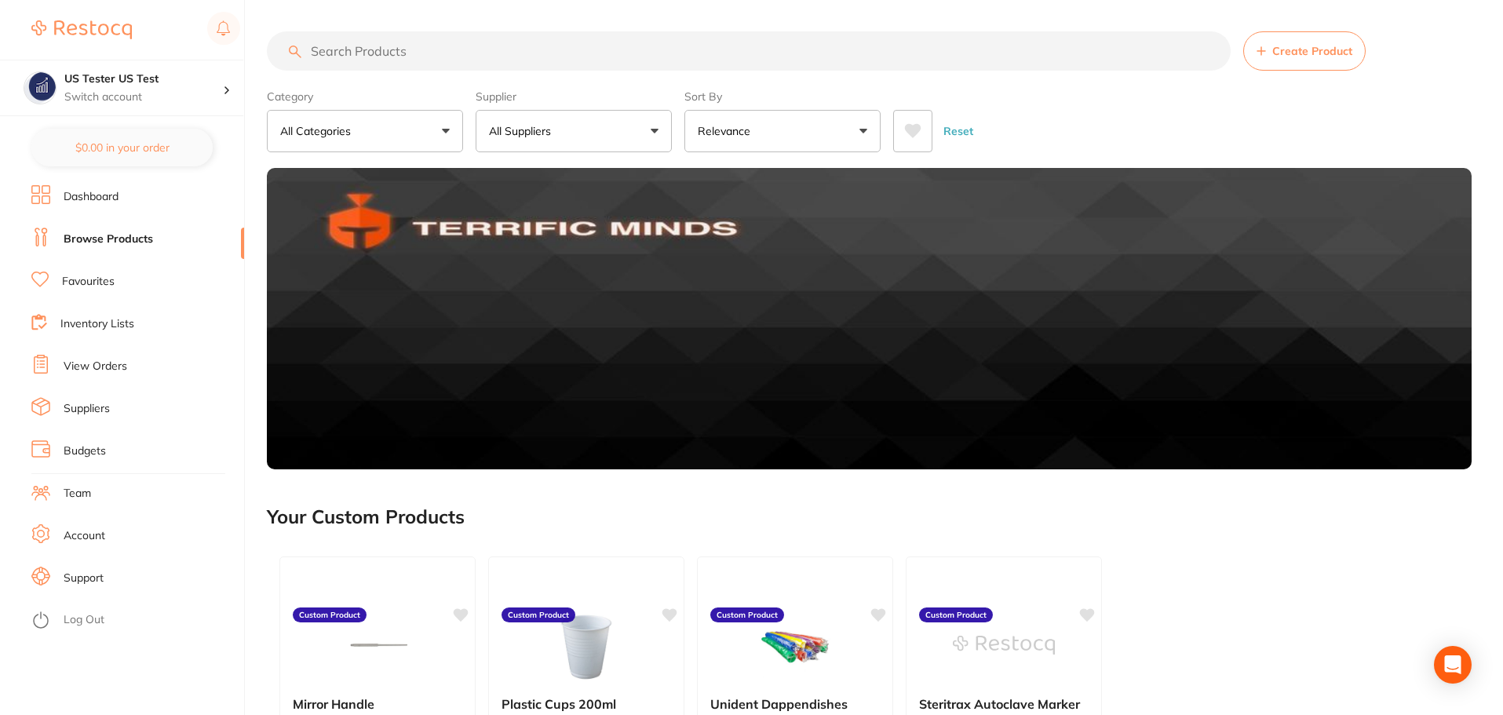
click at [563, 134] on button "All Suppliers" at bounding box center [574, 131] width 196 height 42
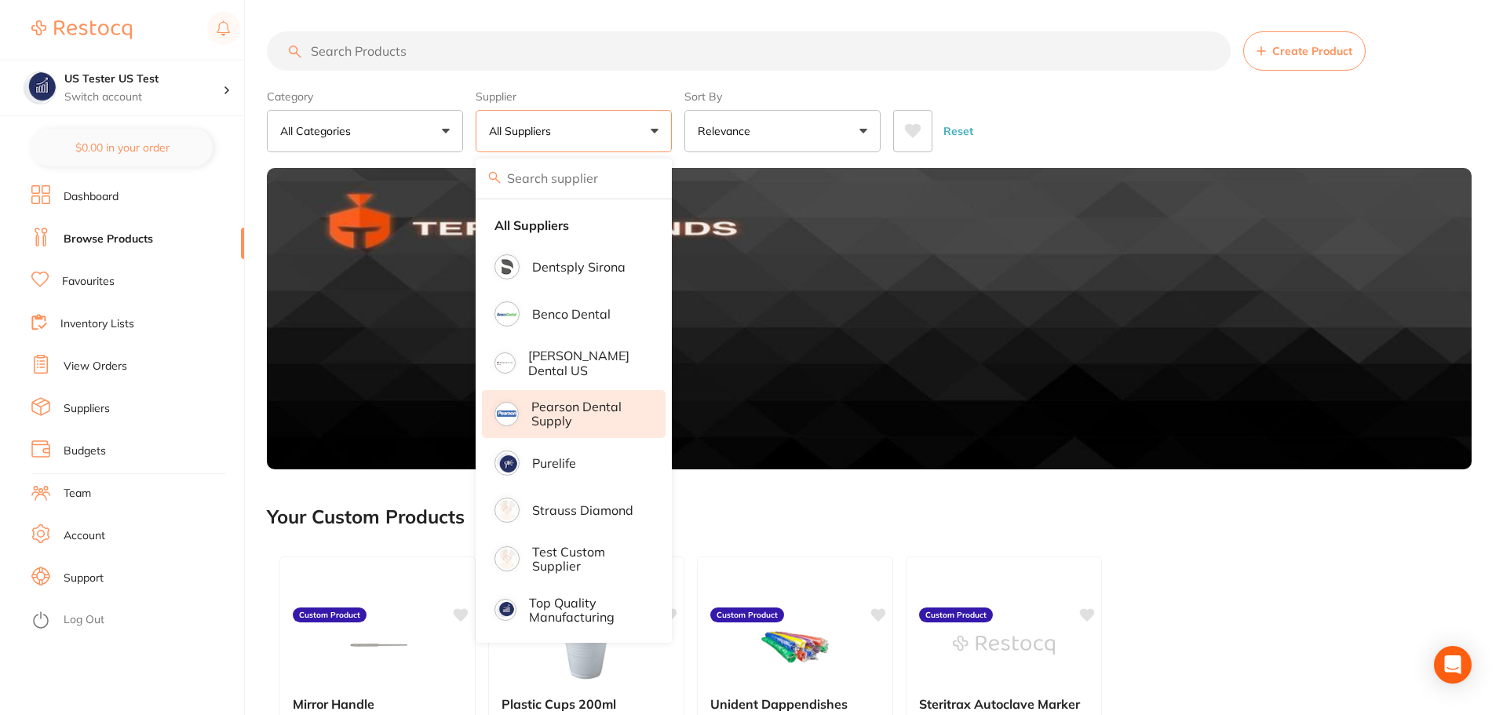
click at [574, 421] on p "Pearson Dental Supply" at bounding box center [587, 413] width 112 height 29
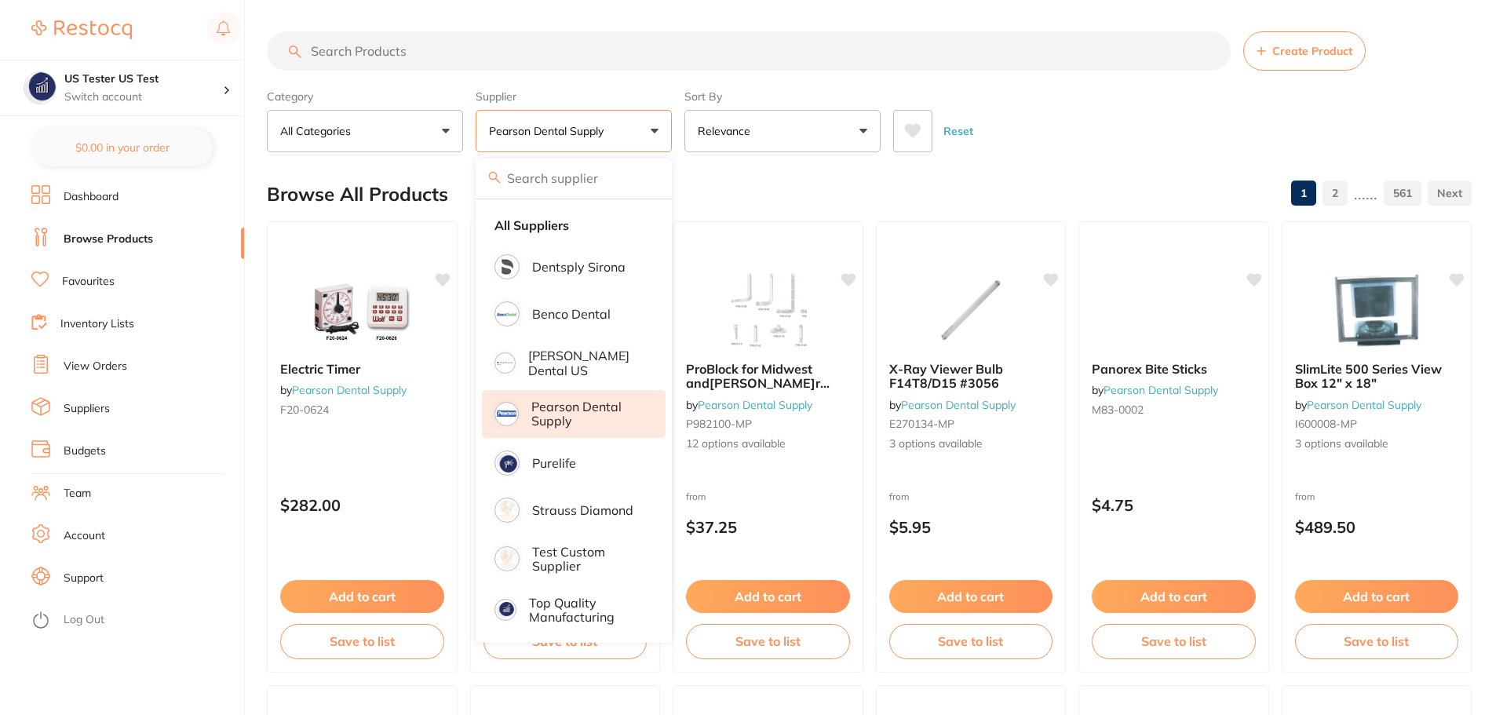
click at [673, 143] on div "Category All Categories All Categories 3D Printing burs disposables endodontics…" at bounding box center [869, 117] width 1204 height 69
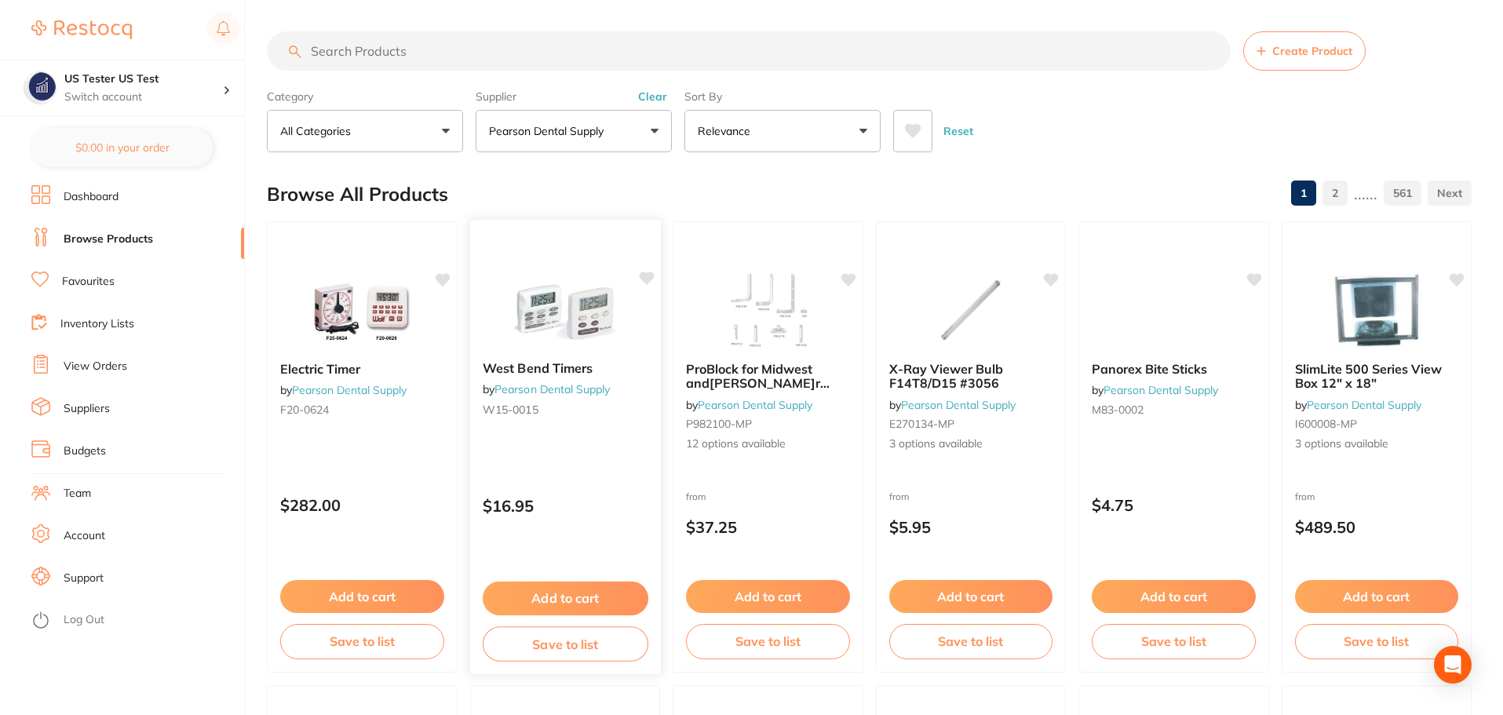
click at [576, 596] on button "Add to cart" at bounding box center [565, 598] width 166 height 34
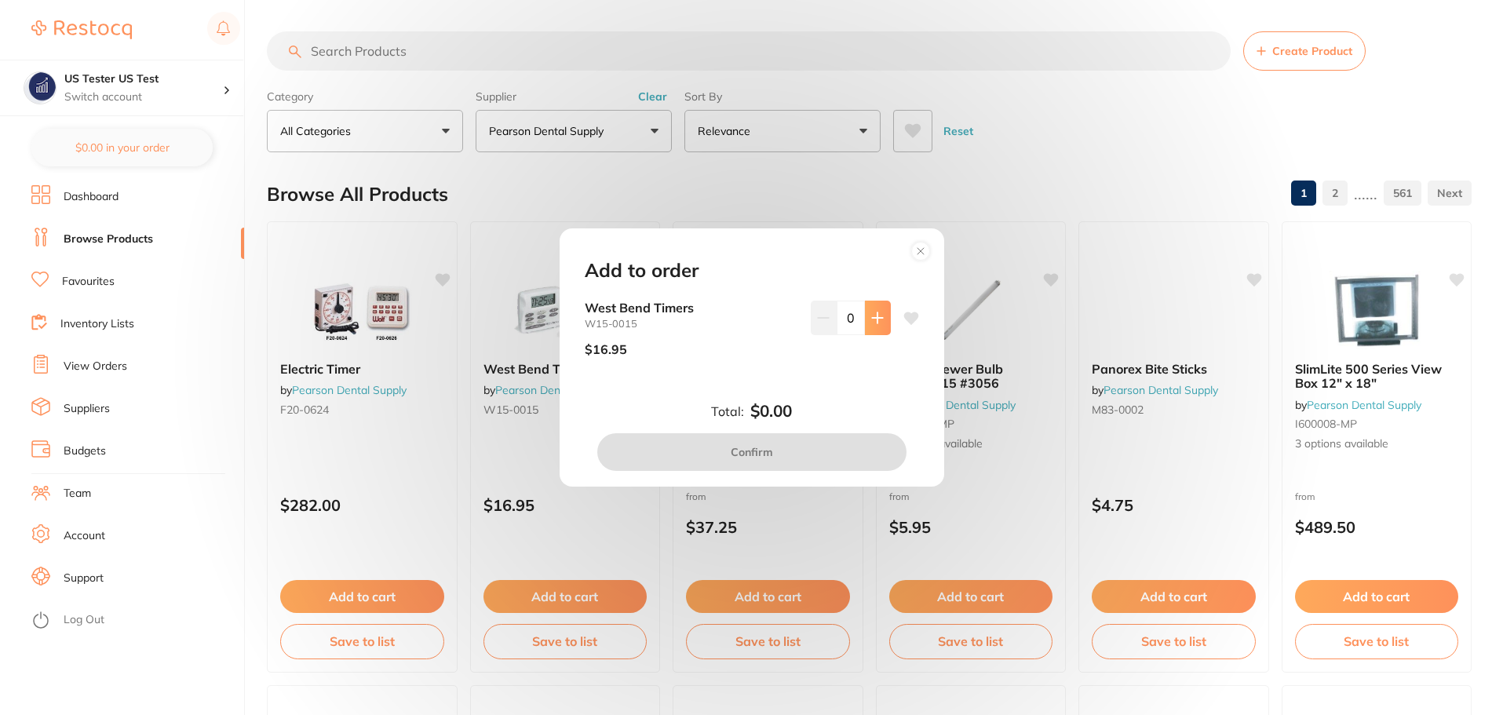
click at [884, 311] on button at bounding box center [878, 318] width 26 height 35
type input "1"
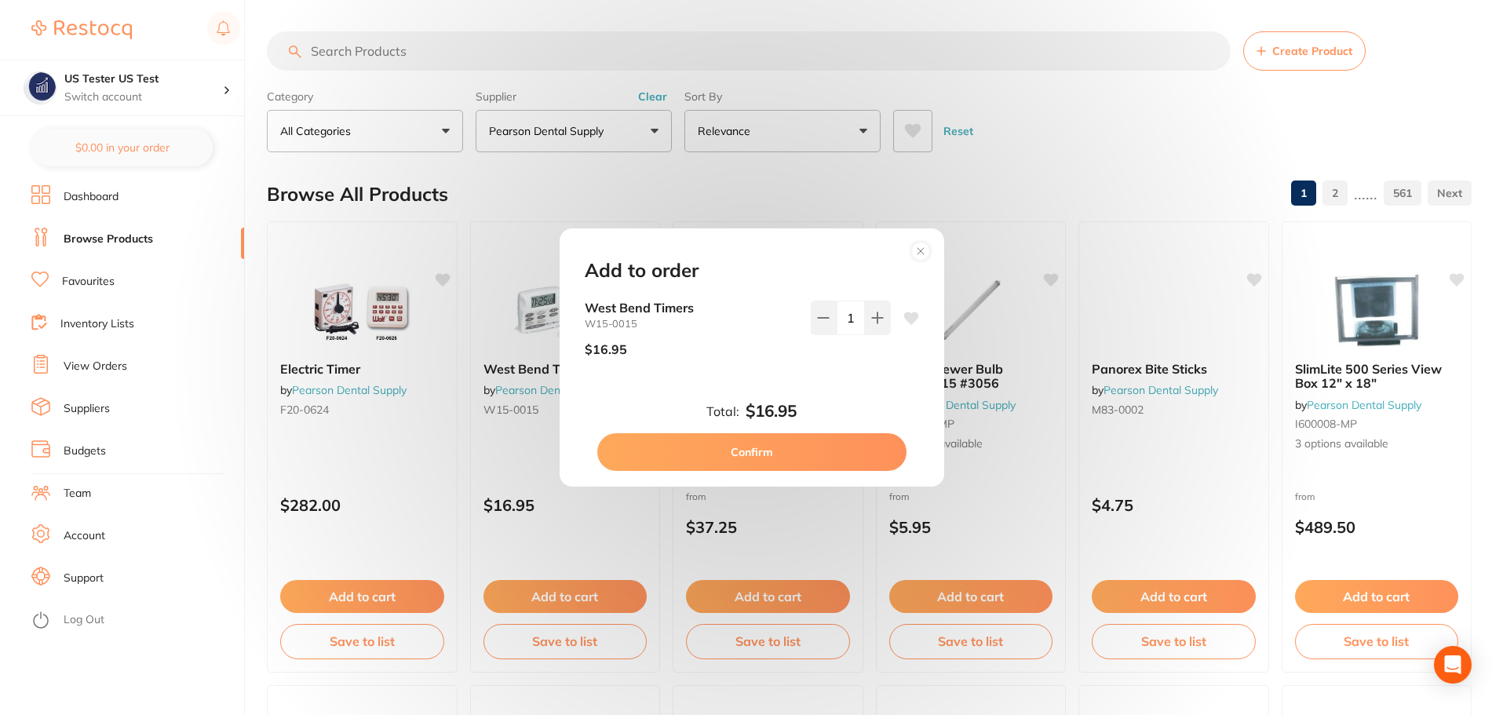
click at [833, 435] on button "Confirm" at bounding box center [751, 452] width 309 height 38
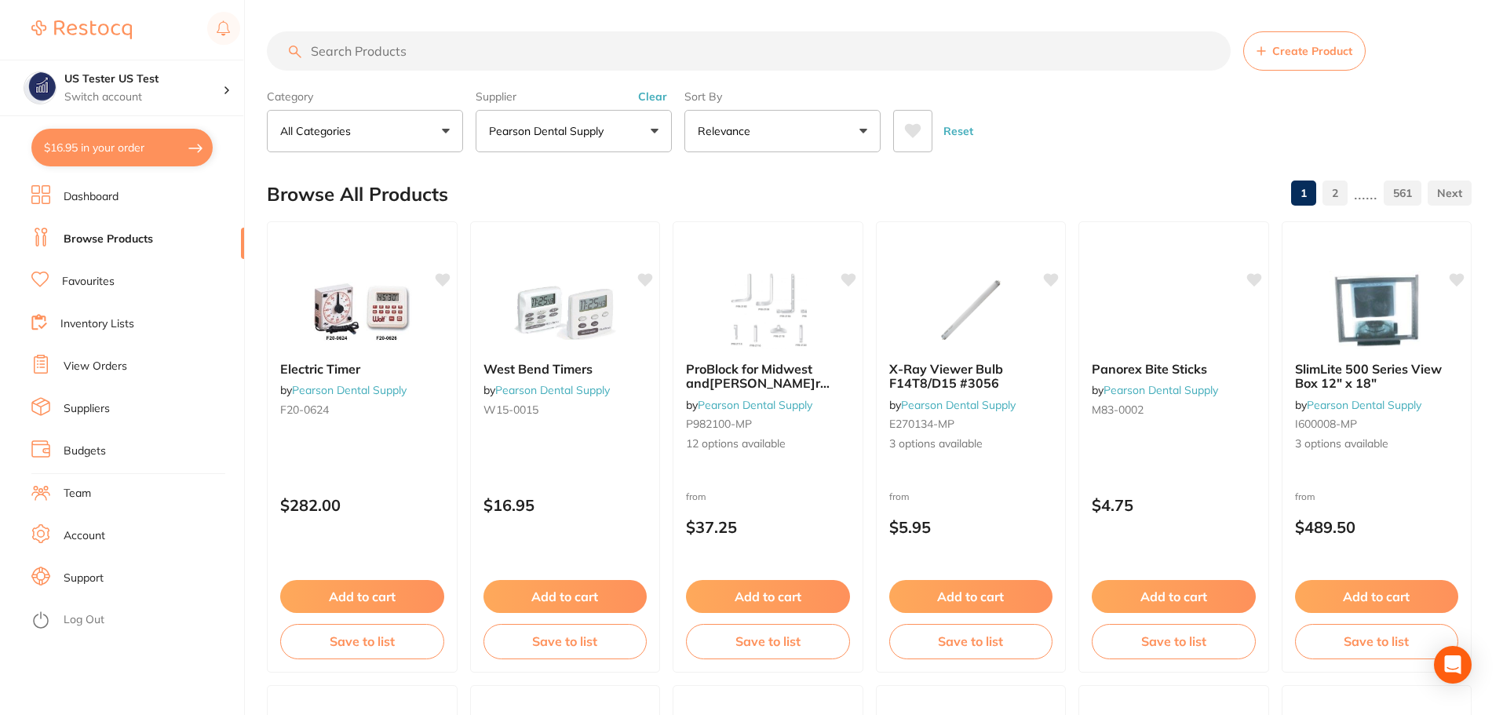
click at [124, 151] on button "$16.95 in your order" at bounding box center [121, 148] width 181 height 38
checkbox input "true"
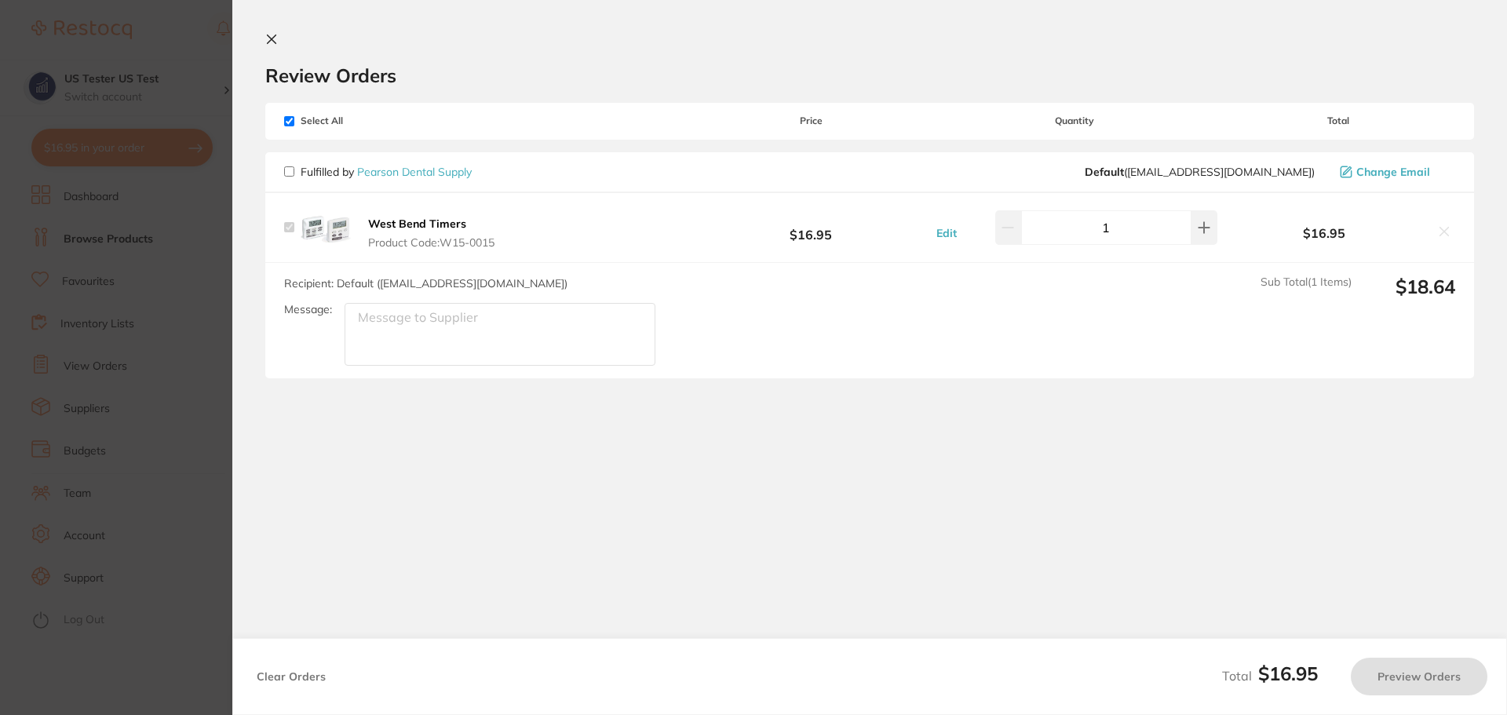
checkbox input "false"
checkbox input "true"
click at [1410, 677] on button "Preview Orders" at bounding box center [1418, 677] width 137 height 38
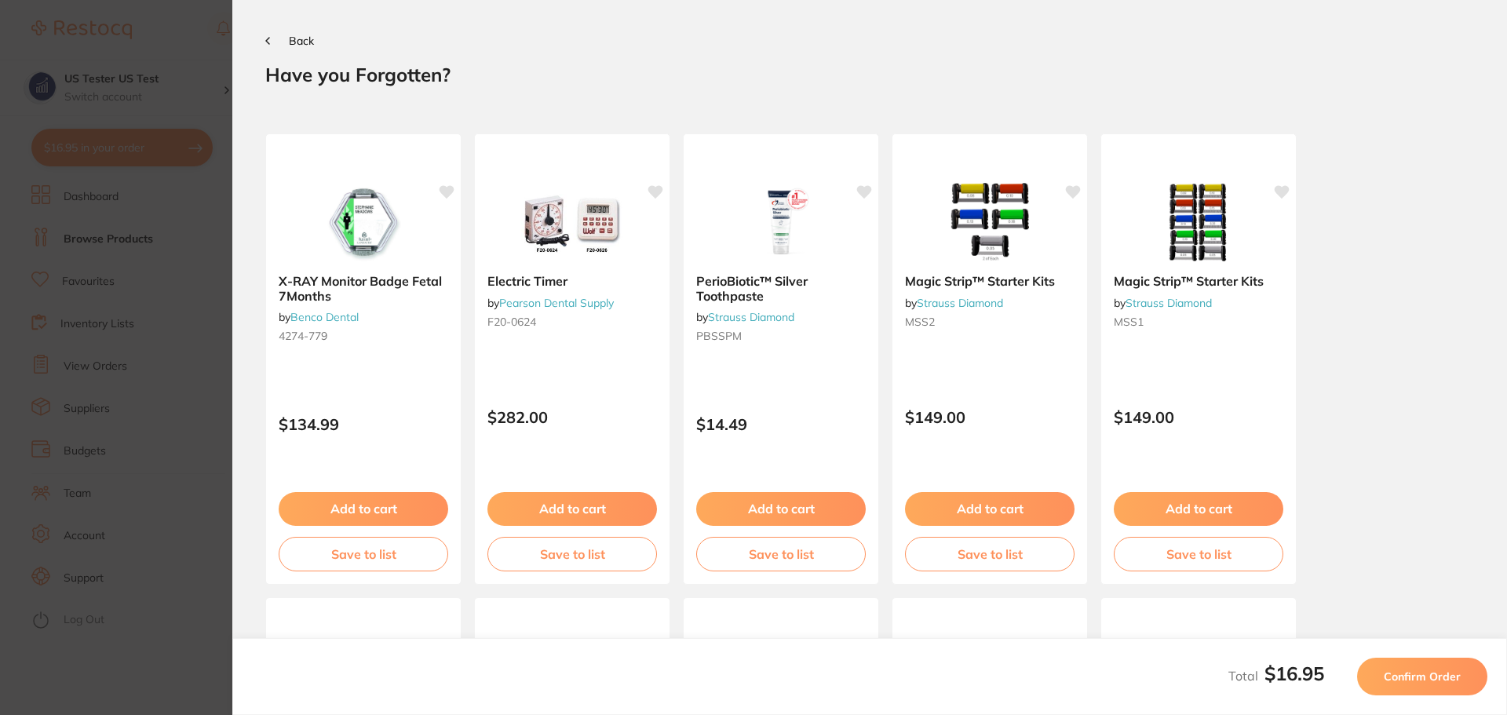
click at [1410, 677] on span "Confirm Order" at bounding box center [1421, 676] width 77 height 14
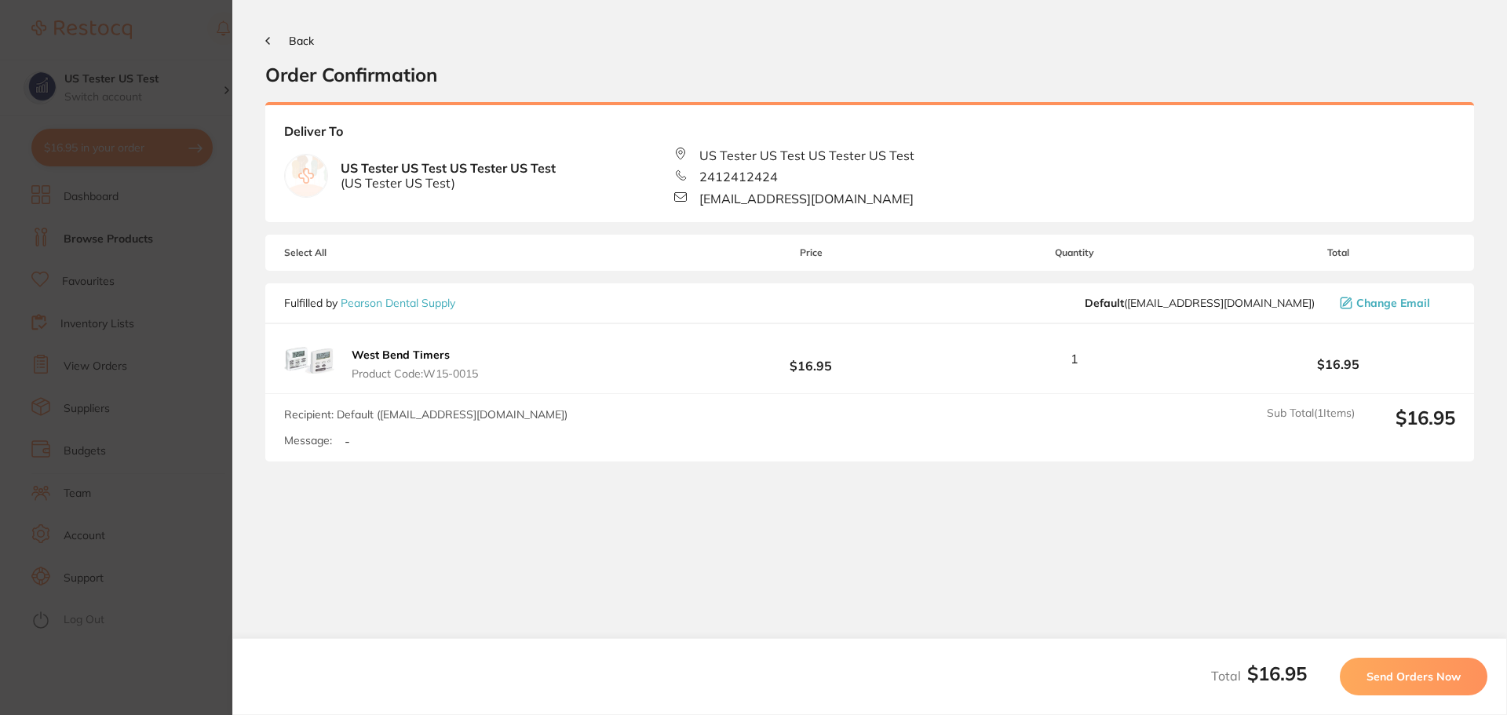
click at [1410, 677] on span "Send Orders Now" at bounding box center [1413, 676] width 94 height 14
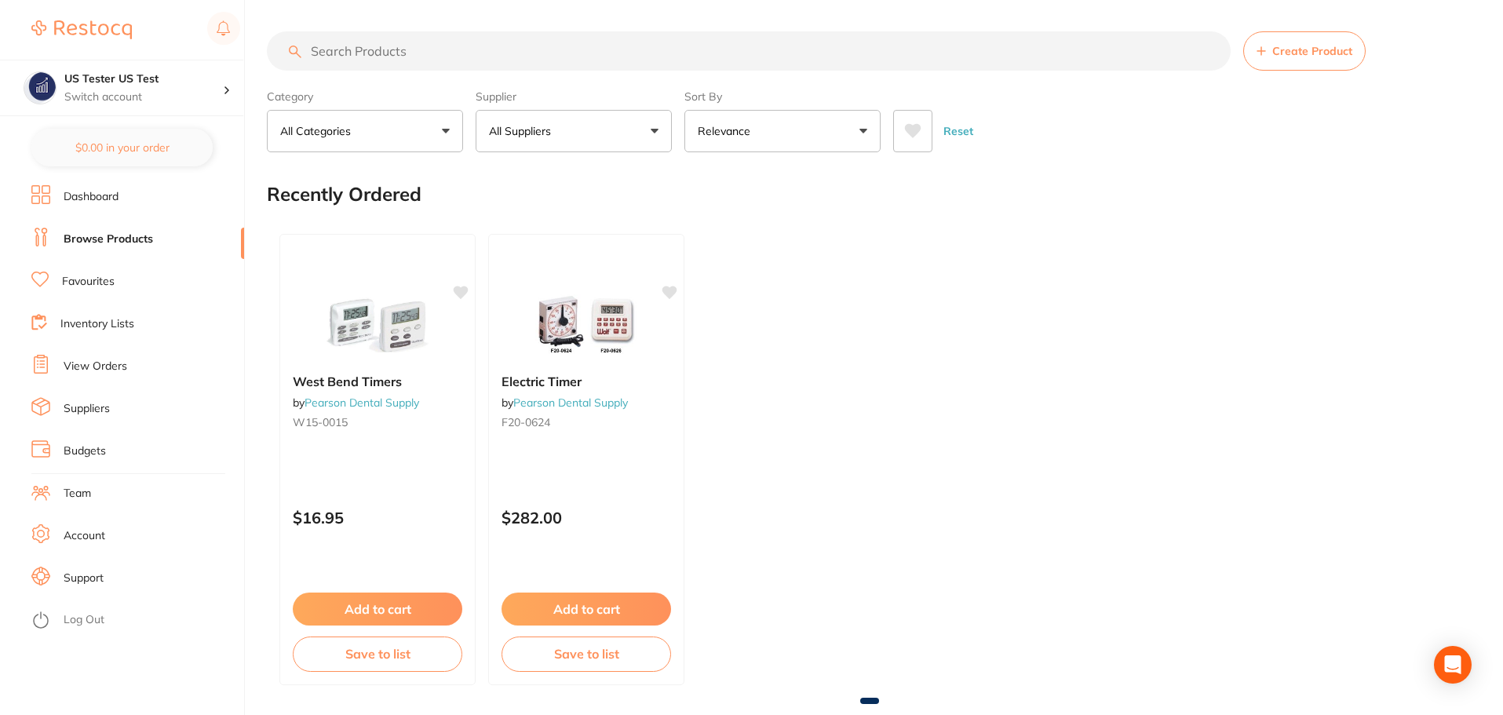
click at [543, 129] on p "All Suppliers" at bounding box center [523, 131] width 68 height 16
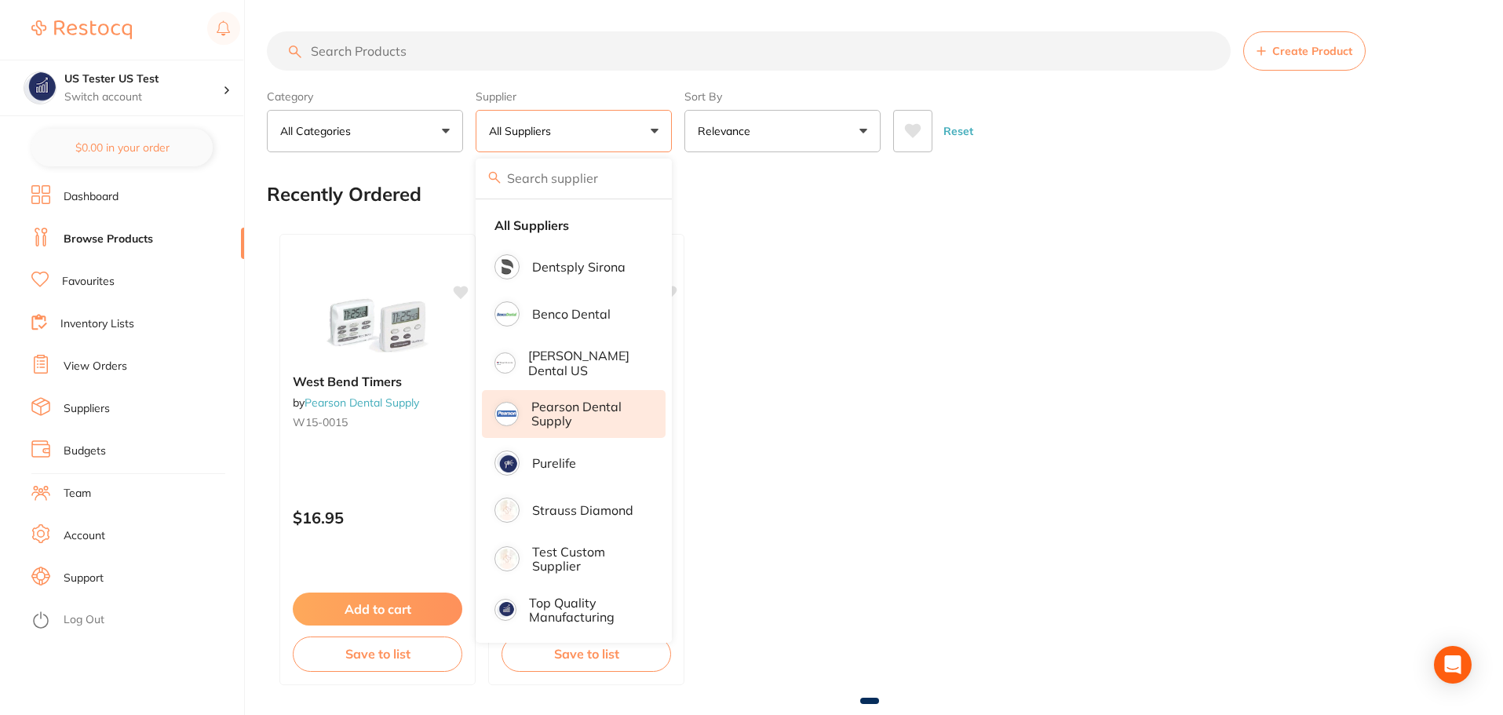
click at [592, 407] on p "Pearson Dental Supply" at bounding box center [587, 413] width 112 height 29
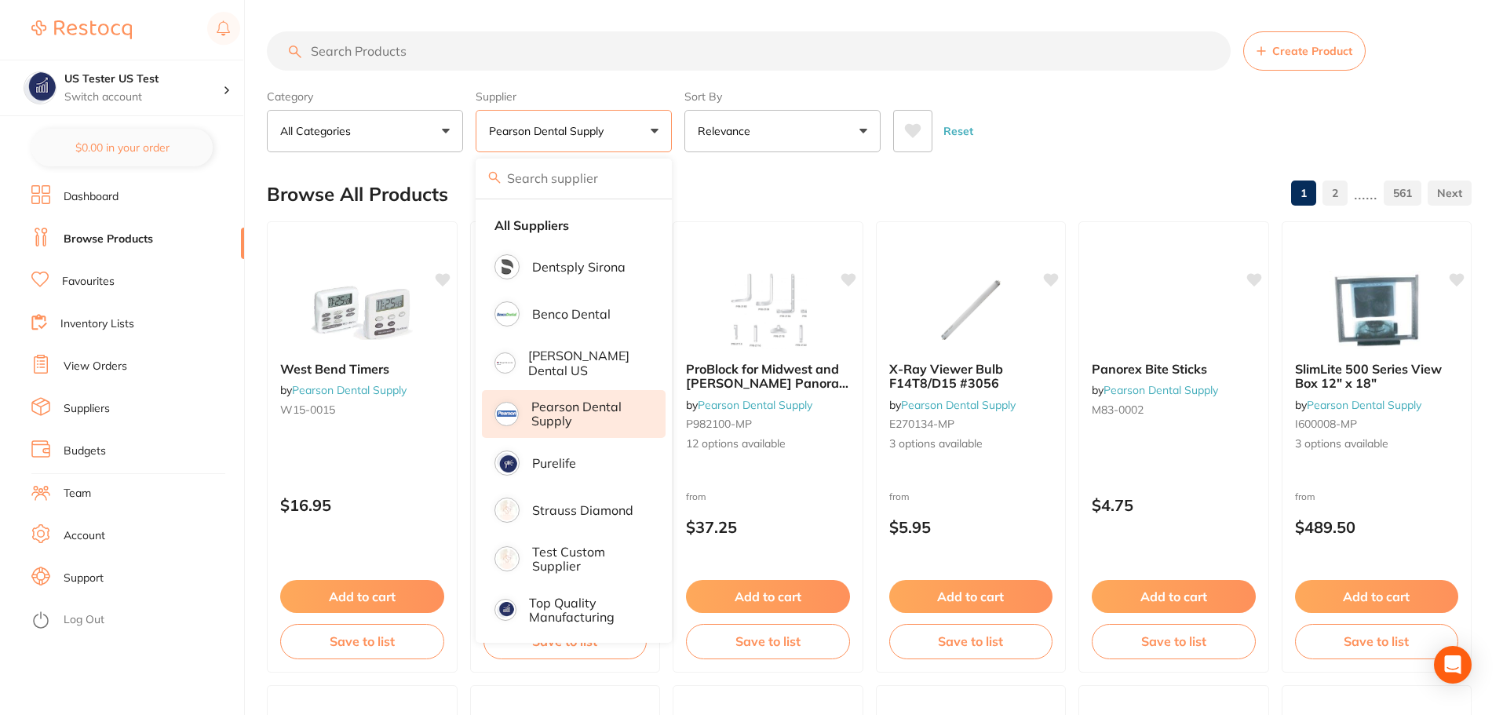
click at [678, 140] on div "Category All Categories All Categories 3D Printing burs disposables endodontics…" at bounding box center [869, 117] width 1204 height 69
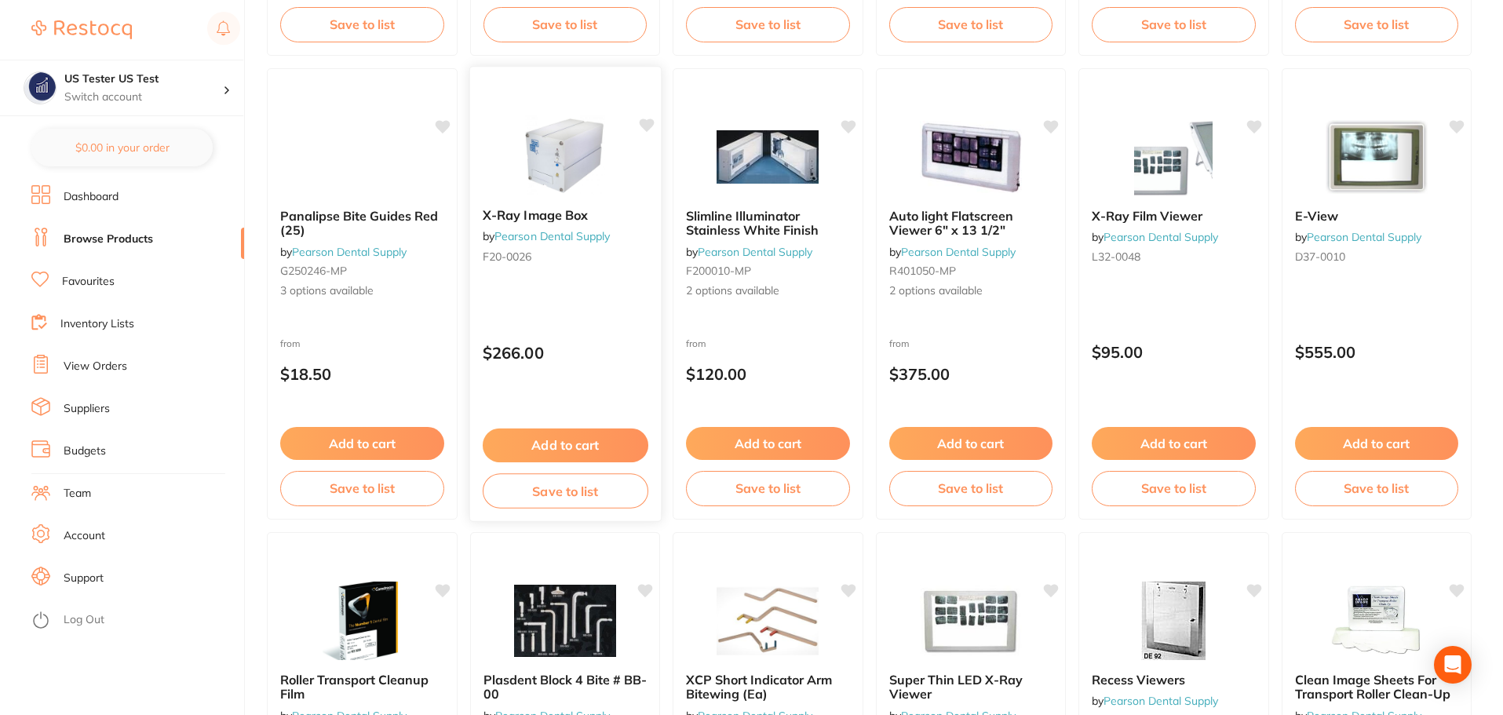
scroll to position [706, 0]
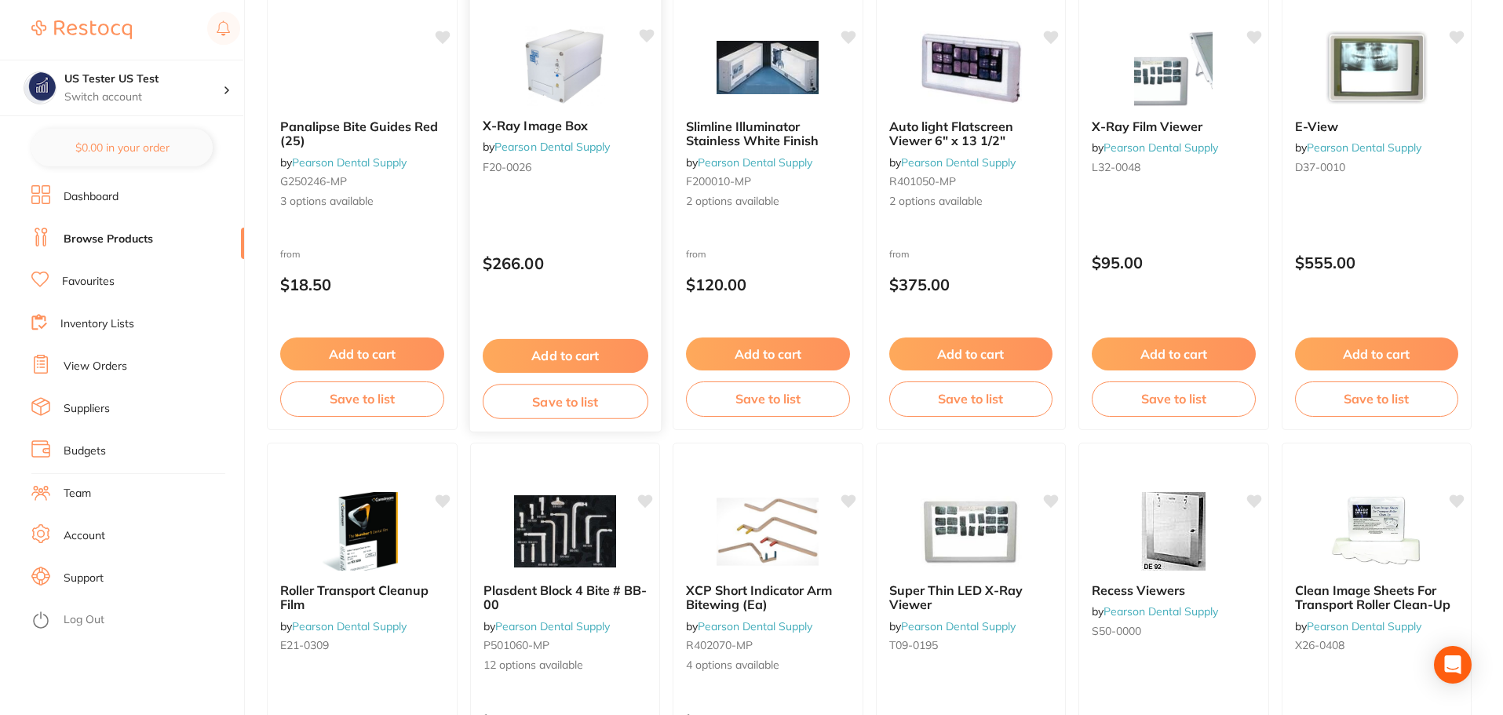
click at [623, 285] on div "X-Ray Image Box by Pearson Dental Supply F20-0026 $266.00 Add to cart Save to l…" at bounding box center [564, 204] width 192 height 456
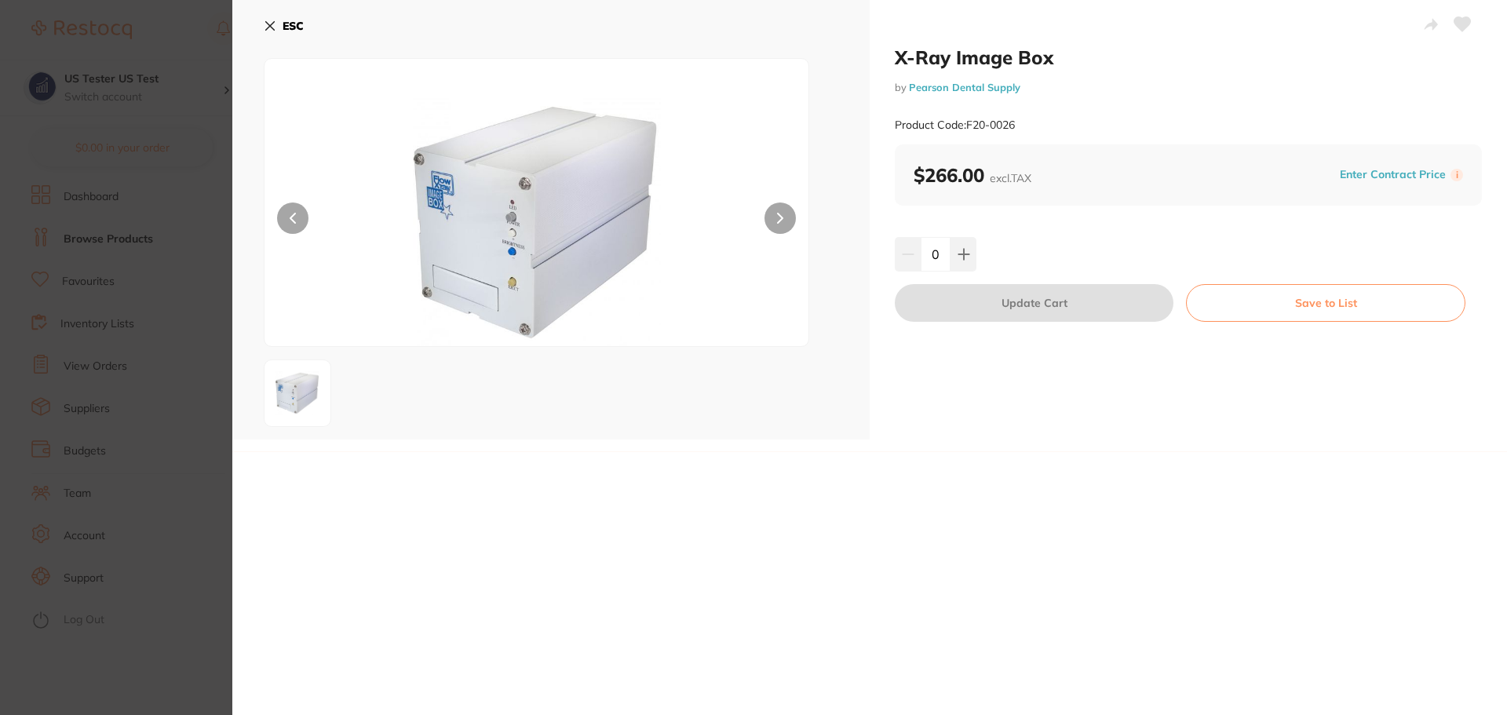
click at [127, 225] on section "X-Ray Image Box by Pearson Dental Supply Product Code: F20-0026 ESC X-Ray Image…" at bounding box center [753, 357] width 1507 height 715
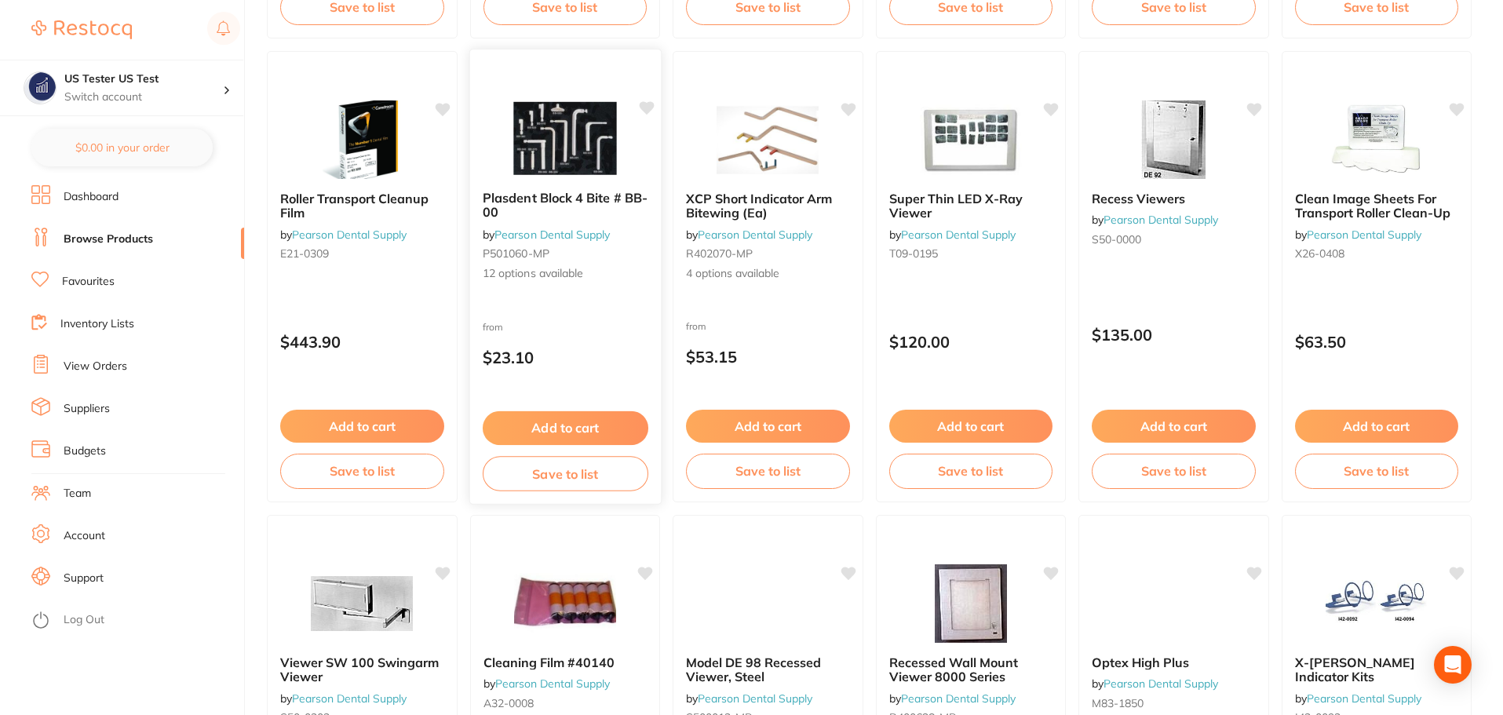
scroll to position [1099, 0]
click at [592, 304] on div "Plasdent Block 4 Bite # BB-00 by Pearson Dental Supply P501060-MP 12 options av…" at bounding box center [564, 276] width 192 height 456
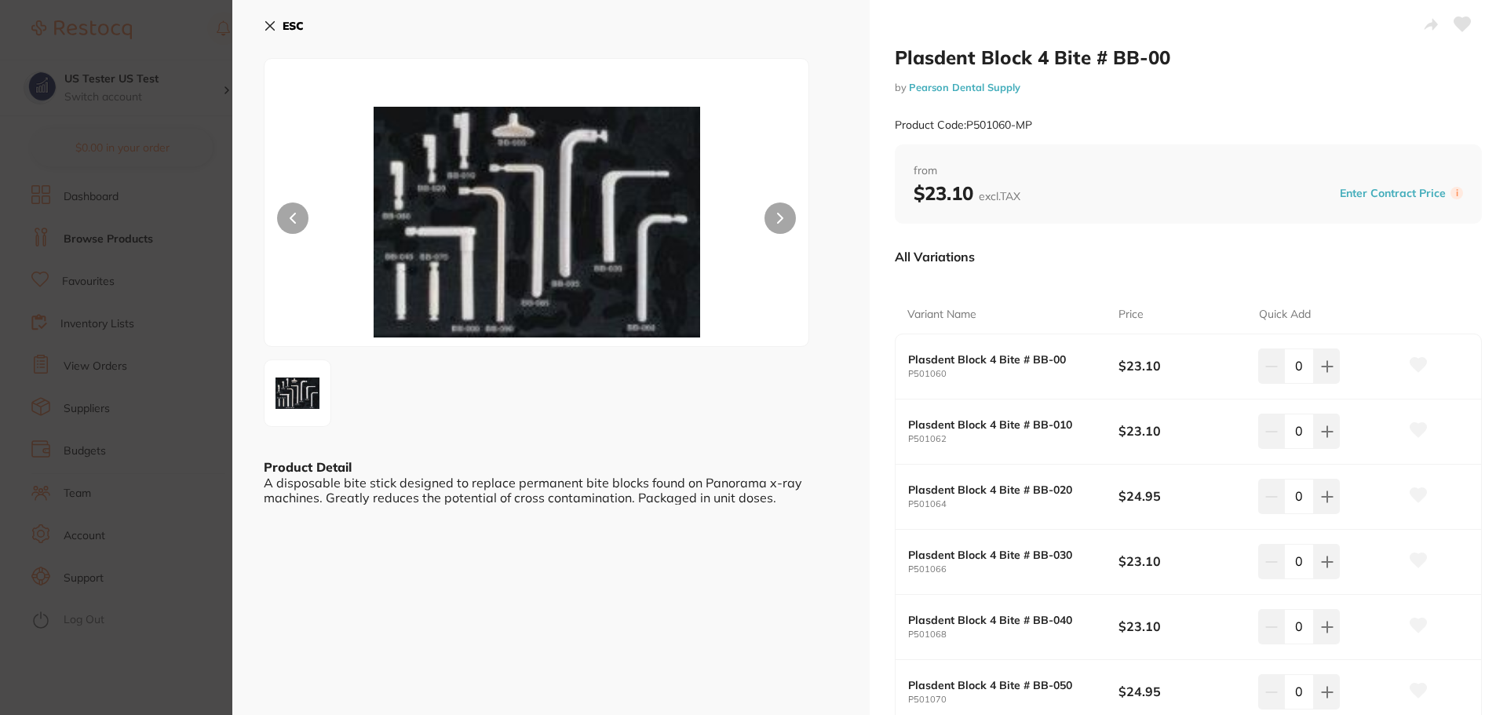
click at [148, 253] on section "Plasdent Block 4 Bite # BB-00 by Pearson Dental Supply Product Code: P501060-MP…" at bounding box center [753, 357] width 1507 height 715
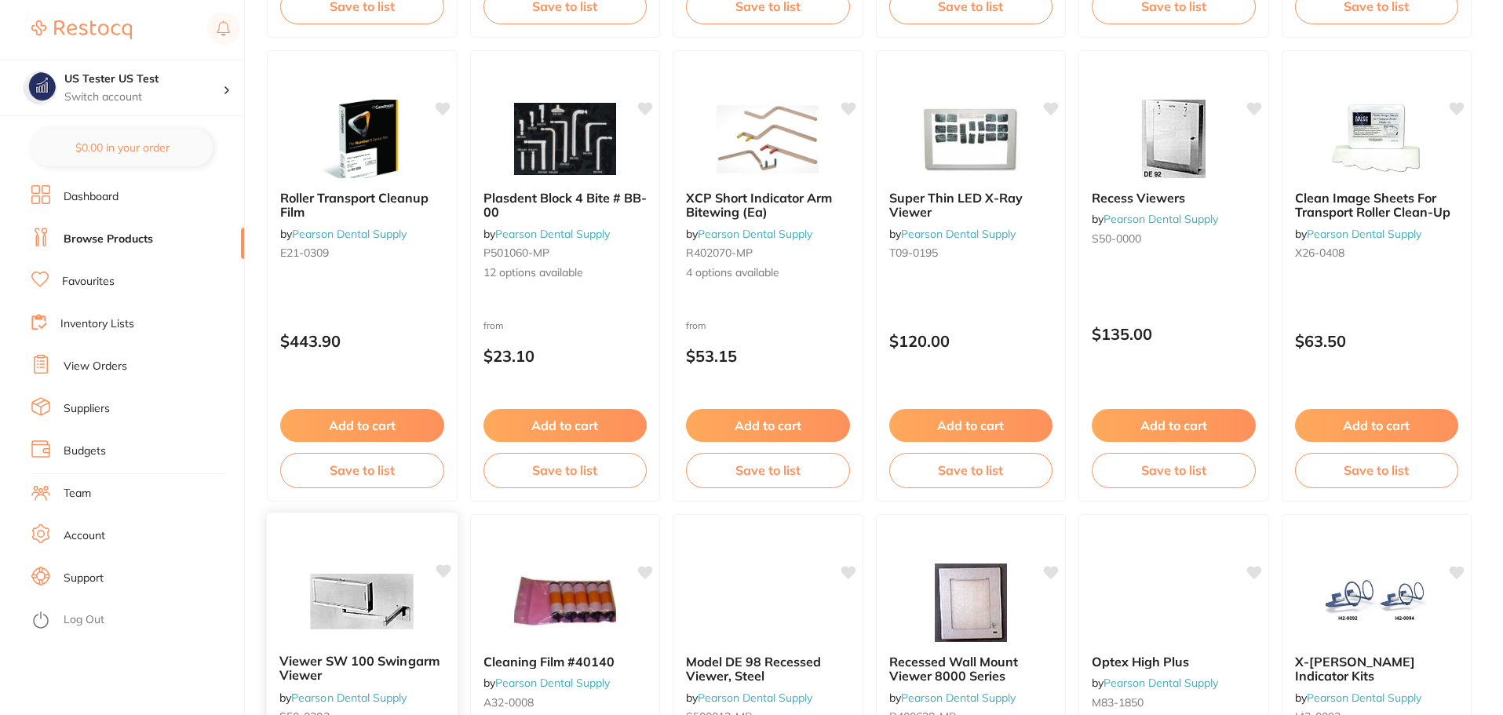
scroll to position [1412, 0]
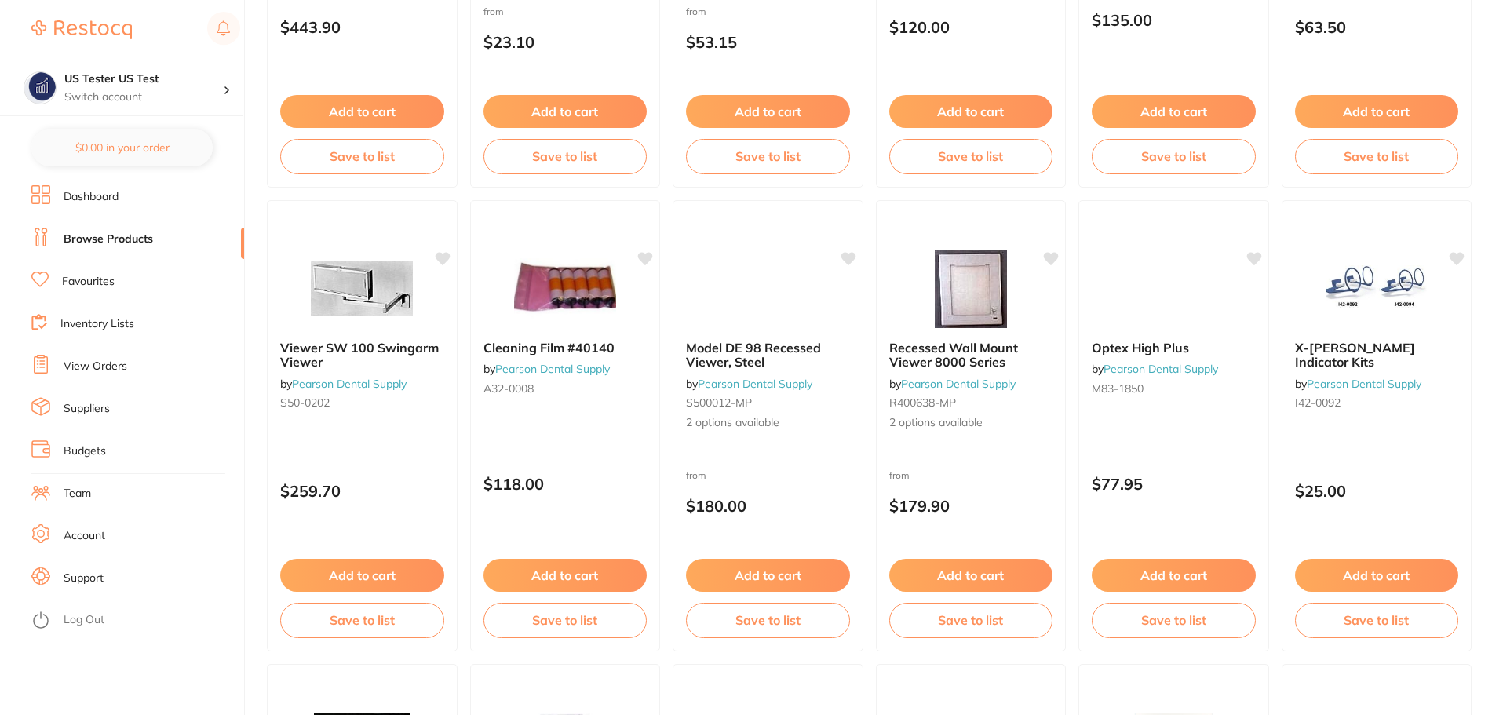
click at [423, 482] on p "$259.70" at bounding box center [362, 491] width 164 height 18
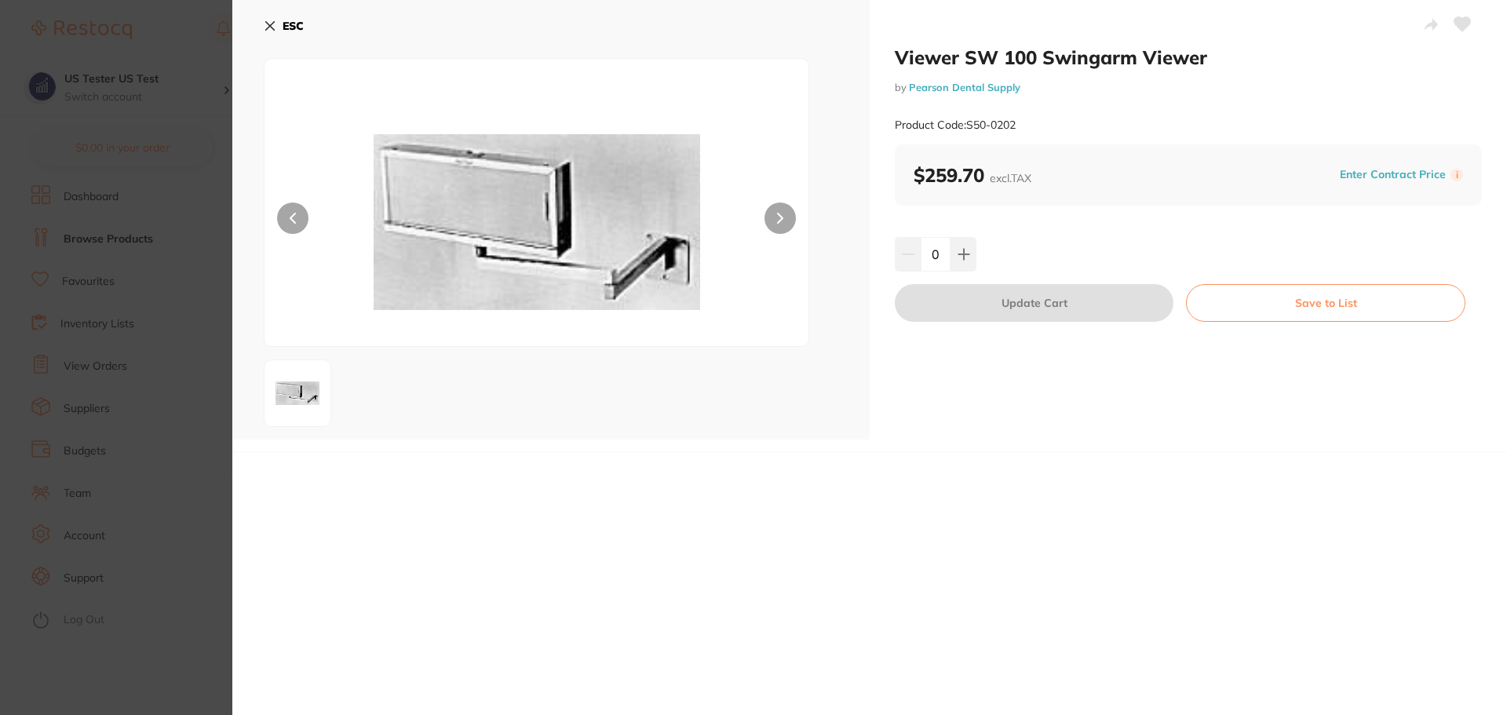
click at [123, 317] on section "Viewer SW 100 Swingarm Viewer by Pearson Dental Supply Product Code: S50-0202 E…" at bounding box center [753, 357] width 1507 height 715
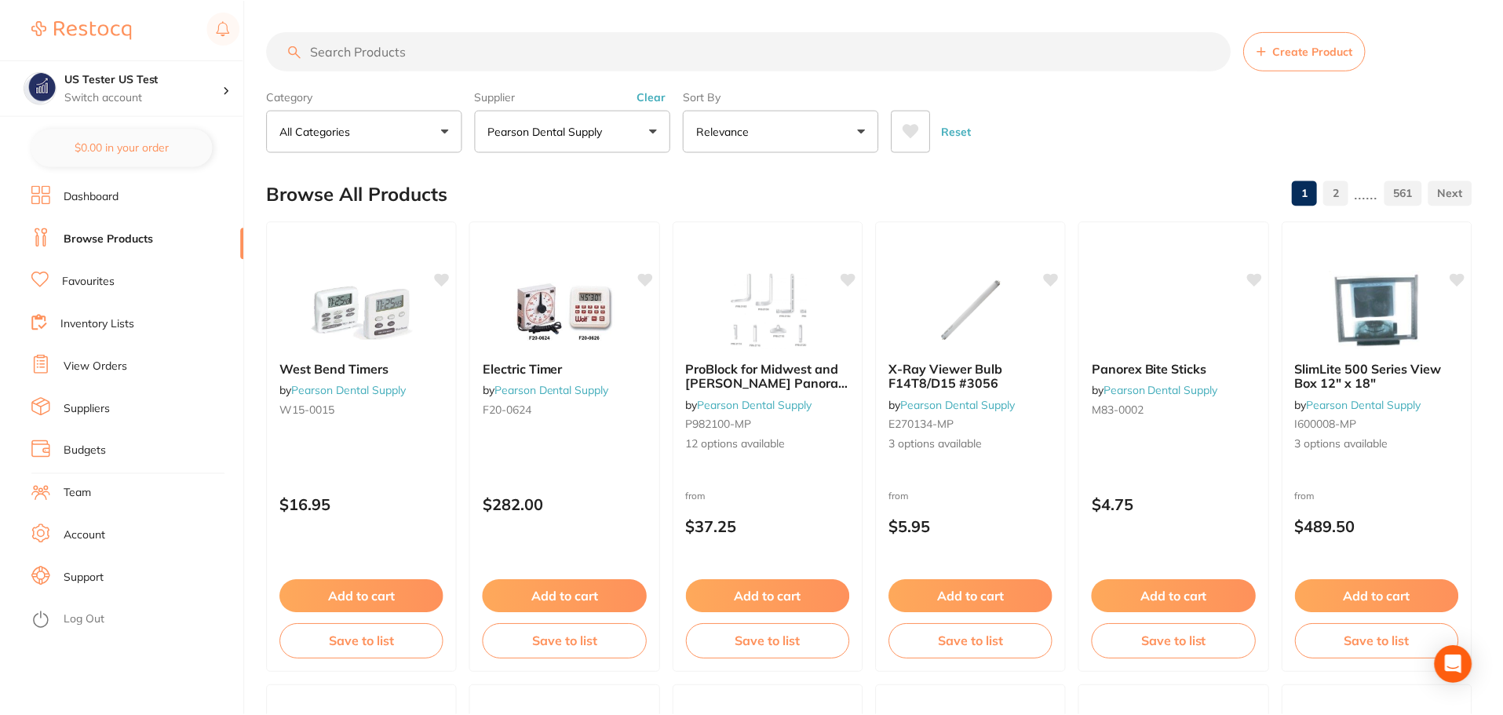
scroll to position [1412, 0]
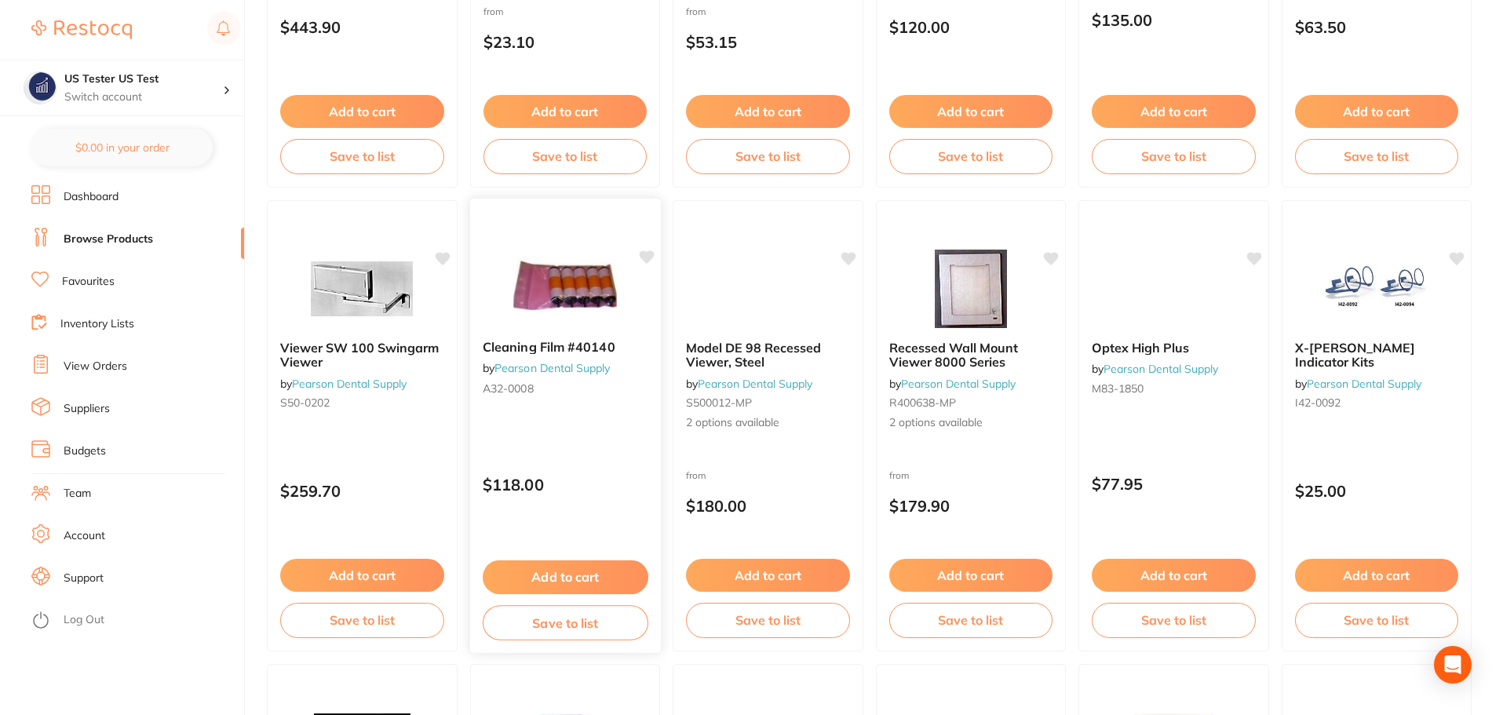
click at [607, 477] on p "$118.00" at bounding box center [565, 484] width 166 height 18
